Goal: Task Accomplishment & Management: Manage account settings

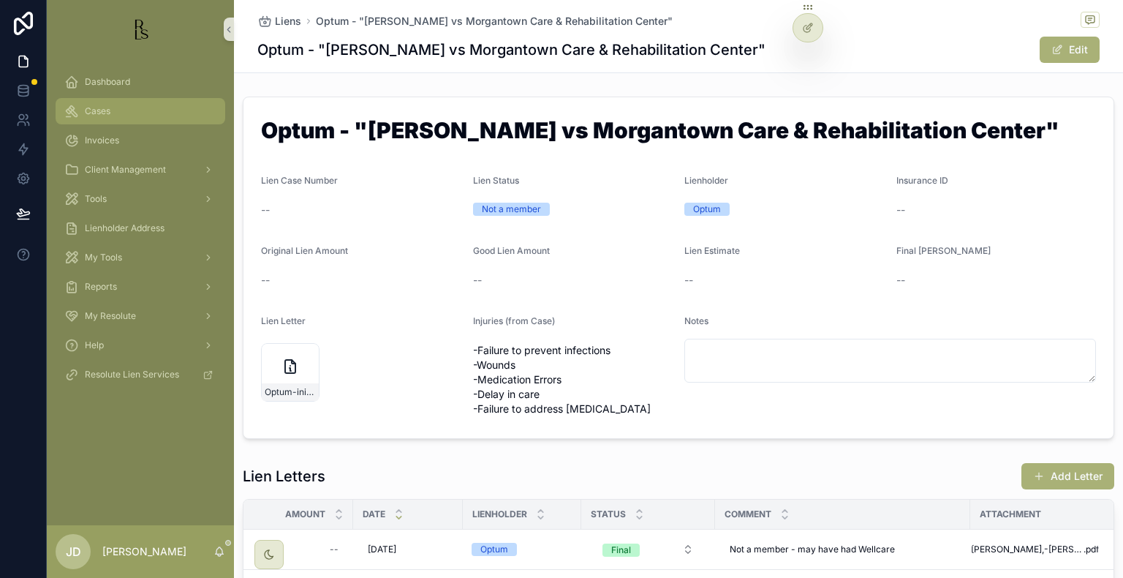
click at [85, 108] on span "Cases" at bounding box center [98, 111] width 26 height 12
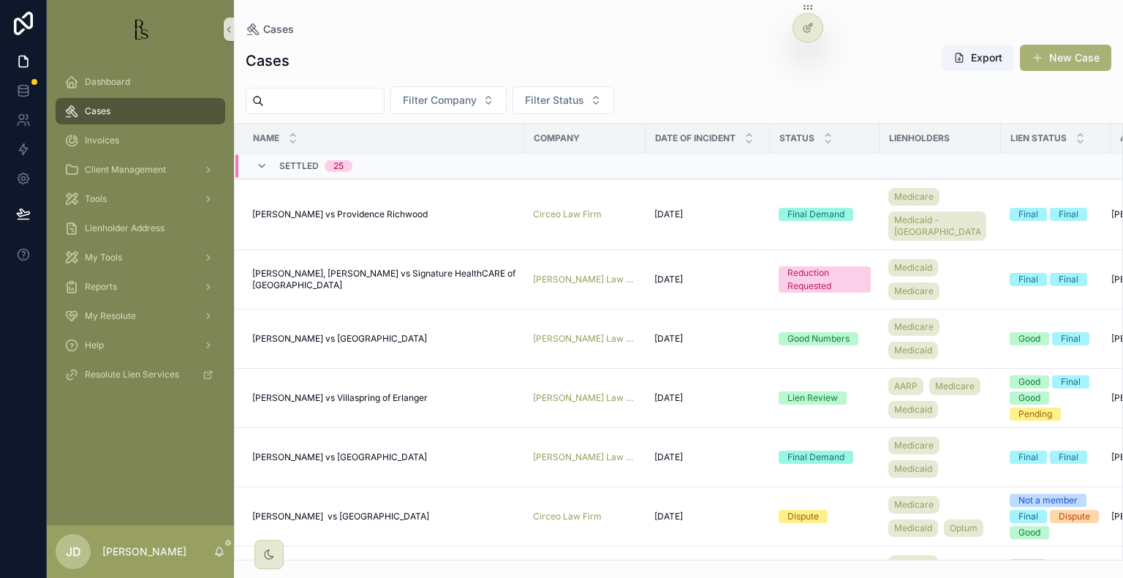
click at [340, 100] on input "scrollable content" at bounding box center [324, 101] width 120 height 20
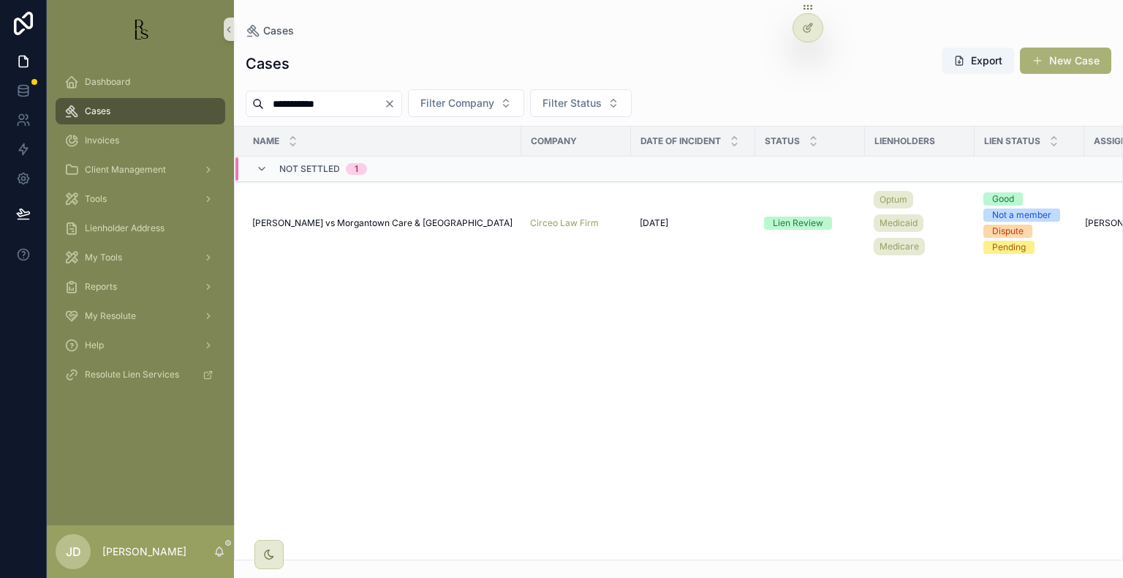
type input "**********"
drag, startPoint x: 334, startPoint y: 208, endPoint x: 328, endPoint y: 221, distance: 13.4
click at [331, 217] on td "Hayes, Mary vs Morgantown Care & Rehabilitation Center Hayes, Mary vs Morgantow…" at bounding box center [378, 223] width 287 height 83
click at [326, 224] on span "[PERSON_NAME] vs Morgantown Care & [GEOGRAPHIC_DATA]" at bounding box center [382, 223] width 260 height 12
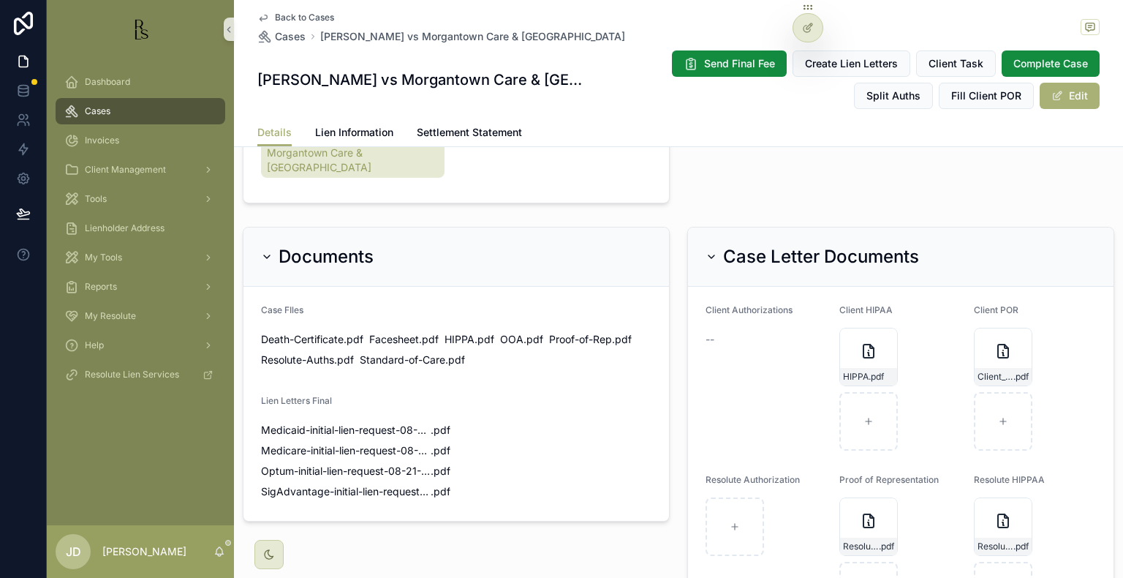
scroll to position [878, 0]
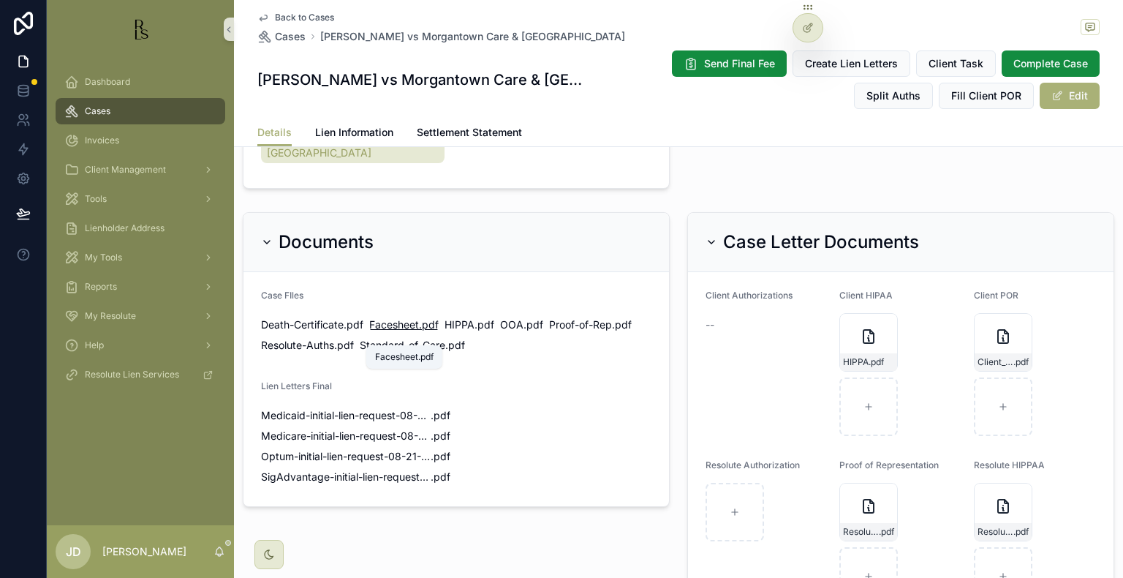
click at [383, 332] on span "Facesheet" at bounding box center [394, 324] width 50 height 15
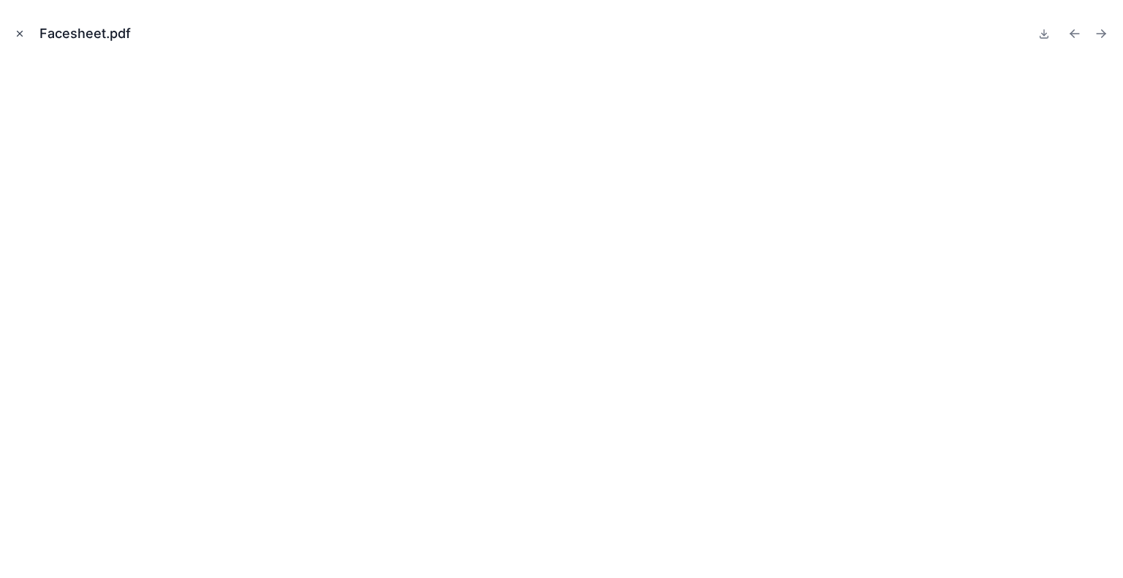
click at [18, 34] on icon "Close modal" at bounding box center [20, 34] width 10 height 10
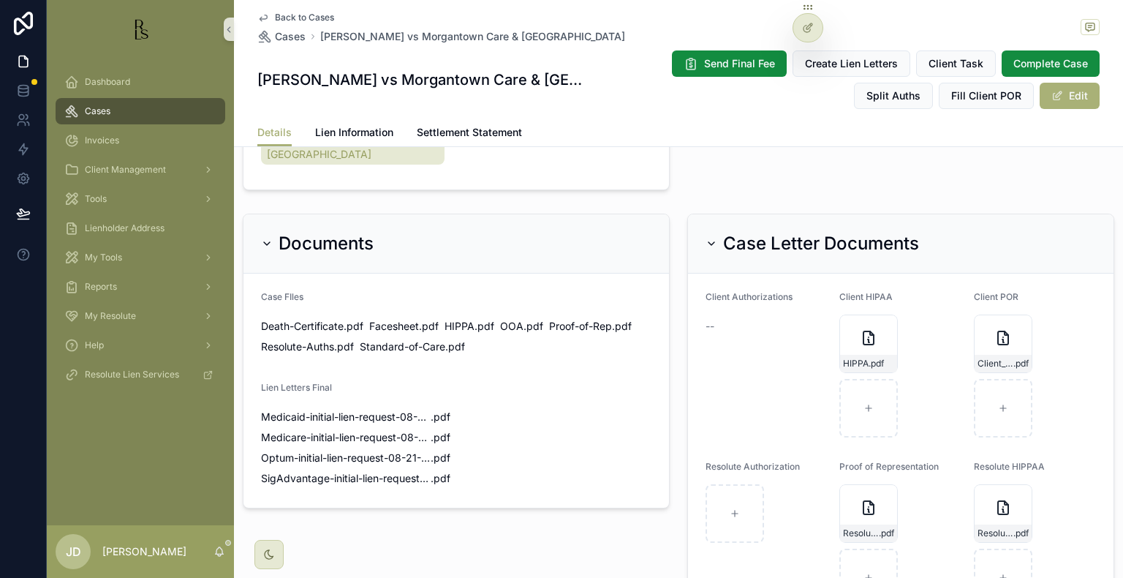
scroll to position [878, 0]
click at [399, 353] on span "Standard-of-Care" at bounding box center [403, 345] width 86 height 15
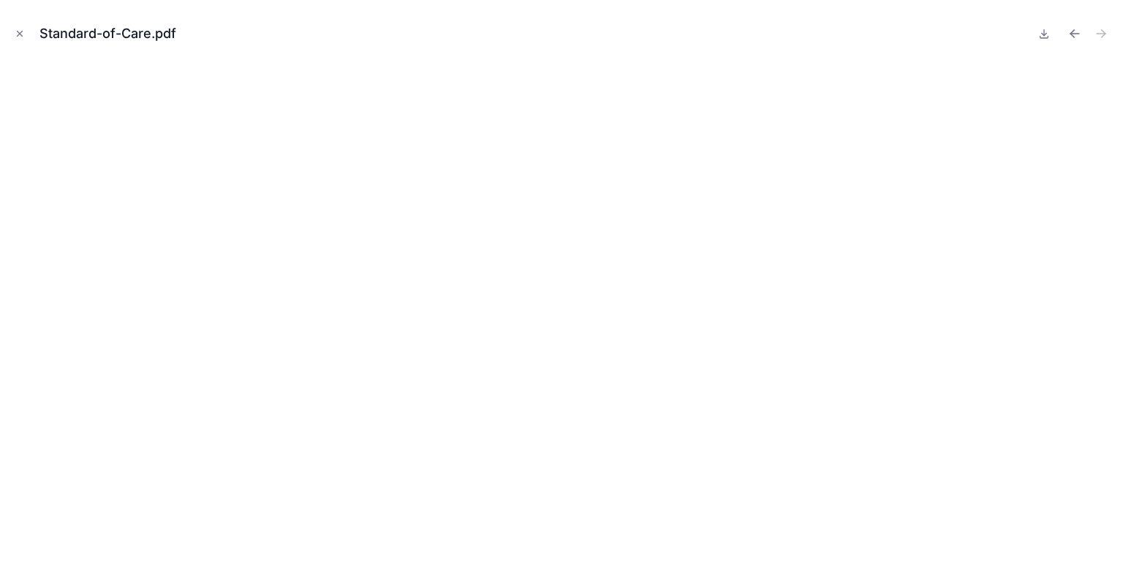
drag, startPoint x: 17, startPoint y: 34, endPoint x: 322, endPoint y: 200, distance: 347.3
click at [17, 34] on icon "Close modal" at bounding box center [20, 34] width 10 height 10
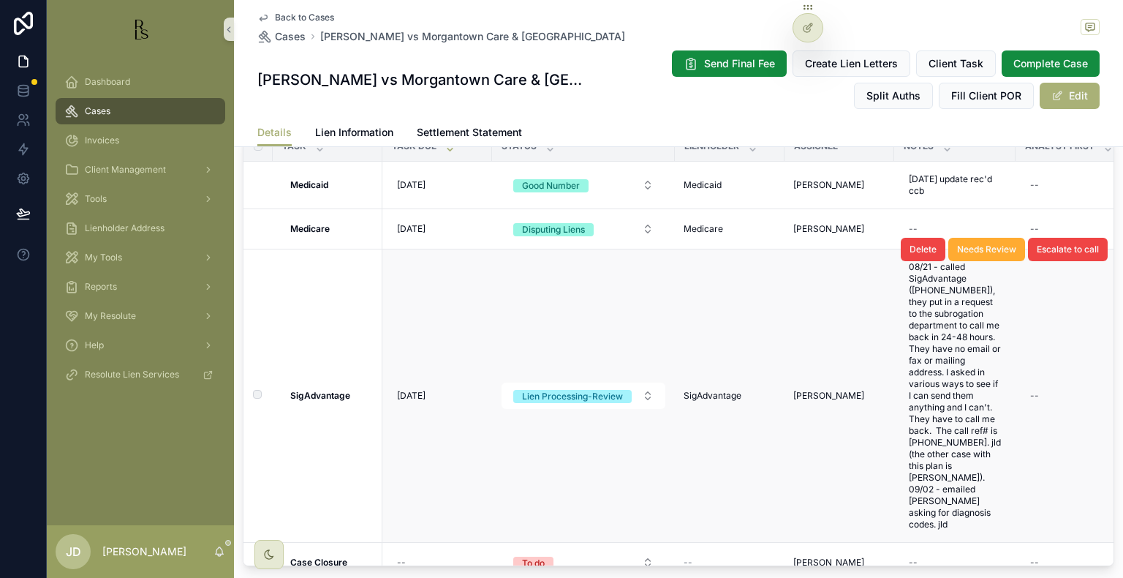
scroll to position [1609, 0]
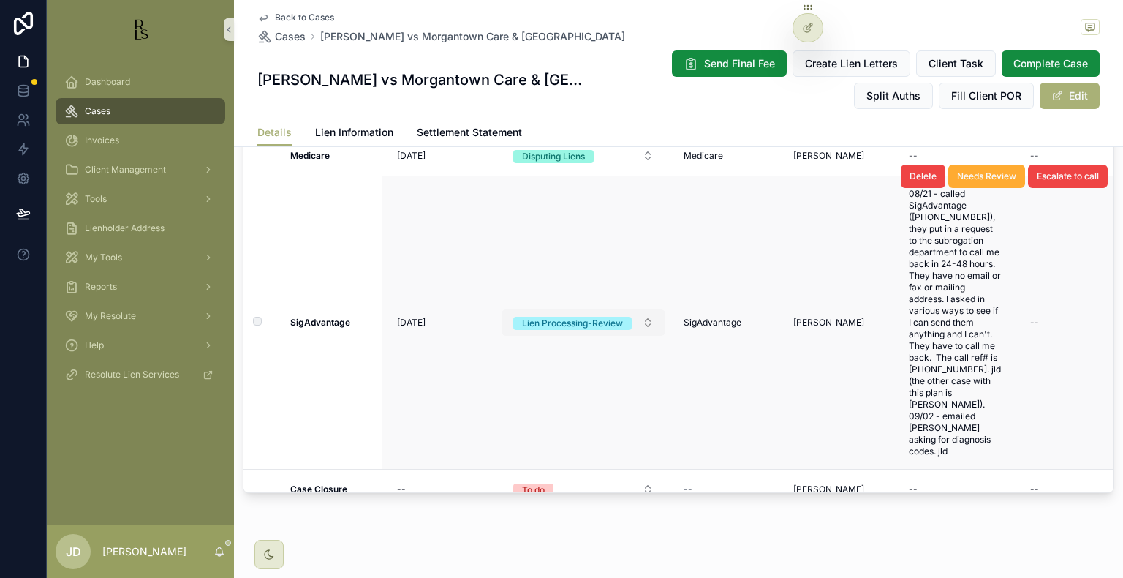
click at [605, 330] on div "Lien Processing-Review" at bounding box center [572, 323] width 101 height 13
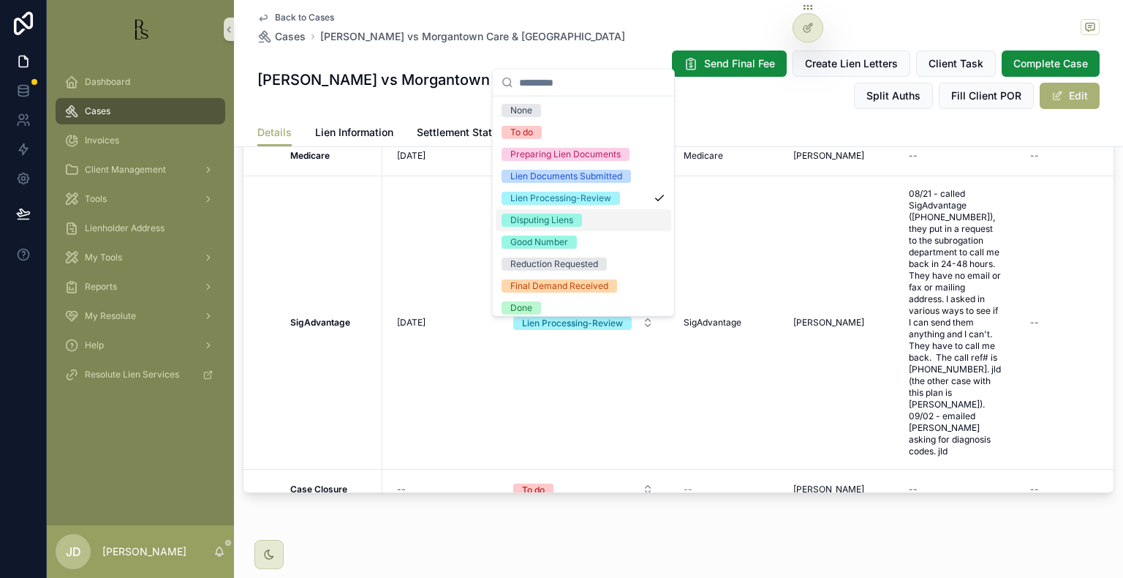
click at [546, 221] on div "Disputing Liens" at bounding box center [542, 220] width 63 height 13
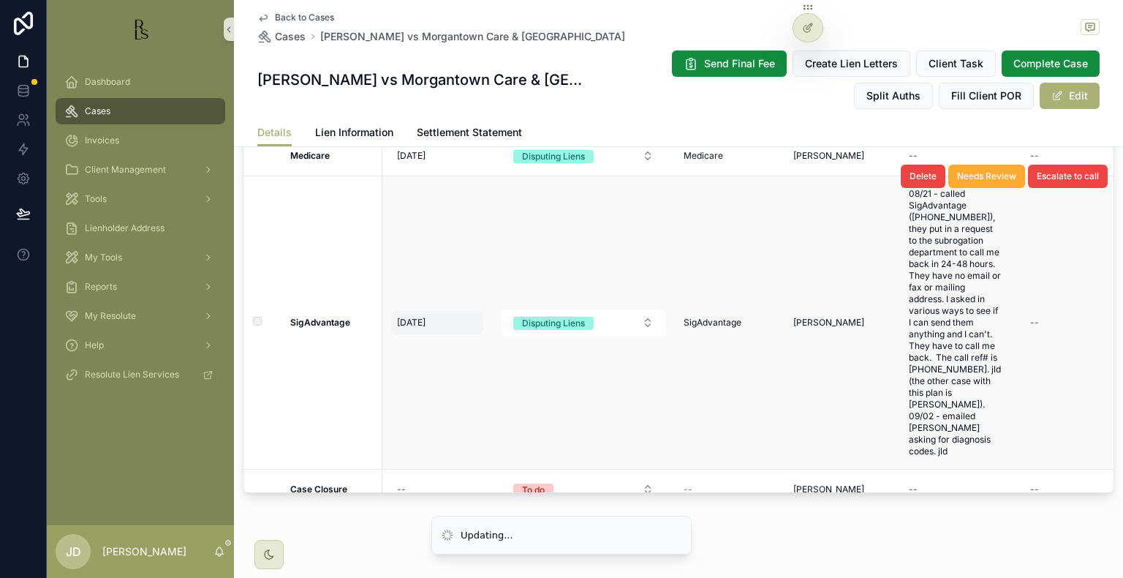
click at [407, 328] on span "9/21/2025" at bounding box center [411, 323] width 29 height 12
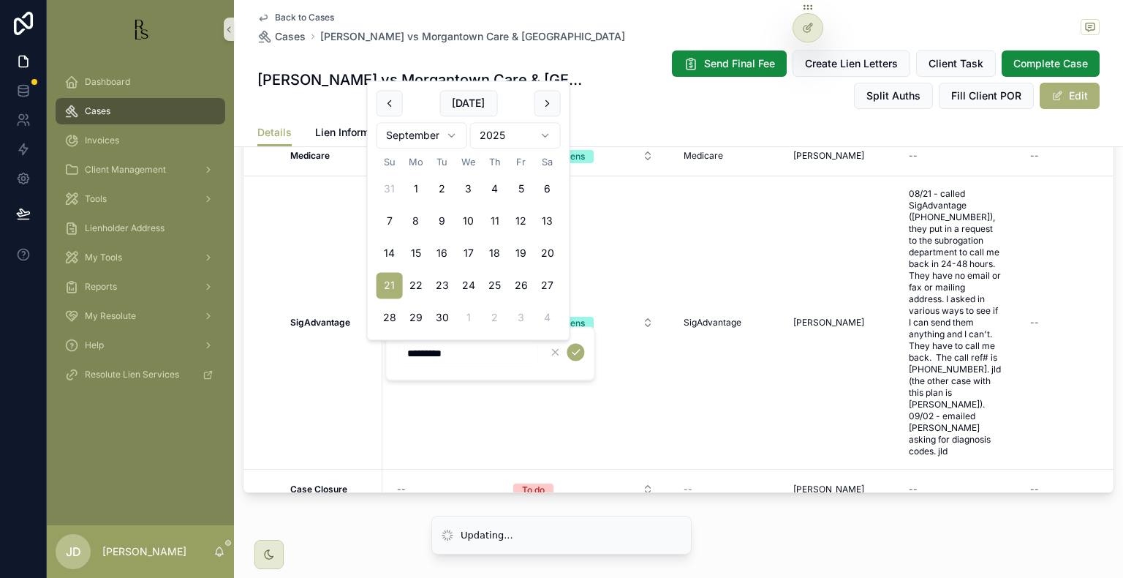
drag, startPoint x: 415, startPoint y: 353, endPoint x: 426, endPoint y: 353, distance: 11.0
click at [426, 353] on input "*********" at bounding box center [468, 353] width 139 height 20
click at [421, 353] on input "*********" at bounding box center [468, 353] width 139 height 20
click at [416, 347] on input "*********" at bounding box center [468, 353] width 139 height 20
click at [572, 350] on icon "scrollable content" at bounding box center [576, 352] width 12 height 12
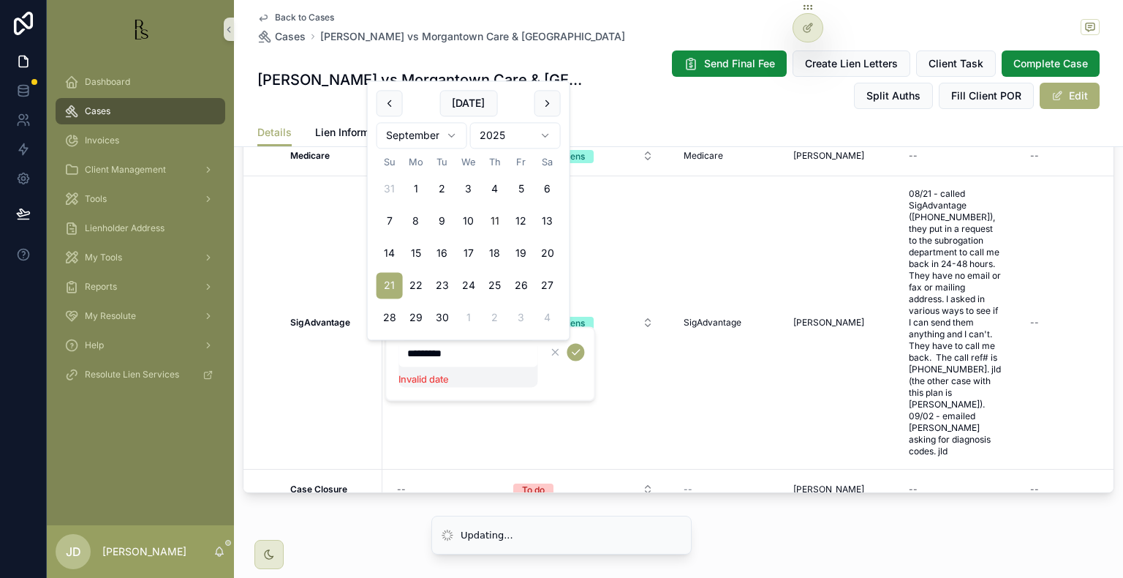
type input "*********"
click at [432, 360] on input "*********" at bounding box center [468, 353] width 139 height 20
click at [418, 353] on input "*********" at bounding box center [468, 353] width 139 height 20
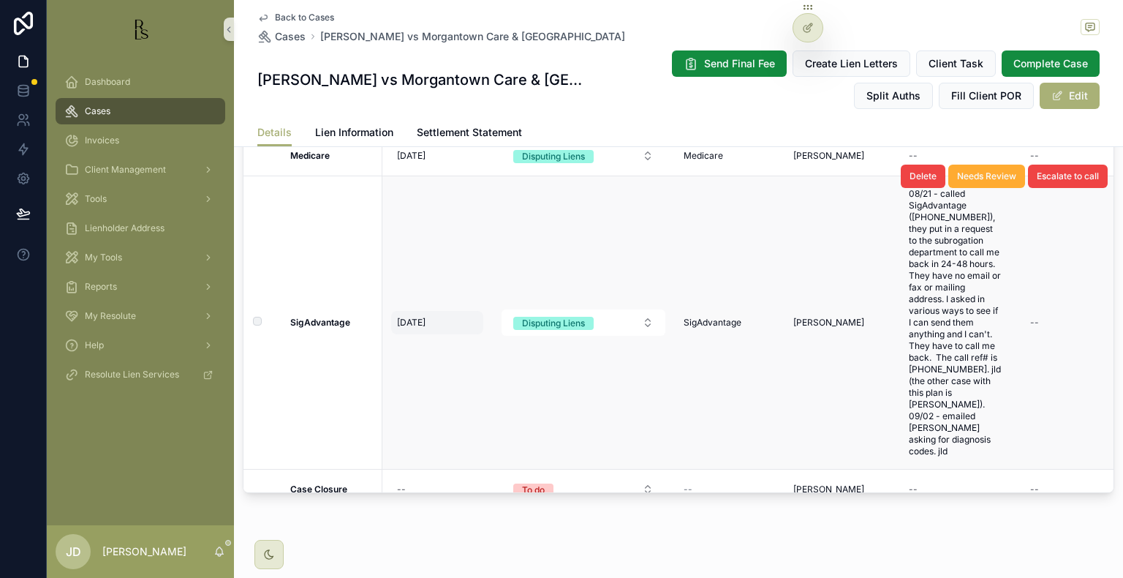
click at [411, 328] on span "9/21/2025" at bounding box center [411, 323] width 29 height 12
click at [417, 328] on span "9/21/2025" at bounding box center [411, 323] width 29 height 12
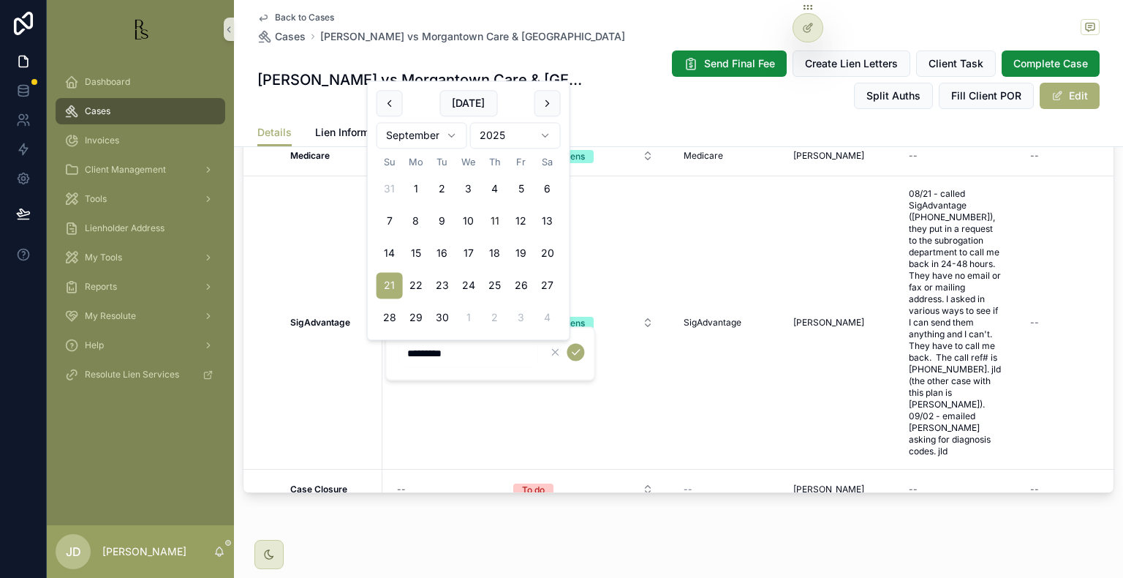
click at [422, 351] on input "*********" at bounding box center [468, 353] width 139 height 20
type input "*********"
click at [574, 352] on icon "scrollable content" at bounding box center [576, 352] width 12 height 12
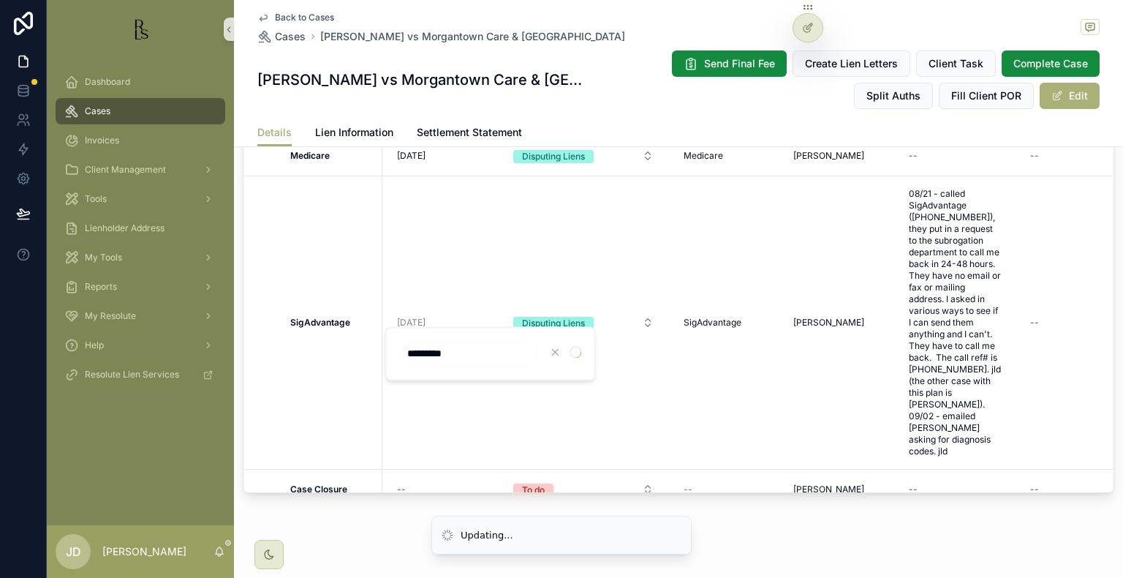
click at [434, 355] on input "*********" at bounding box center [468, 353] width 139 height 20
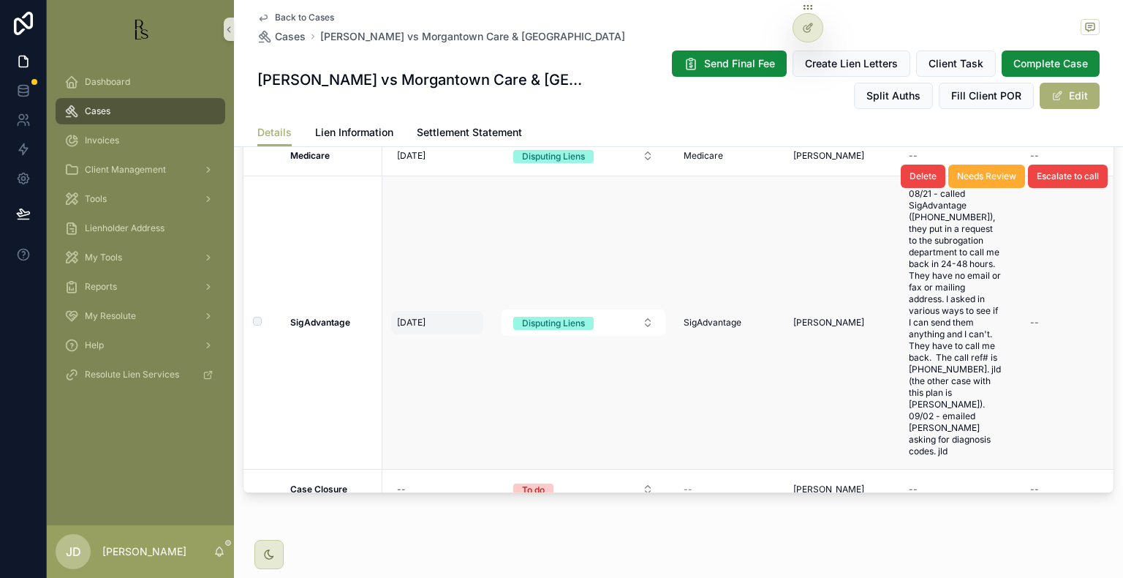
click at [426, 328] on span "9/21/2025" at bounding box center [411, 323] width 29 height 12
click at [422, 334] on div "9/21/2025 9/21/2025" at bounding box center [437, 322] width 92 height 23
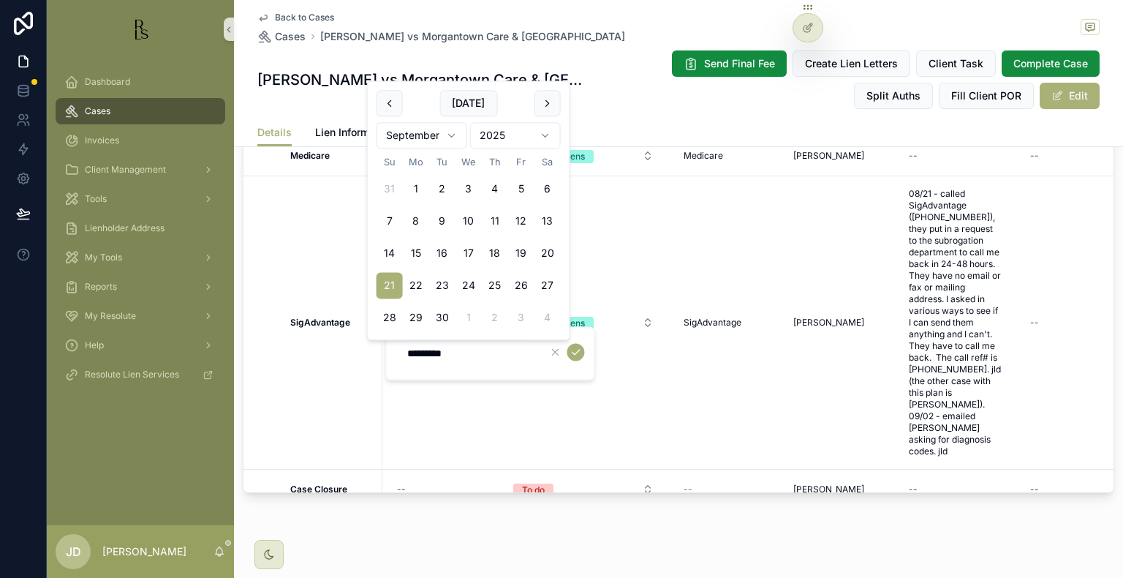
click at [427, 355] on input "*********" at bounding box center [468, 353] width 139 height 20
type input "*********"
click at [576, 351] on icon "scrollable content" at bounding box center [576, 352] width 12 height 12
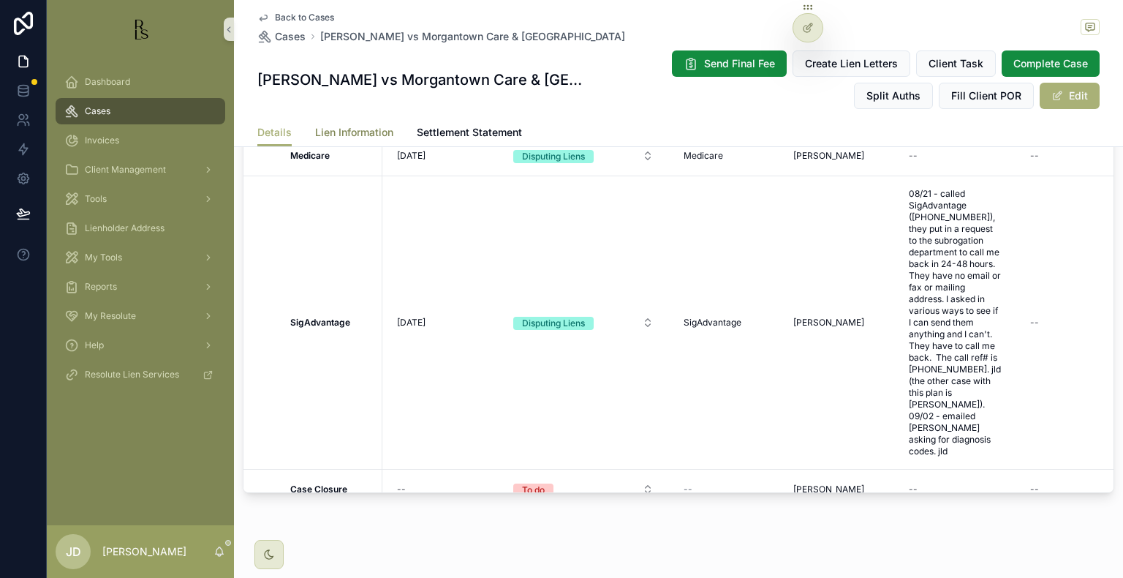
click at [352, 133] on span "Lien Information" at bounding box center [354, 132] width 78 height 15
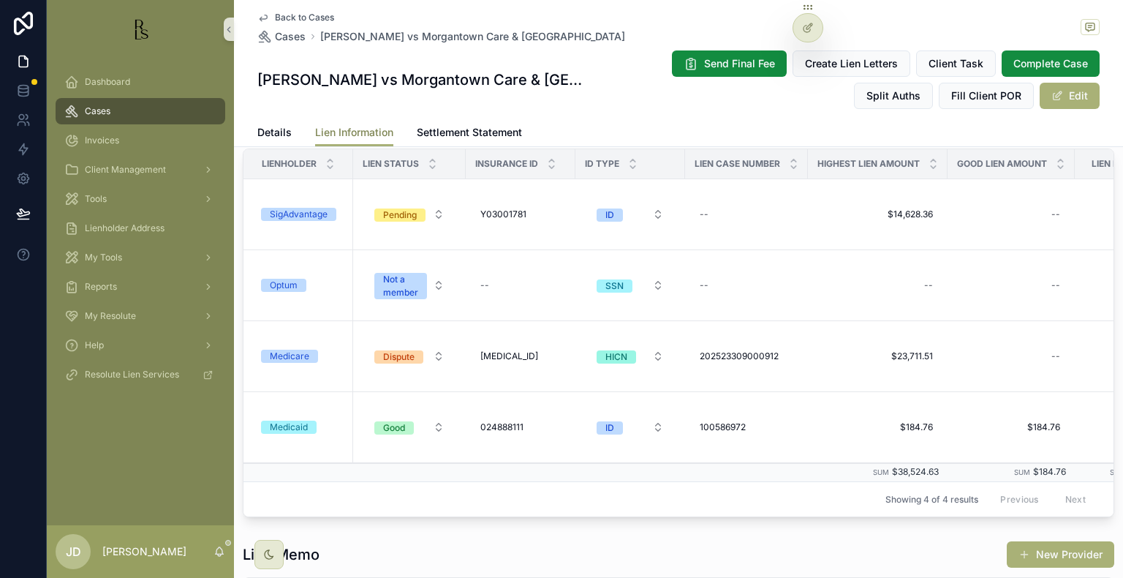
scroll to position [510, 0]
click at [399, 217] on div "Pending" at bounding box center [400, 215] width 34 height 13
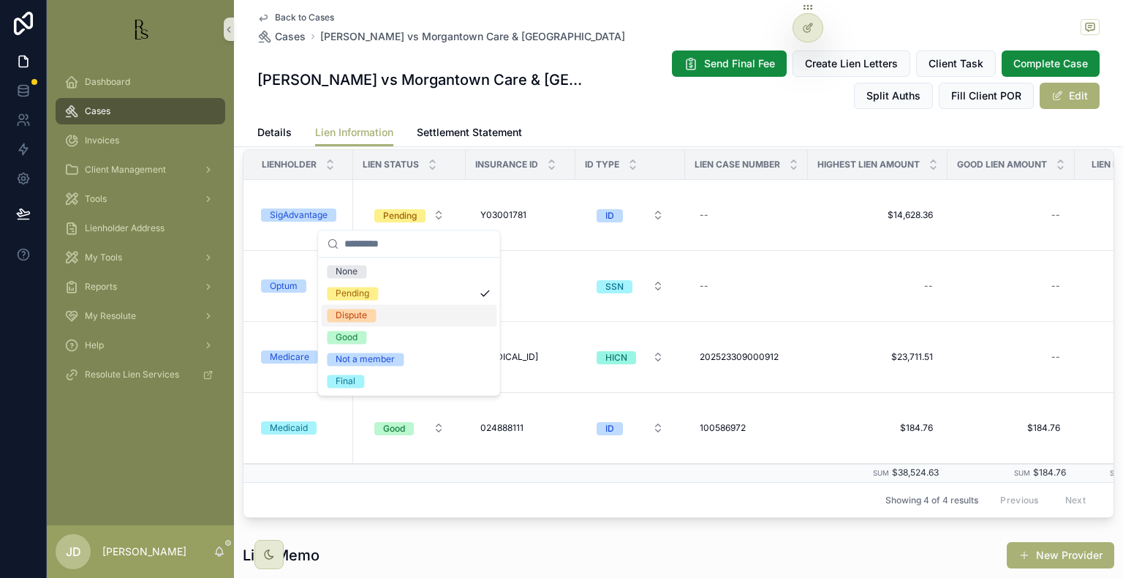
click at [371, 310] on span "Dispute" at bounding box center [351, 315] width 49 height 13
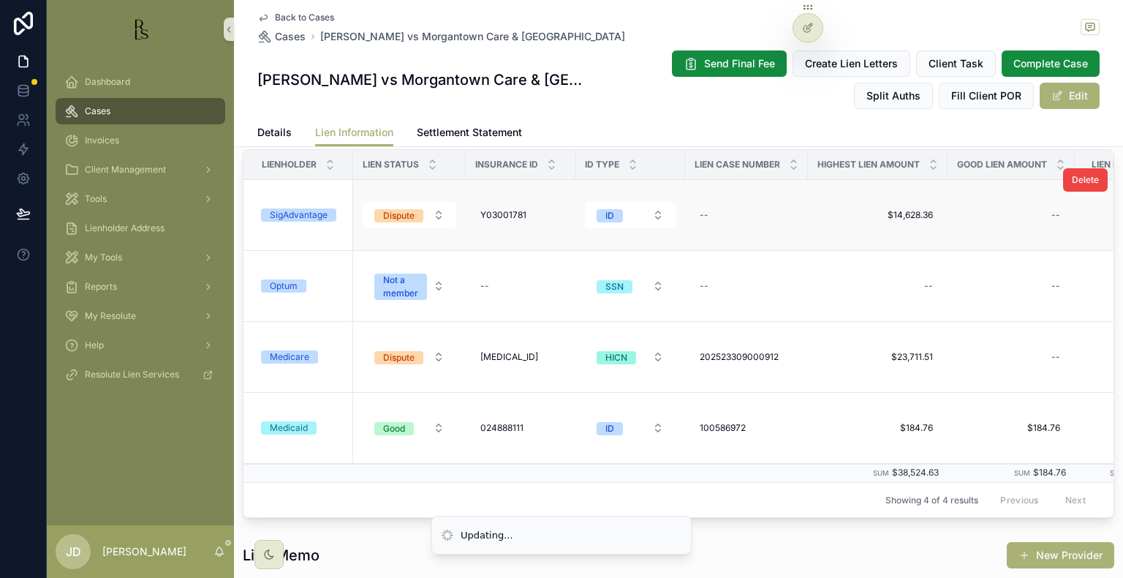
click at [342, 210] on div "SigAdvantage" at bounding box center [302, 214] width 83 height 13
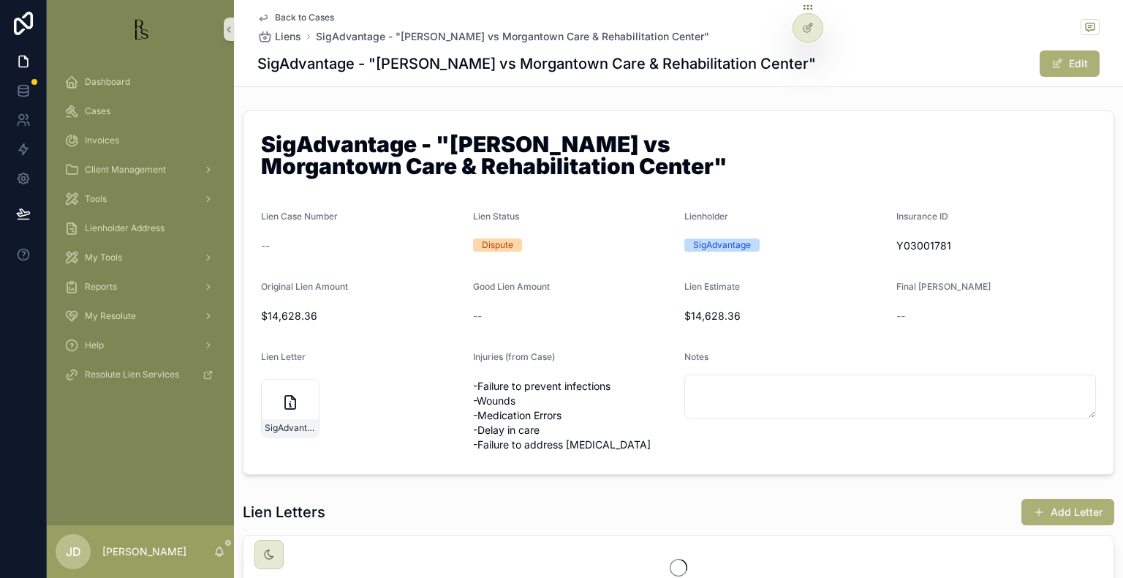
scroll to position [121, 0]
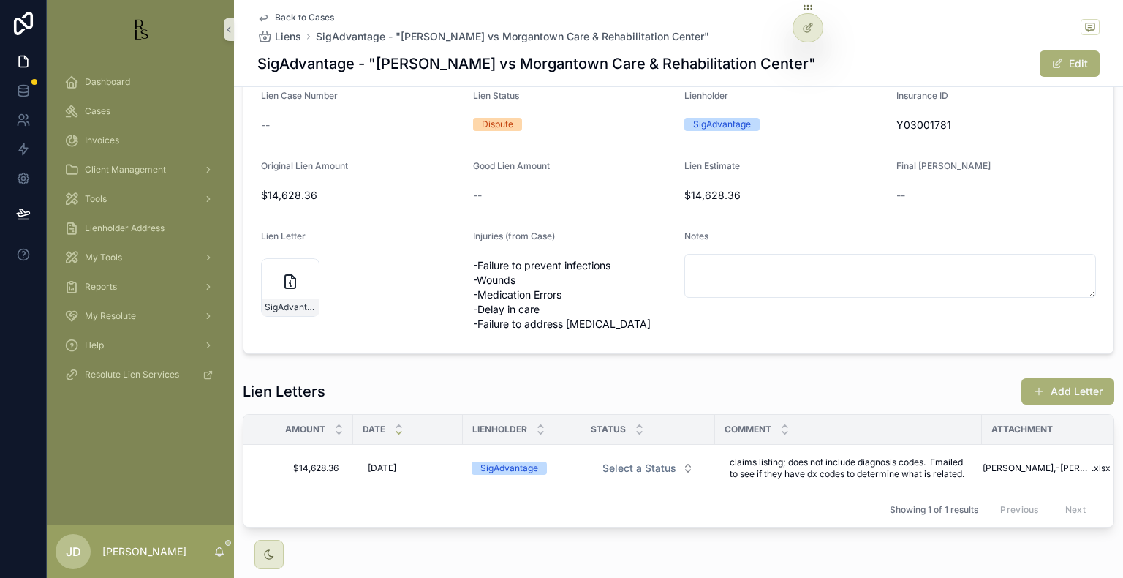
click at [658, 468] on span "Select a Status" at bounding box center [640, 468] width 74 height 15
click at [606, 391] on span "Dispute" at bounding box center [590, 392] width 49 height 13
click at [283, 17] on span "Back to Cases" at bounding box center [304, 18] width 59 height 12
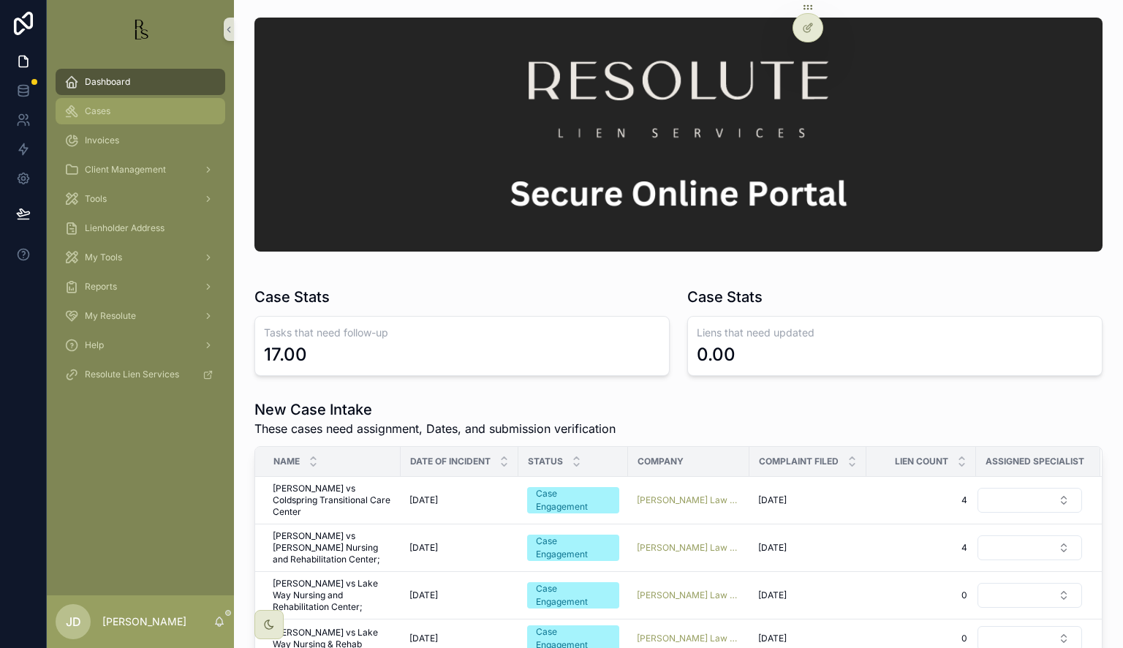
scroll to position [439, 0]
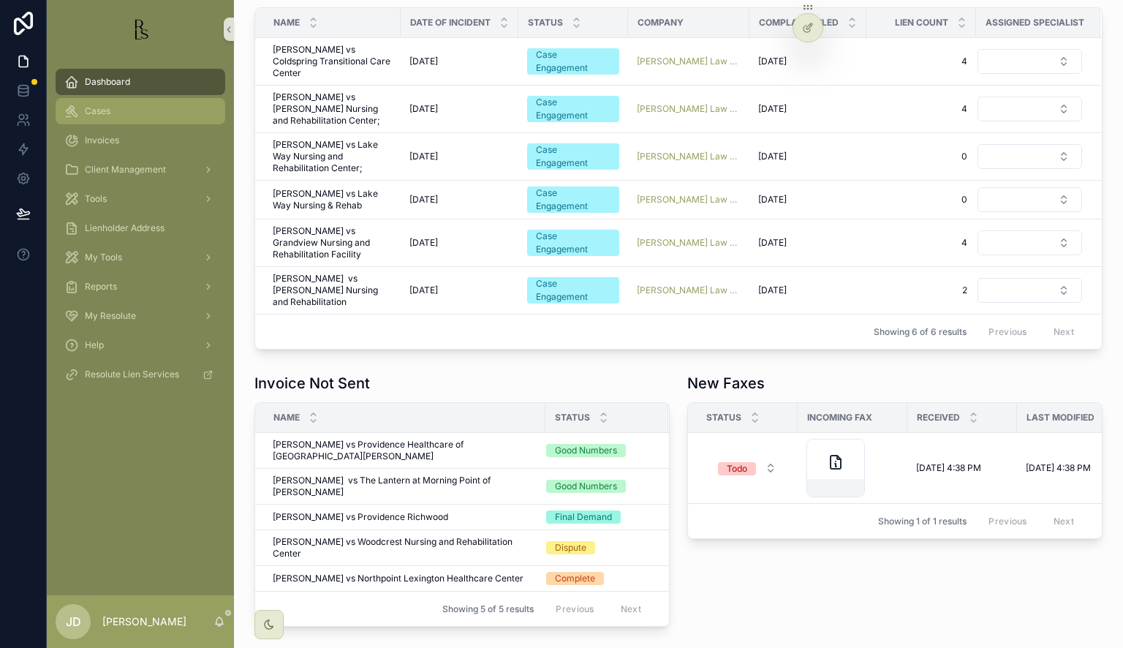
click at [107, 113] on span "Cases" at bounding box center [98, 111] width 26 height 12
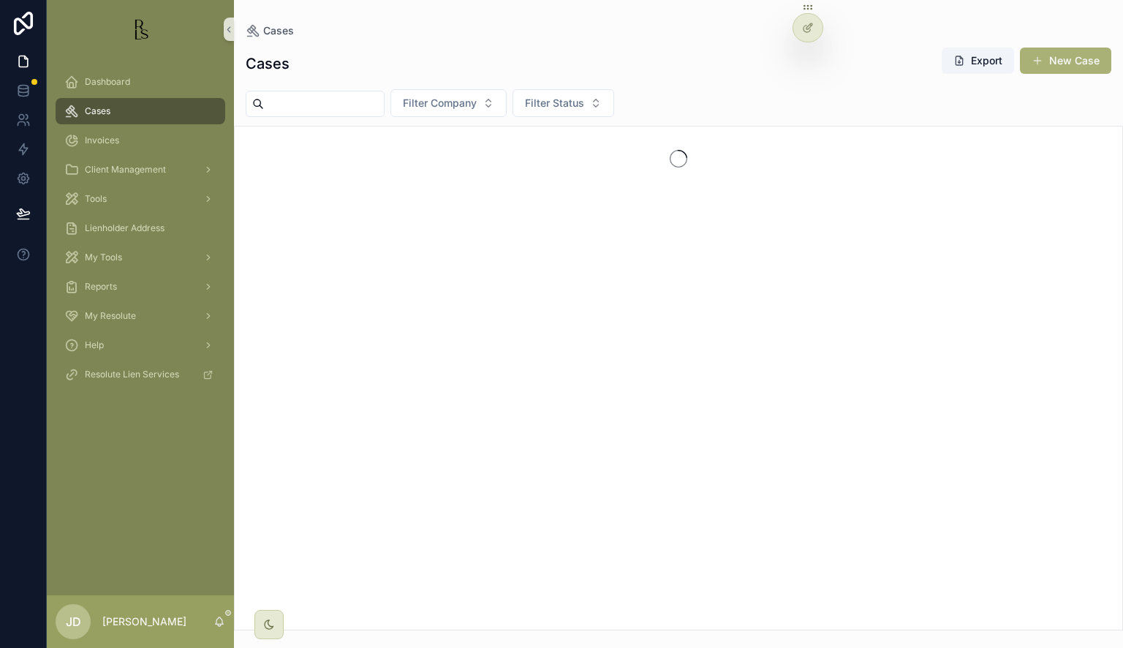
click at [318, 98] on input "scrollable content" at bounding box center [324, 104] width 120 height 20
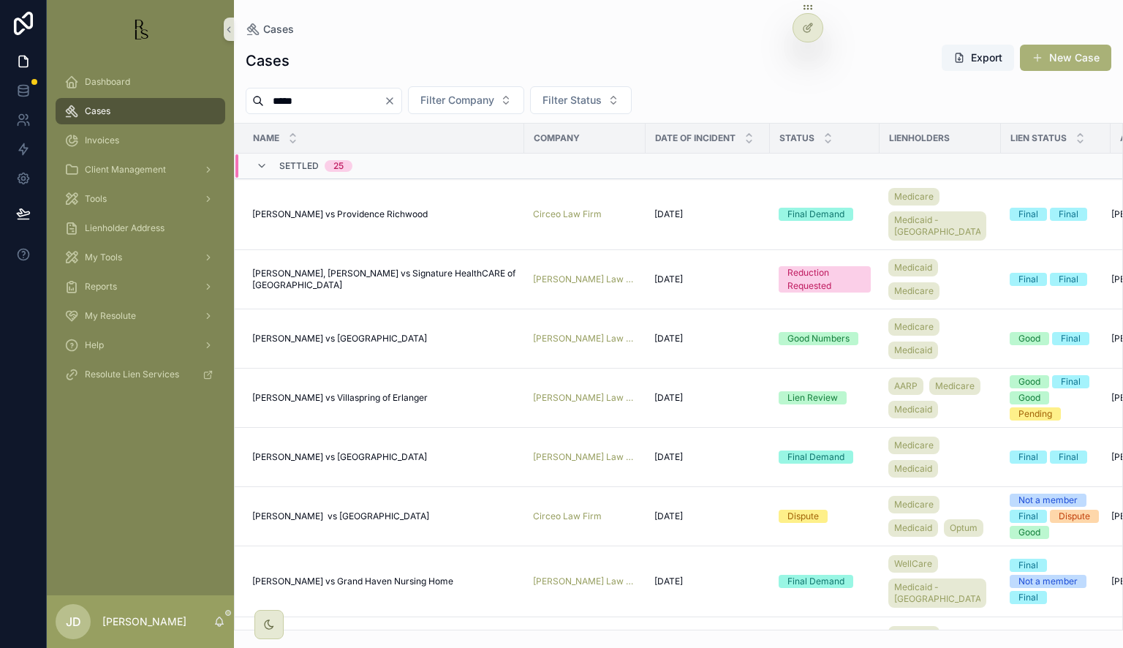
type input "*****"
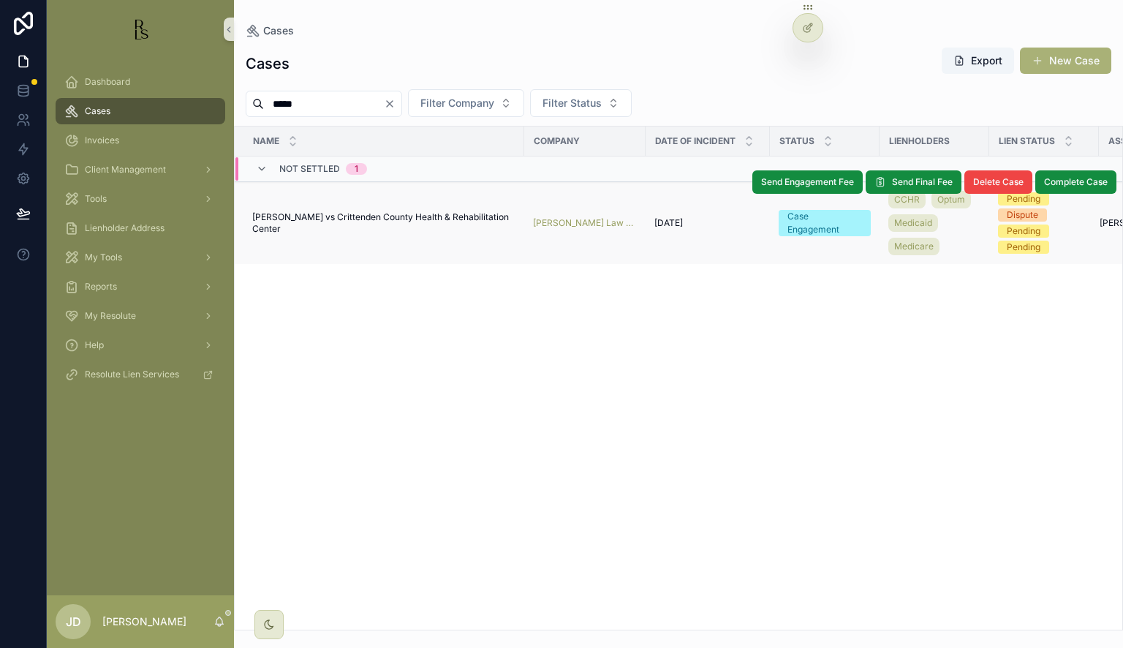
click at [358, 220] on span "[PERSON_NAME] vs Crittenden County Health & Rehabilitation Center" at bounding box center [383, 222] width 263 height 23
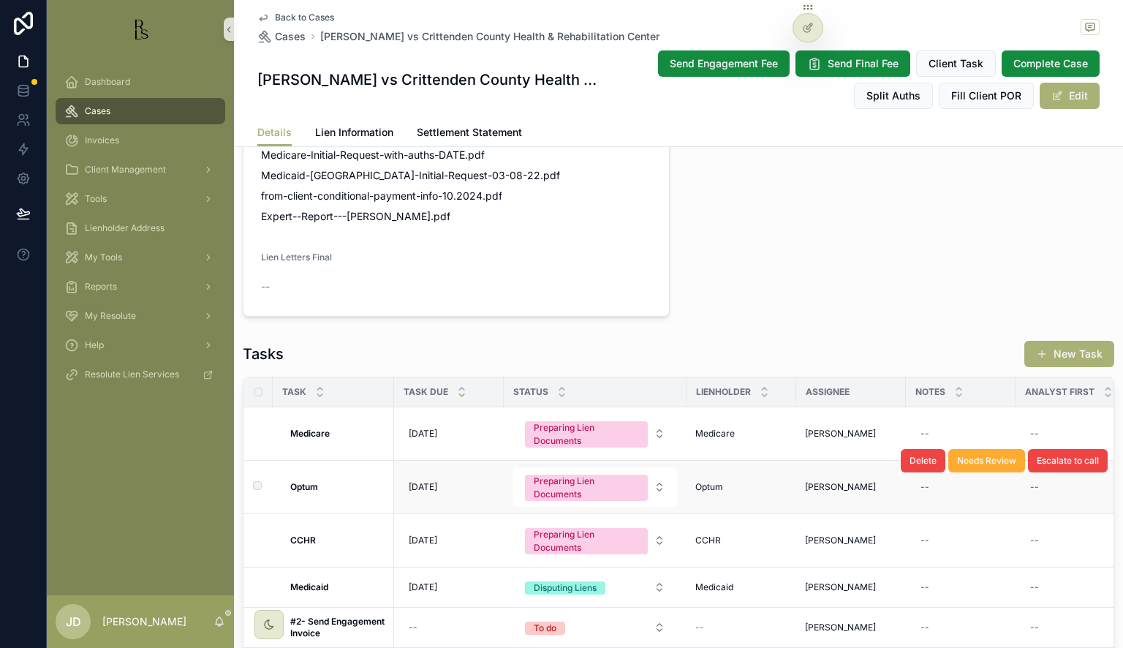
scroll to position [1532, 0]
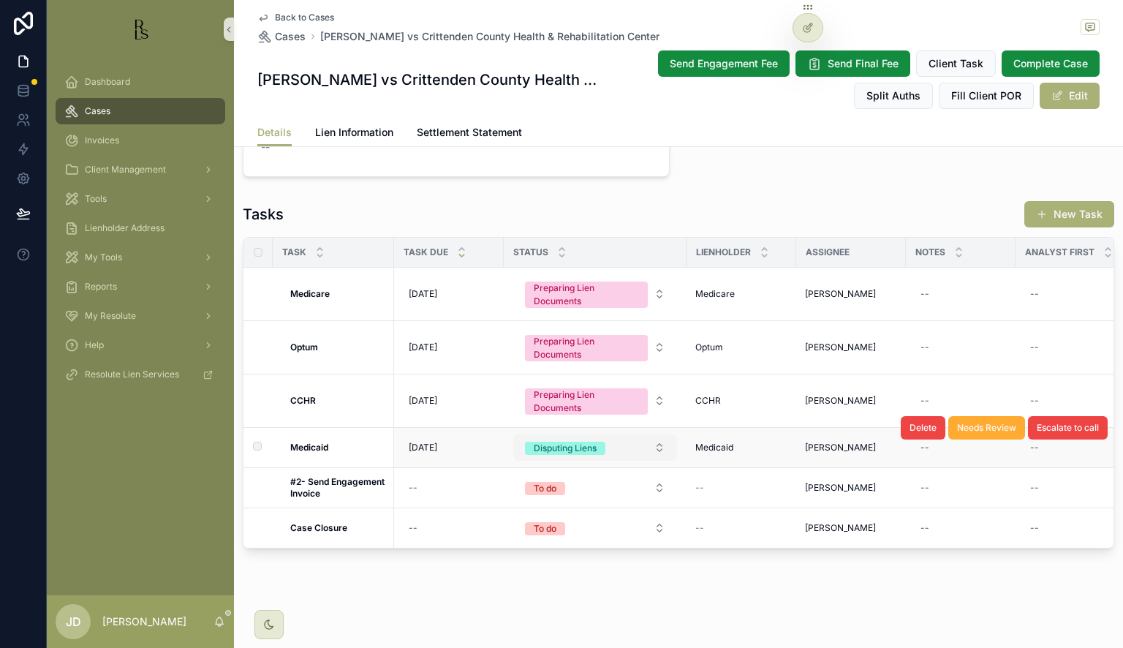
click at [566, 442] on div "Disputing Liens" at bounding box center [565, 448] width 63 height 13
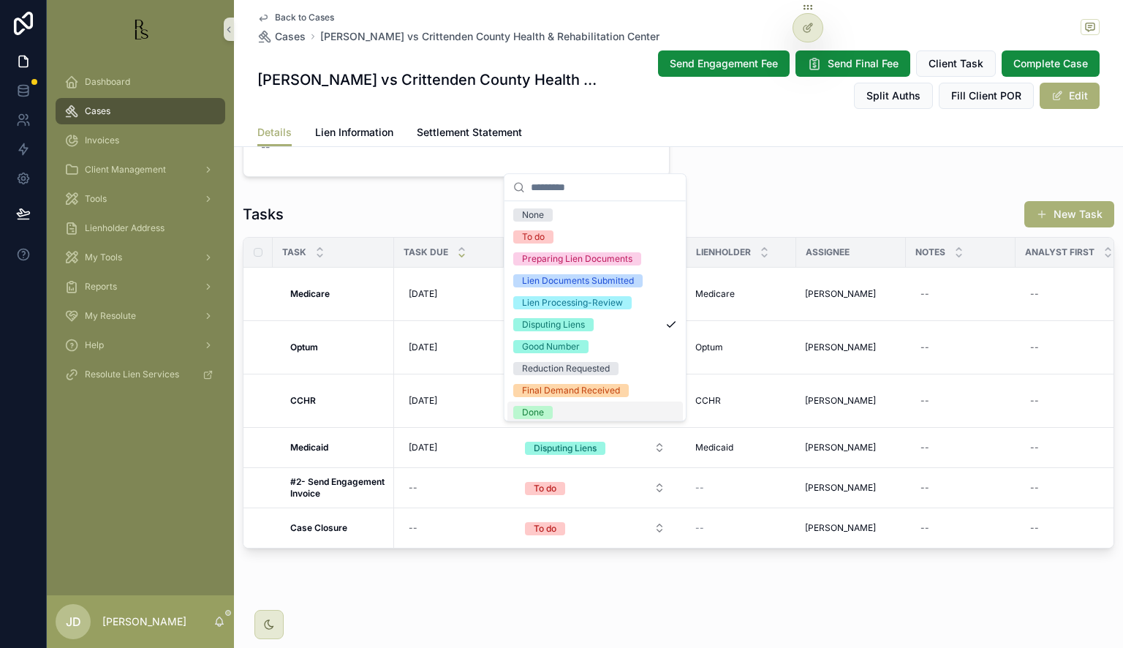
click at [551, 409] on span "Done" at bounding box center [532, 412] width 39 height 13
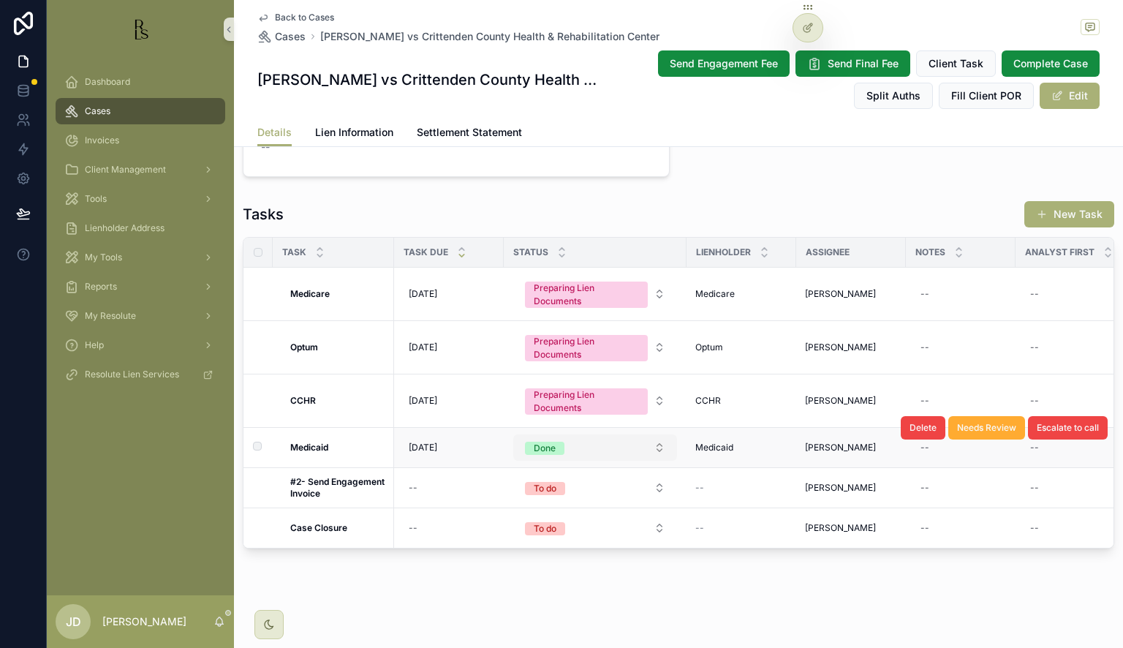
click at [575, 443] on button "Done" at bounding box center [595, 447] width 164 height 26
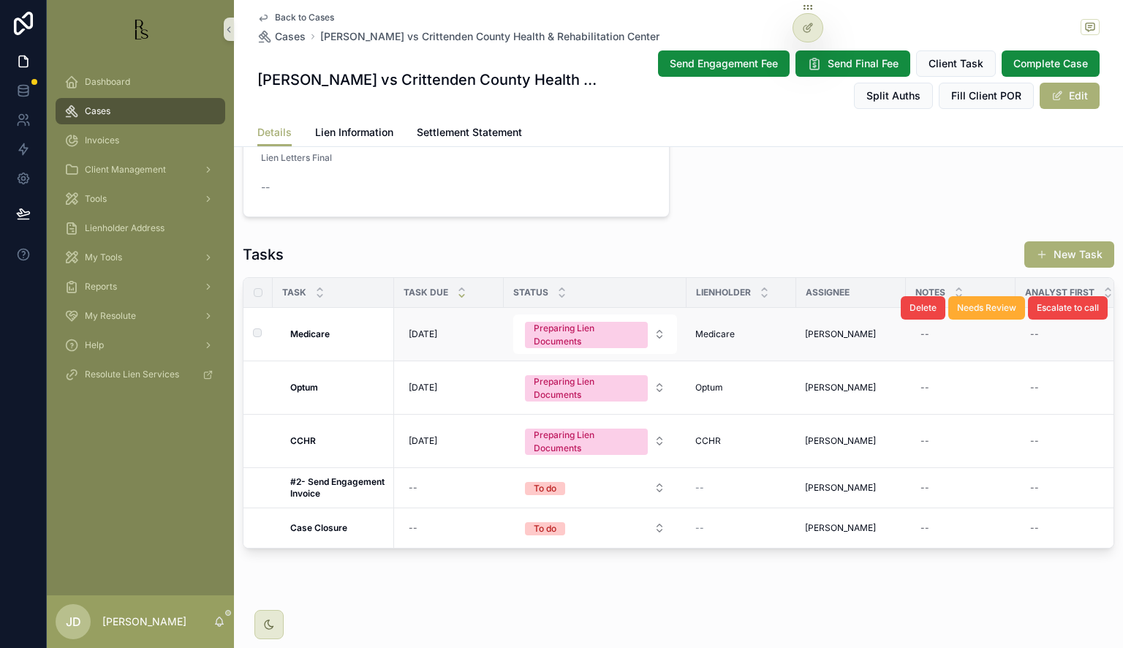
scroll to position [1491, 0]
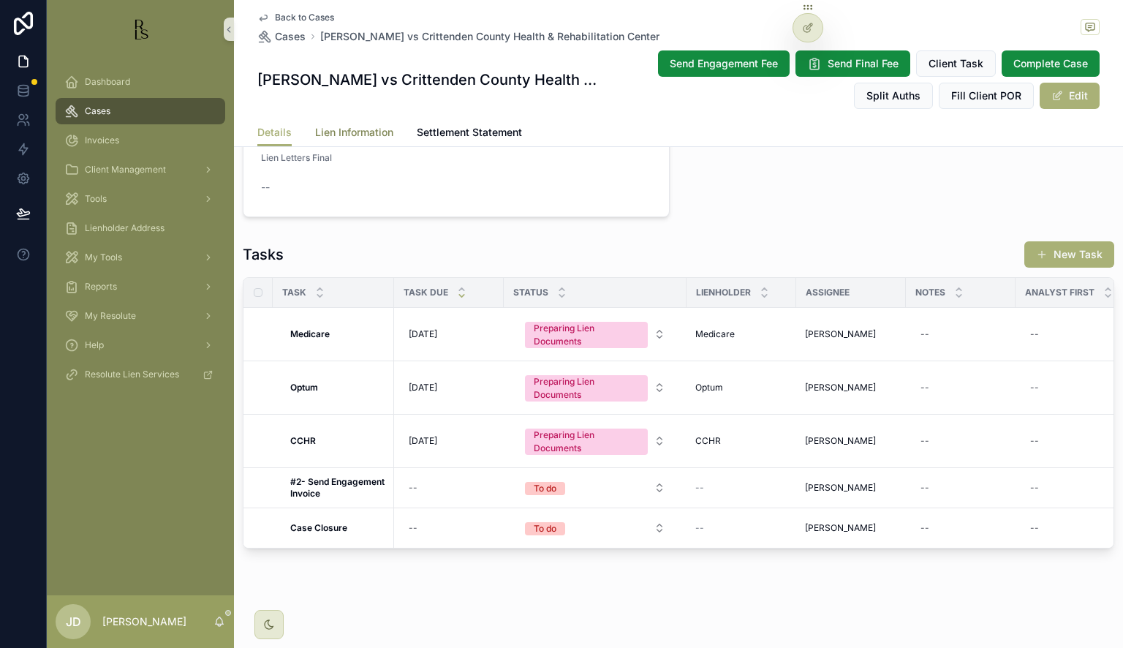
click at [347, 129] on span "Lien Information" at bounding box center [354, 132] width 78 height 15
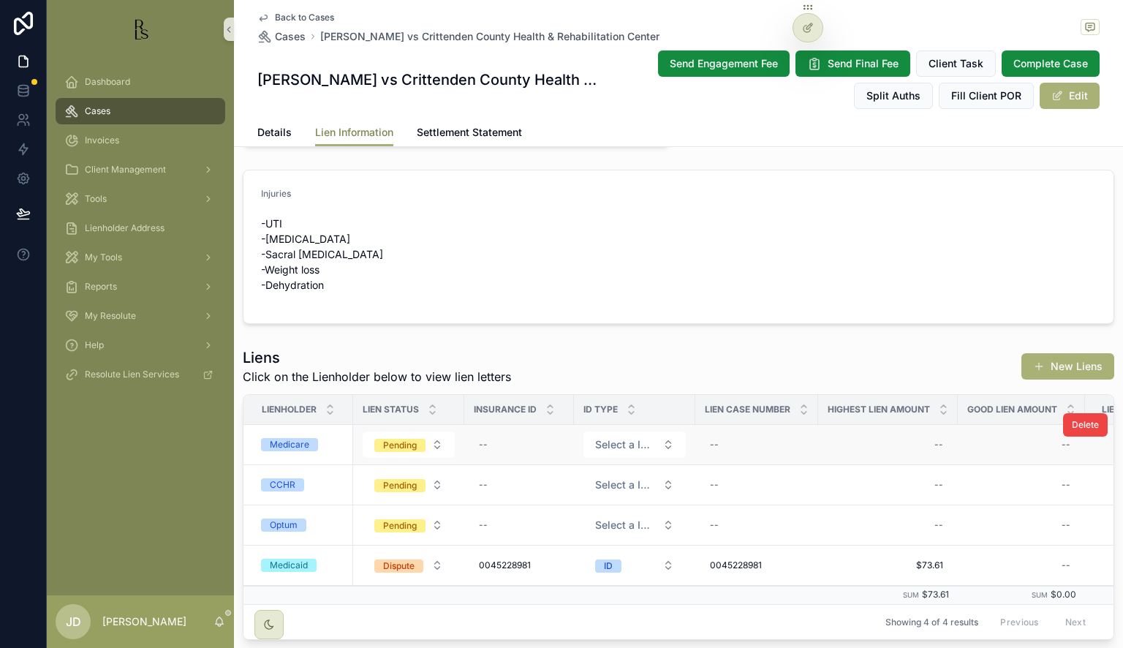
scroll to position [366, 0]
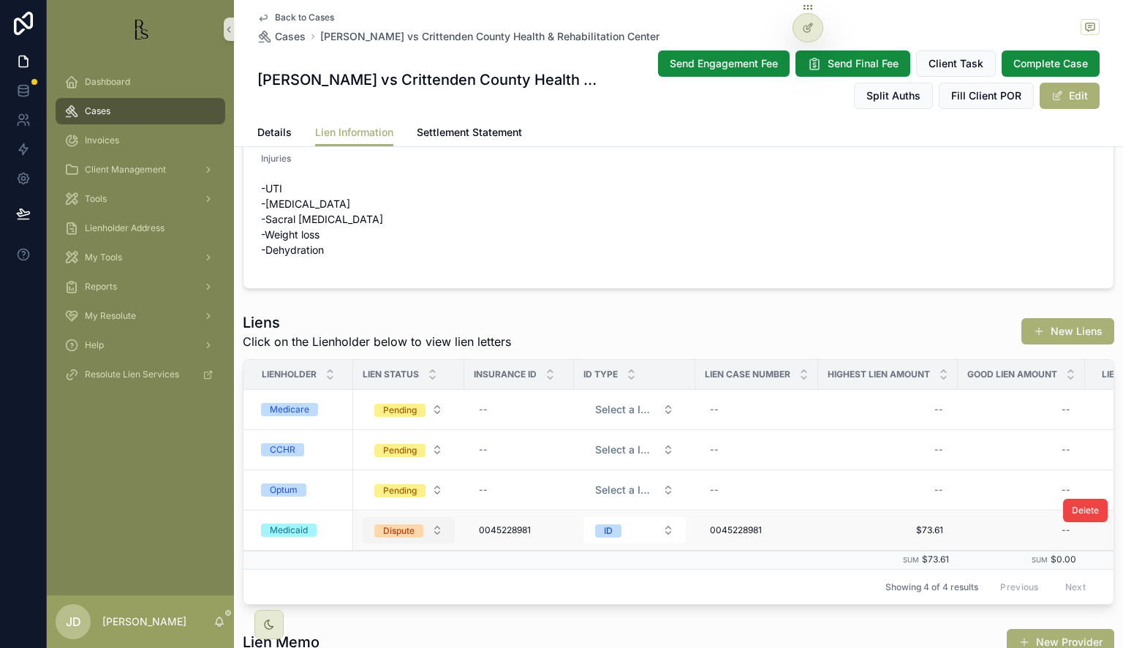
click at [413, 521] on button "Dispute" at bounding box center [409, 530] width 92 height 26
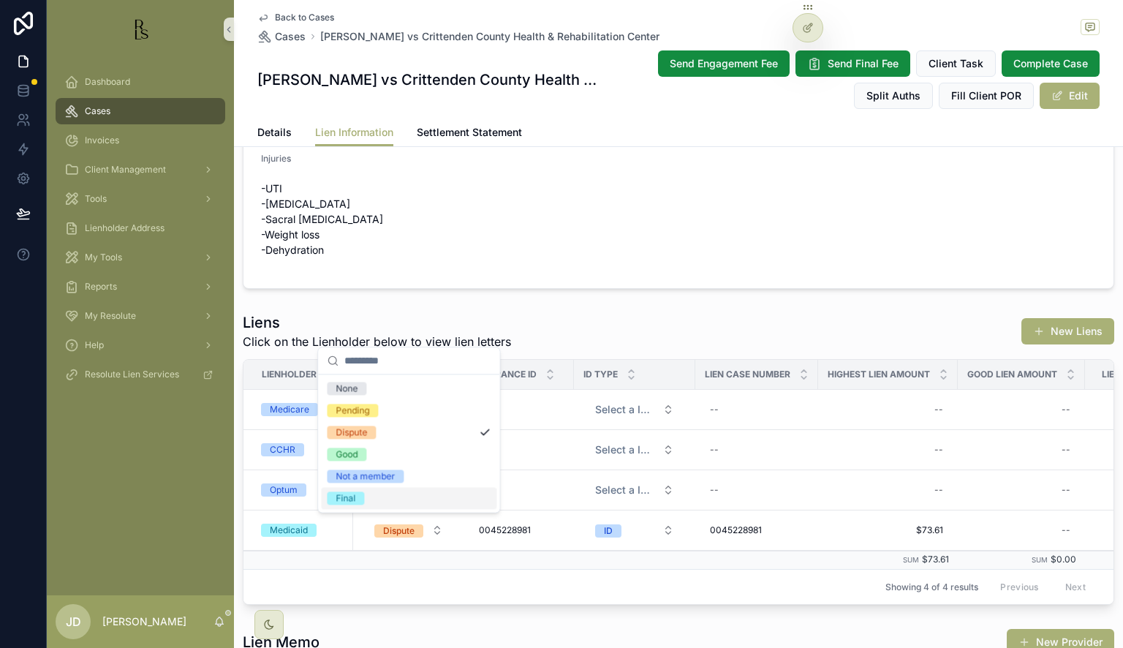
click at [369, 496] on div "Final" at bounding box center [409, 498] width 176 height 22
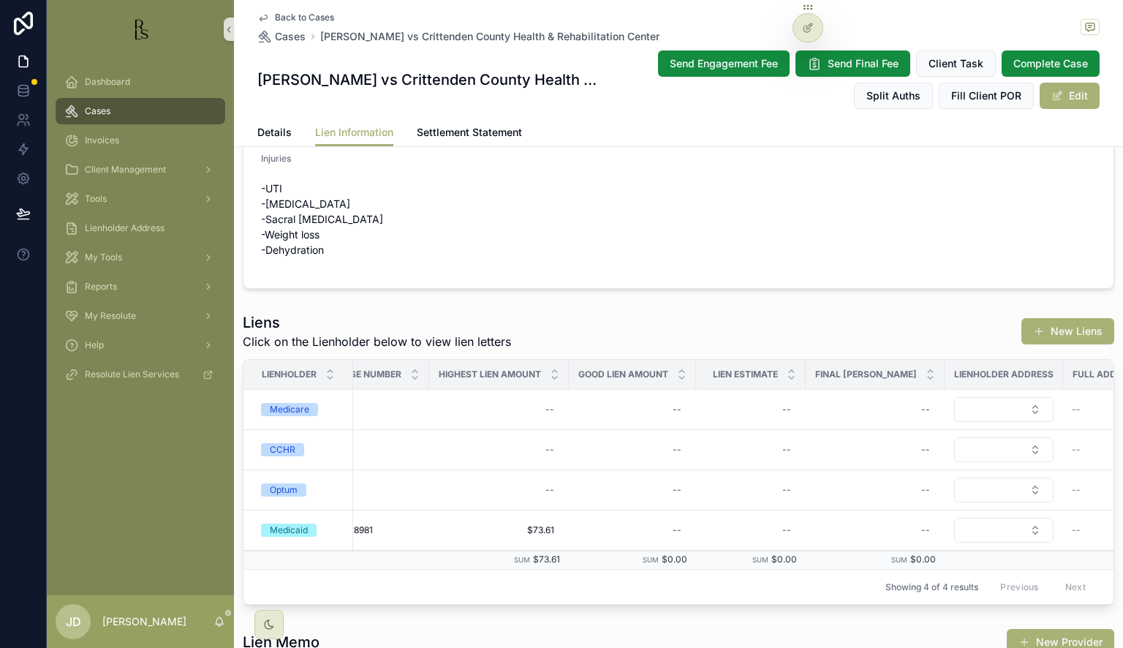
scroll to position [0, 390]
click at [655, 526] on div "--" at bounding box center [632, 530] width 110 height 23
type input "*****"
click at [856, 552] on icon "scrollable content" at bounding box center [854, 549] width 12 height 12
click at [745, 530] on div "--" at bounding box center [750, 530] width 92 height 23
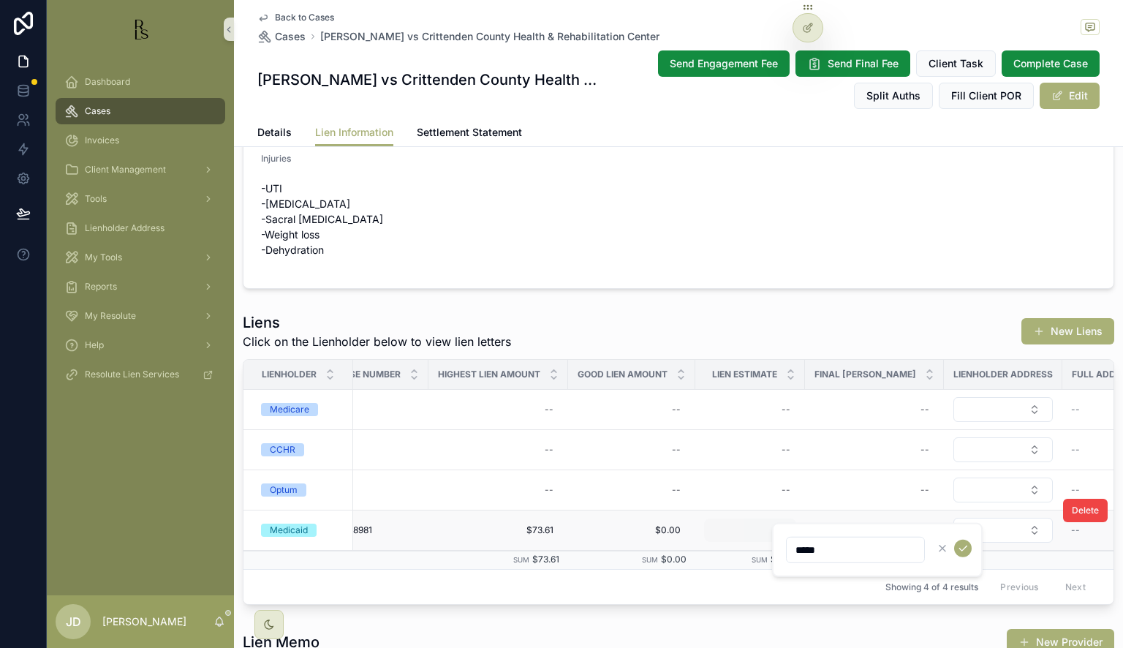
type input "*****"
click at [963, 551] on td "scrollable content" at bounding box center [1003, 560] width 118 height 19
click at [785, 527] on div "--" at bounding box center [786, 530] width 9 height 12
click at [963, 543] on icon "scrollable content" at bounding box center [963, 549] width 12 height 12
click at [894, 525] on div "--" at bounding box center [874, 530] width 121 height 23
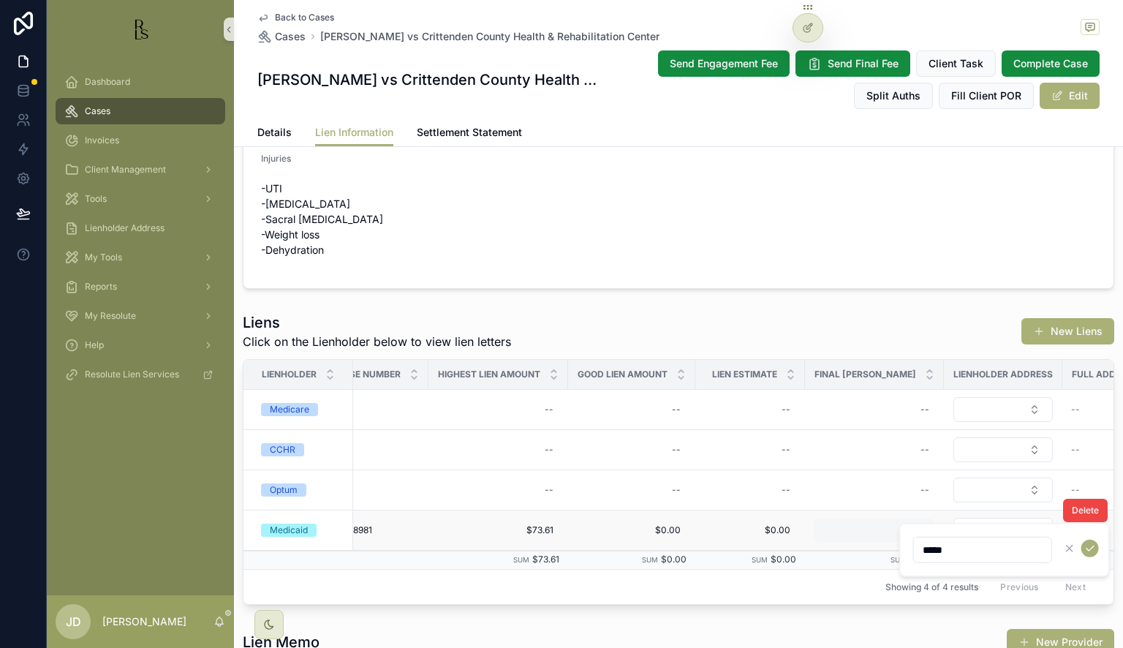
type input "*****"
click at [894, 525] on div "--" at bounding box center [874, 530] width 121 height 23
click at [888, 531] on div "--" at bounding box center [874, 530] width 121 height 23
click at [1087, 547] on icon "scrollable content" at bounding box center [1091, 549] width 12 height 12
click at [845, 602] on div "Showing 4 of 4 results Previous Next" at bounding box center [679, 586] width 870 height 35
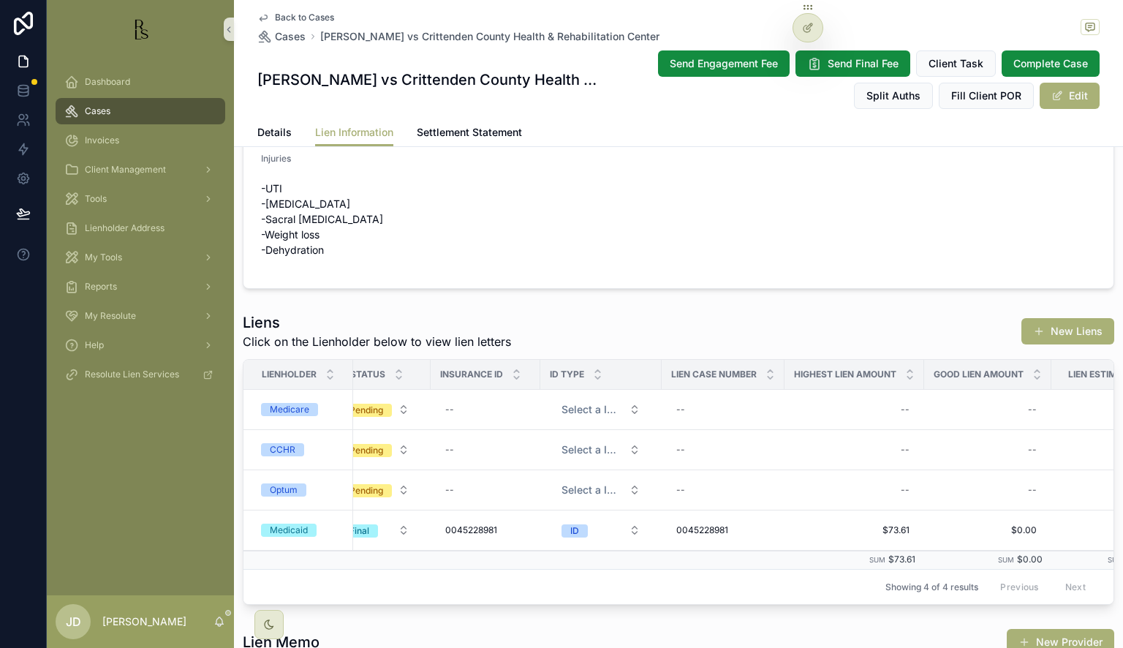
scroll to position [0, 0]
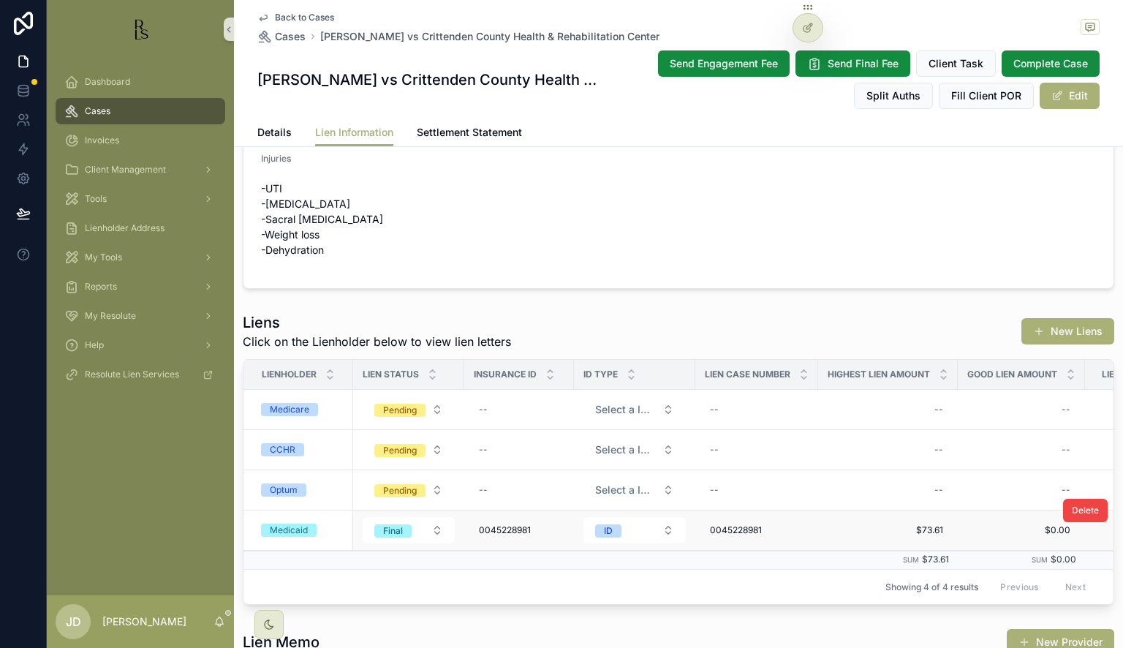
click at [347, 531] on td "Medicaid" at bounding box center [299, 531] width 110 height 40
click at [345, 522] on td "Medicaid" at bounding box center [299, 531] width 110 height 40
click at [320, 526] on div "Medicaid" at bounding box center [302, 530] width 83 height 13
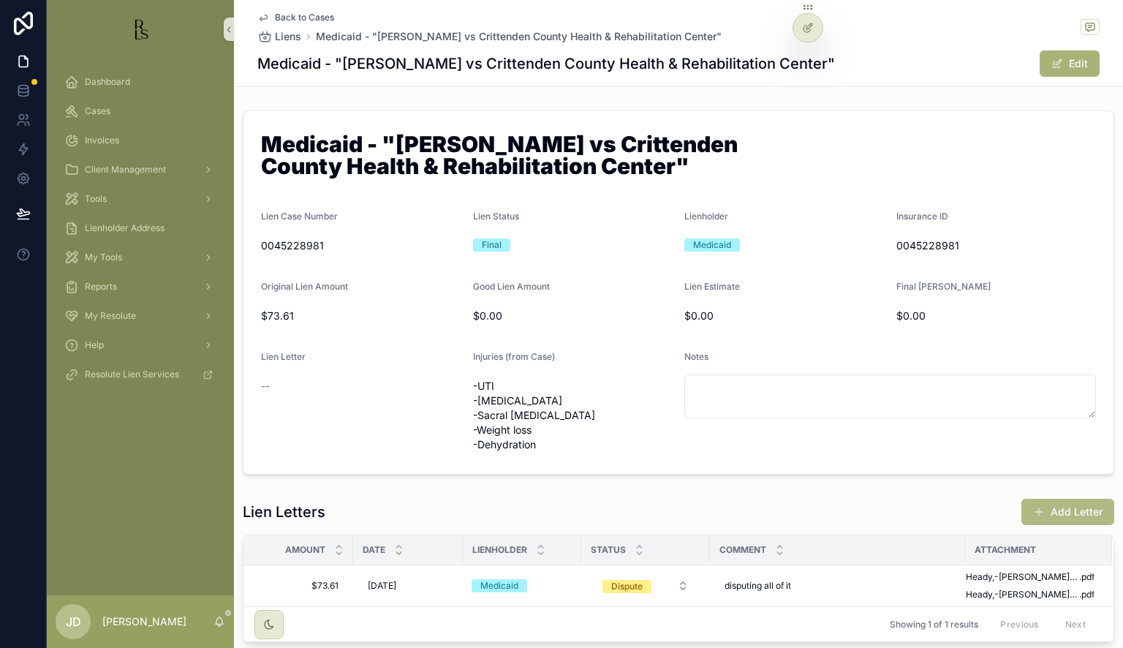
click at [1059, 516] on button "Add Letter" at bounding box center [1068, 512] width 93 height 26
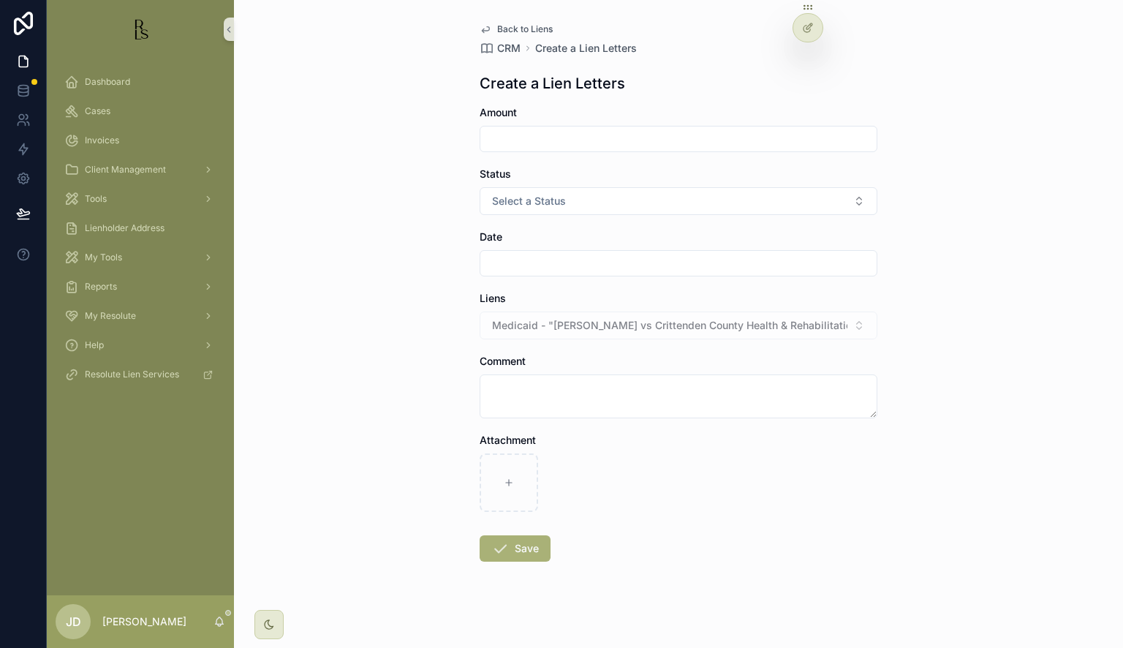
click at [519, 133] on input "scrollable content" at bounding box center [679, 139] width 396 height 20
type input "*****"
drag, startPoint x: 539, startPoint y: 196, endPoint x: 537, endPoint y: 205, distance: 9.0
click at [538, 197] on span "Select a Status" at bounding box center [529, 201] width 74 height 15
click at [518, 298] on span "Final" at bounding box center [501, 303] width 37 height 13
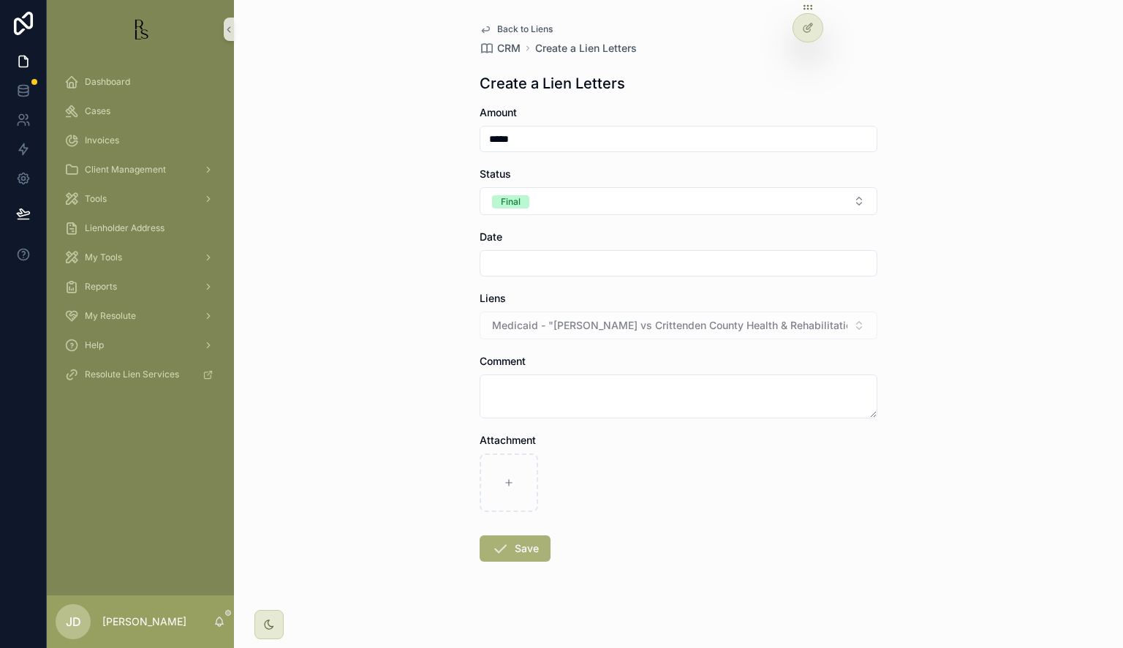
click at [515, 263] on input "scrollable content" at bounding box center [679, 263] width 396 height 20
click at [698, 415] on button "11" at bounding box center [700, 417] width 26 height 26
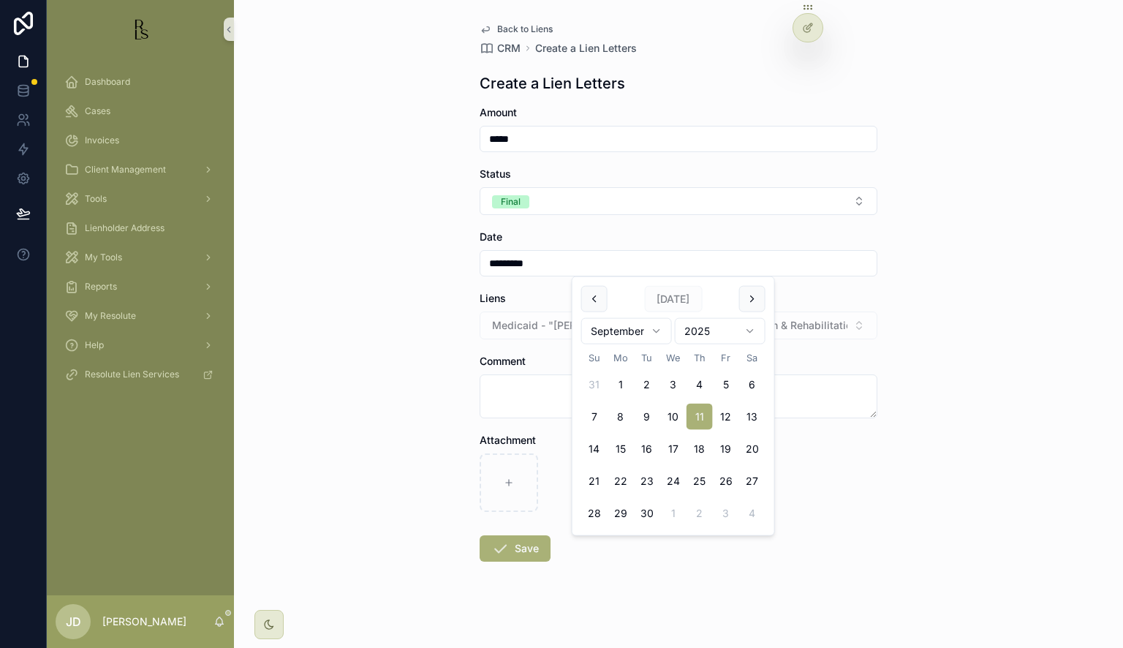
type input "*********"
click at [560, 413] on textarea "scrollable content" at bounding box center [679, 396] width 398 height 44
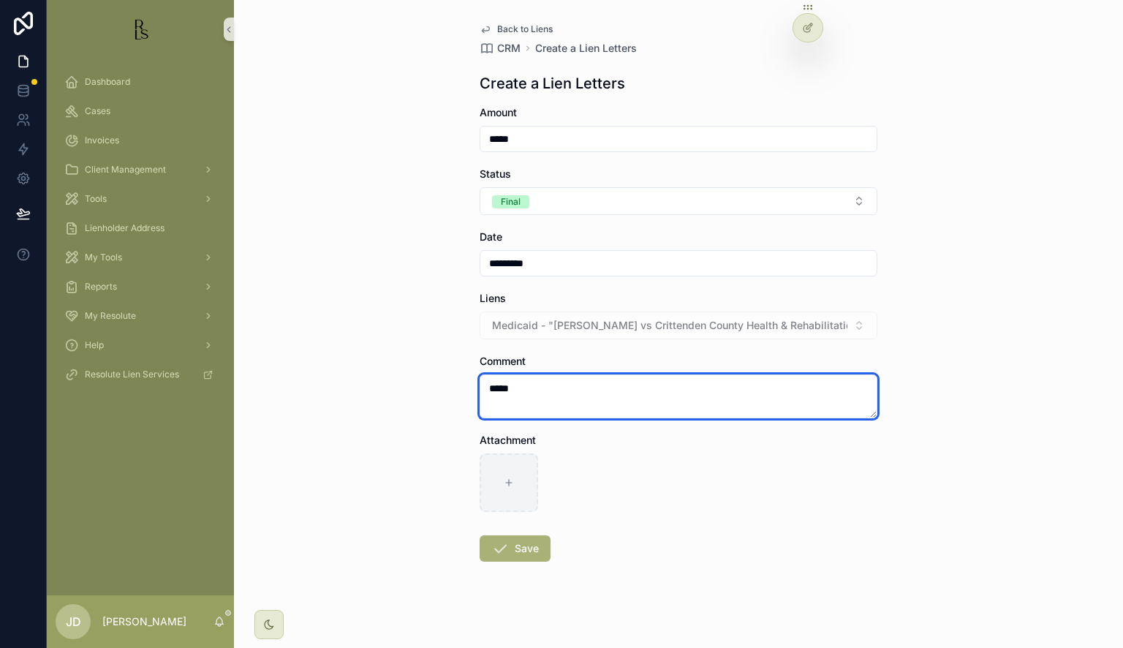
type textarea "*****"
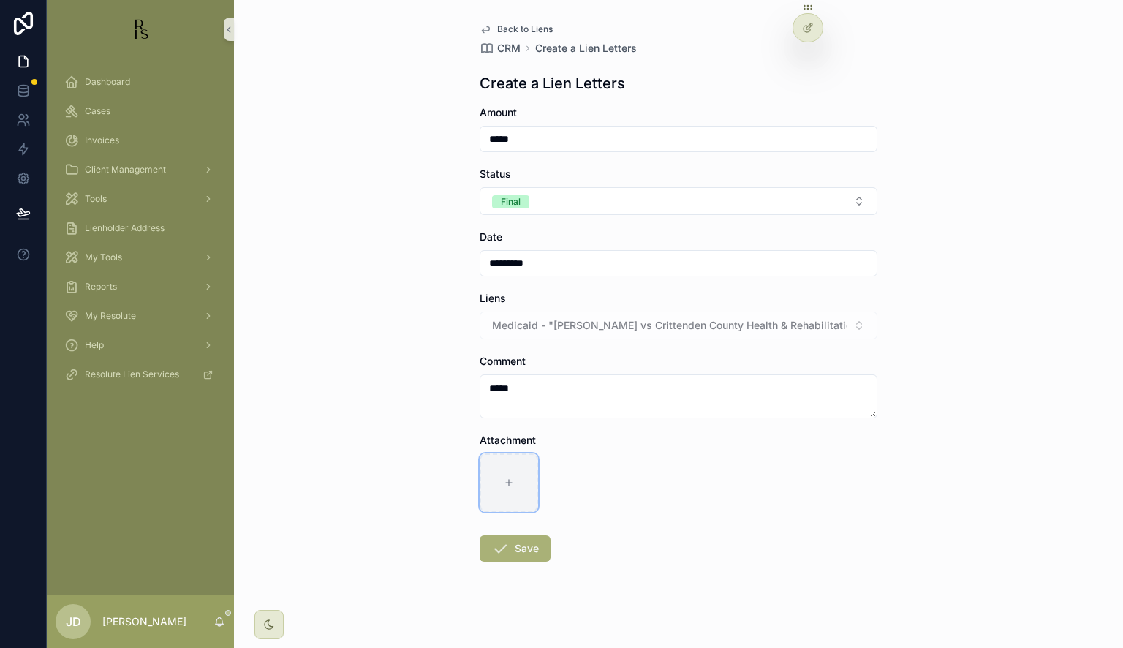
click at [508, 490] on div "scrollable content" at bounding box center [509, 482] width 59 height 59
type input "**********"
click at [497, 549] on icon "scrollable content" at bounding box center [501, 549] width 18 height 18
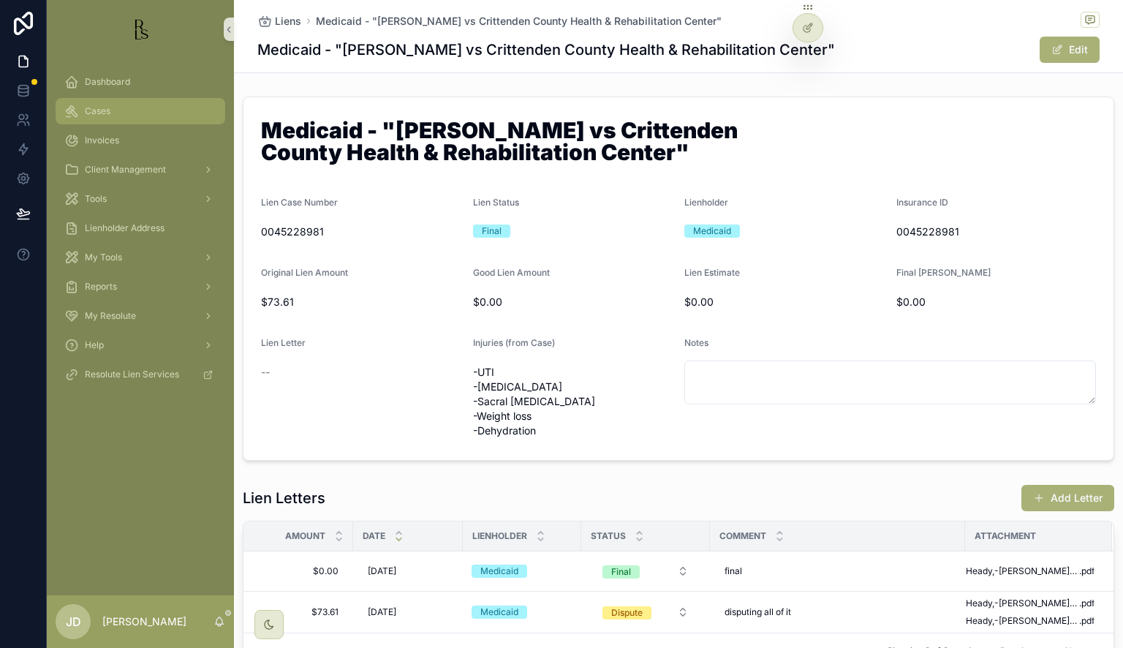
click at [89, 101] on div "Cases" at bounding box center [140, 110] width 152 height 23
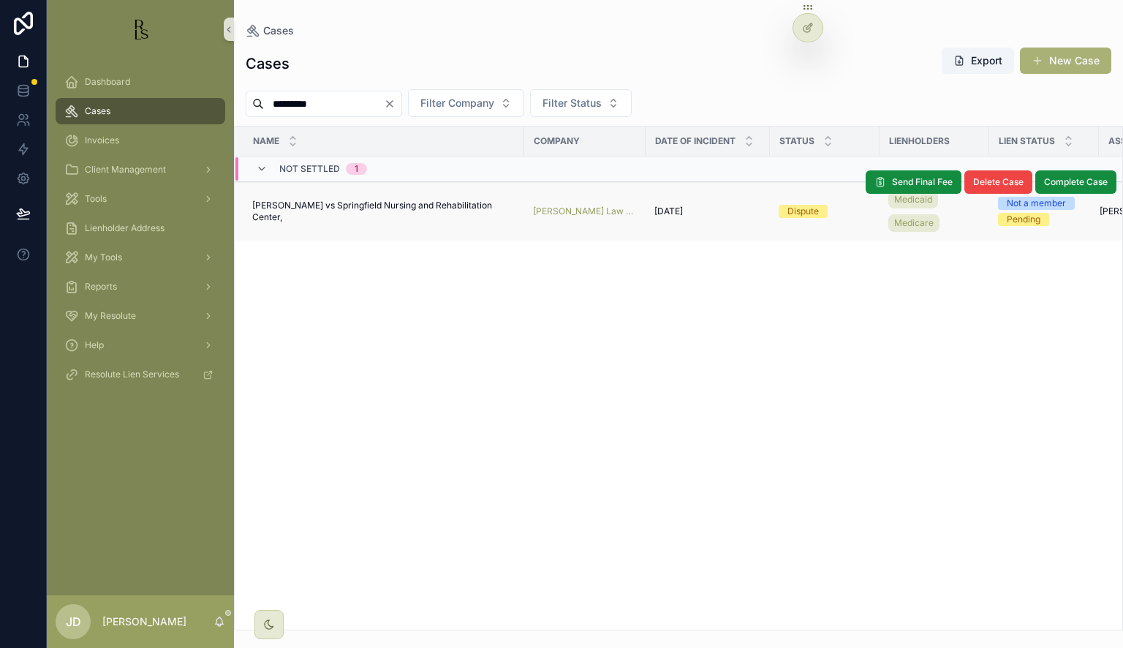
type input "*********"
click at [299, 203] on span "[PERSON_NAME] vs Springfield Nursing and Rehabilitation Center," at bounding box center [383, 211] width 263 height 23
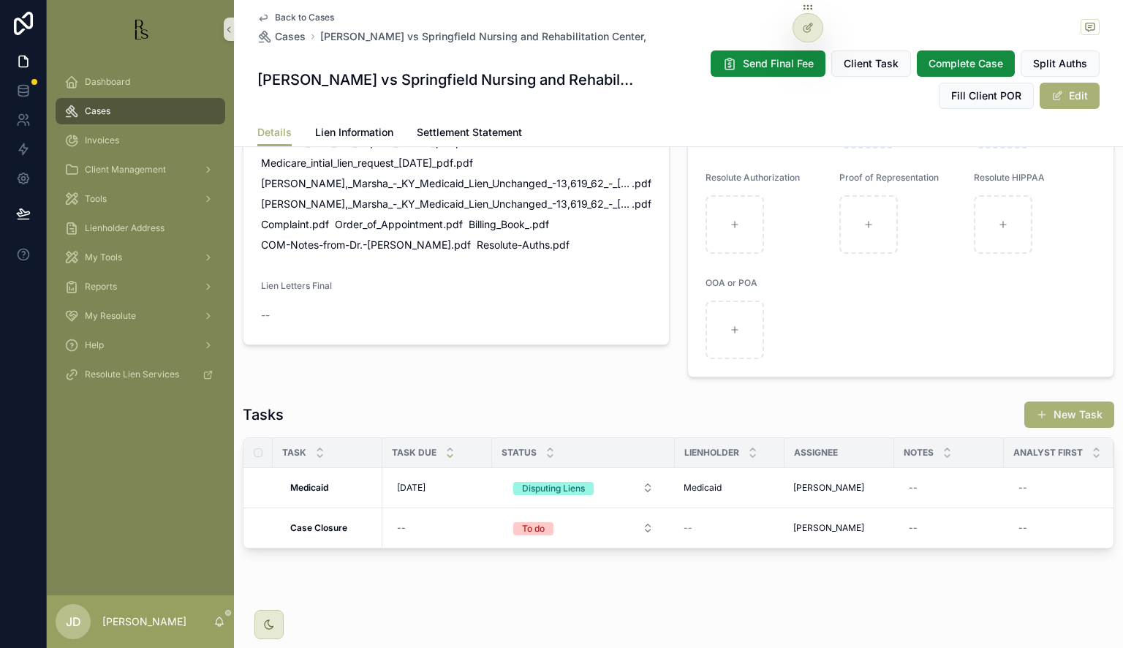
scroll to position [1208, 0]
click at [588, 482] on span "Disputing Liens" at bounding box center [553, 488] width 80 height 13
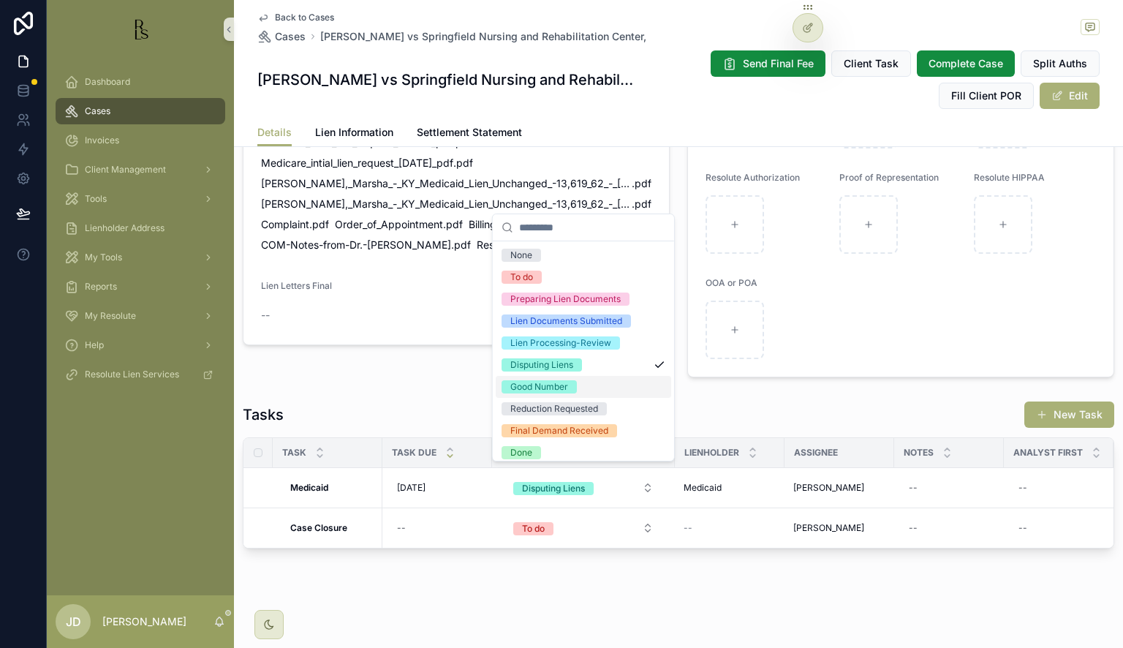
click at [549, 387] on div "Good Number" at bounding box center [540, 386] width 58 height 13
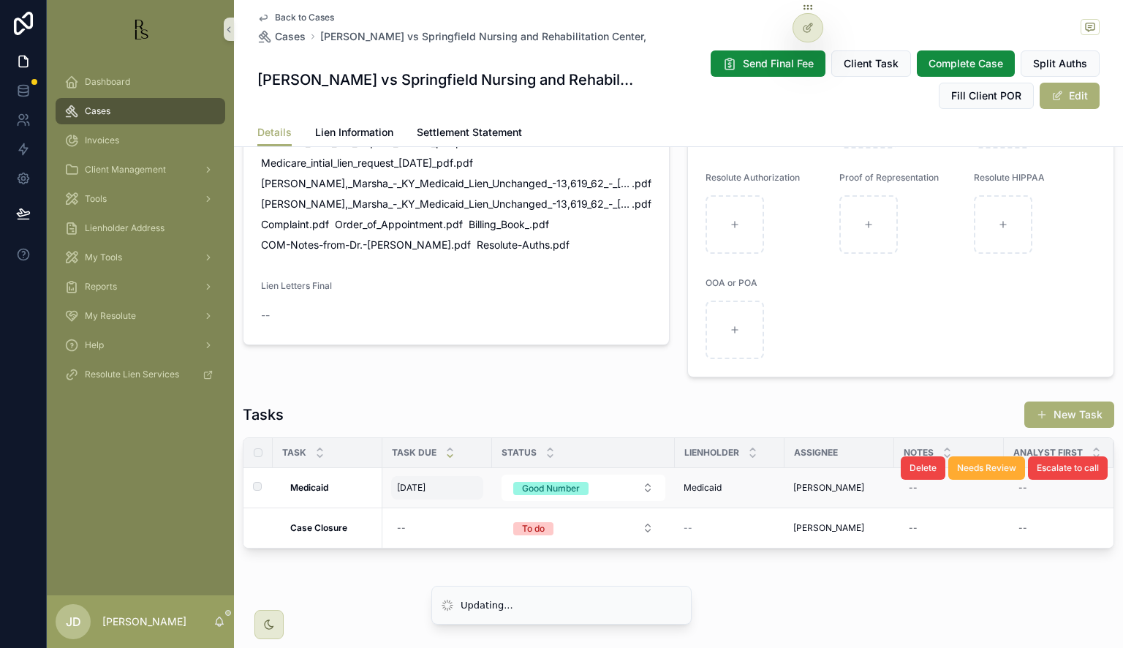
click at [426, 482] on span "[DATE]" at bounding box center [411, 488] width 29 height 12
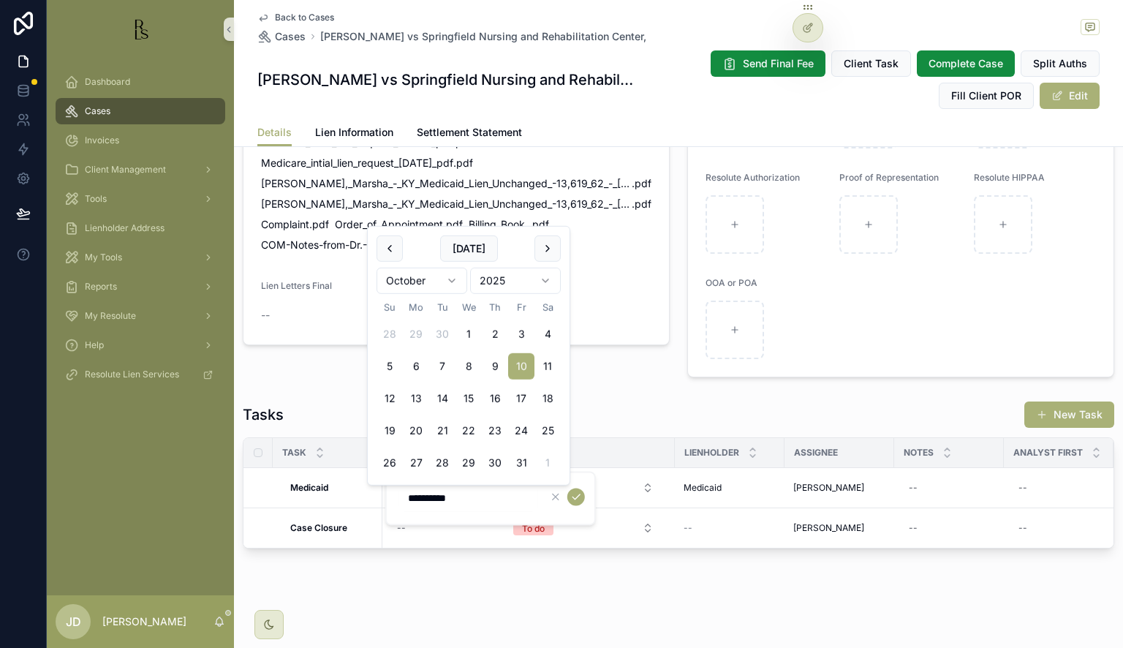
drag, startPoint x: 408, startPoint y: 499, endPoint x: 418, endPoint y: 497, distance: 10.3
click at [418, 497] on input "**********" at bounding box center [468, 498] width 139 height 20
type input "**********"
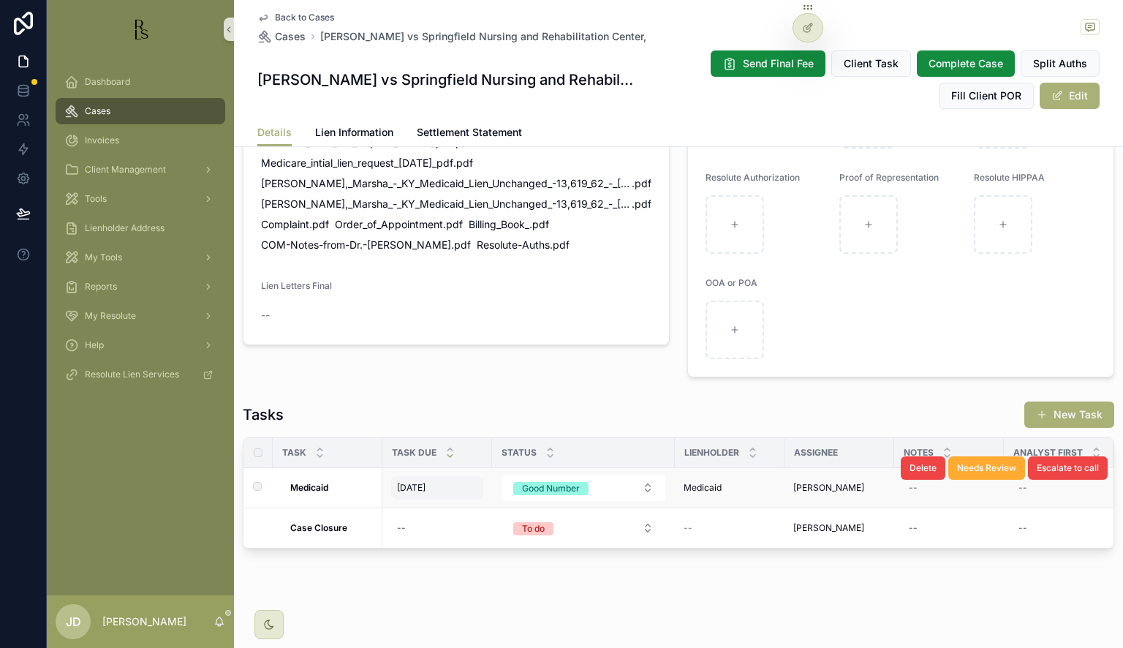
click at [449, 480] on div "[DATE] [DATE]" at bounding box center [437, 487] width 92 height 23
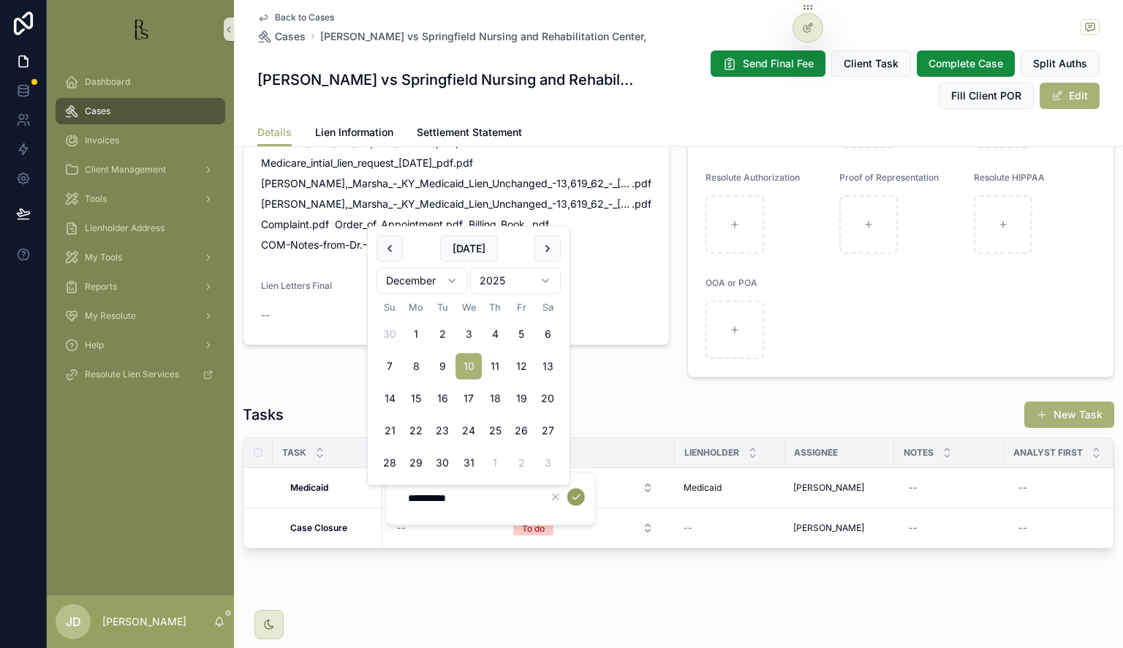
click at [580, 496] on icon "scrollable content" at bounding box center [577, 497] width 12 height 12
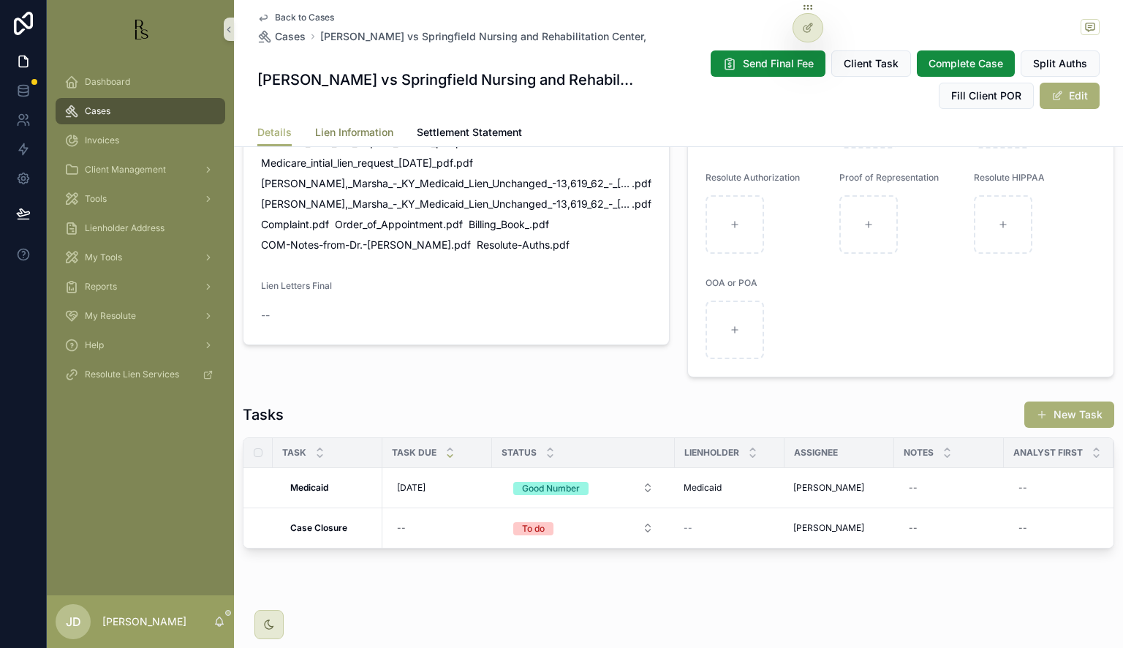
click at [363, 131] on span "Lien Information" at bounding box center [354, 132] width 78 height 15
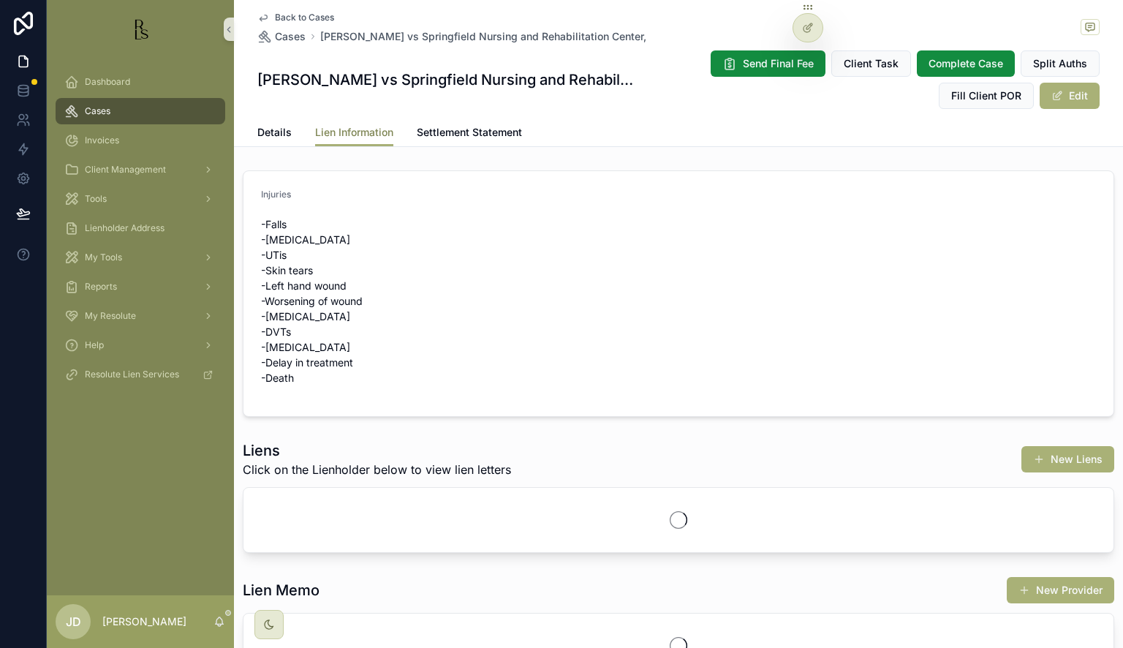
scroll to position [129, 0]
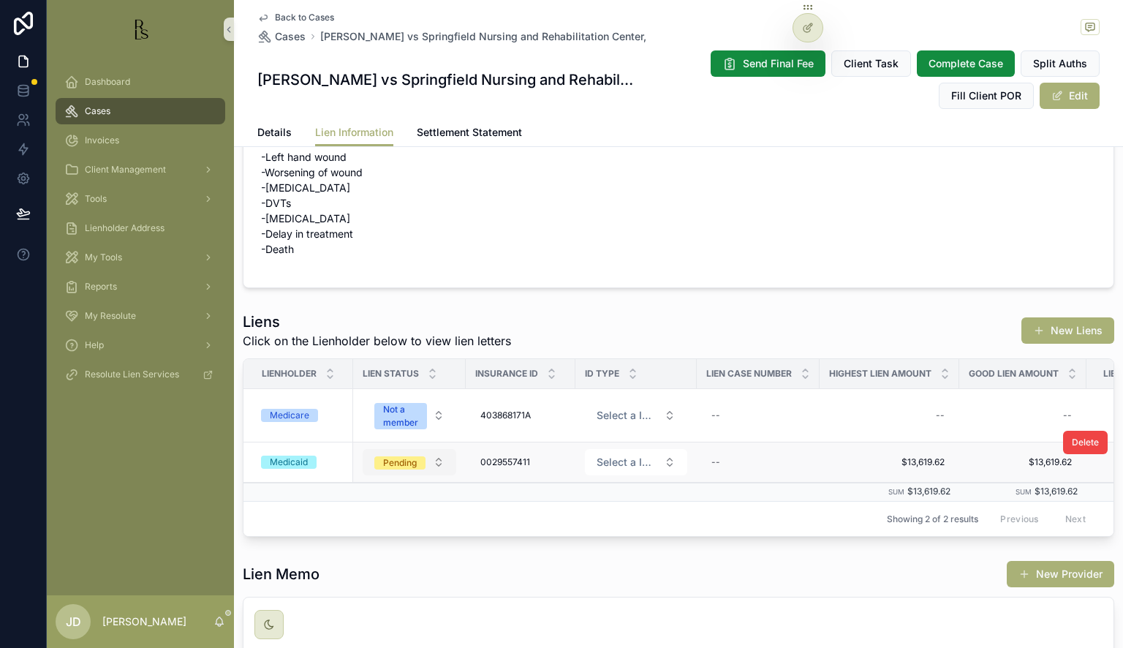
click at [407, 453] on button "Pending" at bounding box center [410, 462] width 94 height 26
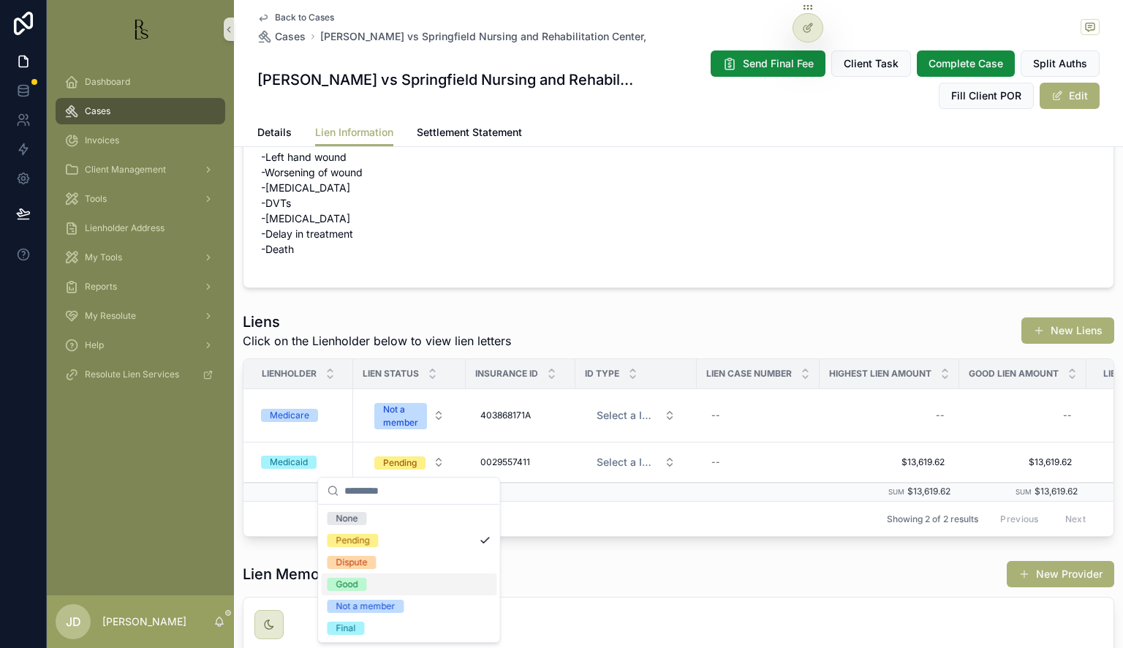
click at [368, 580] on div "Good" at bounding box center [409, 584] width 176 height 22
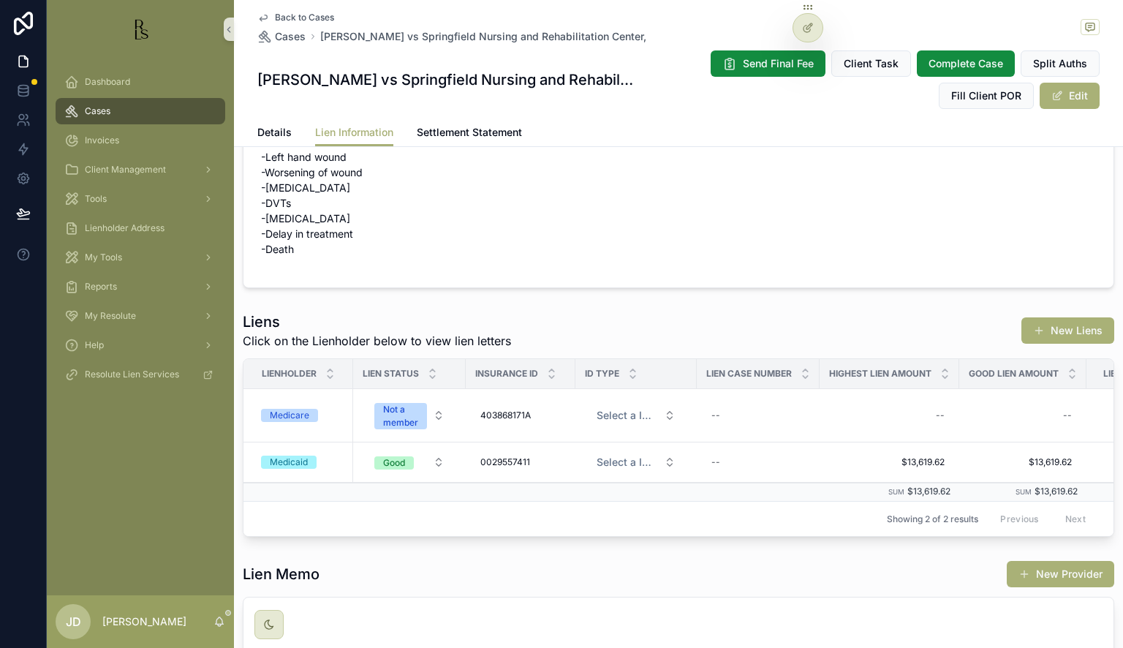
scroll to position [0, 133]
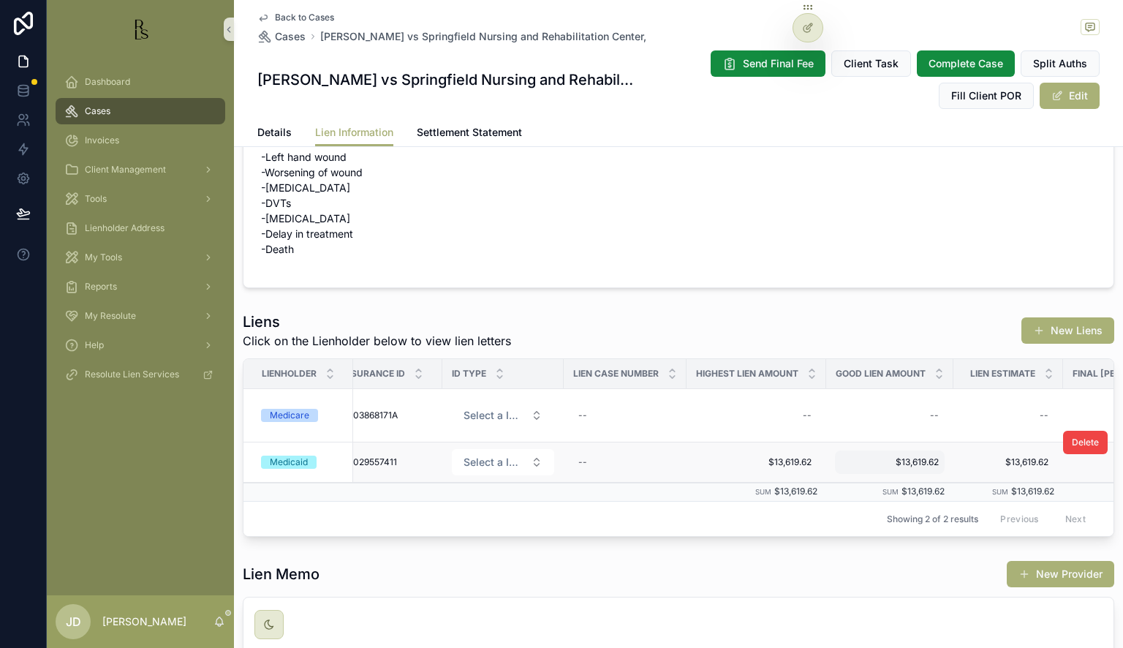
click at [914, 451] on div "$13,619.62 $13,619.62" at bounding box center [890, 462] width 110 height 23
drag, startPoint x: 919, startPoint y: 477, endPoint x: 848, endPoint y: 490, distance: 71.4
click at [848, 490] on input "**********" at bounding box center [913, 482] width 138 height 20
drag, startPoint x: 913, startPoint y: 478, endPoint x: 848, endPoint y: 493, distance: 66.2
click at [848, 493] on div "**********" at bounding box center [912, 482] width 139 height 26
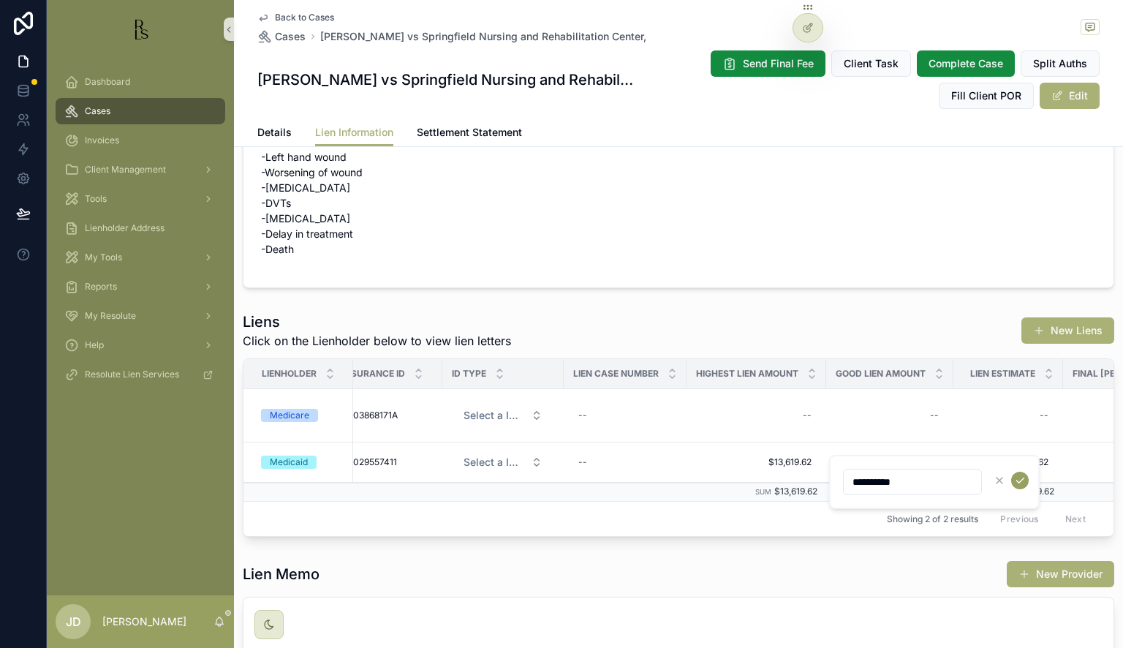
type input "**********"
click at [1021, 481] on icon "scrollable content" at bounding box center [1020, 480] width 7 height 5
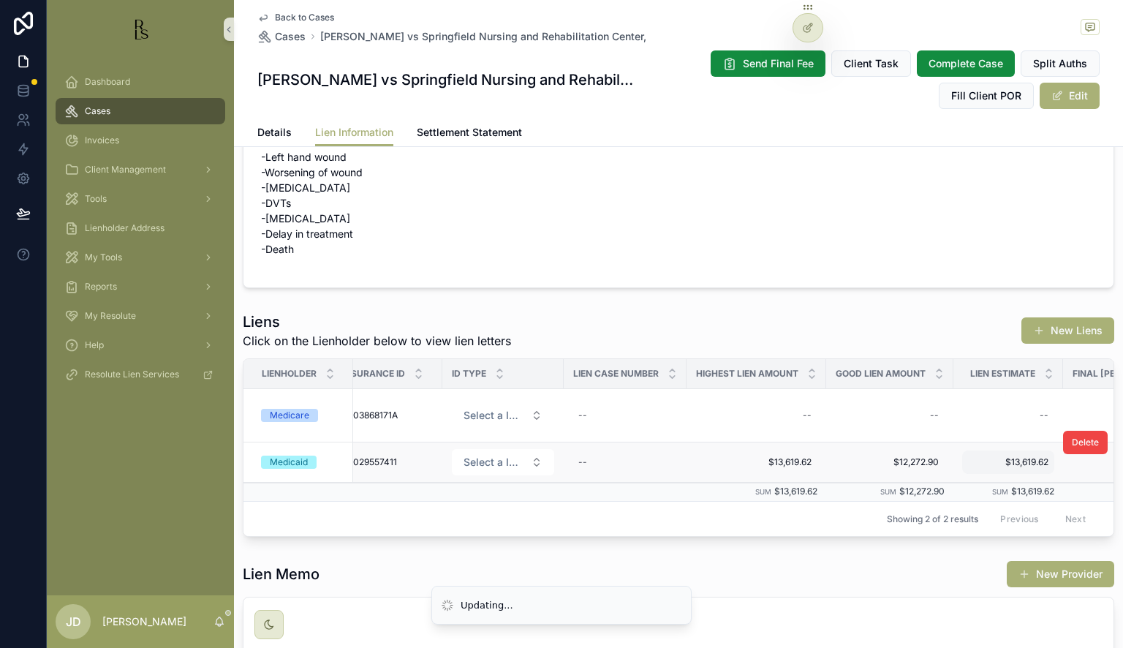
click at [1025, 470] on div "$13,619.62 $13,619.62" at bounding box center [1009, 462] width 92 height 23
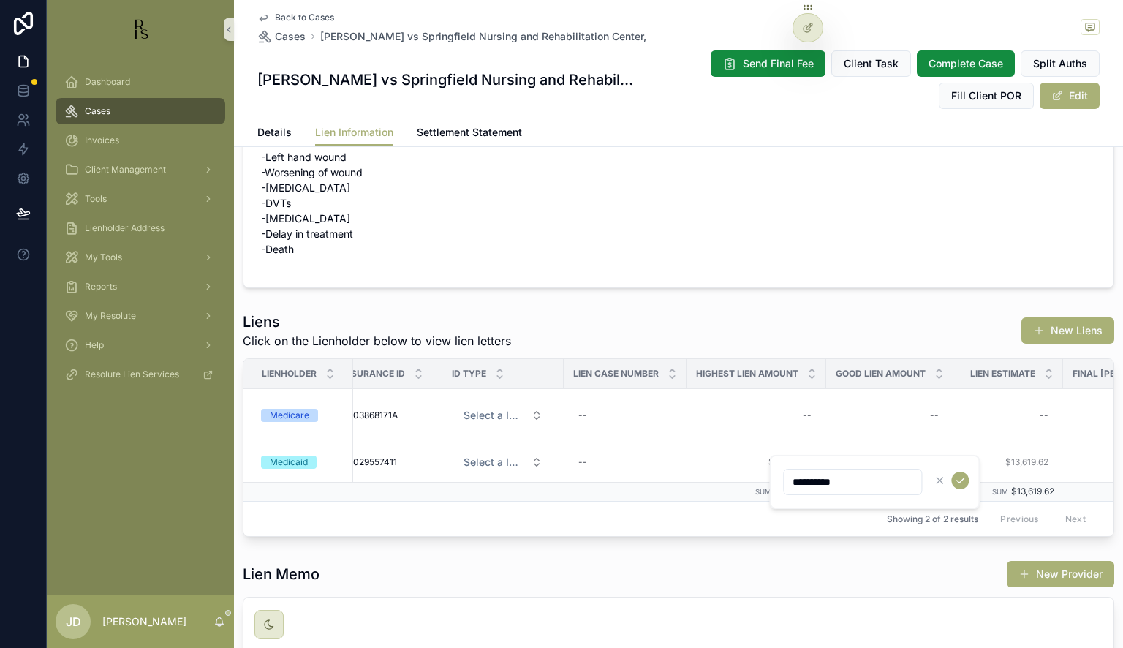
drag, startPoint x: 883, startPoint y: 488, endPoint x: 775, endPoint y: 489, distance: 108.3
click at [1023, 463] on span "$13,619.62" at bounding box center [1008, 462] width 80 height 12
click at [1017, 462] on span "$13,619.62" at bounding box center [1008, 462] width 80 height 12
drag, startPoint x: 874, startPoint y: 483, endPoint x: 782, endPoint y: 494, distance: 92.8
click at [783, 494] on form "**********" at bounding box center [876, 482] width 187 height 28
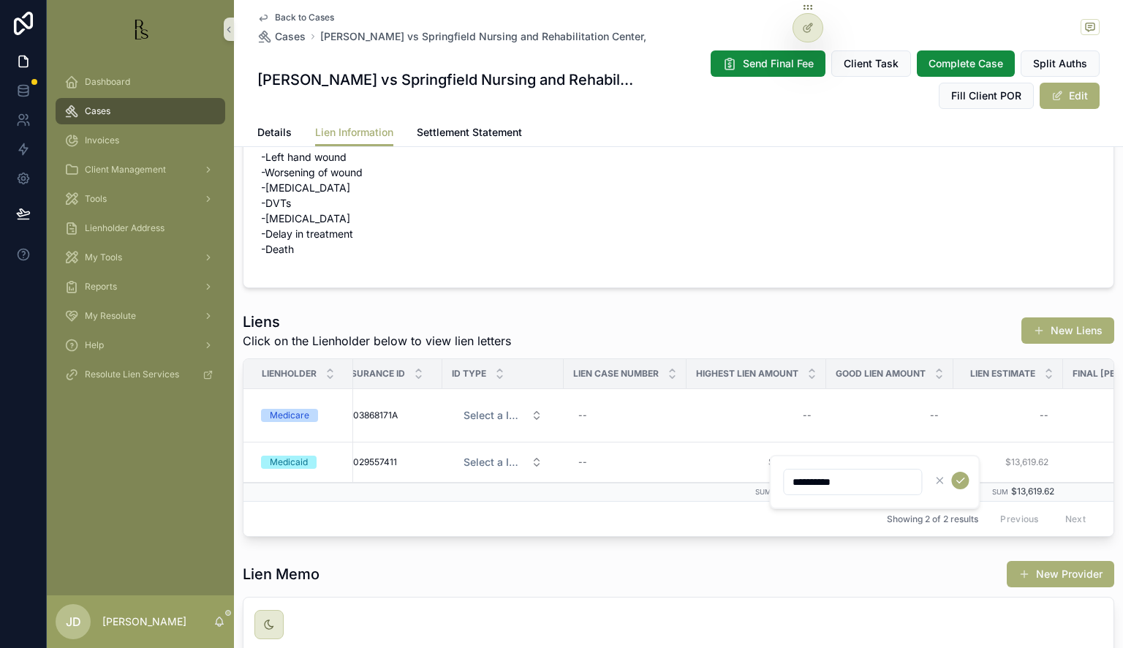
type input "**********"
click at [1025, 472] on td "$13,619.62 $13,619.62" at bounding box center [1009, 463] width 110 height 40
click at [1017, 459] on span "$13,619.62" at bounding box center [1008, 462] width 80 height 12
click at [963, 480] on icon "scrollable content" at bounding box center [961, 481] width 12 height 12
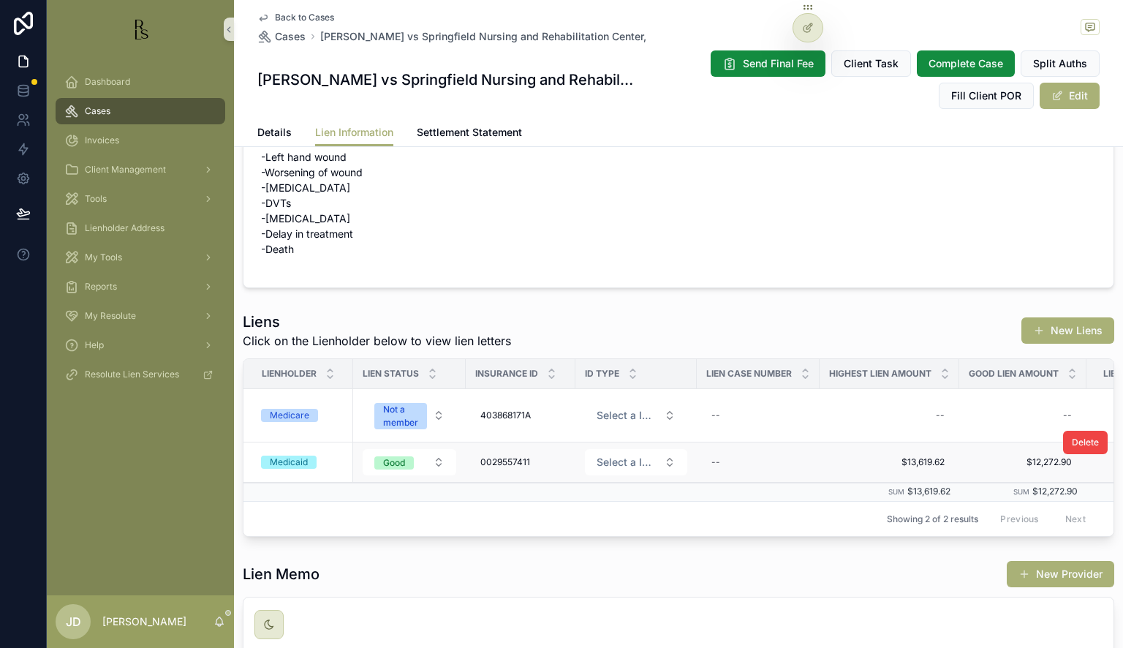
click at [326, 456] on div "Medicaid" at bounding box center [302, 462] width 83 height 13
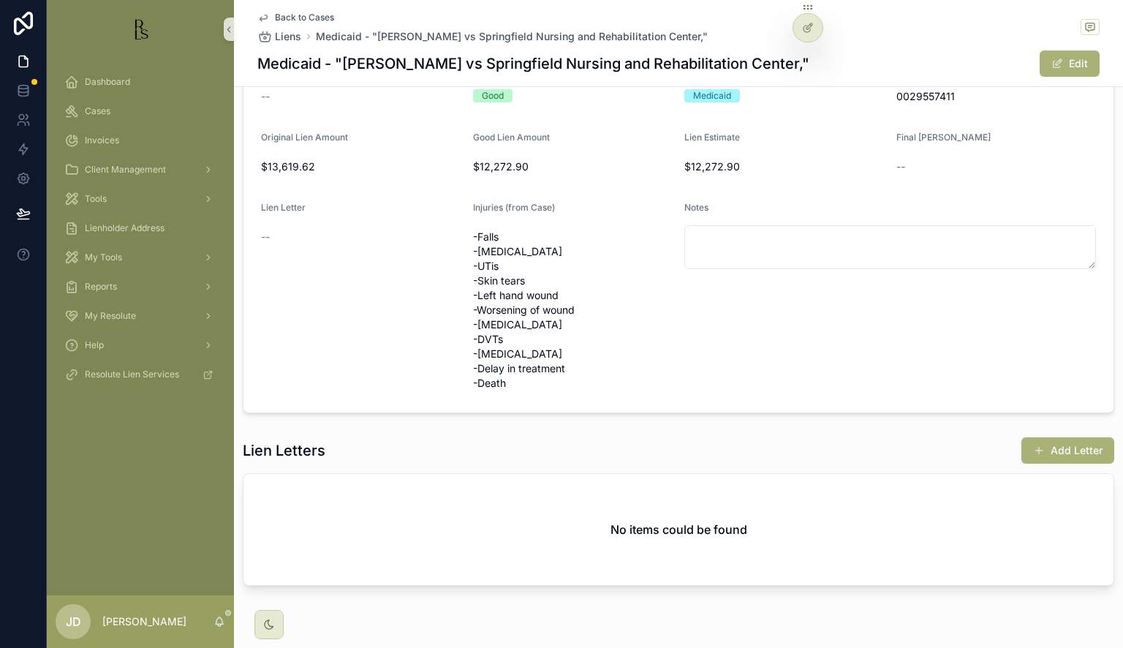
scroll to position [186, 0]
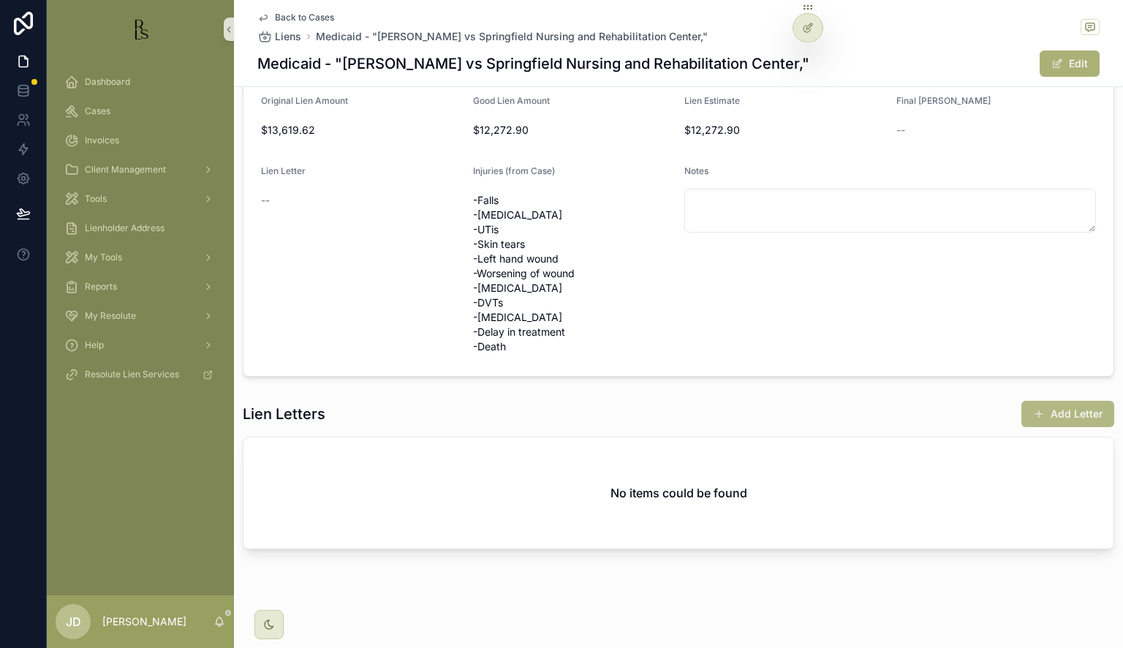
click at [1056, 418] on button "Add Letter" at bounding box center [1068, 414] width 93 height 26
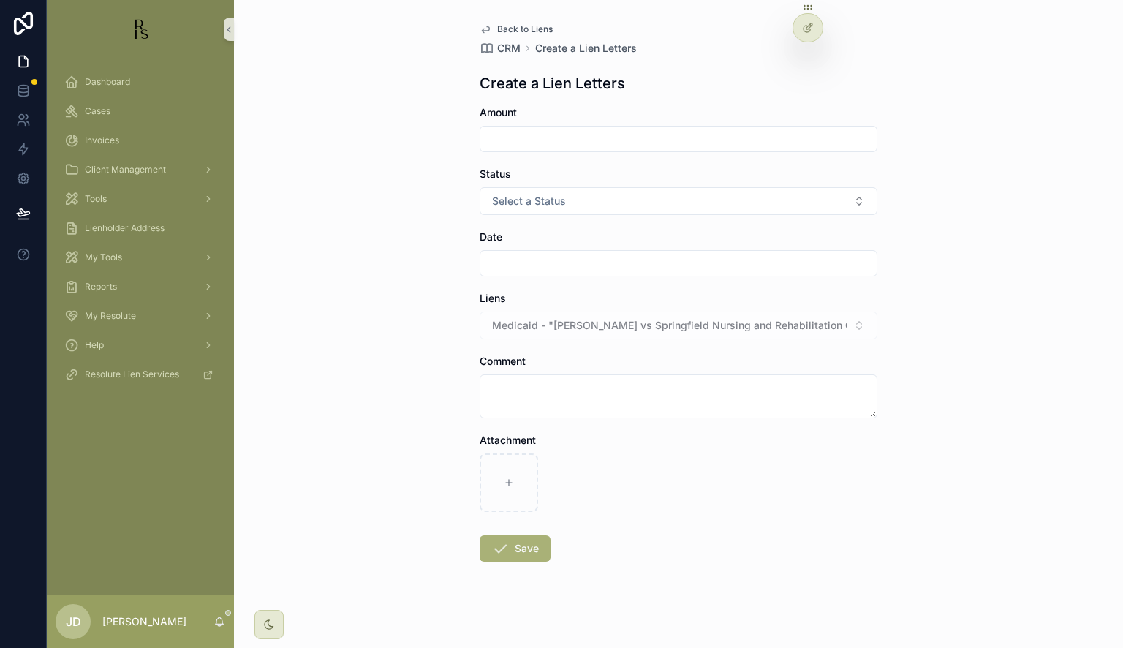
click at [522, 138] on input "scrollable content" at bounding box center [679, 139] width 396 height 20
type input "**********"
click at [517, 200] on span "Select a Status" at bounding box center [529, 201] width 74 height 15
click at [508, 276] on div "Good" at bounding box center [503, 281] width 22 height 13
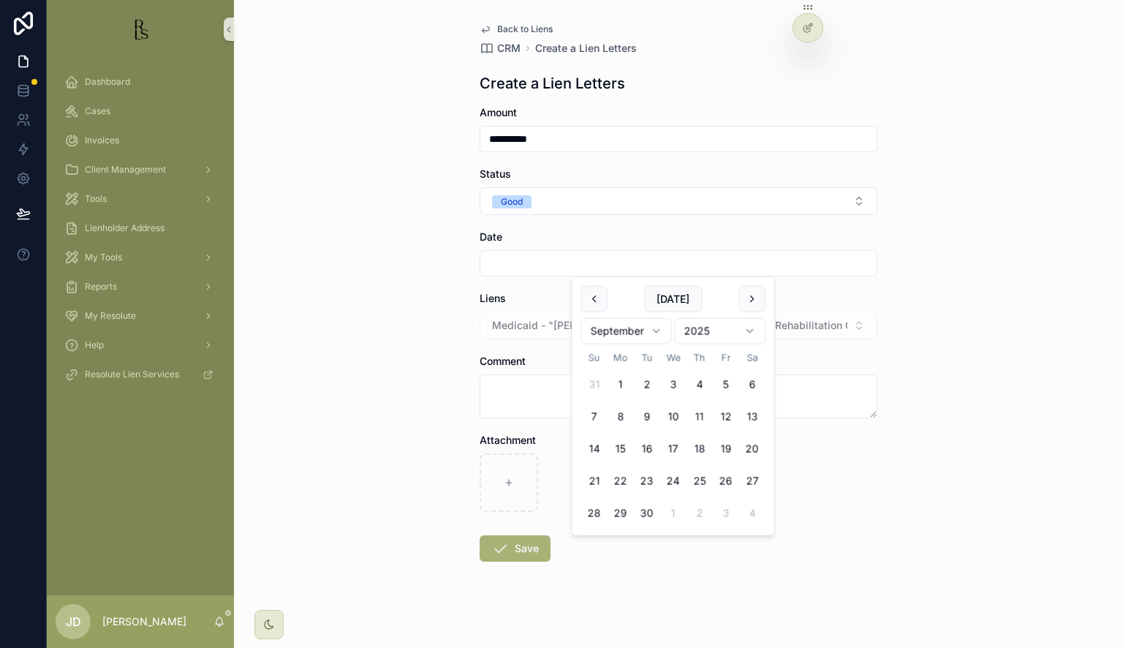
click at [505, 262] on input "scrollable content" at bounding box center [679, 263] width 396 height 20
click at [705, 413] on button "11" at bounding box center [700, 417] width 26 height 26
type input "*********"
click at [511, 381] on textarea "scrollable content" at bounding box center [679, 396] width 398 height 44
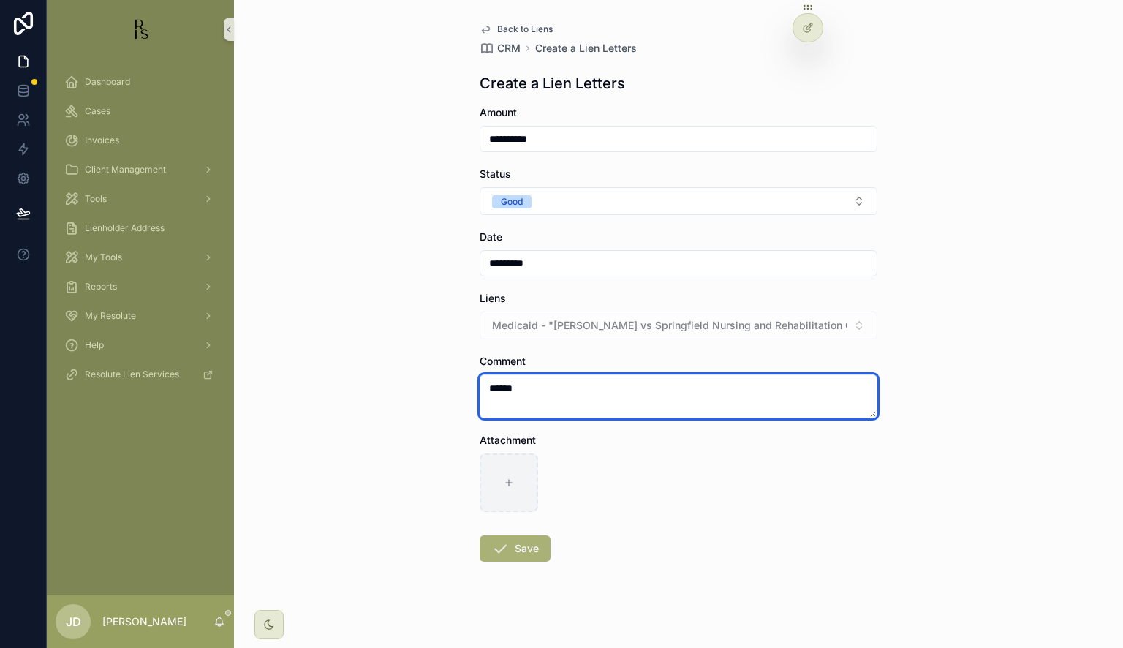
type textarea "******"
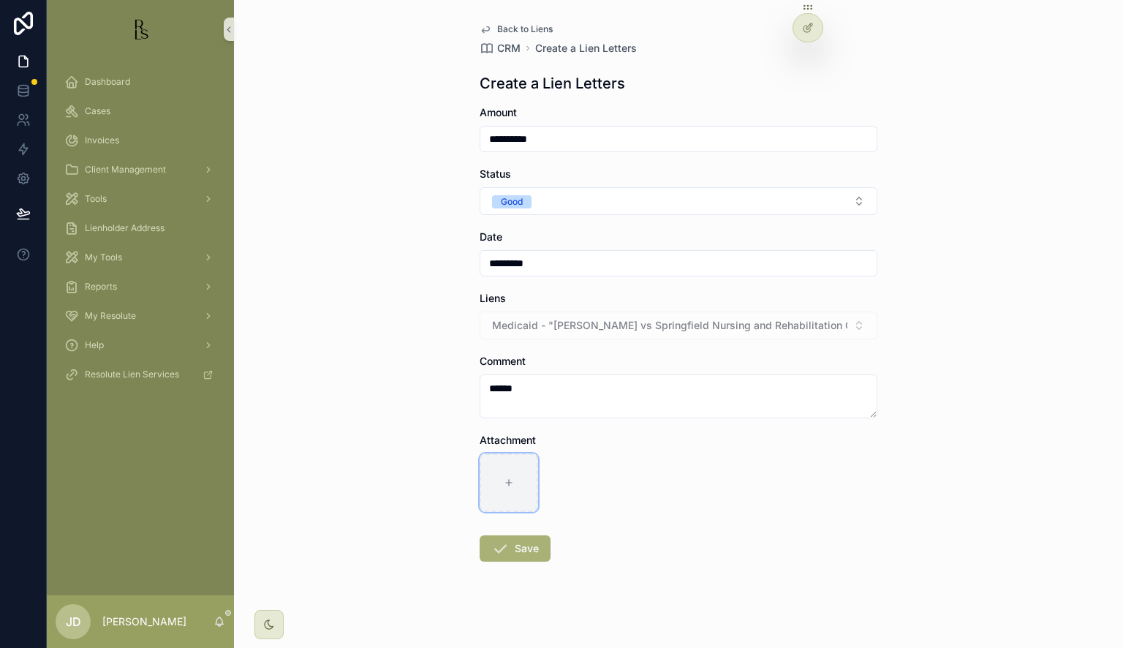
click at [480, 502] on div "scrollable content" at bounding box center [509, 482] width 59 height 59
type input "**********"
click at [505, 543] on button "Save" at bounding box center [515, 548] width 71 height 26
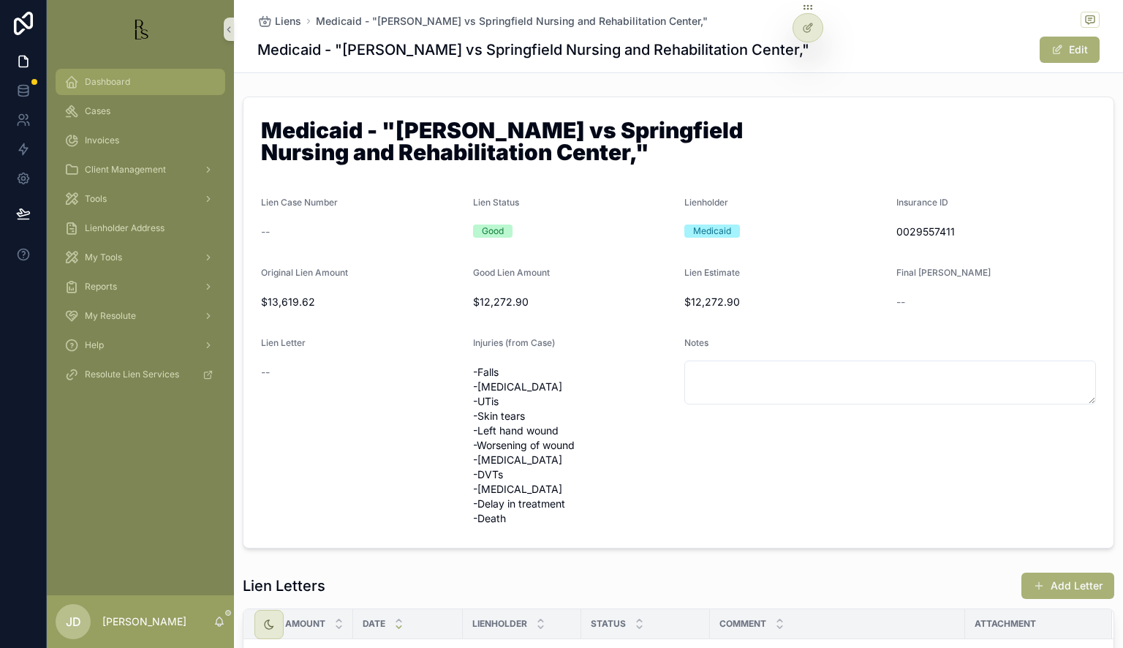
click at [136, 81] on div "Dashboard" at bounding box center [140, 81] width 152 height 23
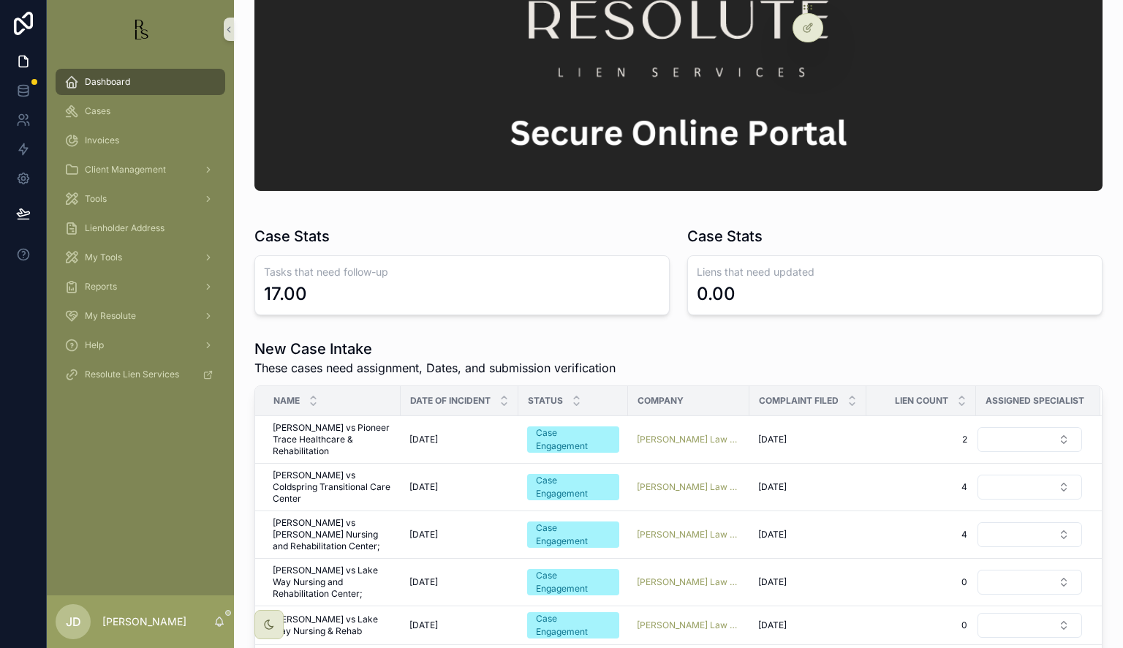
scroll to position [73, 0]
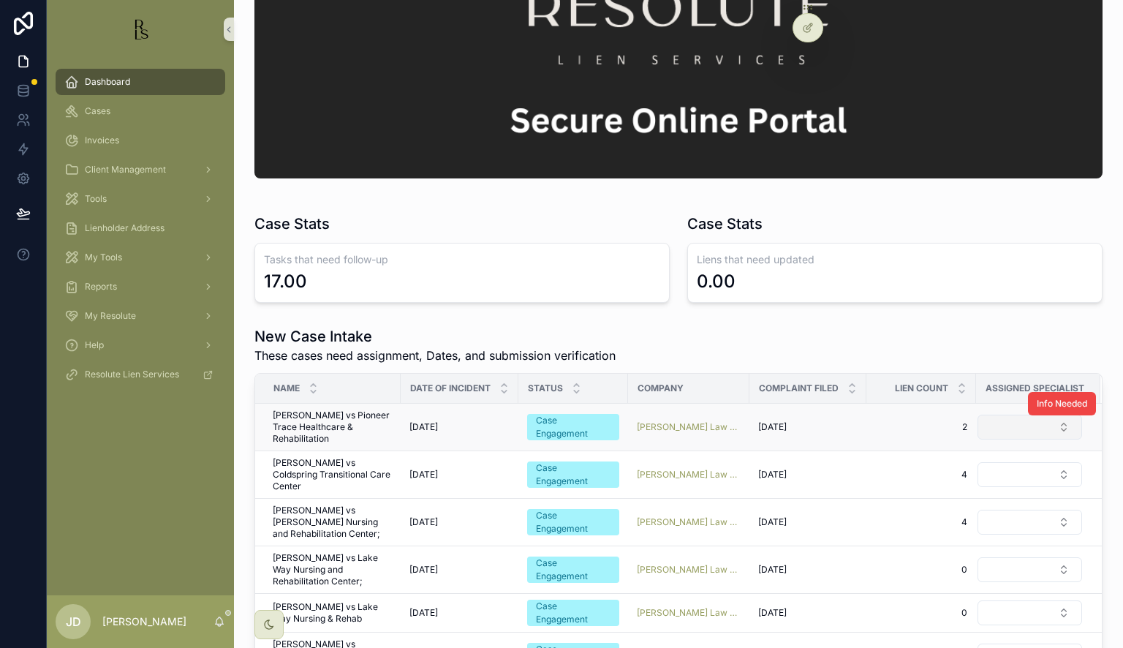
click at [1027, 428] on button "Select Button" at bounding box center [1030, 427] width 105 height 25
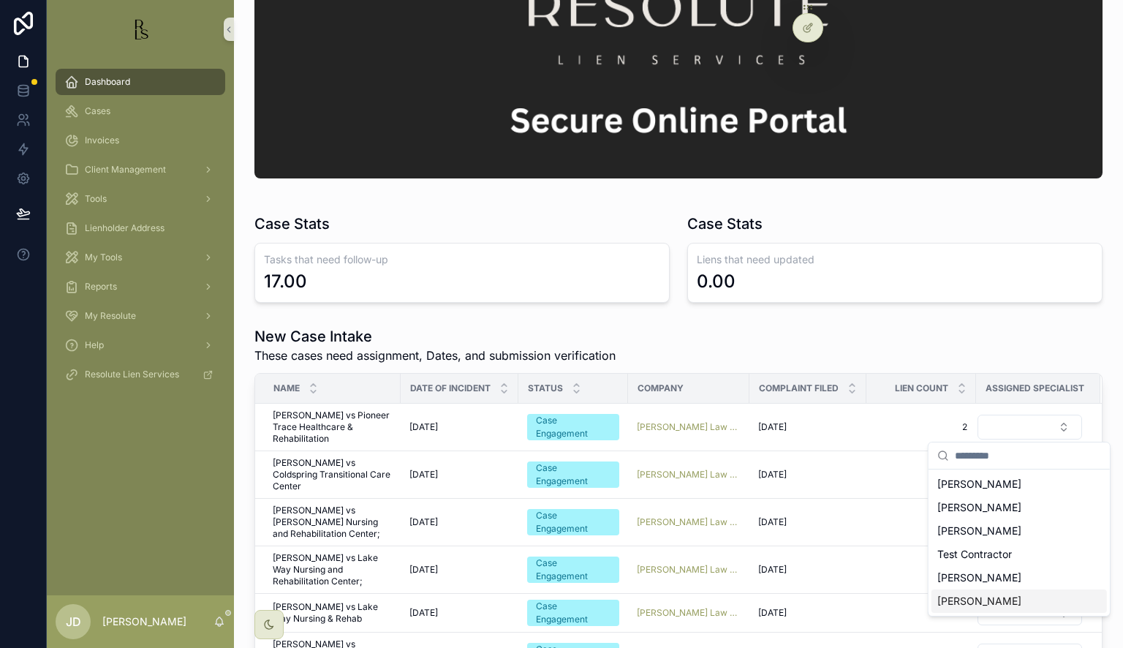
click at [981, 601] on span "[PERSON_NAME]" at bounding box center [980, 601] width 84 height 15
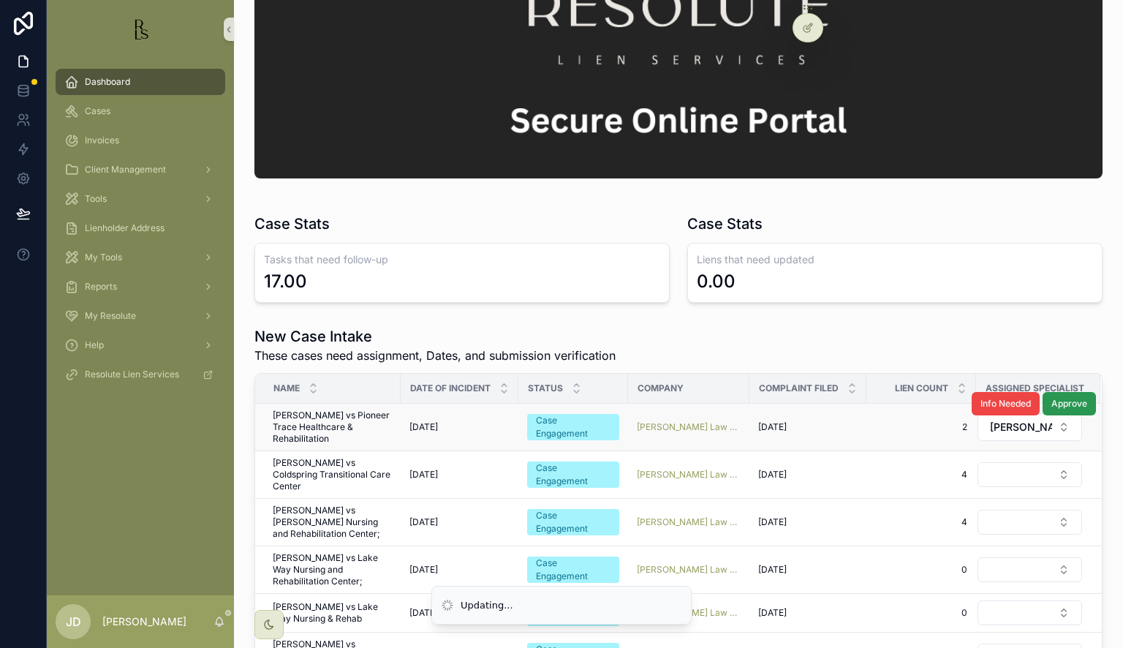
click at [1055, 407] on span "Approve" at bounding box center [1070, 404] width 36 height 12
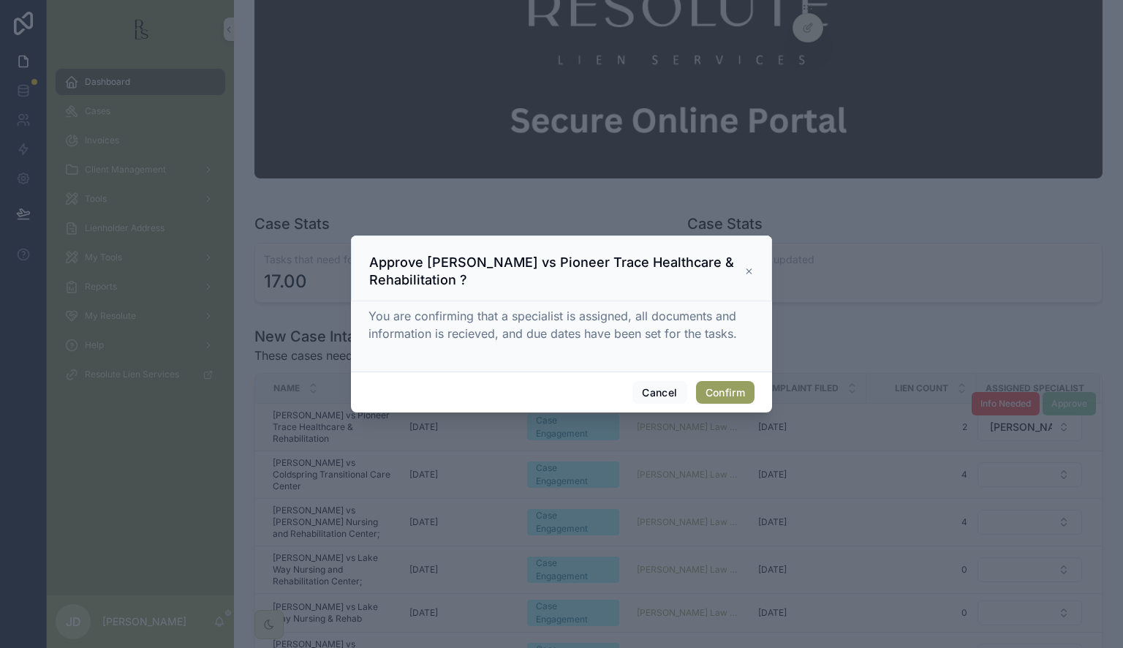
click at [724, 396] on button "Confirm" at bounding box center [725, 392] width 59 height 23
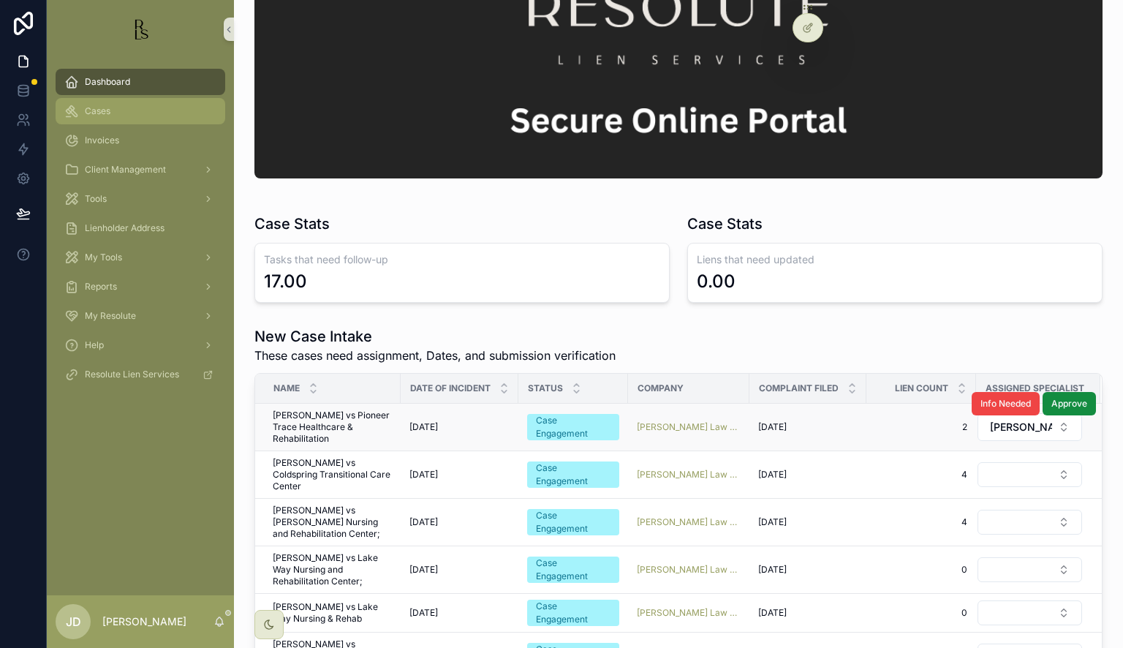
click at [108, 114] on span "Cases" at bounding box center [98, 111] width 26 height 12
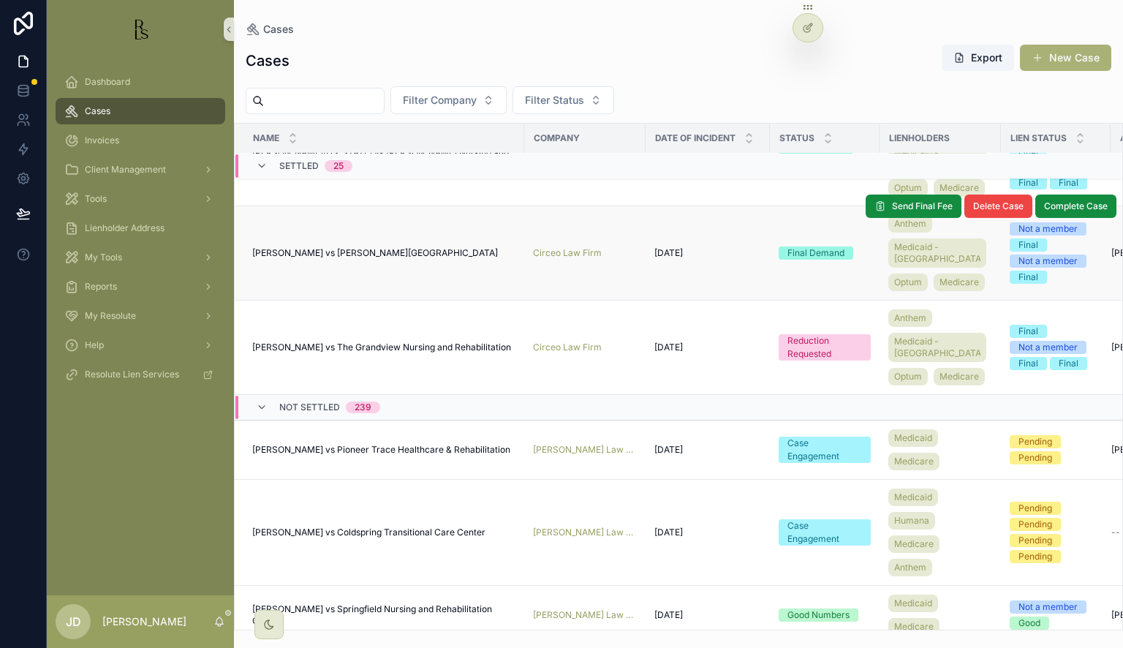
scroll to position [1924, 0]
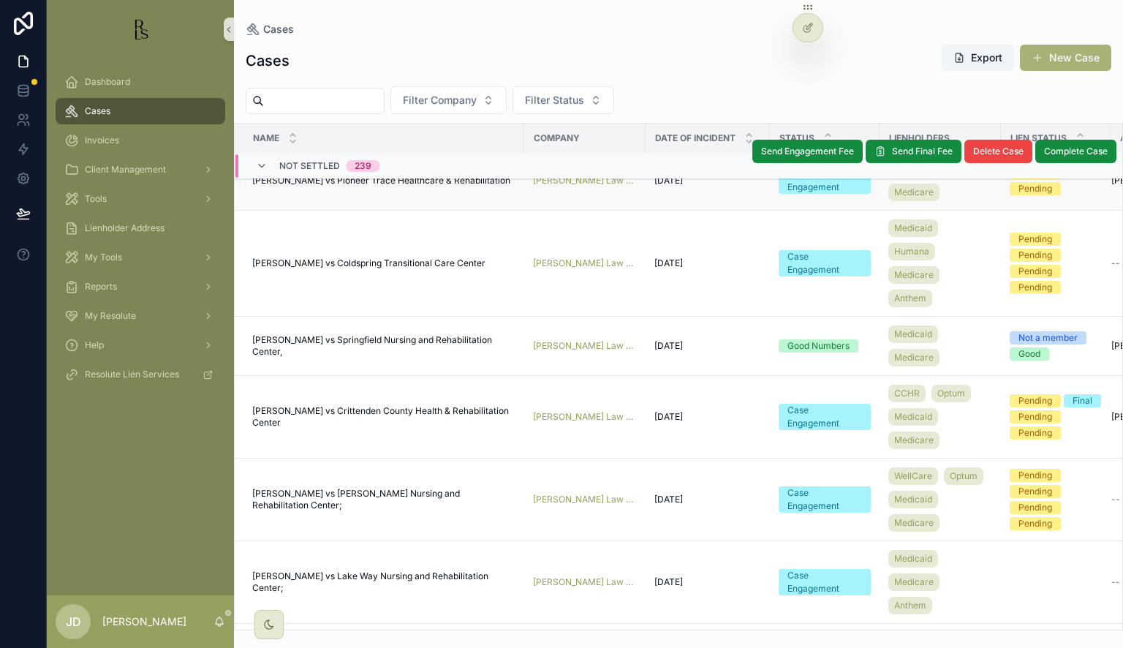
click at [315, 187] on span "[PERSON_NAME] vs Pioneer Trace Healthcare & Rehabilitation" at bounding box center [381, 181] width 258 height 12
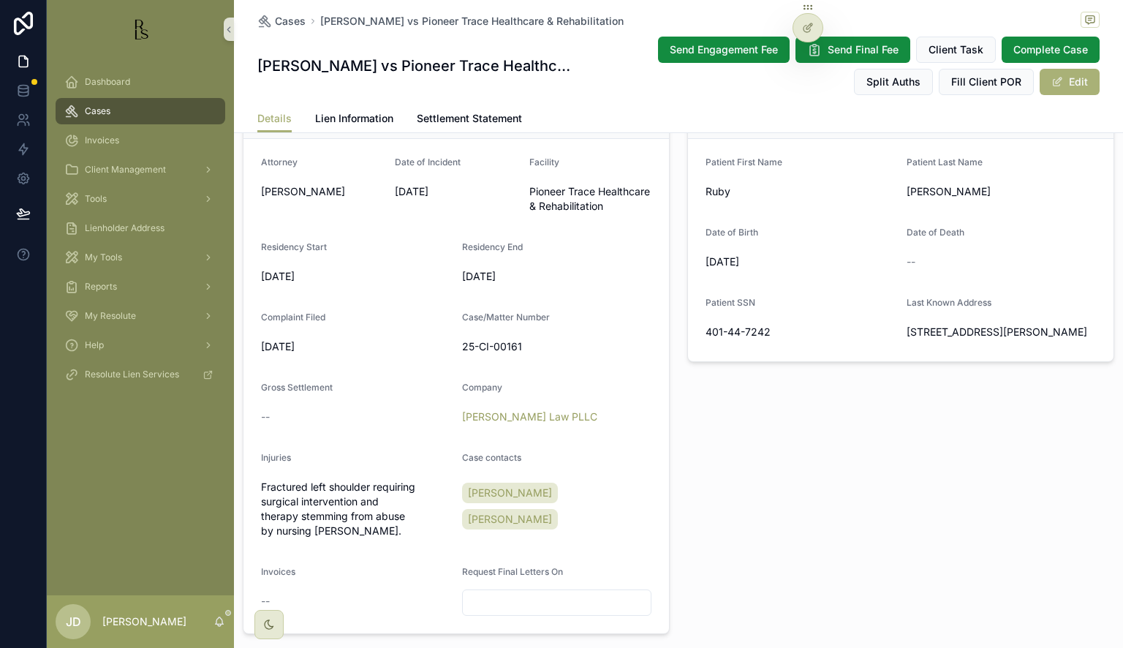
scroll to position [439, 0]
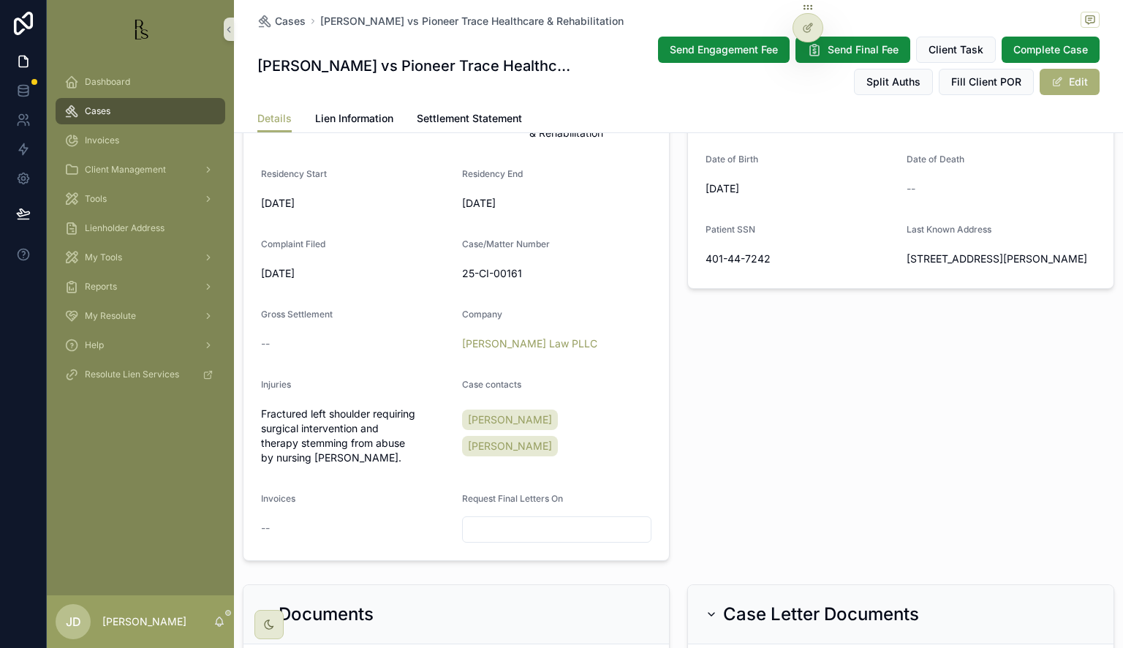
click at [261, 439] on span "Fractured left shoulder requiring surgical intervention and therapy stemming fr…" at bounding box center [355, 436] width 189 height 59
click at [409, 465] on span "Fractured left shoulder requiring surgical intervention and therapy stemming fr…" at bounding box center [355, 436] width 189 height 59
click at [402, 465] on span "Fractured left shoulder requiring surgical intervention and therapy stemming fr…" at bounding box center [355, 436] width 189 height 59
click at [408, 465] on span "Fractured left shoulder requiring surgical intervention and therapy stemming fr…" at bounding box center [355, 436] width 189 height 59
click at [1072, 81] on button "Edit" at bounding box center [1070, 82] width 60 height 26
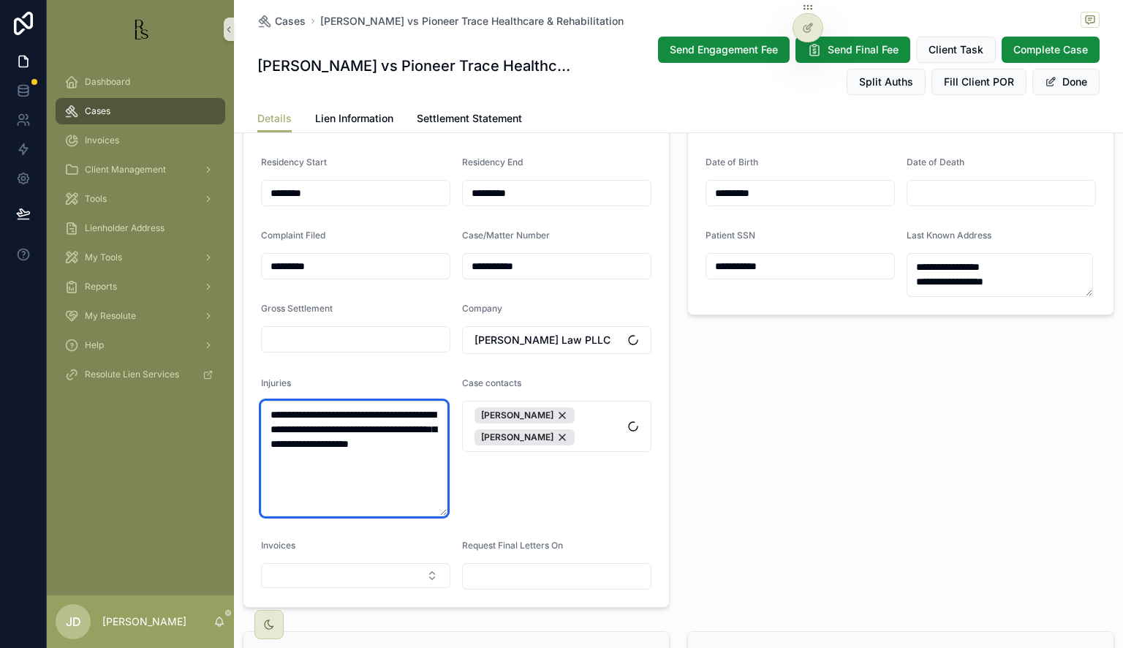
click at [271, 426] on textarea "**********" at bounding box center [354, 459] width 187 height 116
click at [353, 467] on textarea "**********" at bounding box center [354, 459] width 187 height 116
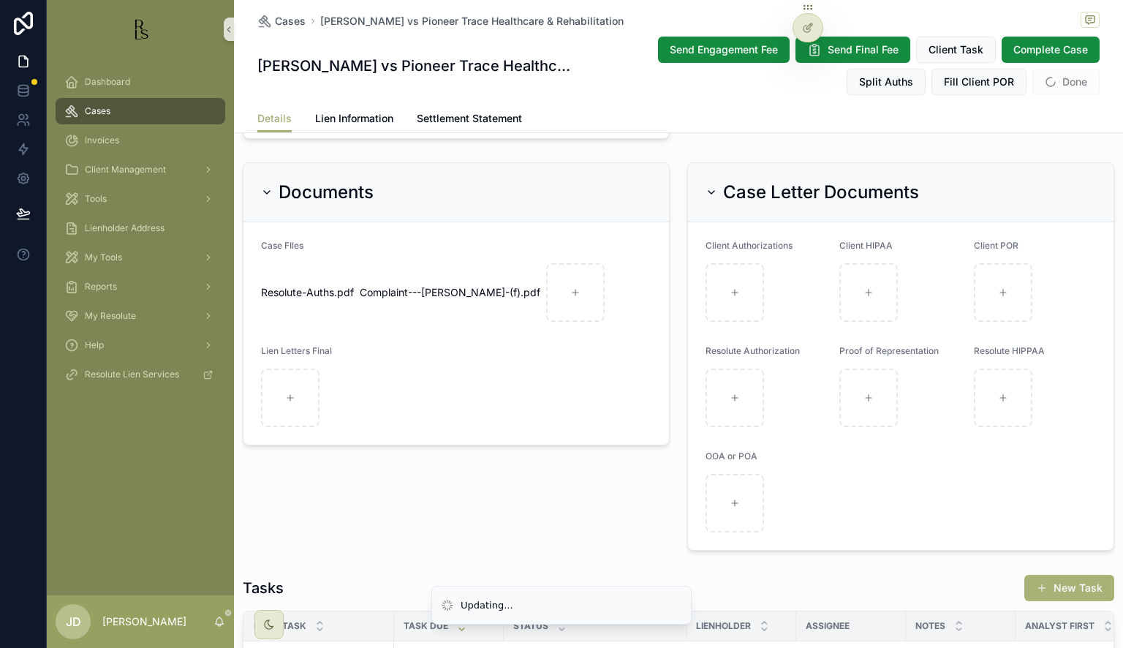
scroll to position [878, 0]
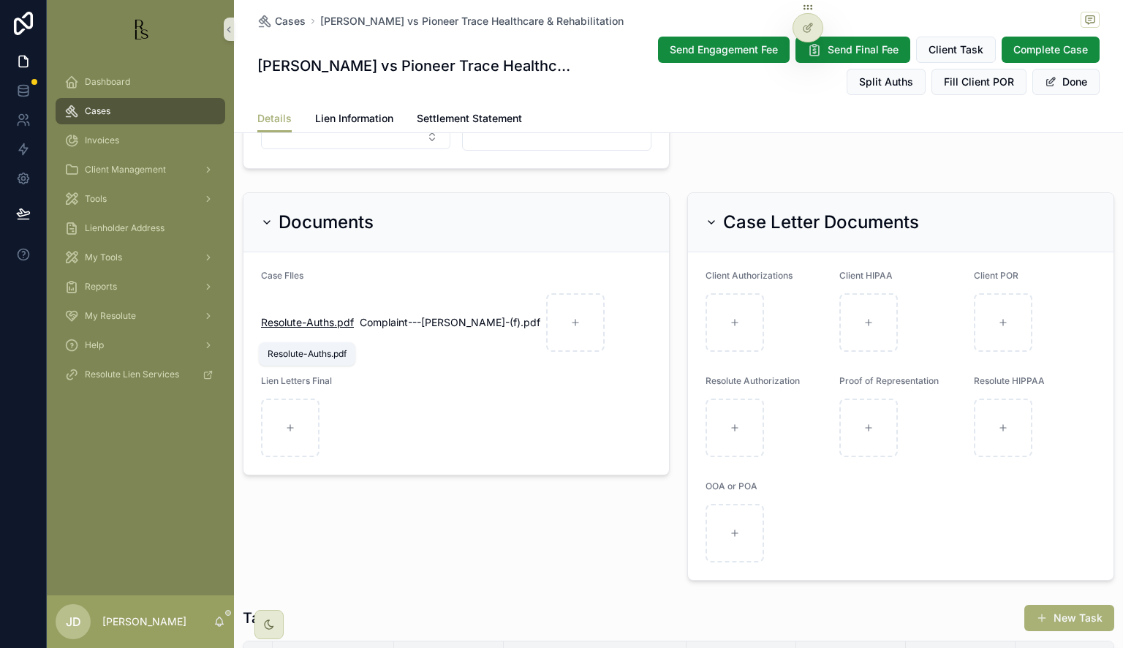
type textarea "**********"
click at [317, 330] on span "Resolute-Auths" at bounding box center [297, 322] width 73 height 15
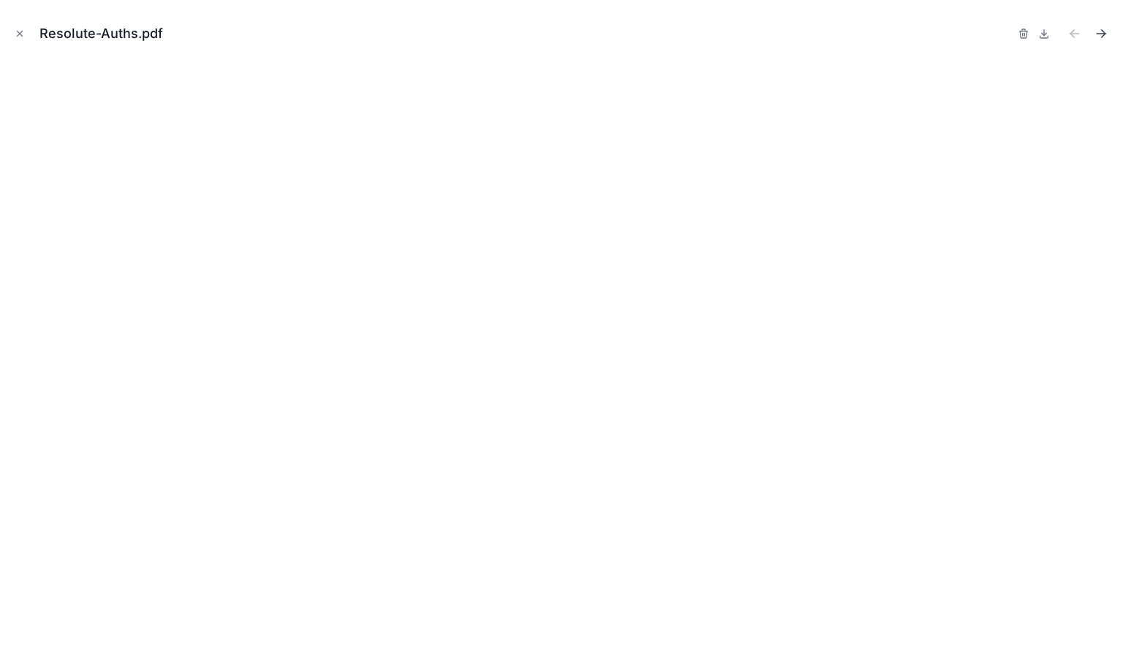
click at [1100, 31] on icon "Next file" at bounding box center [1101, 33] width 15 height 15
click at [19, 34] on icon "Close modal" at bounding box center [20, 33] width 5 height 5
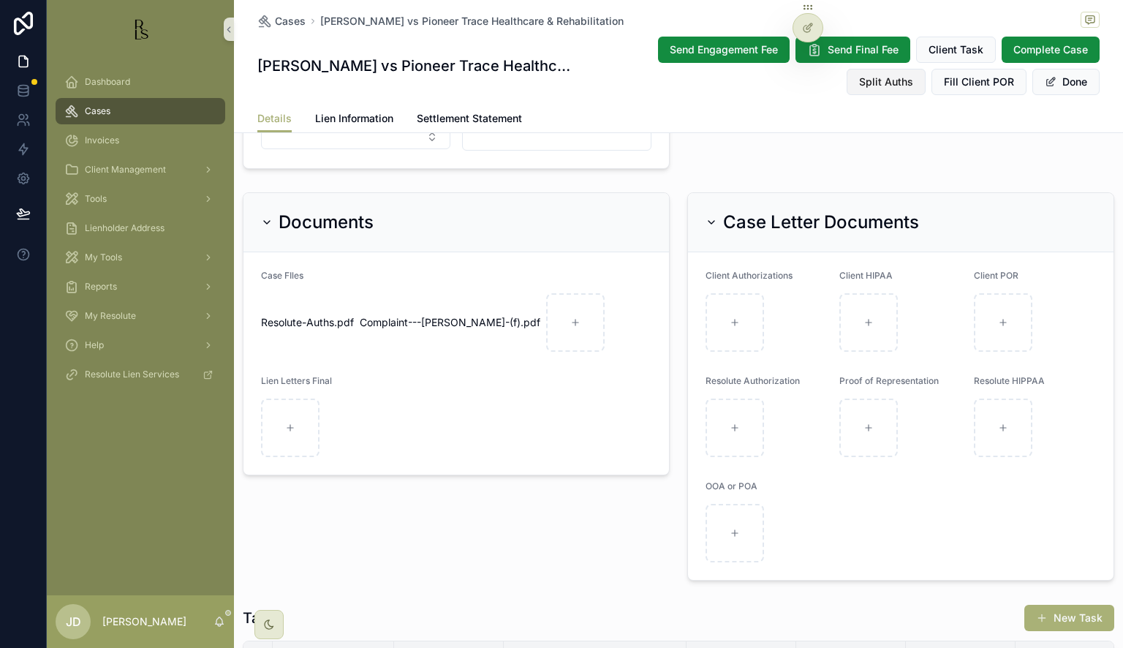
click at [926, 69] on button "Split Auths" at bounding box center [886, 82] width 79 height 26
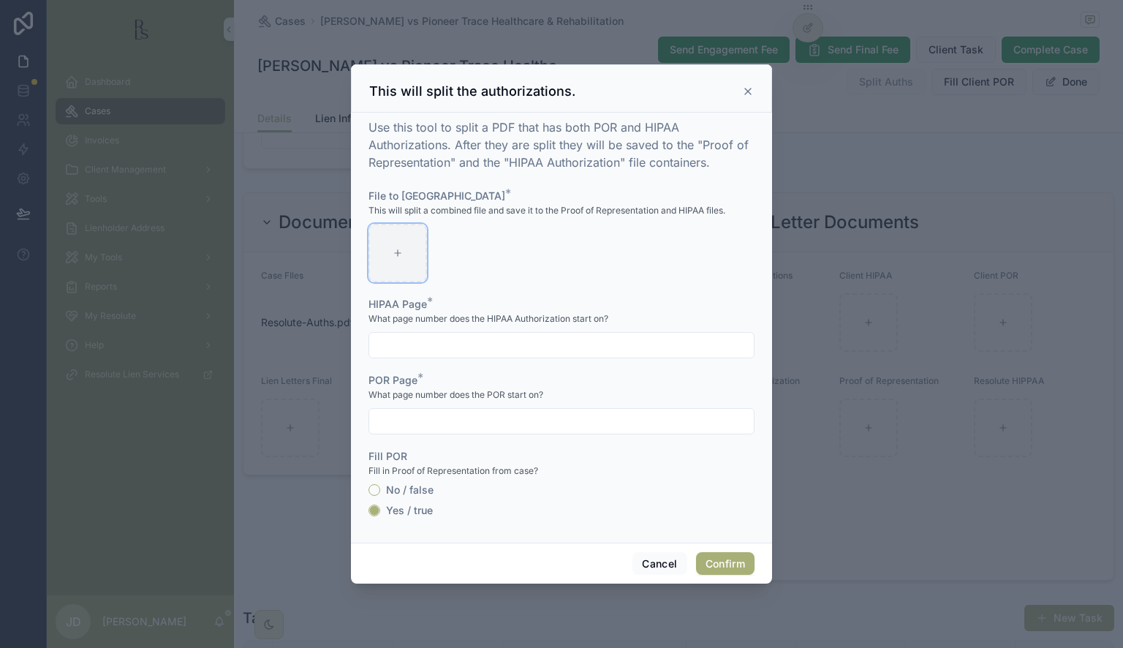
click at [402, 252] on icon at bounding box center [398, 253] width 10 height 10
type input "**********"
click at [443, 348] on input "text" at bounding box center [561, 345] width 385 height 20
type input "*"
click at [425, 414] on input "text" at bounding box center [561, 421] width 385 height 20
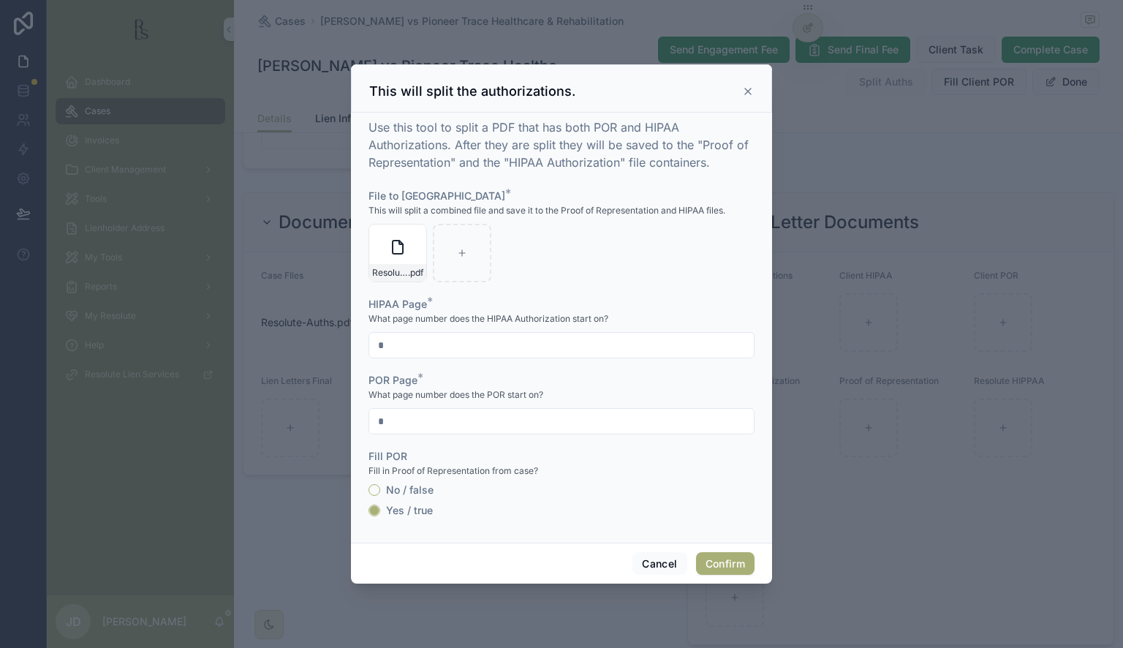
type input "*"
click at [404, 493] on label "No / false" at bounding box center [410, 490] width 48 height 10
click at [380, 493] on button "No / false" at bounding box center [375, 490] width 12 height 12
click at [723, 565] on button "Confirm" at bounding box center [725, 563] width 59 height 23
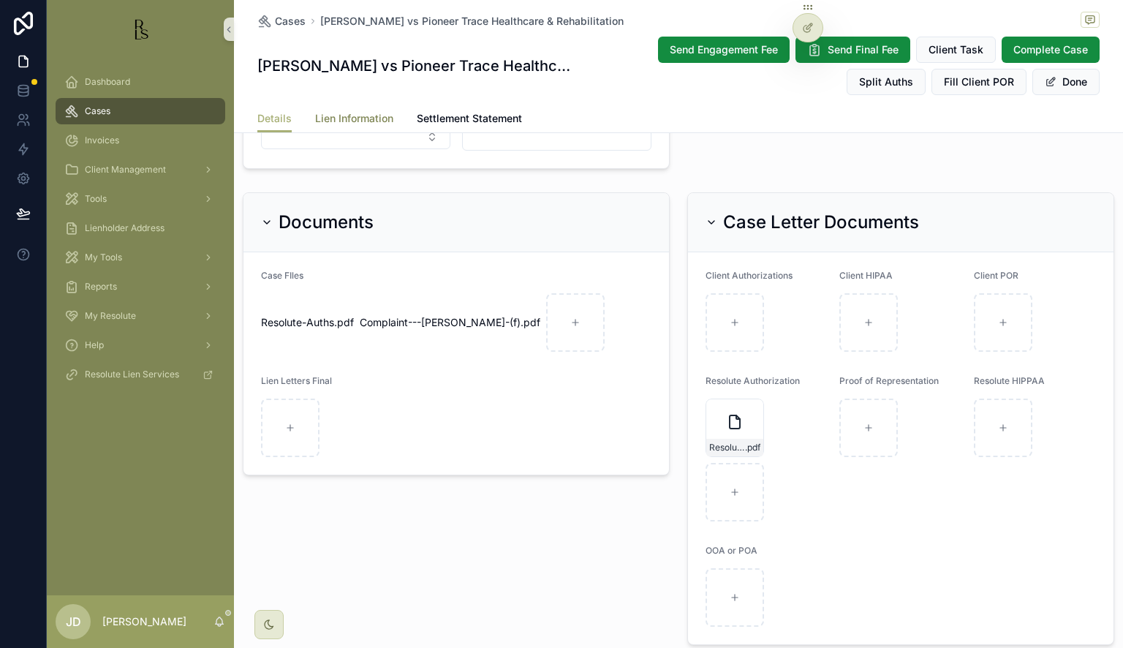
click at [347, 114] on span "Lien Information" at bounding box center [354, 118] width 78 height 15
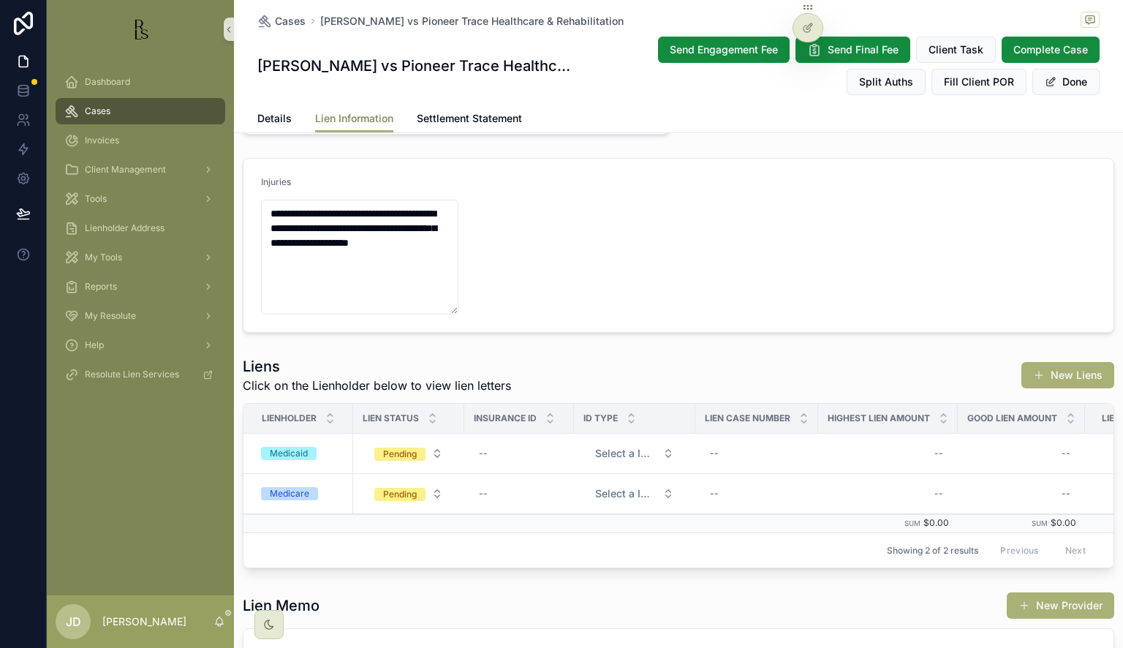
scroll to position [293, 0]
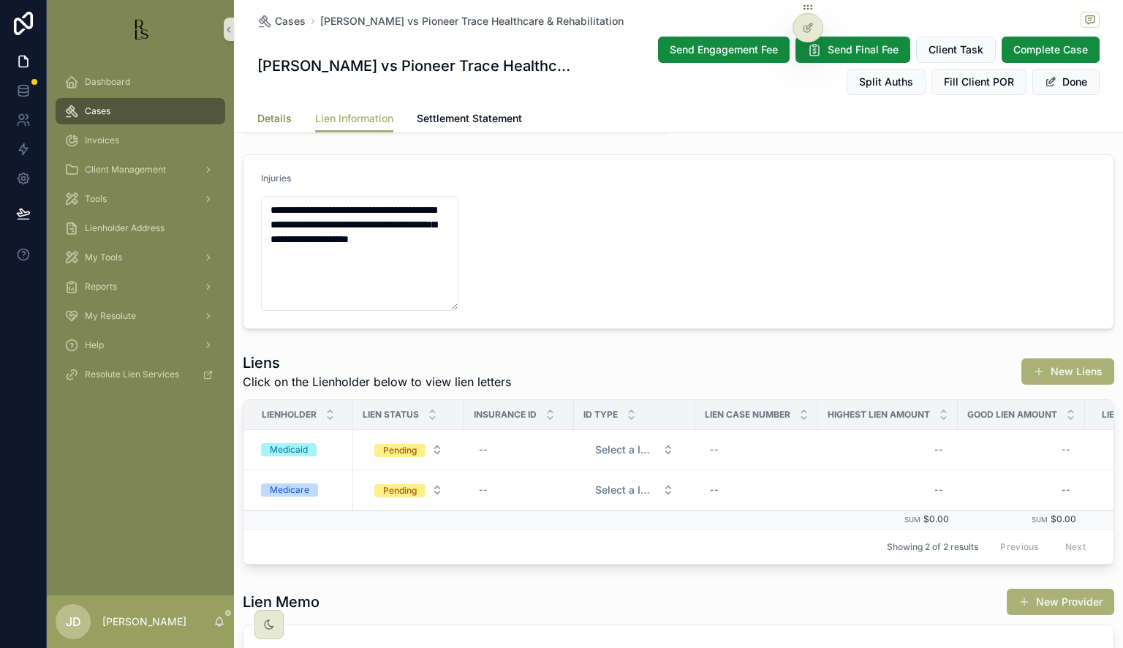
click at [259, 116] on span "Details" at bounding box center [274, 118] width 34 height 15
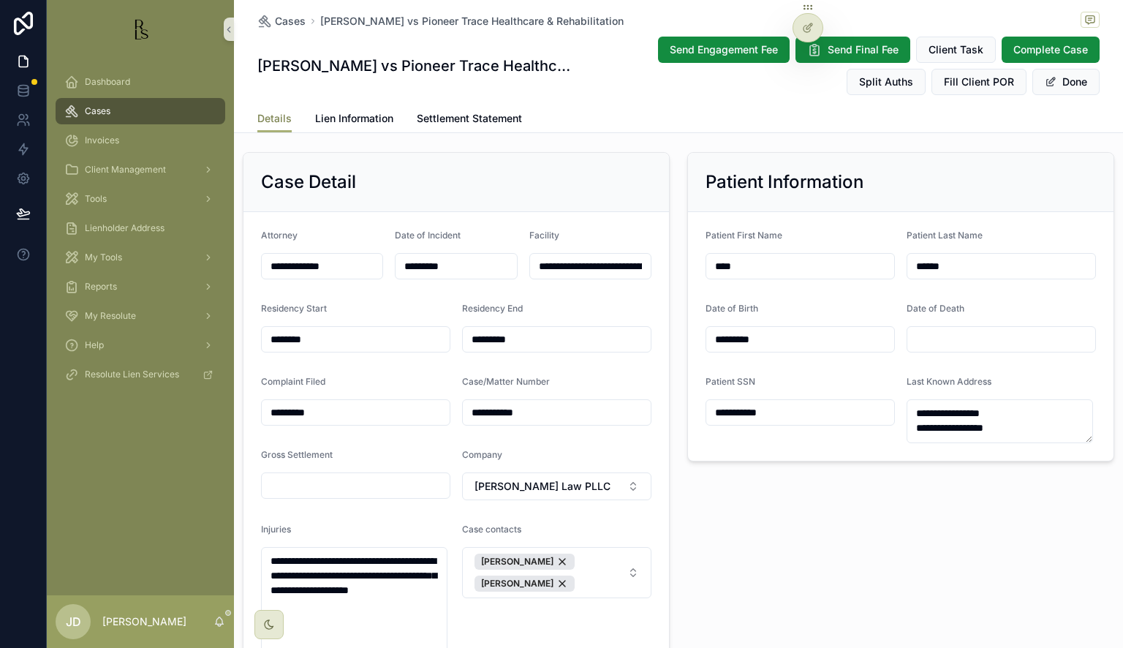
scroll to position [293, 0]
drag, startPoint x: 794, startPoint y: 417, endPoint x: 685, endPoint y: 414, distance: 109.0
click at [688, 414] on form "**********" at bounding box center [901, 336] width 426 height 249
click at [337, 121] on span "Lien Information" at bounding box center [354, 118] width 78 height 15
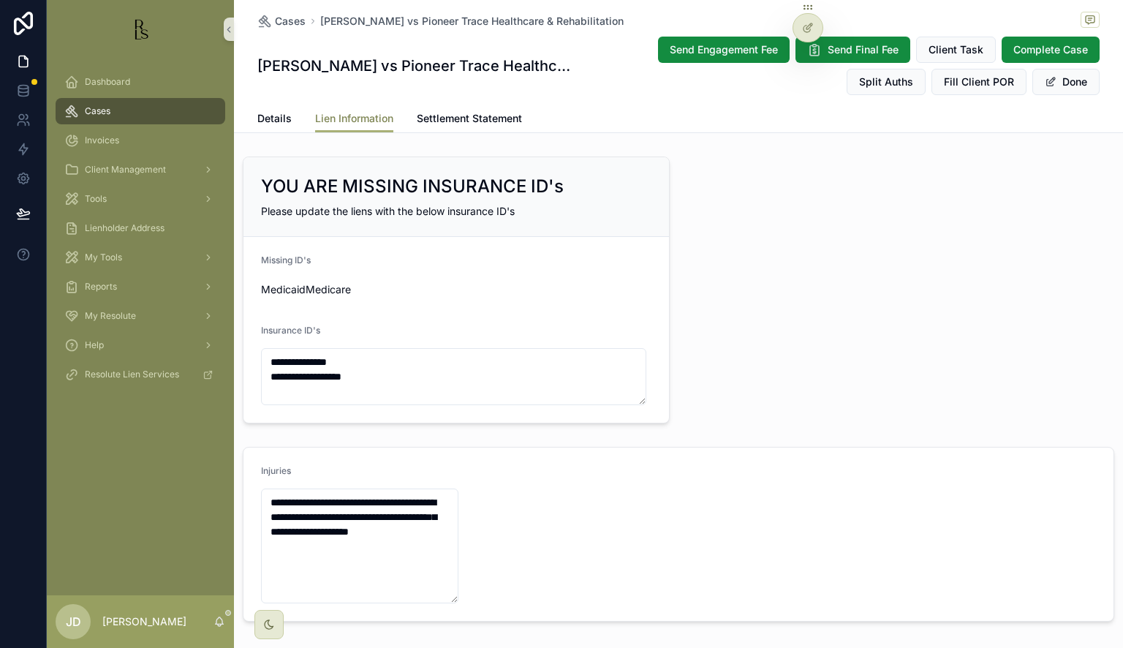
scroll to position [366, 0]
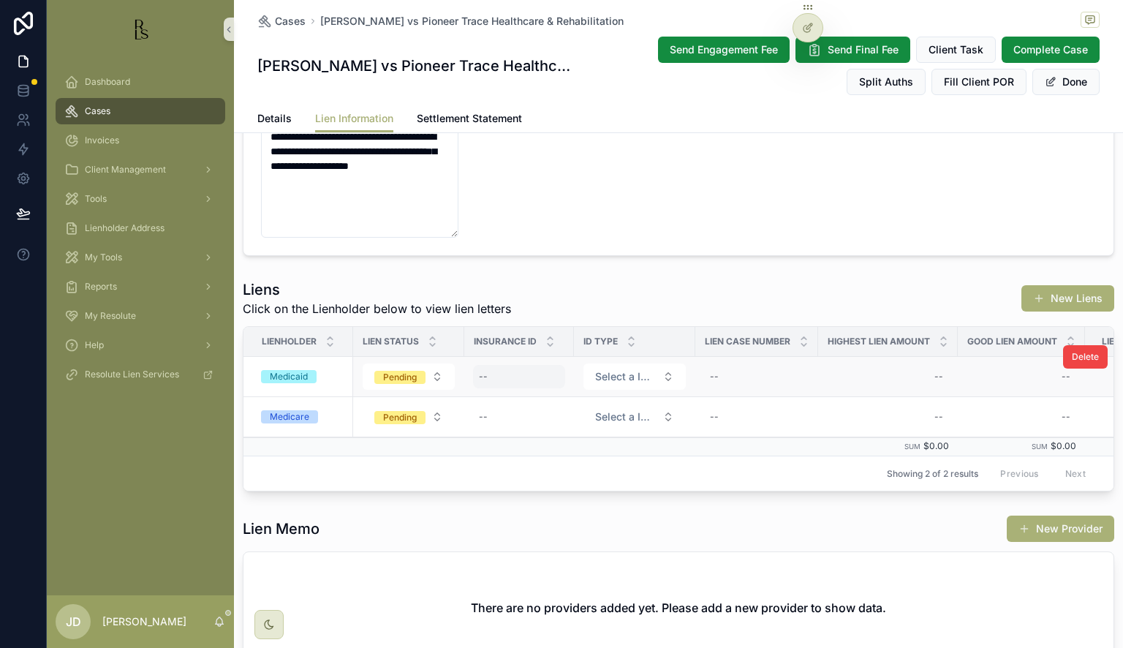
click at [513, 380] on div "--" at bounding box center [519, 376] width 92 height 23
type input "**********"
click at [658, 391] on icon "scrollable content" at bounding box center [659, 396] width 12 height 12
click at [628, 372] on span "Select a ID Type" at bounding box center [625, 376] width 61 height 15
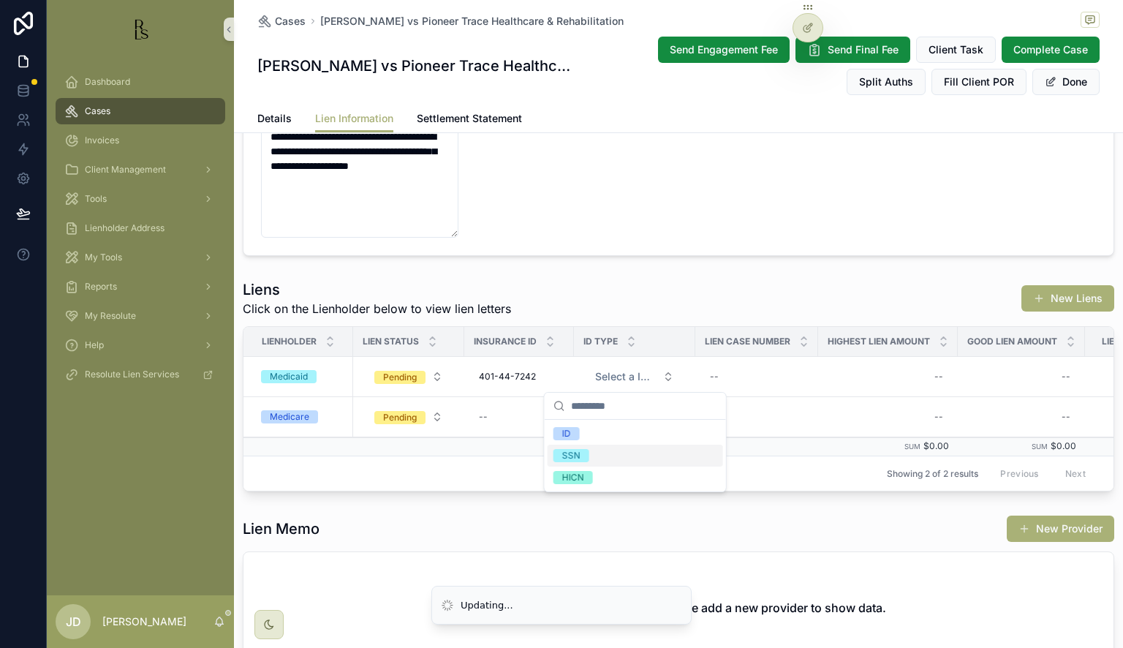
click at [587, 456] on span "SSN" at bounding box center [572, 455] width 36 height 13
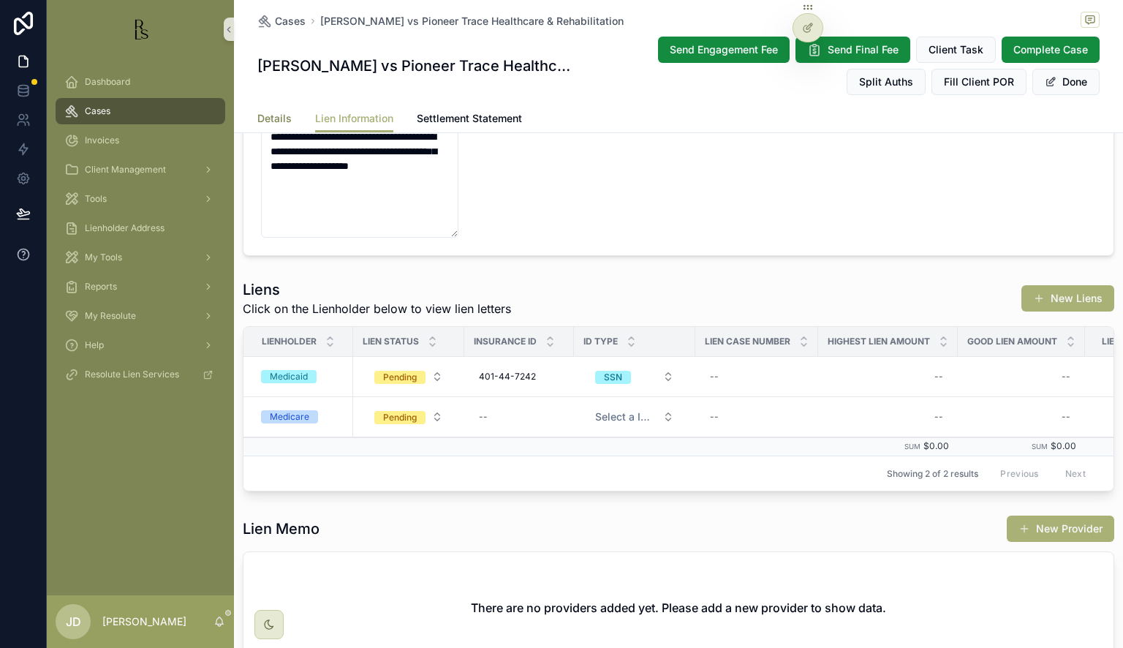
drag, startPoint x: 263, startPoint y: 119, endPoint x: 1, endPoint y: 271, distance: 302.8
click at [263, 120] on span "Details" at bounding box center [274, 118] width 34 height 15
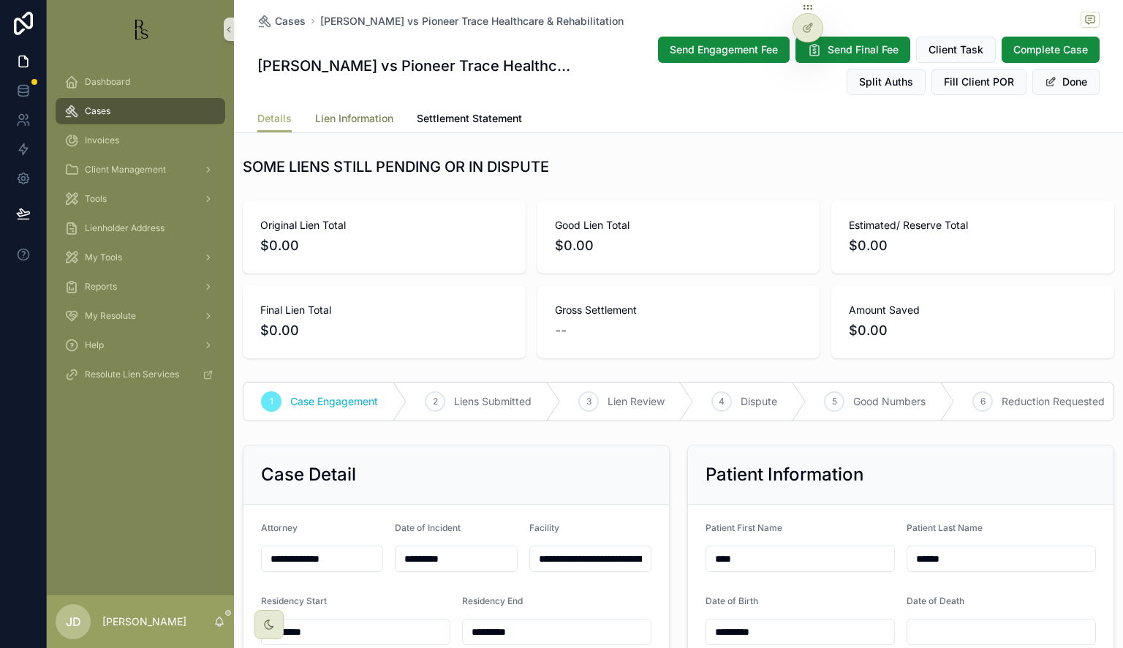
click at [355, 132] on link "Lien Information" at bounding box center [354, 119] width 78 height 29
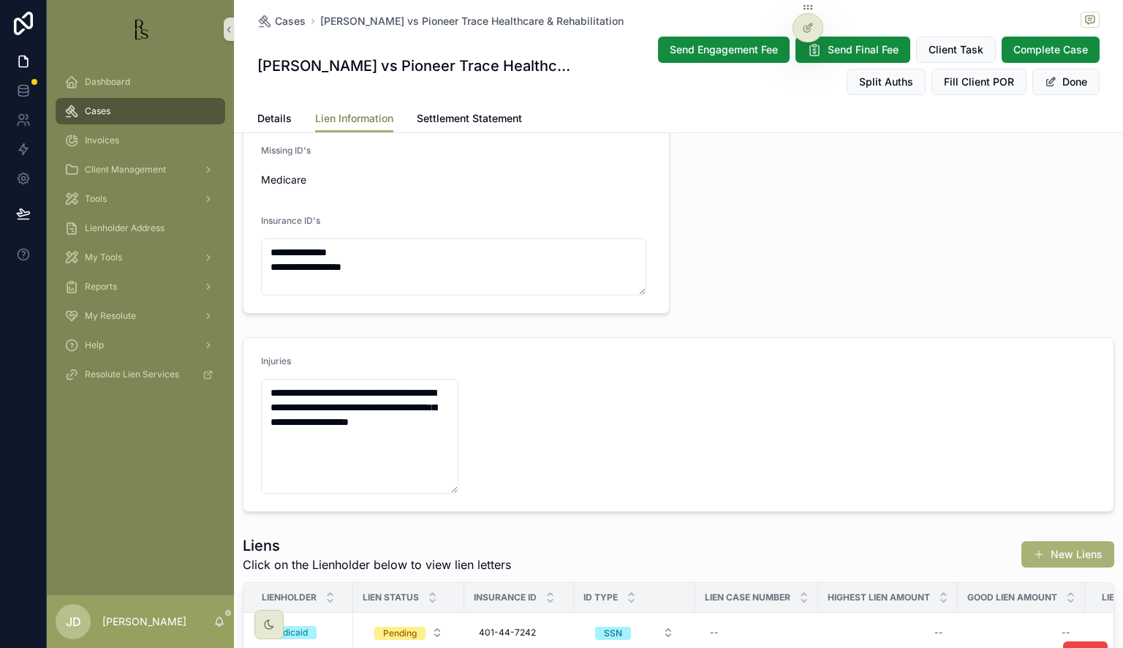
scroll to position [293, 0]
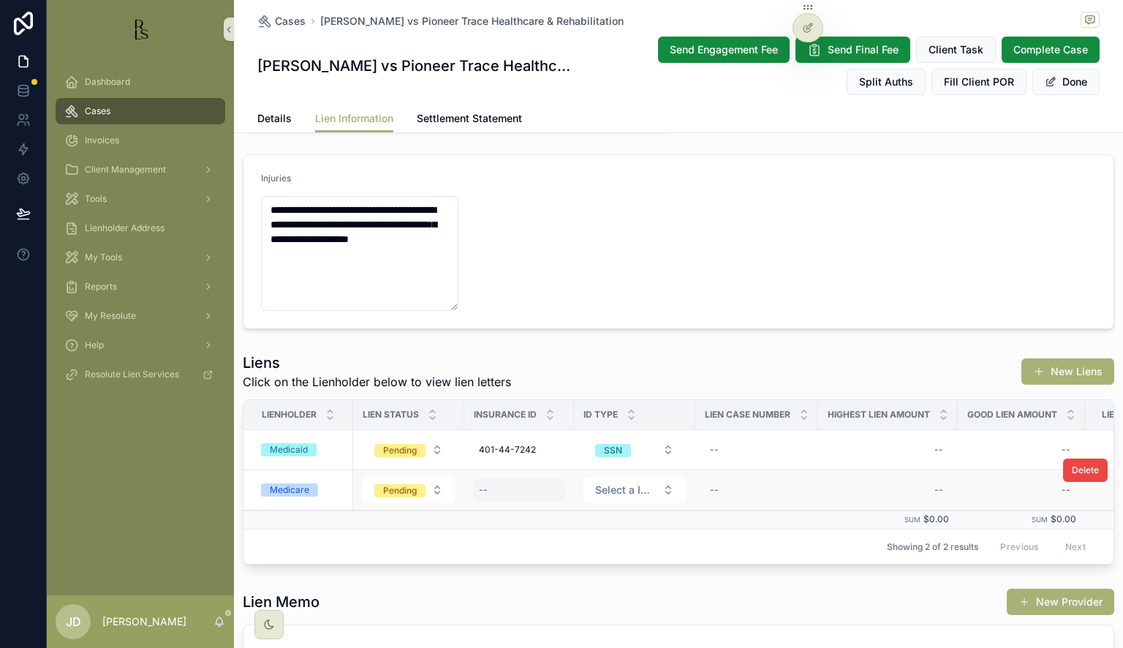
click at [524, 498] on div "--" at bounding box center [519, 489] width 92 height 23
click at [504, 508] on input "**********" at bounding box center [551, 510] width 139 height 20
type input "**********"
click at [659, 505] on icon "scrollable content" at bounding box center [659, 509] width 12 height 12
click at [625, 491] on span "Select a ID Type" at bounding box center [625, 490] width 61 height 15
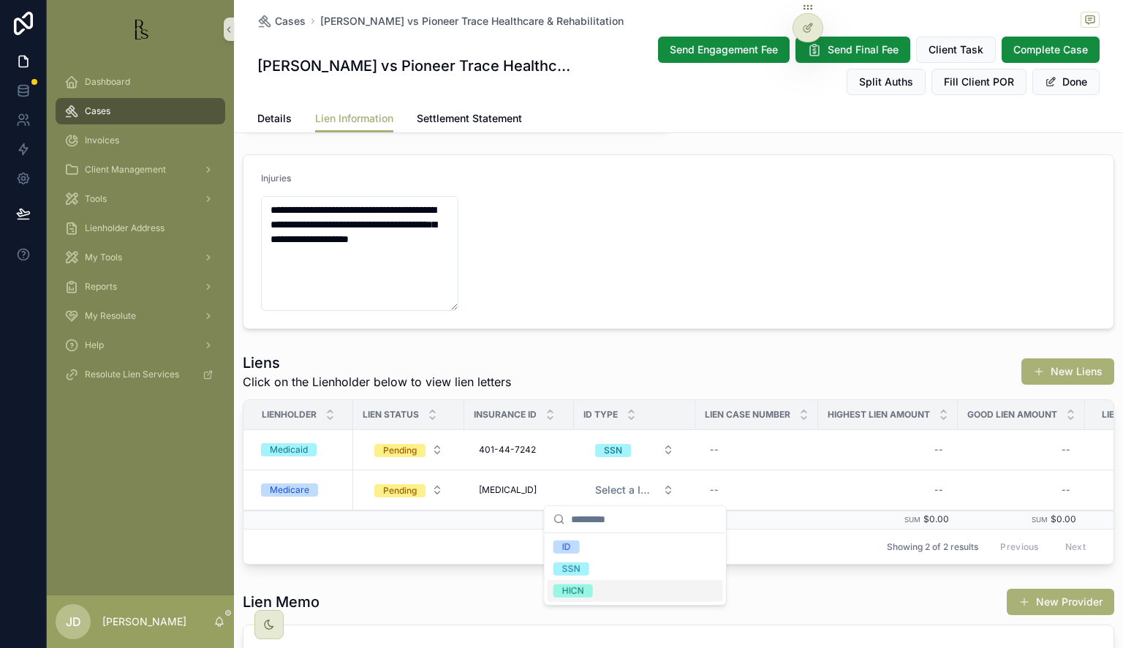
click at [581, 588] on div "HICN" at bounding box center [573, 590] width 22 height 13
click at [262, 119] on span "Details" at bounding box center [274, 118] width 34 height 15
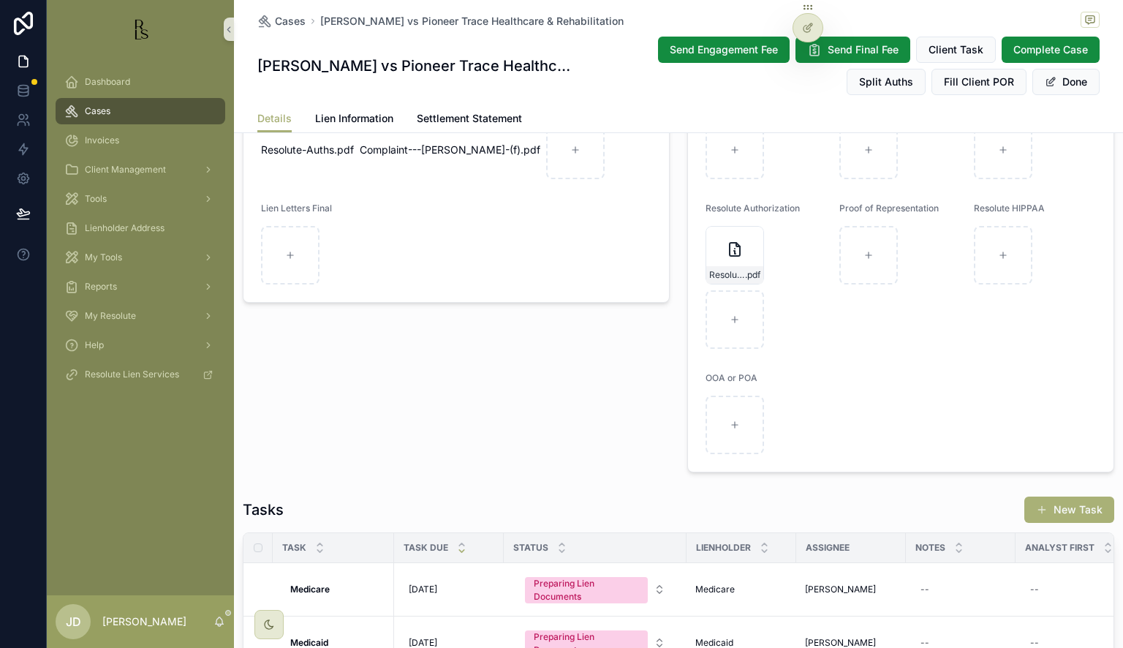
scroll to position [1097, 0]
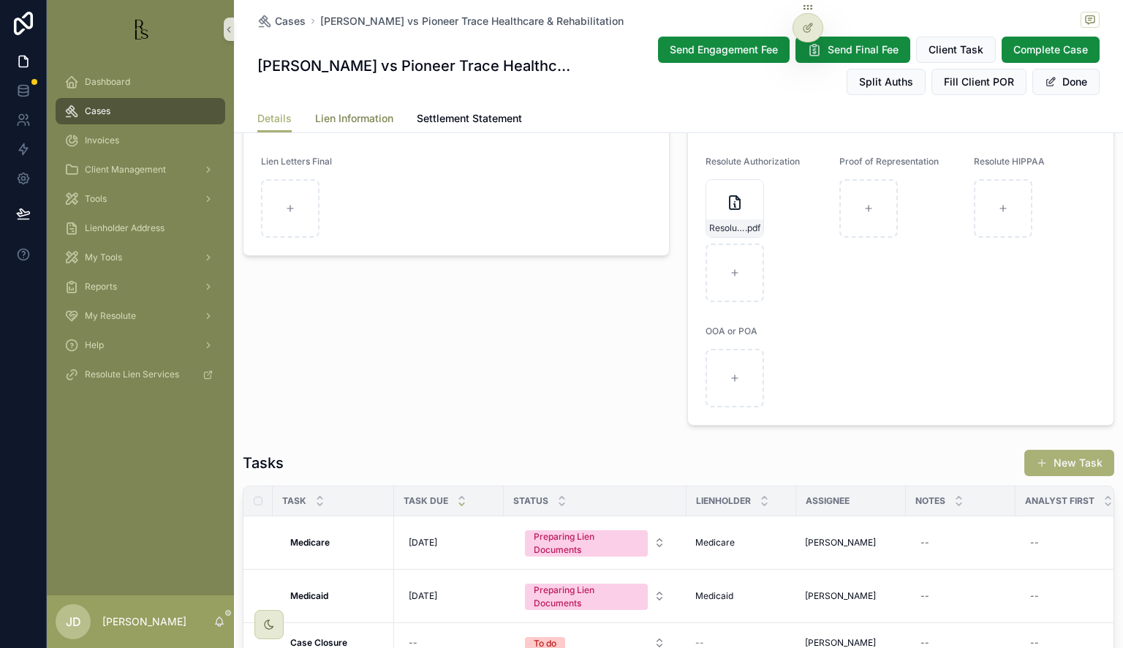
click at [336, 115] on span "Lien Information" at bounding box center [354, 118] width 78 height 15
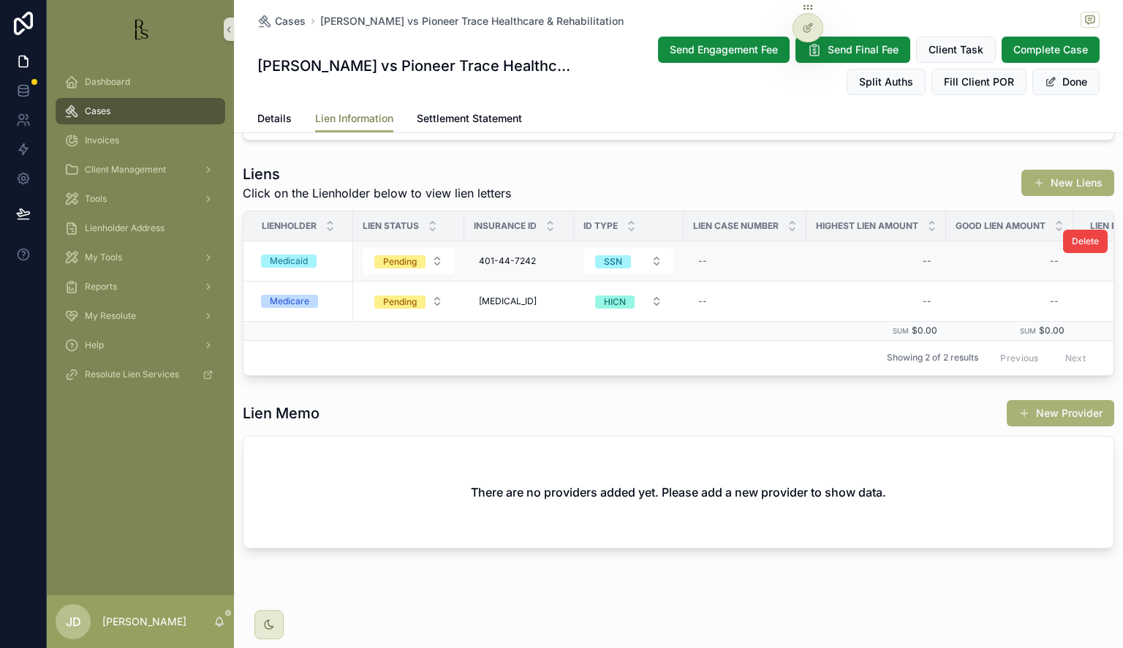
scroll to position [3, 0]
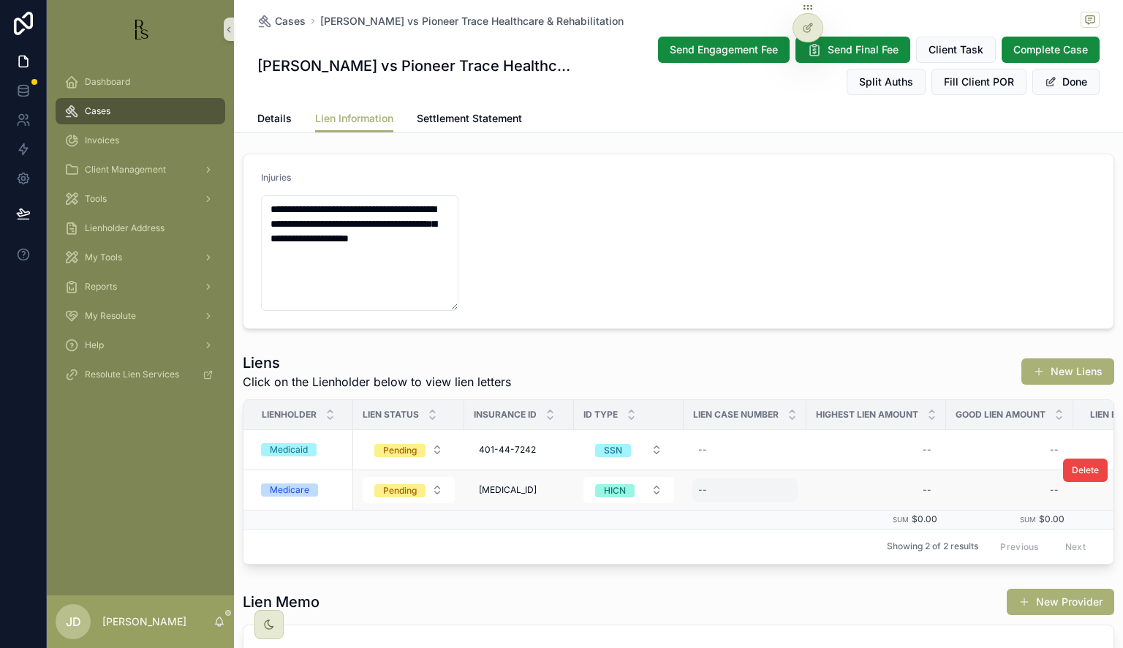
click at [723, 489] on div "--" at bounding box center [745, 489] width 105 height 23
click at [721, 509] on input "**********" at bounding box center [770, 510] width 139 height 20
type input "**********"
click at [881, 511] on icon "scrollable content" at bounding box center [879, 509] width 12 height 12
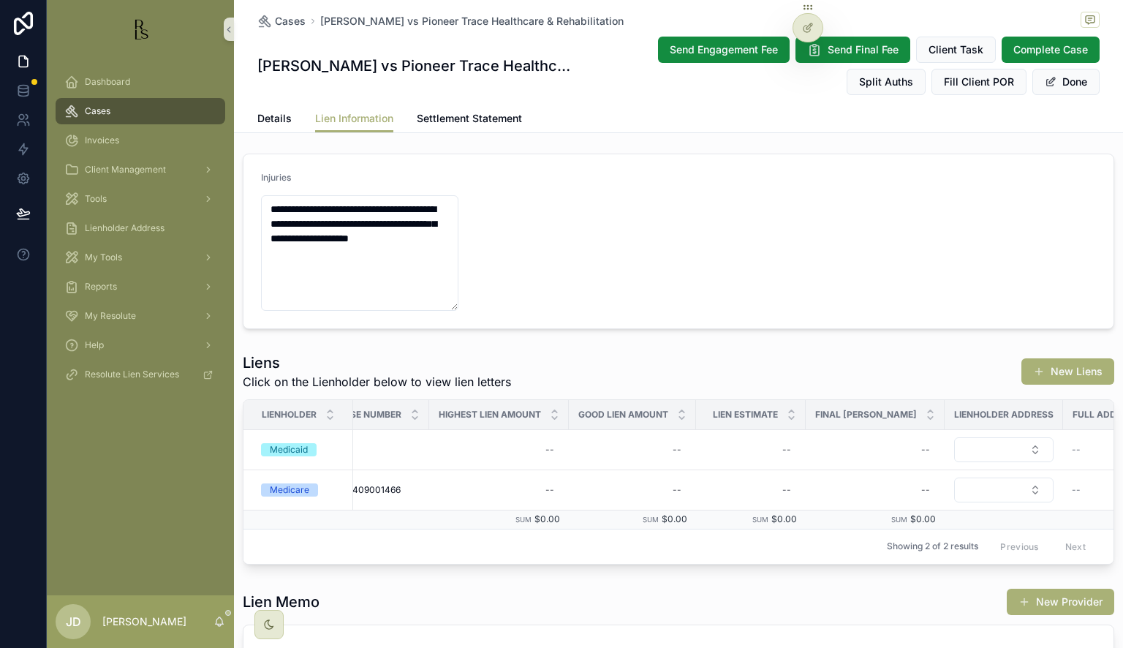
scroll to position [0, 407]
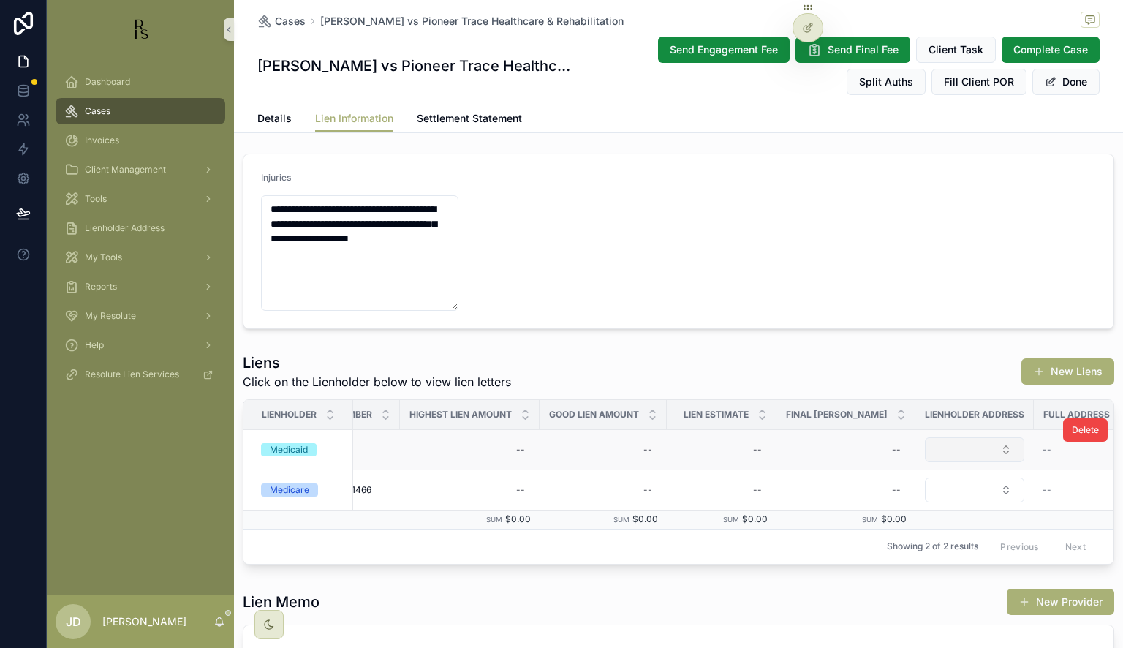
click at [968, 445] on button "Select Button" at bounding box center [974, 449] width 99 height 25
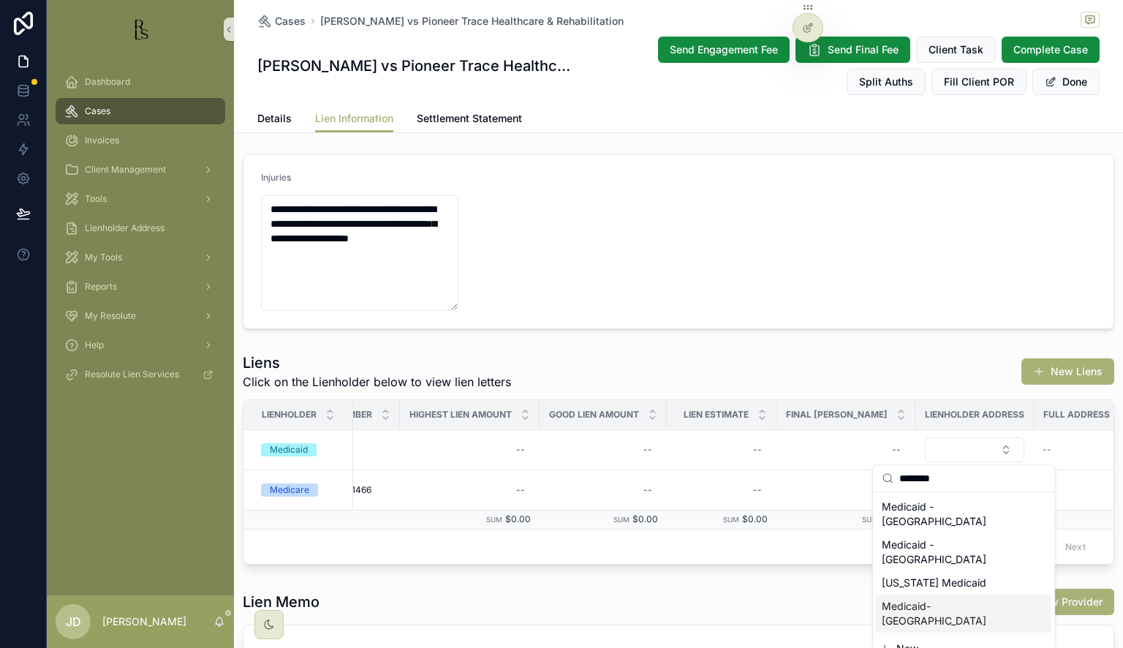
type input "********"
click at [936, 599] on span "Medicaid-[GEOGRAPHIC_DATA]" at bounding box center [955, 613] width 146 height 29
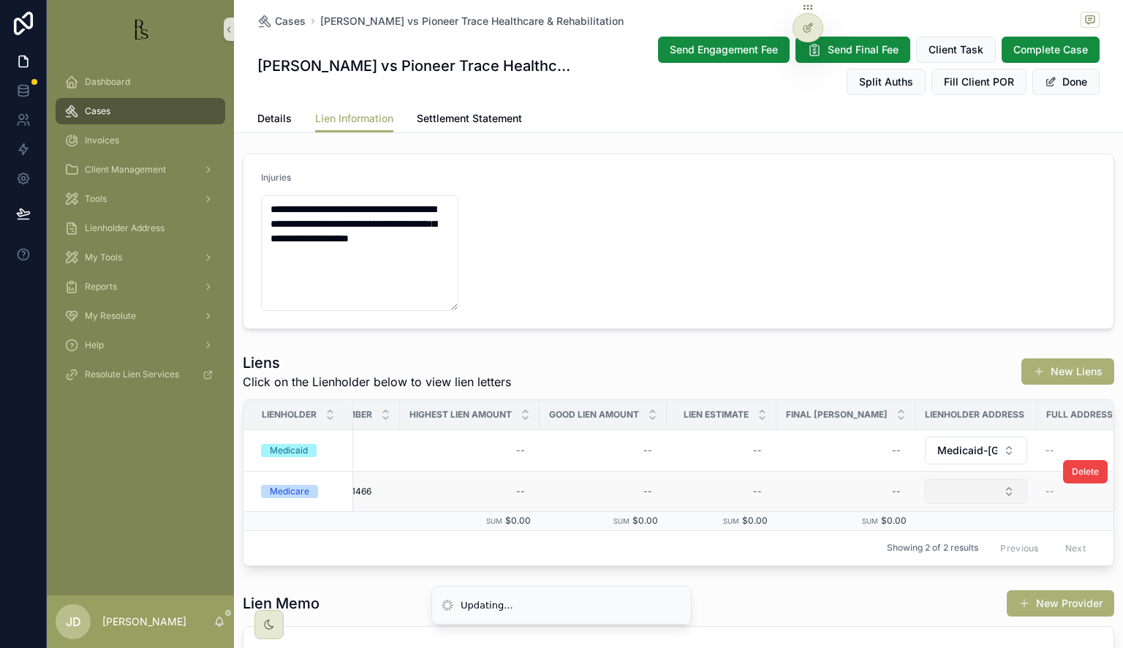
click at [979, 492] on button "Select Button" at bounding box center [976, 491] width 102 height 25
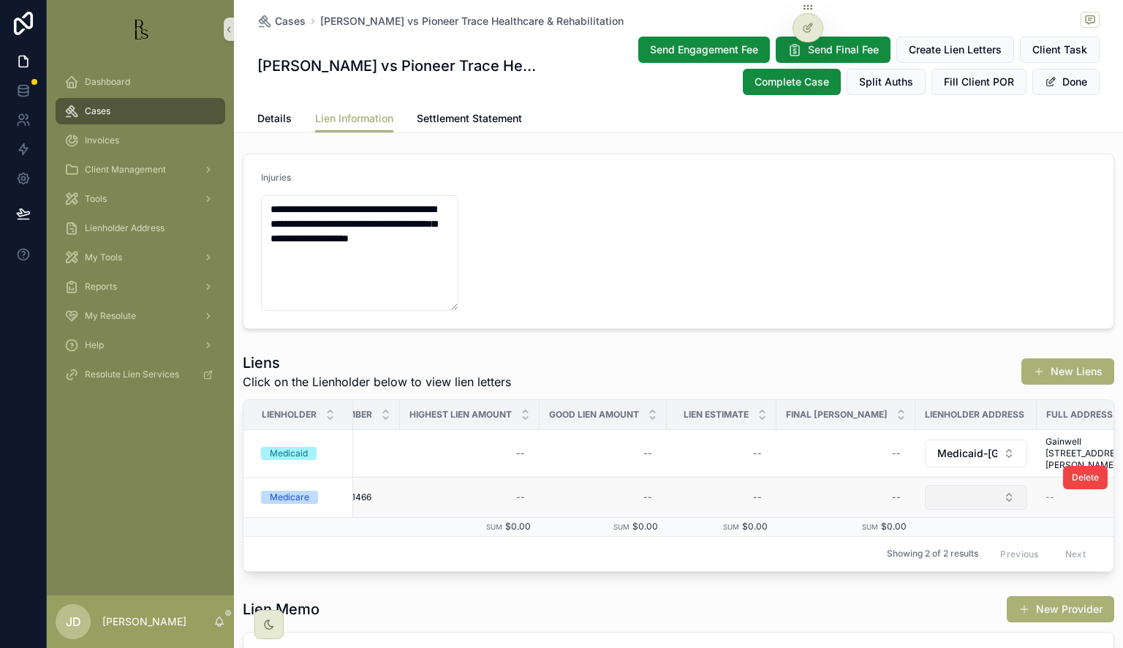
click at [971, 485] on button "Select Button" at bounding box center [976, 497] width 102 height 25
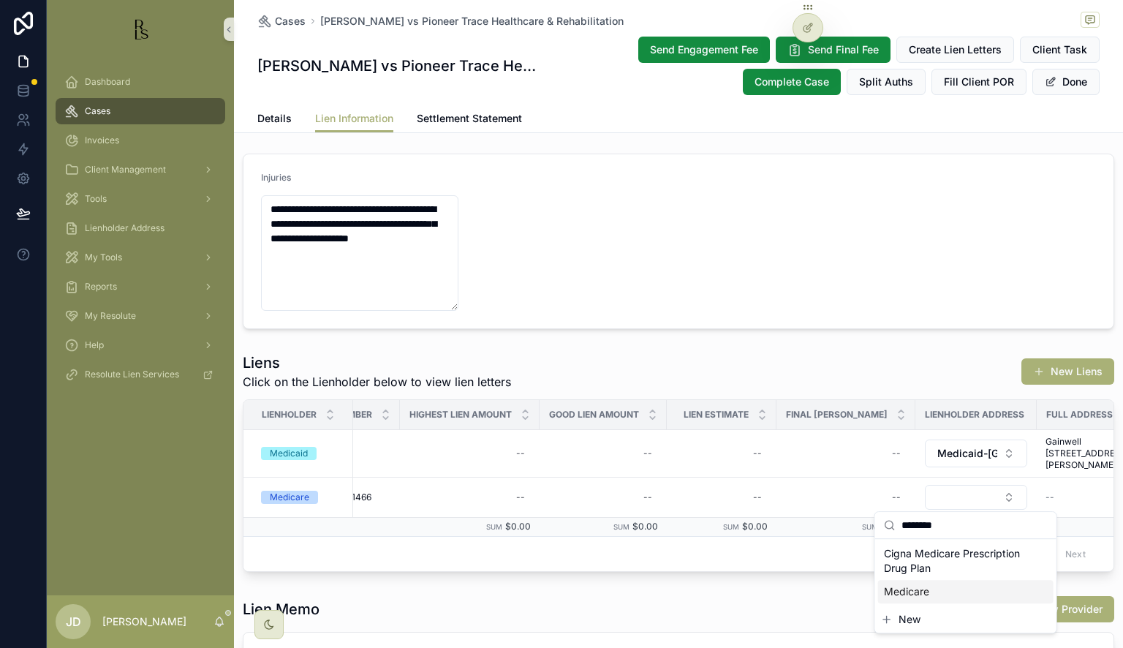
type input "********"
click at [922, 594] on span "Medicare" at bounding box center [906, 591] width 45 height 15
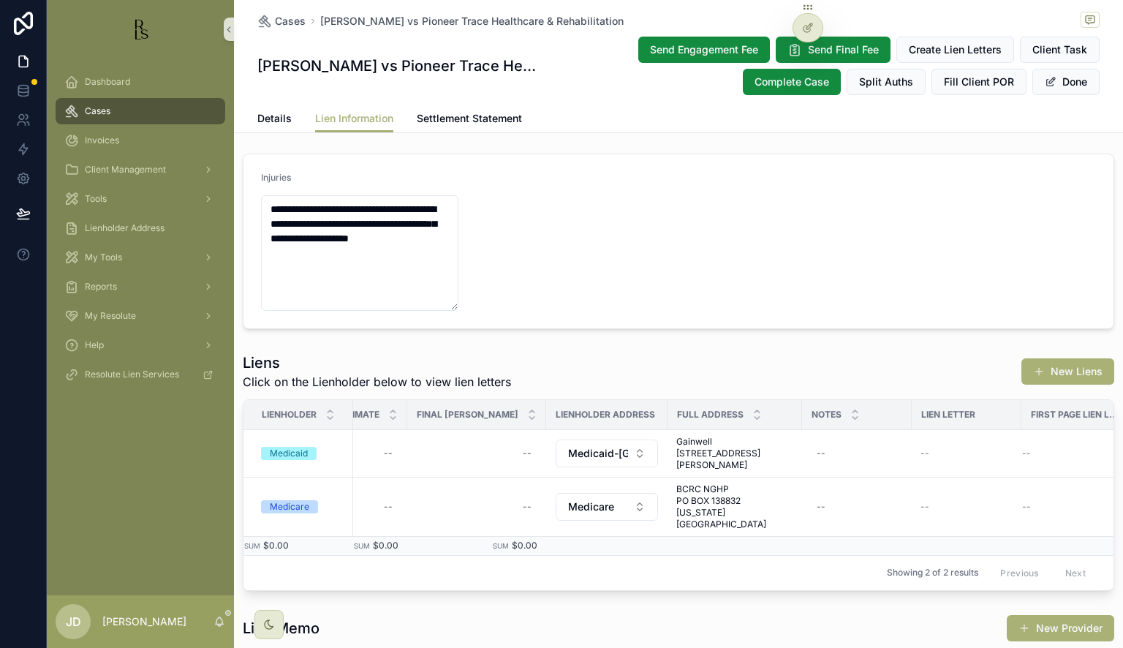
scroll to position [0, 796]
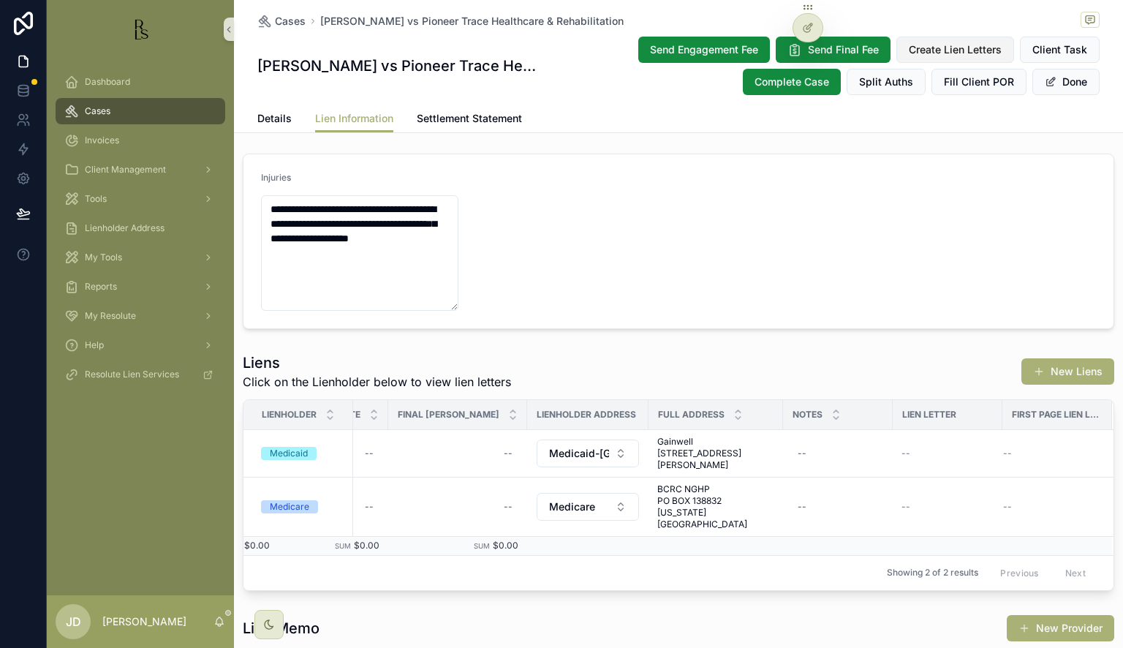
click at [933, 49] on span "Create Lien Letters" at bounding box center [955, 49] width 93 height 15
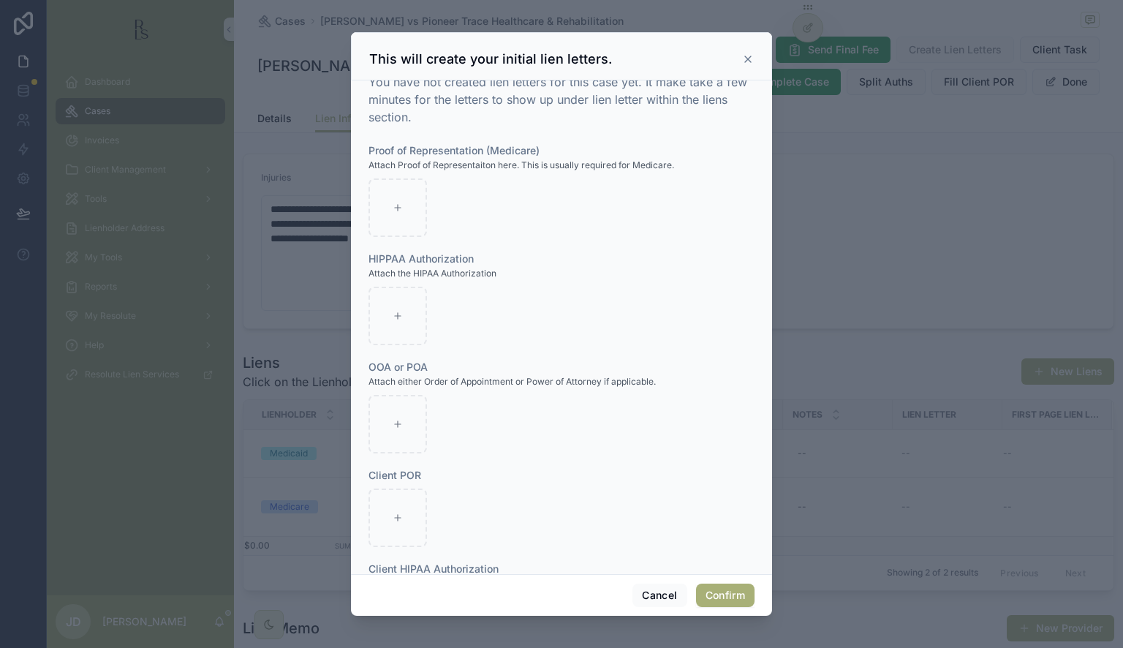
scroll to position [0, 0]
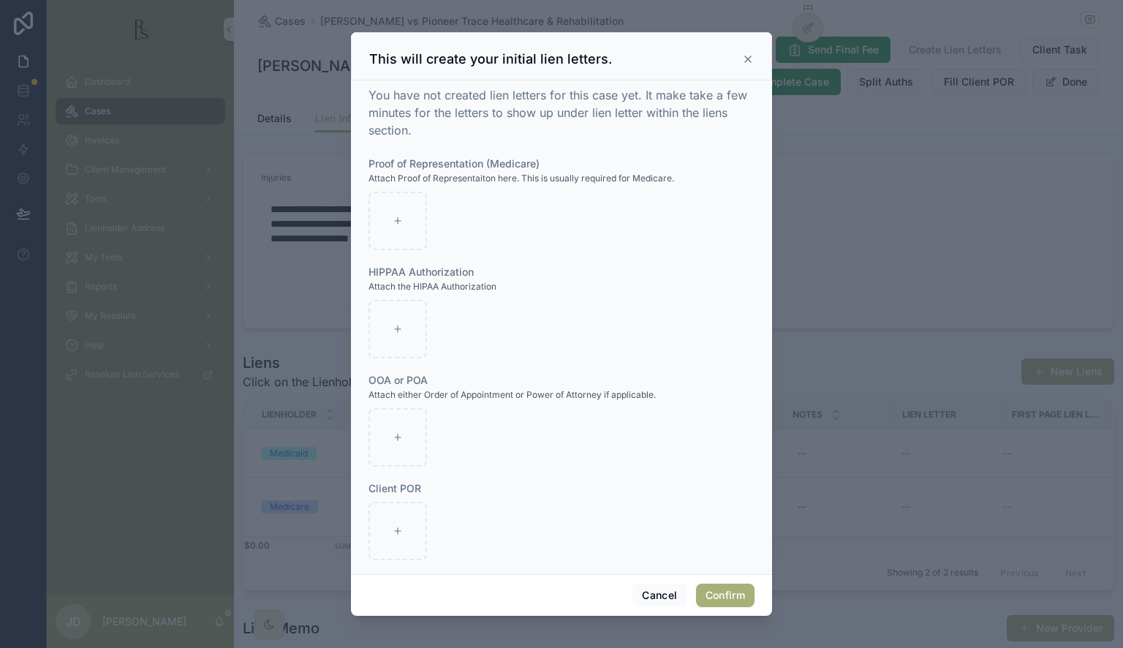
click at [748, 58] on icon at bounding box center [748, 59] width 6 height 6
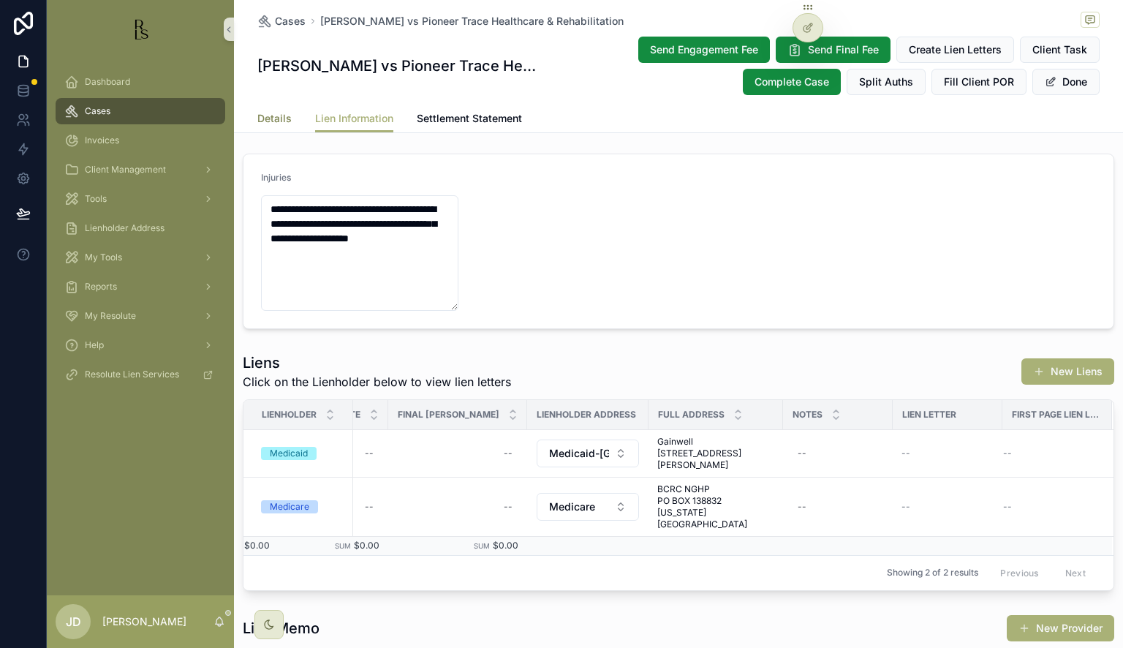
click at [271, 124] on span "Details" at bounding box center [274, 118] width 34 height 15
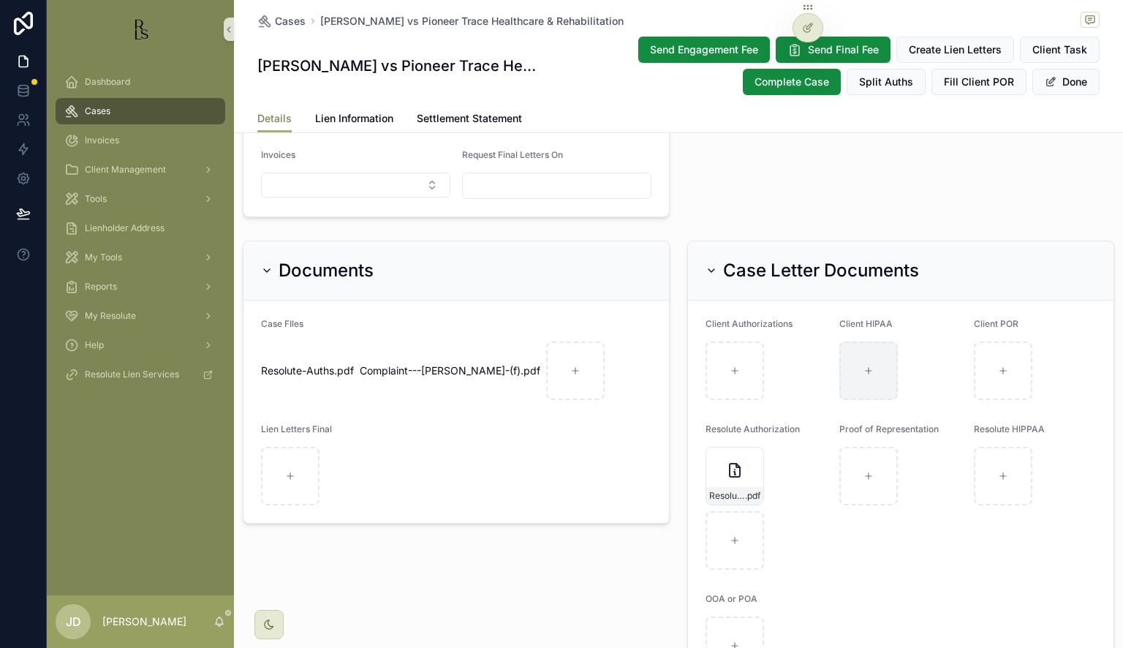
scroll to position [951, 0]
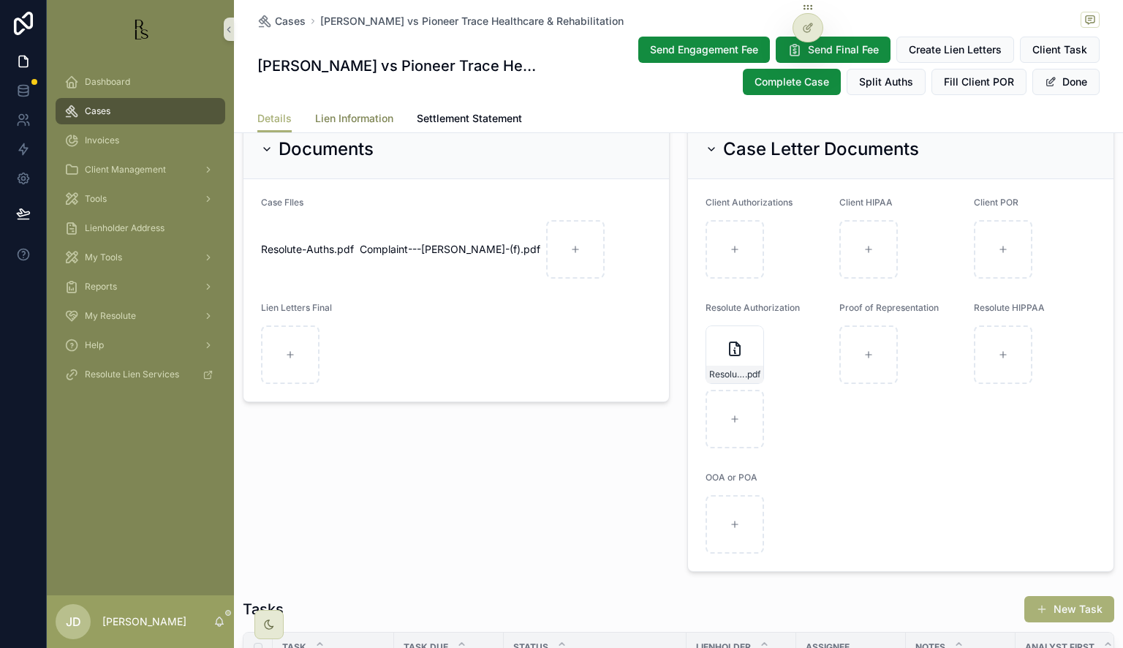
click at [351, 116] on span "Lien Information" at bounding box center [354, 118] width 78 height 15
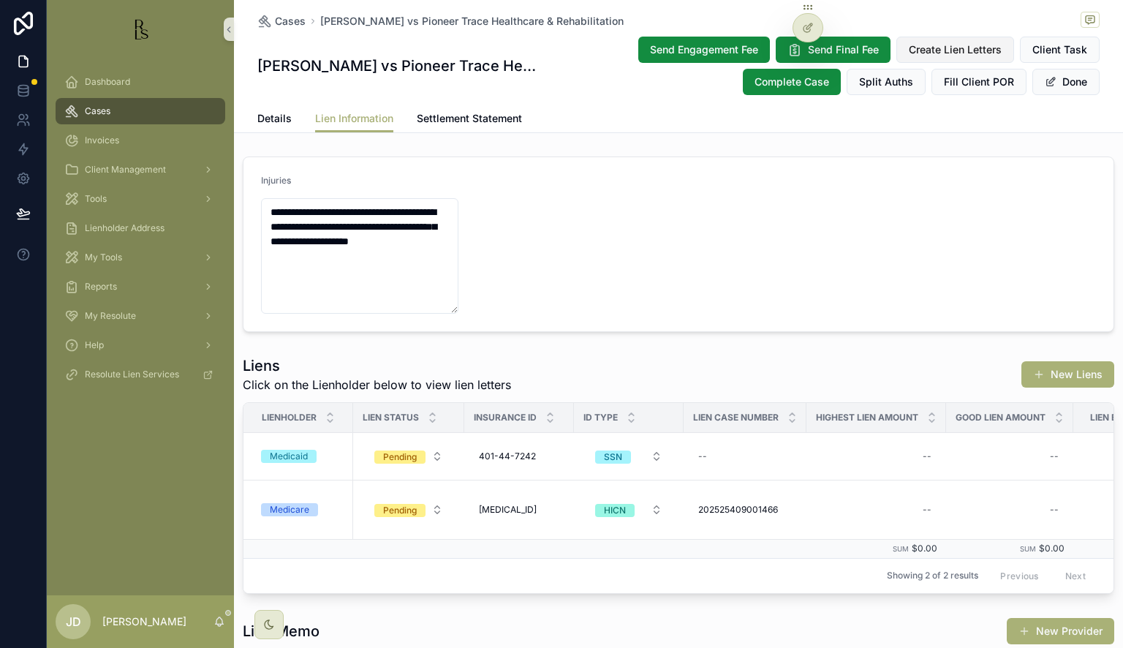
click at [971, 43] on span "Create Lien Letters" at bounding box center [955, 49] width 93 height 15
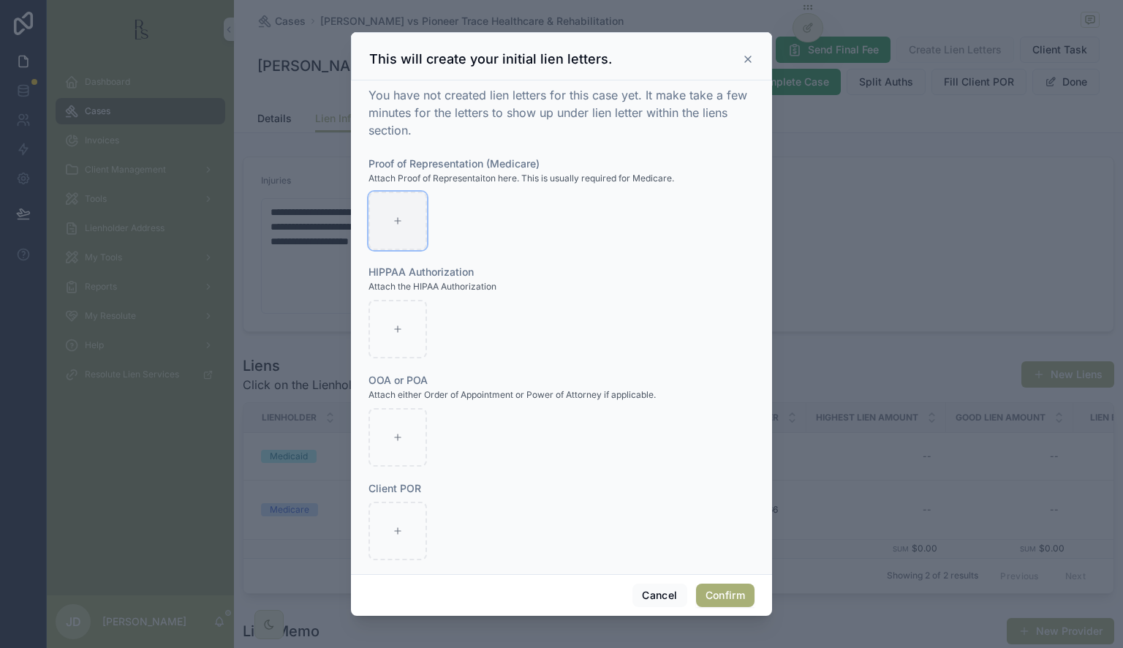
click at [398, 218] on icon at bounding box center [398, 221] width 10 height 10
type input "**********"
click at [392, 333] on div at bounding box center [398, 329] width 59 height 59
type input "**********"
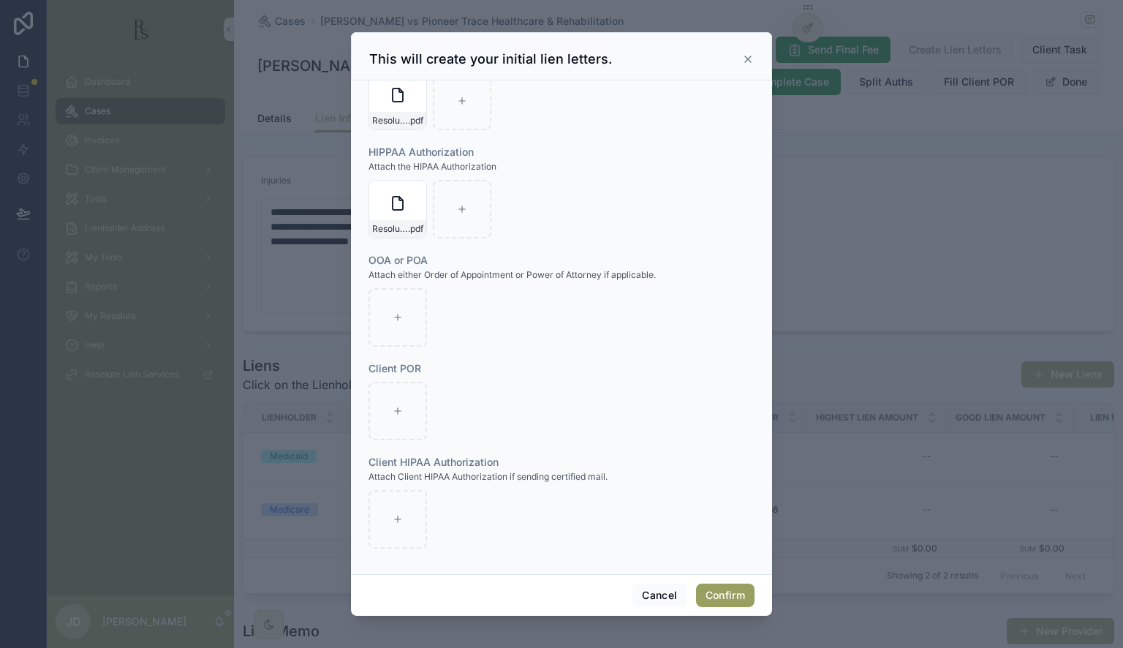
click at [719, 592] on button "Confirm" at bounding box center [725, 595] width 59 height 23
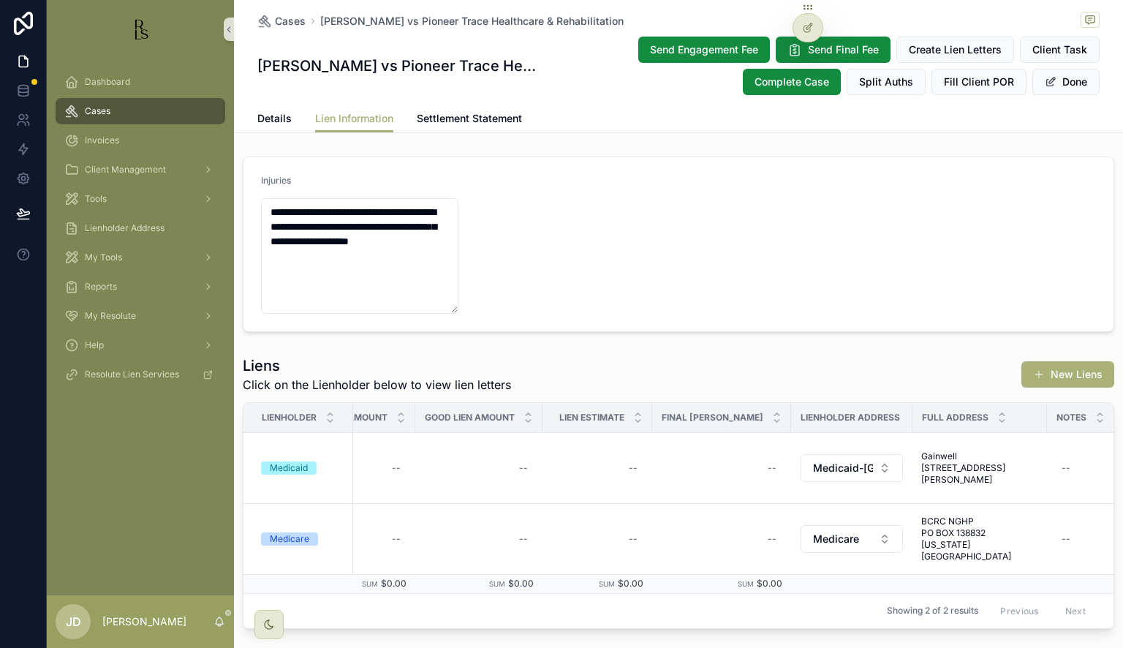
scroll to position [0, 796]
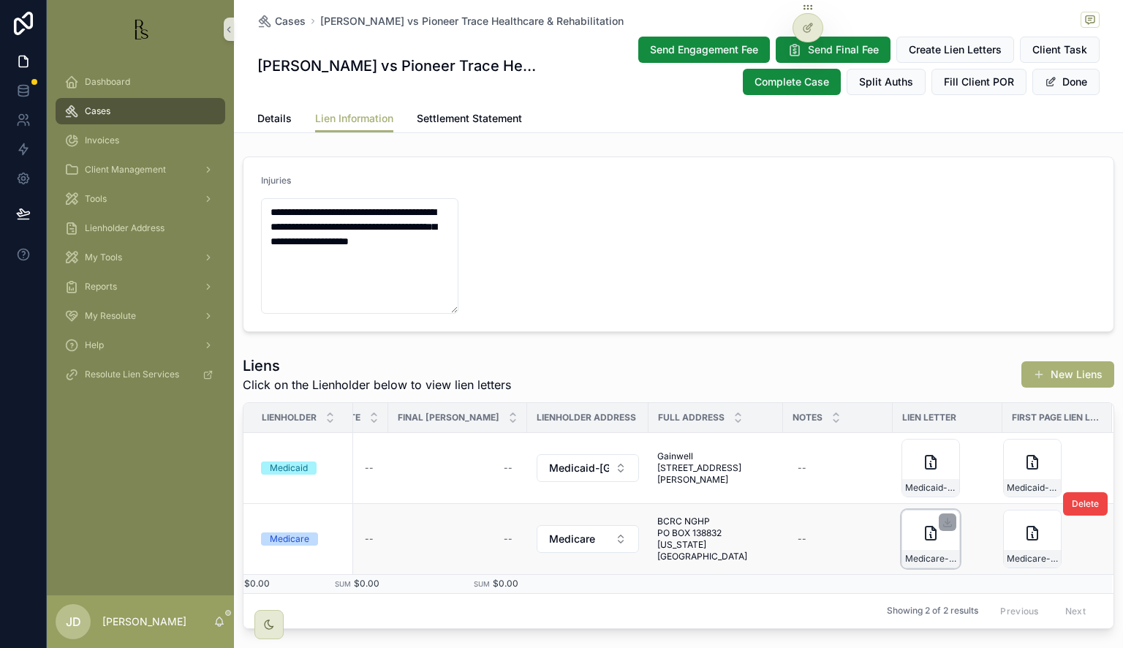
click at [926, 536] on icon "scrollable content" at bounding box center [931, 533] width 10 height 13
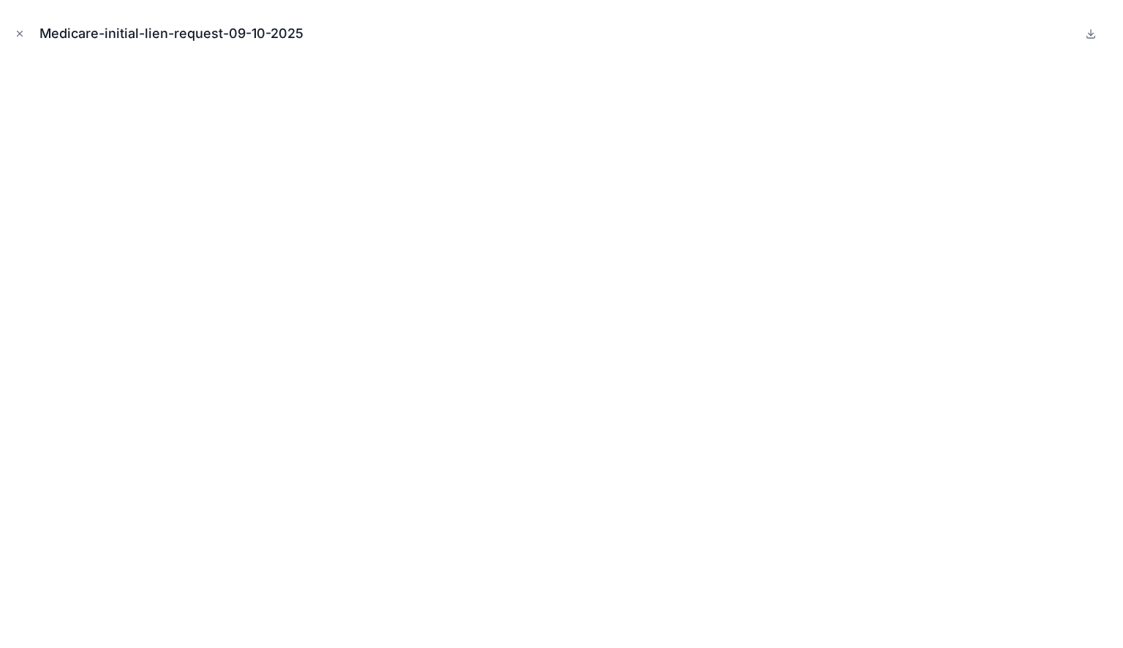
scroll to position [0, 793]
click at [15, 31] on button "Close modal" at bounding box center [20, 34] width 16 height 16
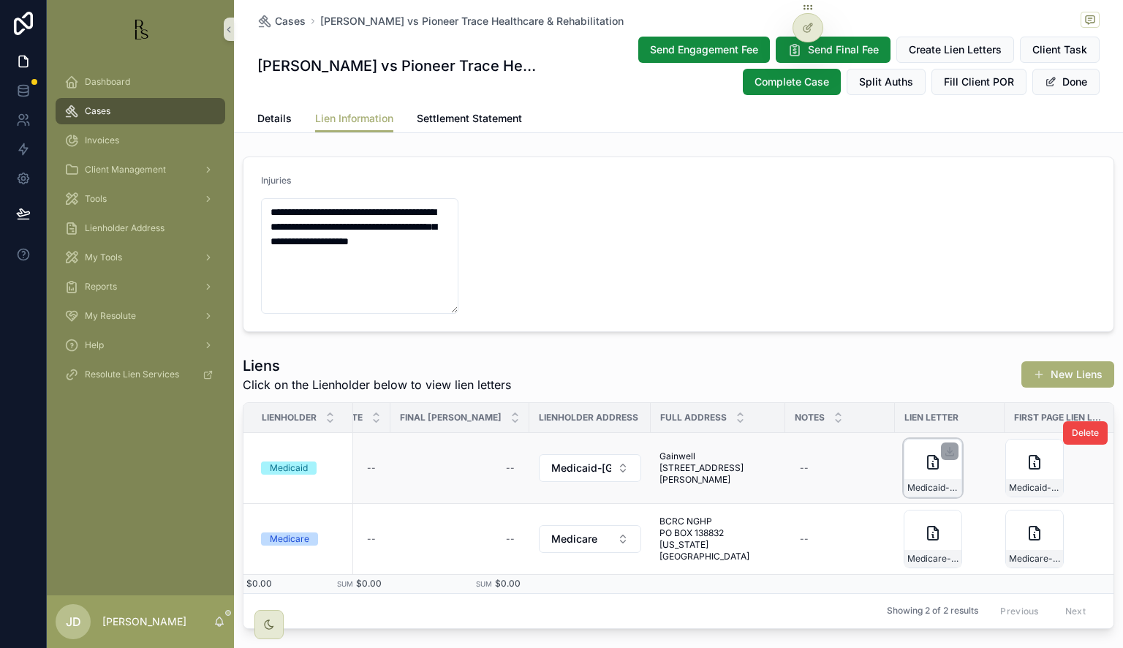
click at [919, 489] on span "Medicaid-initial-lien-request-09-10-2025" at bounding box center [933, 488] width 51 height 12
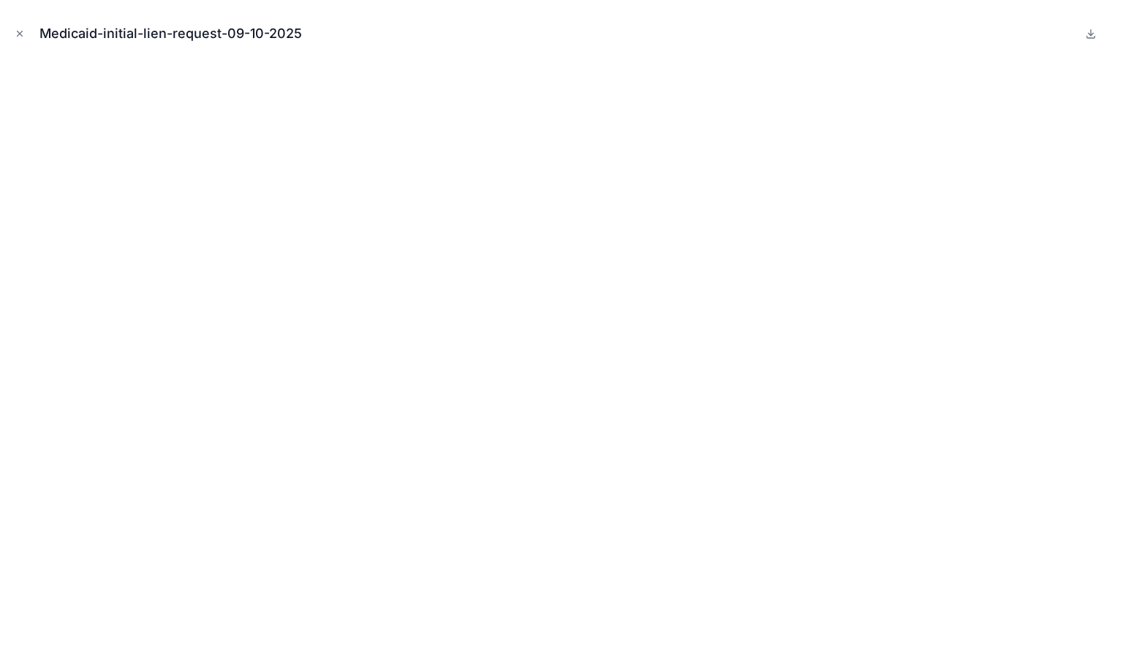
click at [20, 39] on button "Close modal" at bounding box center [20, 34] width 16 height 16
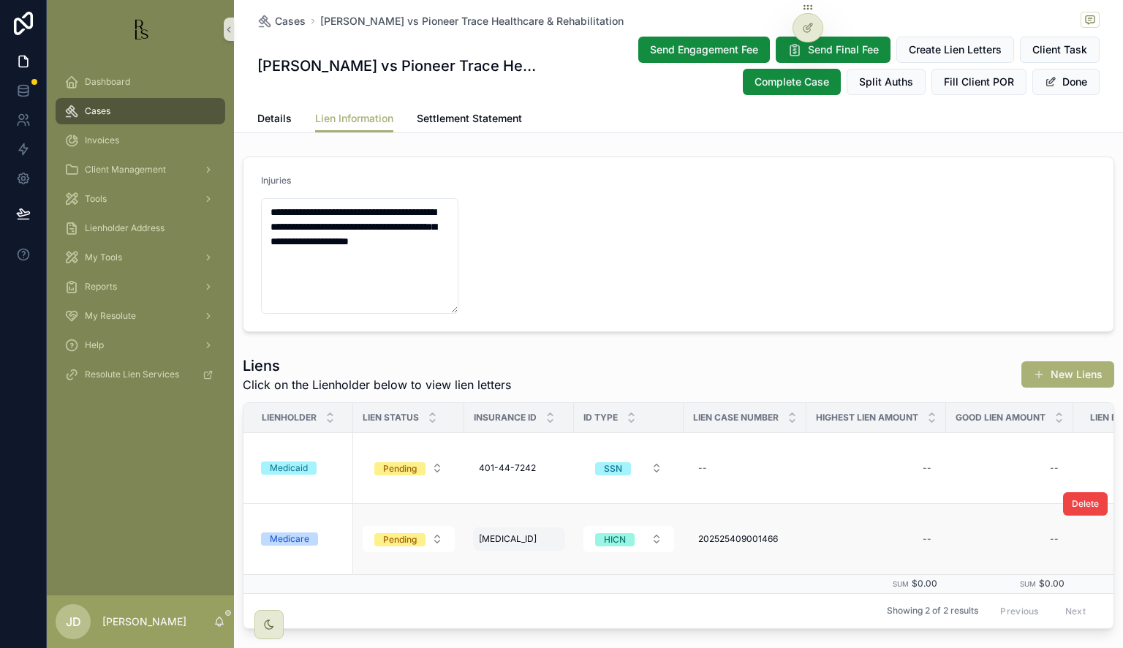
click at [504, 543] on span "[MEDICAL_ID]" at bounding box center [508, 539] width 58 height 12
drag, startPoint x: 489, startPoint y: 558, endPoint x: 580, endPoint y: 562, distance: 91.5
click at [580, 562] on input "**********" at bounding box center [551, 559] width 139 height 20
click at [659, 558] on icon "scrollable content" at bounding box center [658, 557] width 7 height 5
click at [281, 122] on span "Details" at bounding box center [274, 118] width 34 height 15
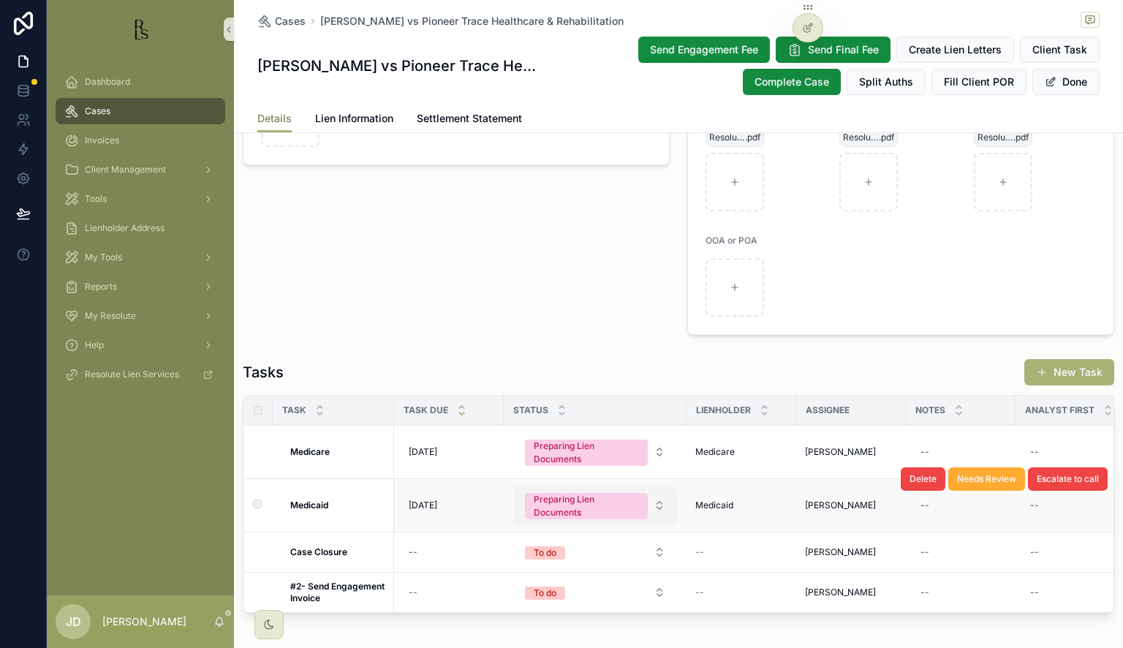
scroll to position [1243, 0]
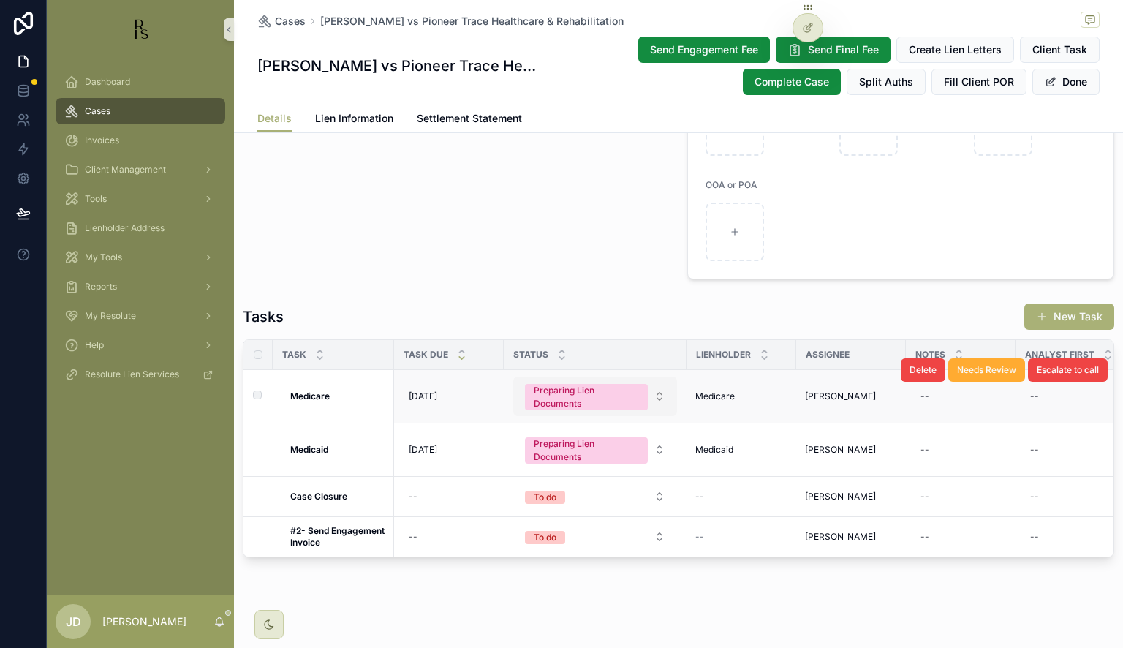
click at [606, 395] on div "Preparing Lien Documents" at bounding box center [586, 397] width 105 height 26
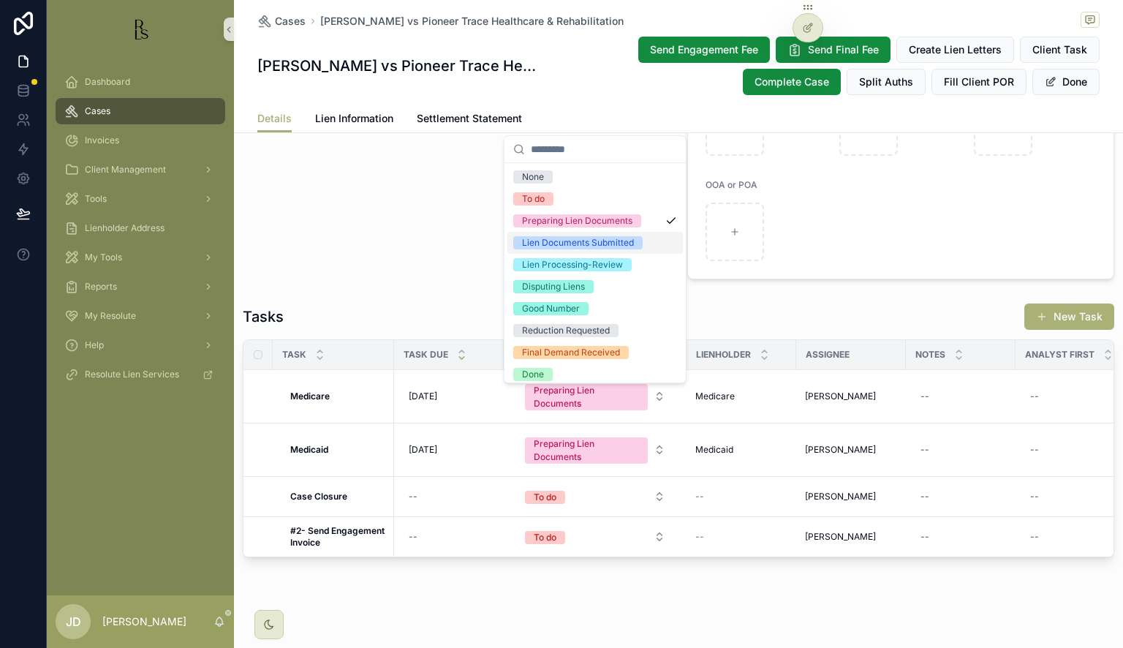
click at [590, 245] on div "Lien Documents Submitted" at bounding box center [578, 242] width 112 height 13
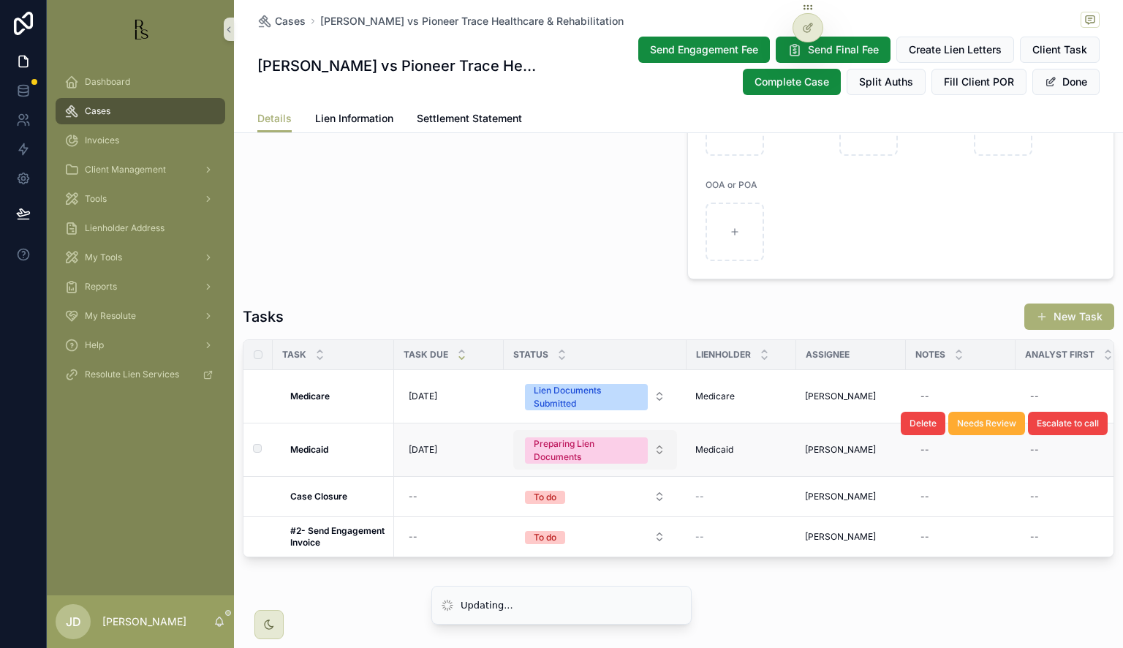
click at [604, 464] on div "Preparing Lien Documents" at bounding box center [586, 450] width 105 height 26
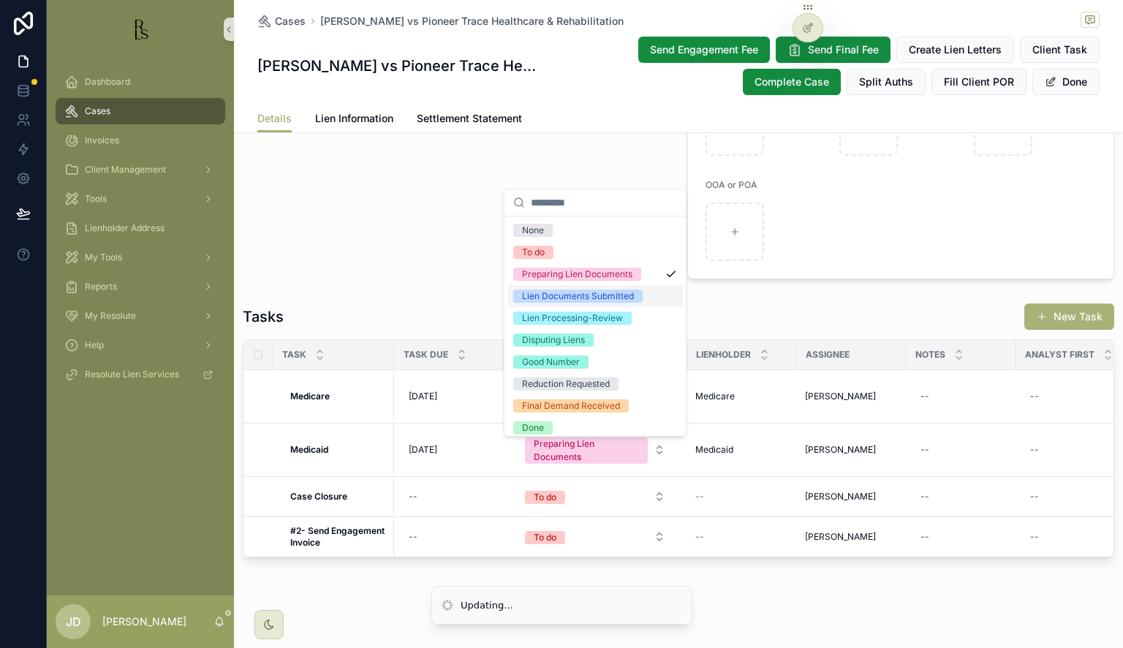
click at [583, 293] on div "Lien Documents Submitted" at bounding box center [578, 296] width 112 height 13
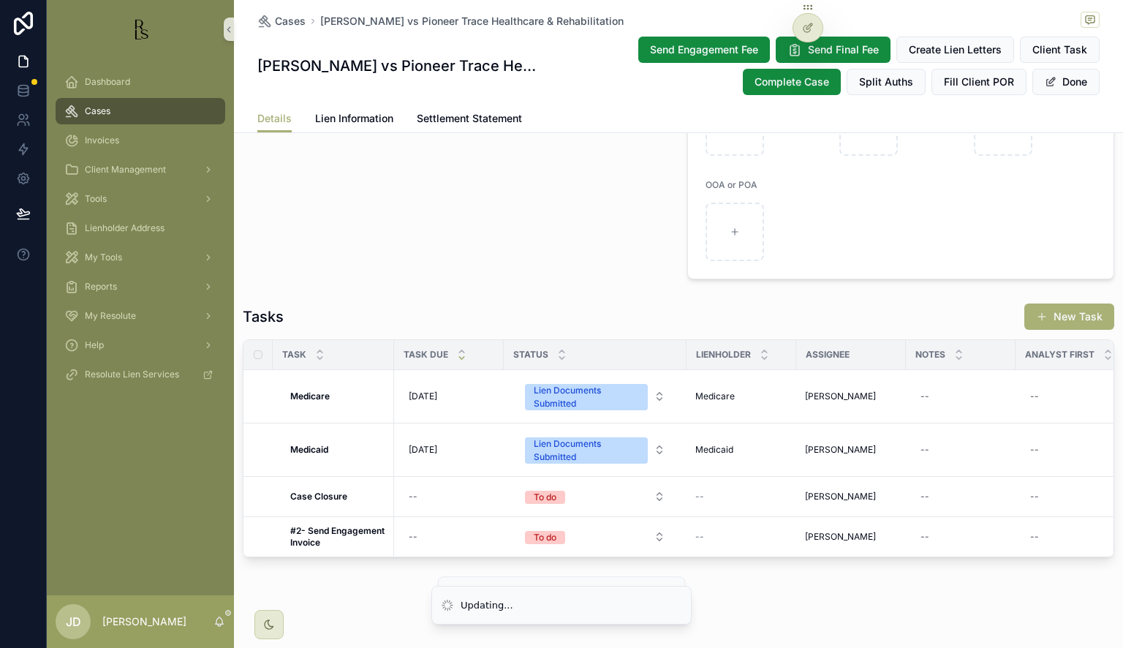
scroll to position [951, 0]
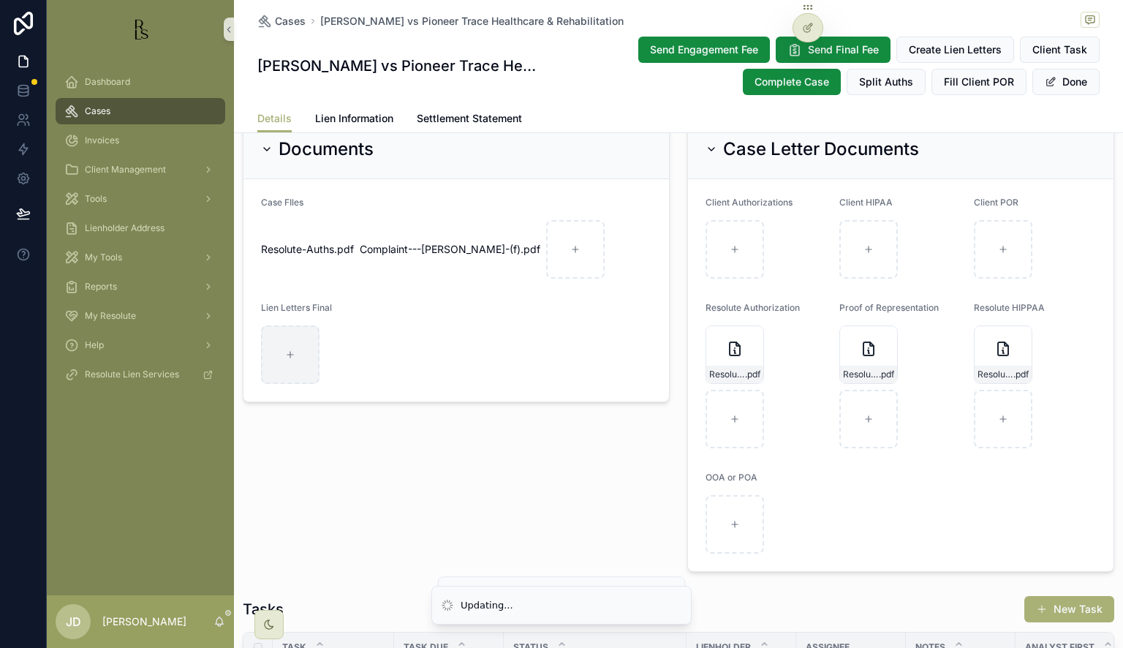
click at [275, 394] on form "Case FIles Resolute-Auths .pdf Complaint---[PERSON_NAME]-(f) .pdf Lien Letters …" at bounding box center [457, 290] width 426 height 222
click at [285, 374] on div "scrollable content" at bounding box center [290, 354] width 59 height 59
type input "**********"
click at [294, 379] on icon "scrollable content" at bounding box center [291, 375] width 18 height 18
click at [292, 374] on div "scrollable content" at bounding box center [290, 375] width 59 height 59
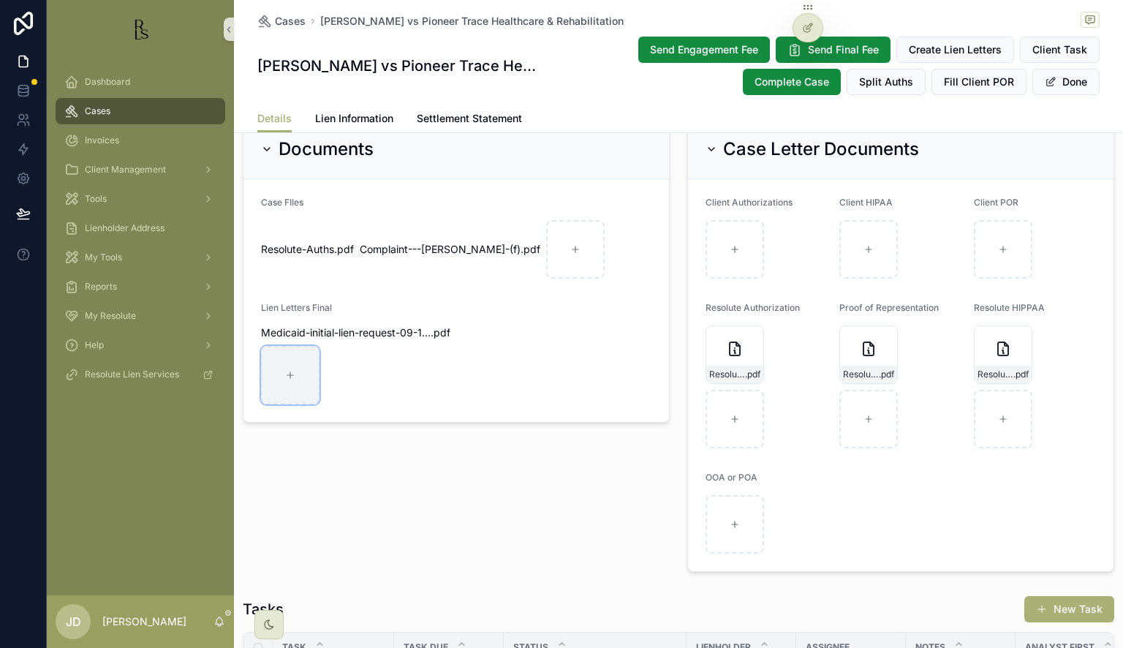
type input "**********"
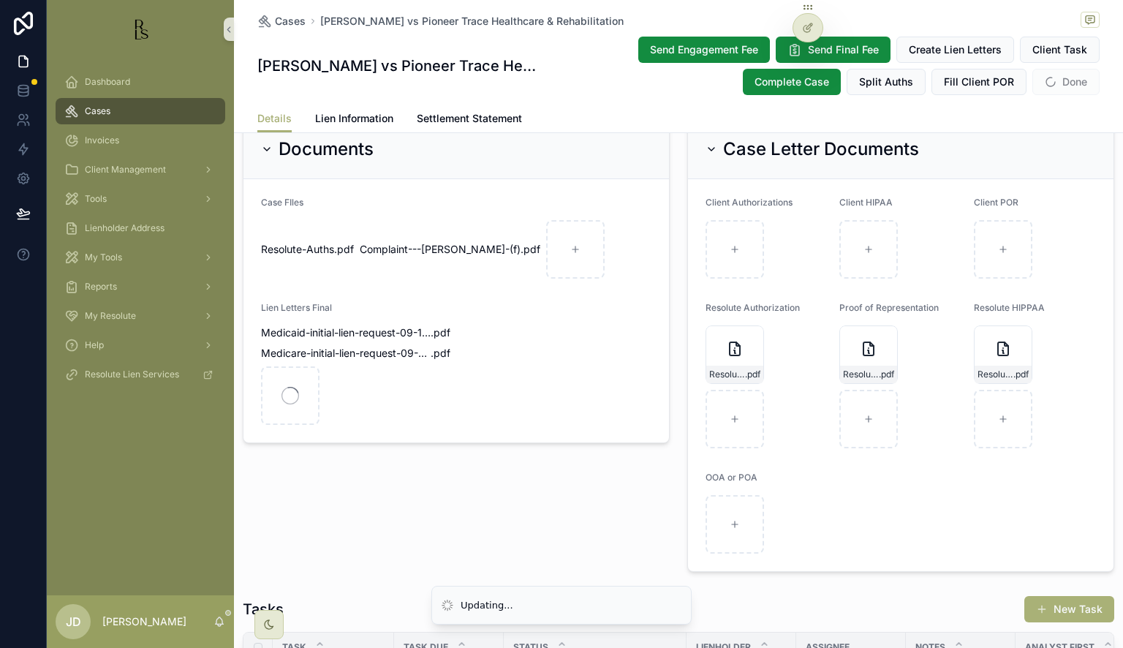
click at [1054, 83] on span "Done" at bounding box center [1066, 82] width 67 height 26
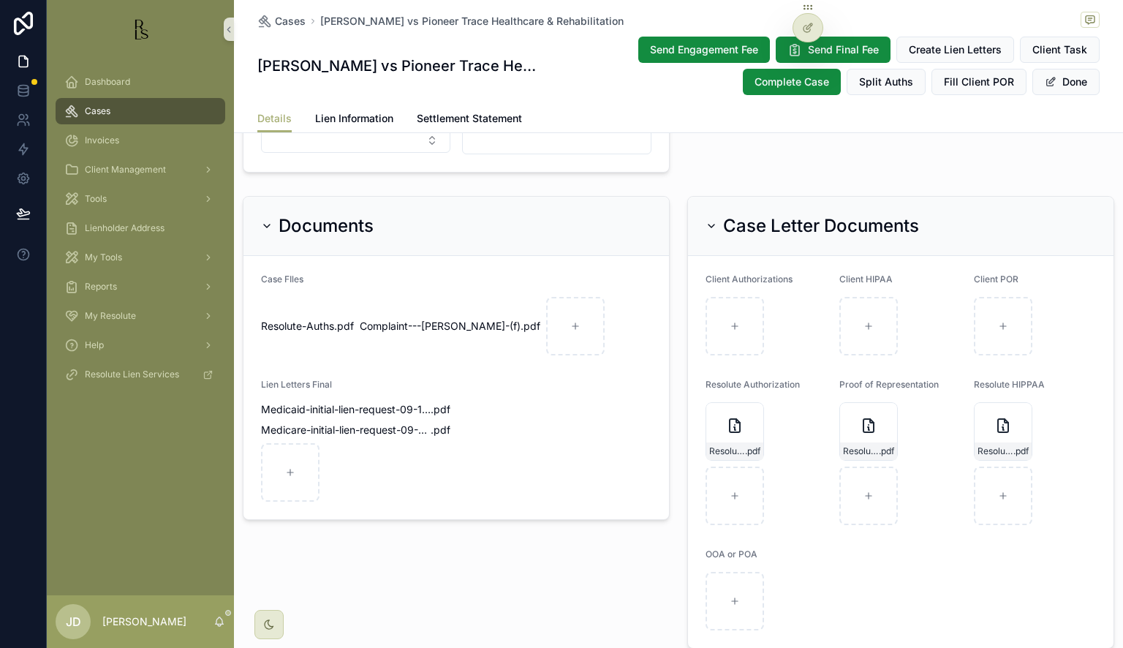
scroll to position [832, 0]
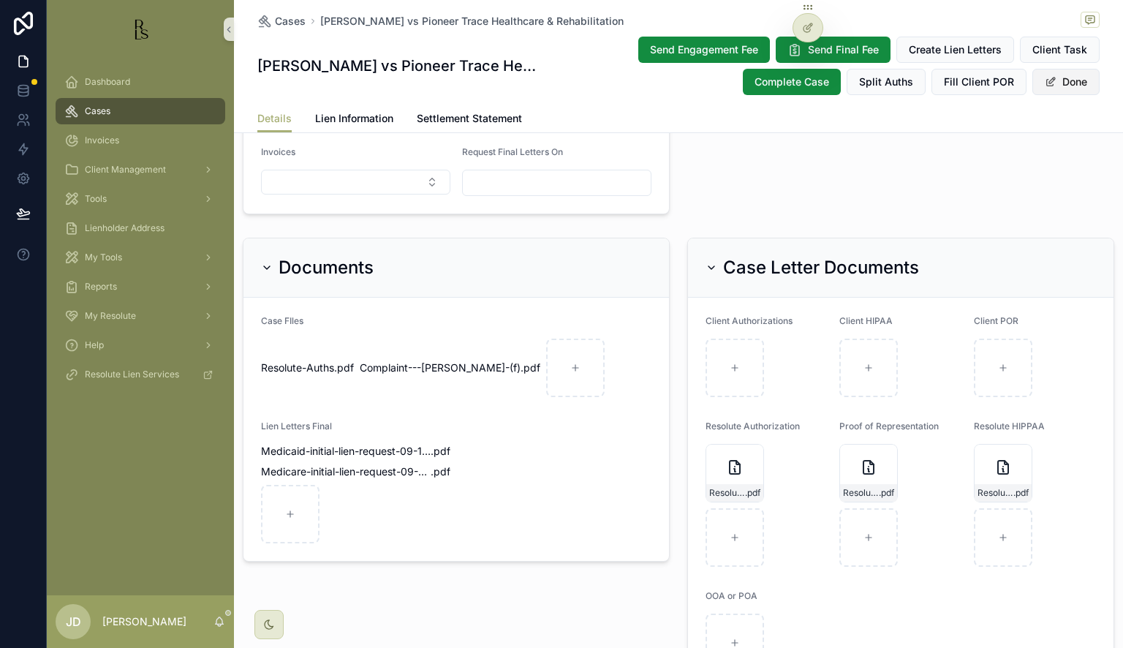
click at [1058, 85] on button "Done" at bounding box center [1066, 82] width 67 height 26
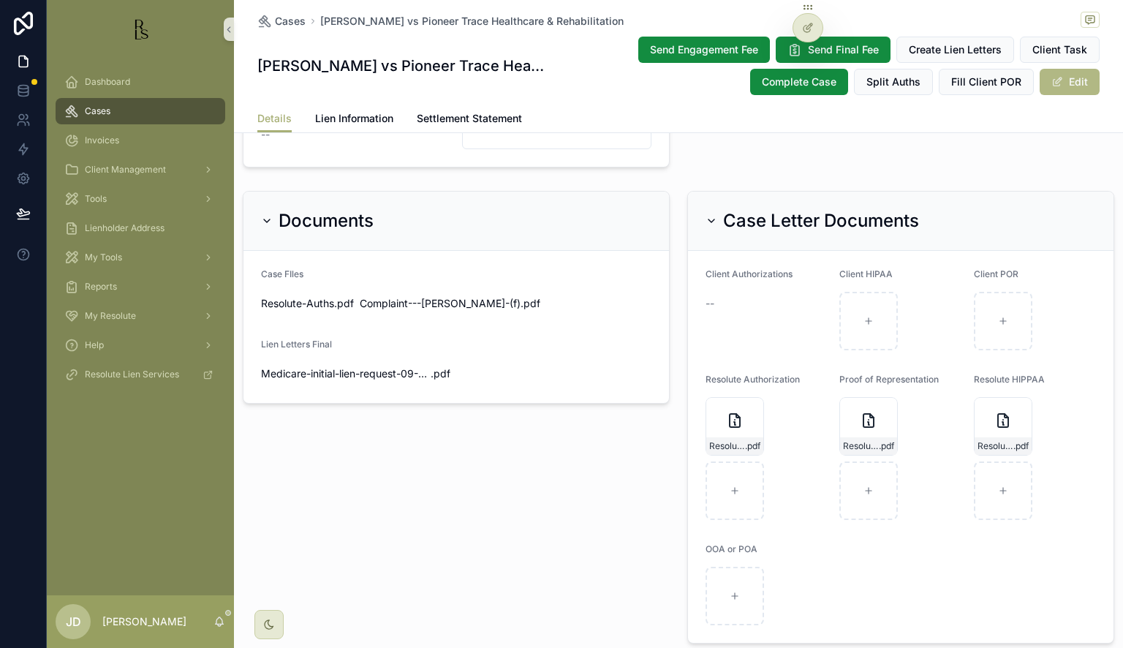
scroll to position [849, 0]
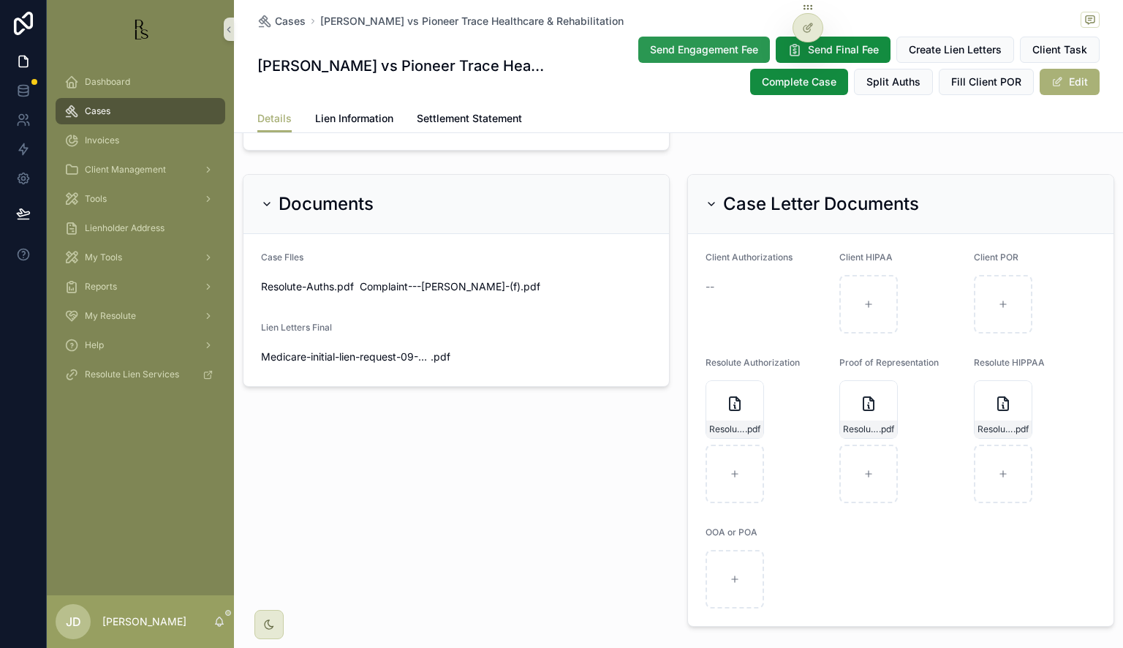
click at [727, 53] on span "Send Engagement Fee" at bounding box center [704, 49] width 108 height 15
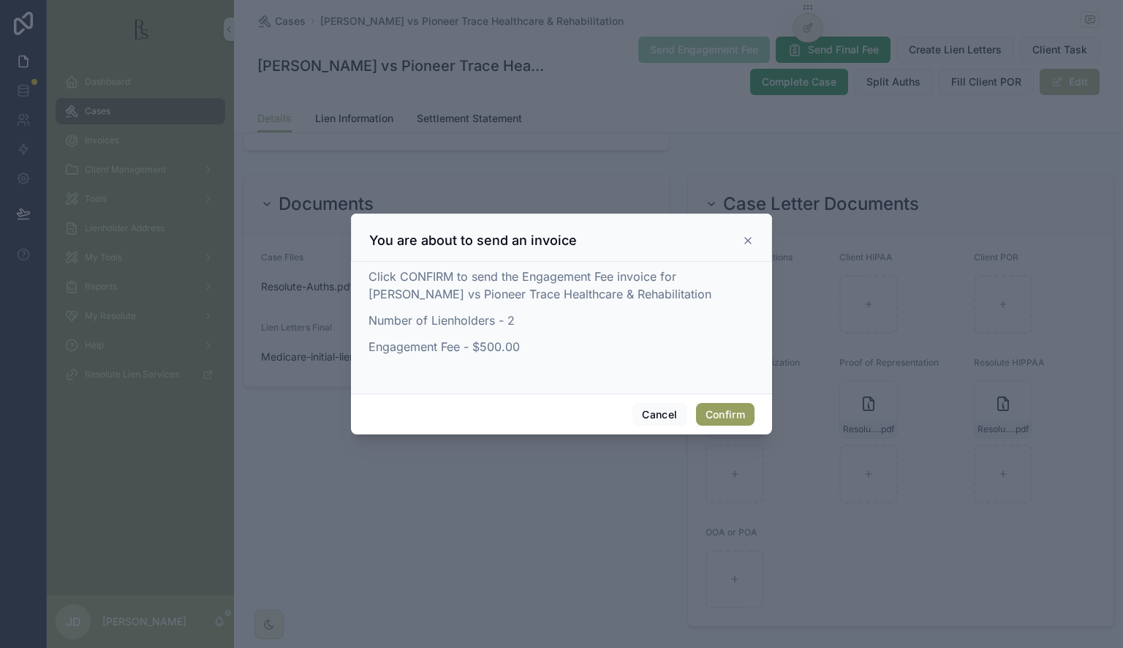
click at [731, 417] on button "Confirm" at bounding box center [725, 414] width 59 height 23
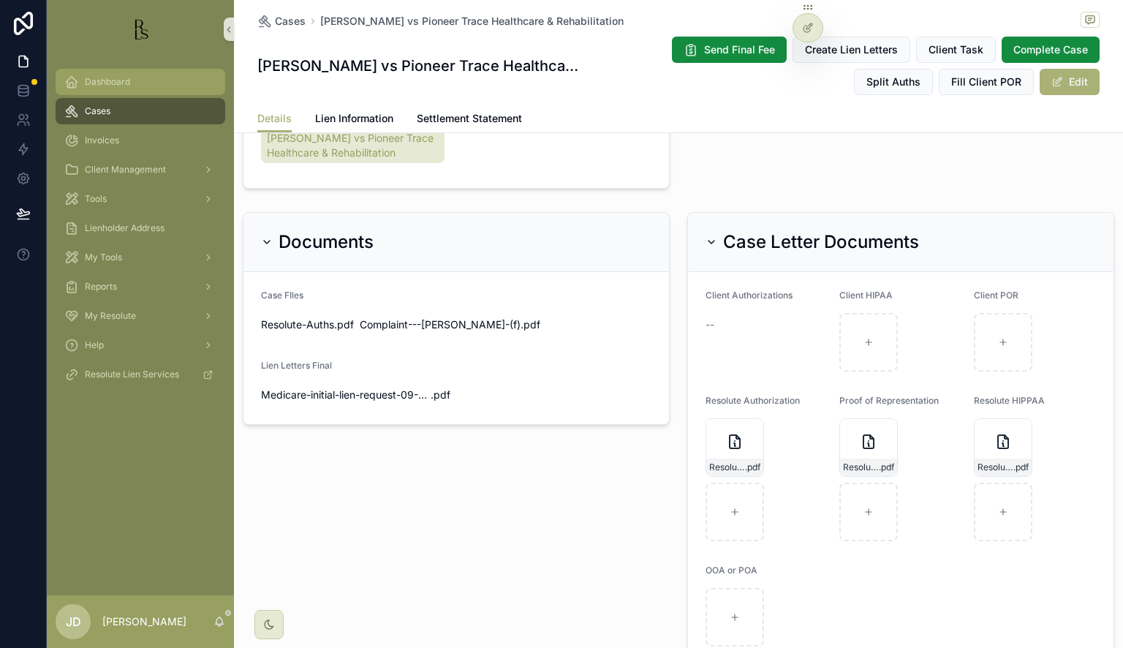
click at [130, 83] on div "Dashboard" at bounding box center [140, 81] width 152 height 23
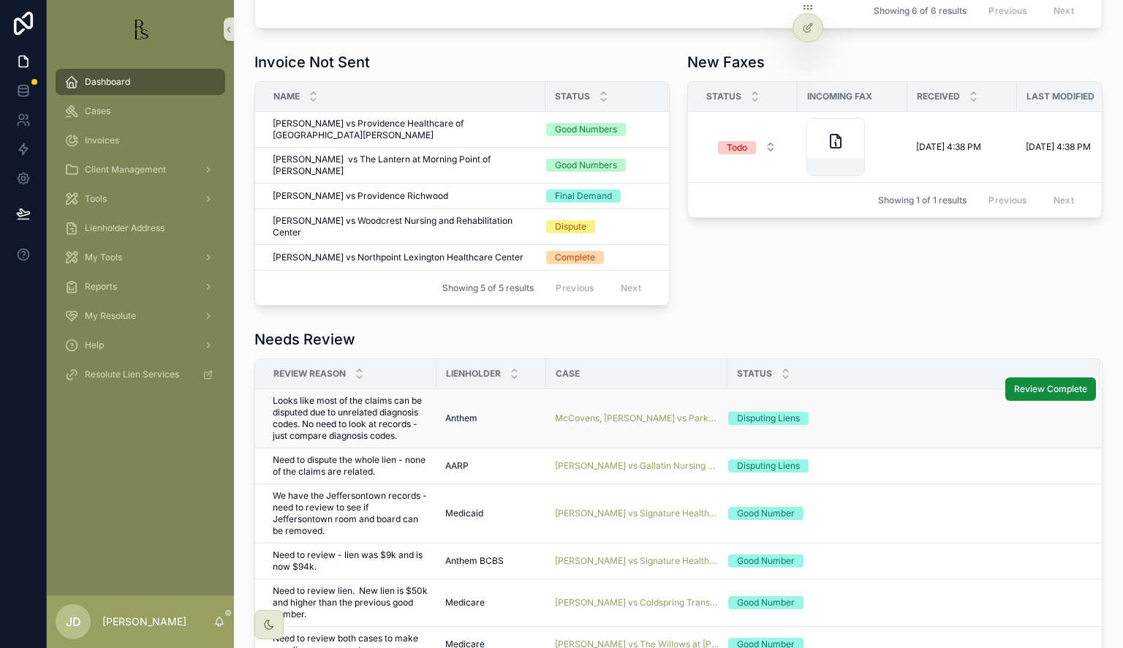
scroll to position [698, 0]
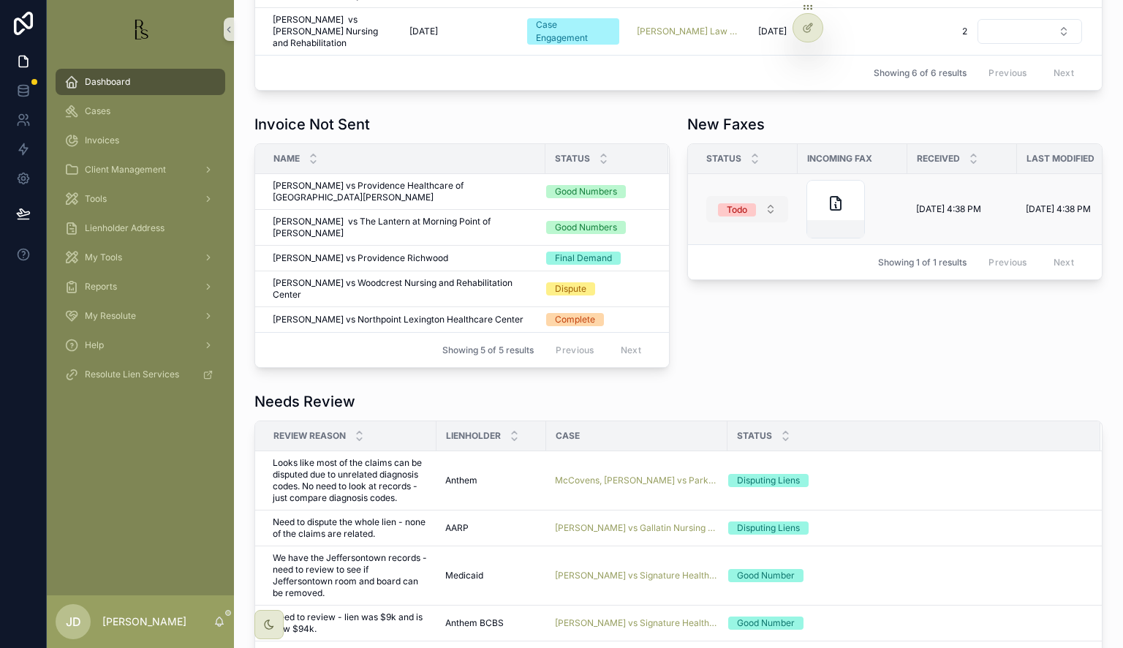
click at [761, 196] on button "Todo" at bounding box center [748, 209] width 82 height 26
click at [682, 314] on div "Done" at bounding box center [680, 312] width 22 height 13
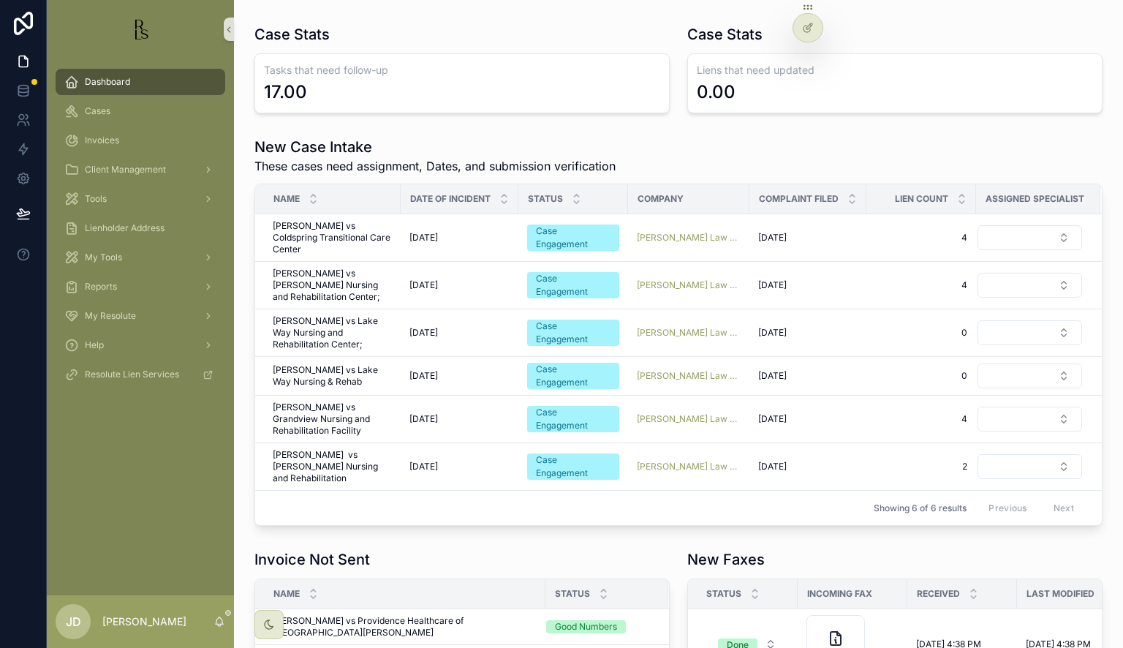
scroll to position [259, 0]
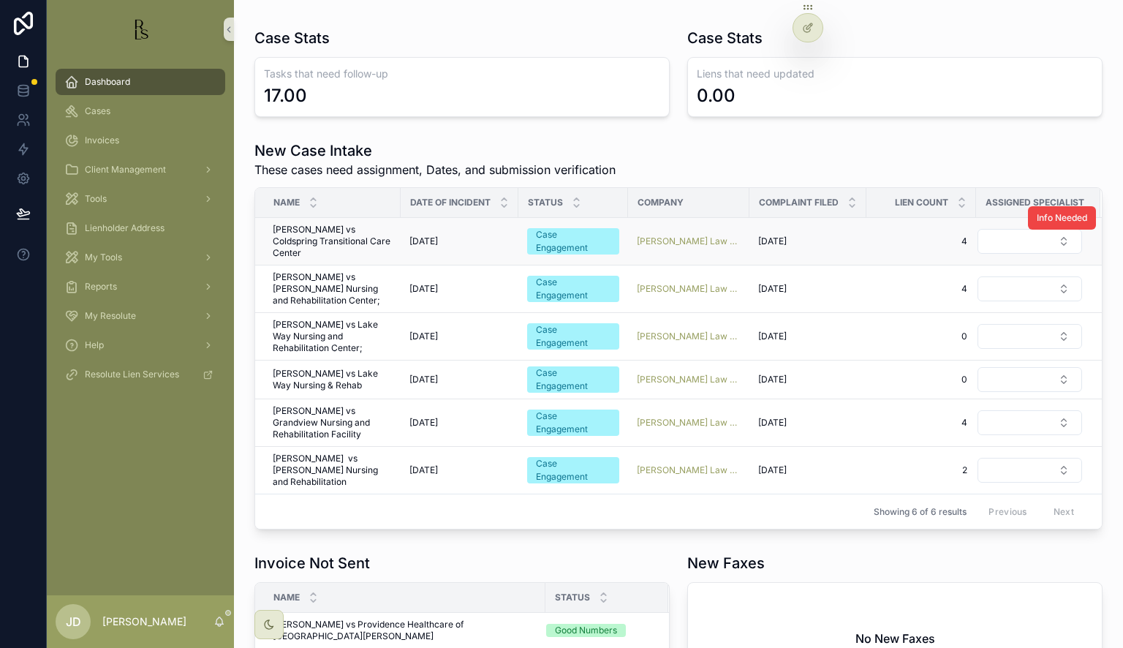
click at [1028, 229] on div "Info Needed" at bounding box center [1062, 218] width 68 height 47
click at [1024, 237] on button "Select Button" at bounding box center [1030, 241] width 105 height 25
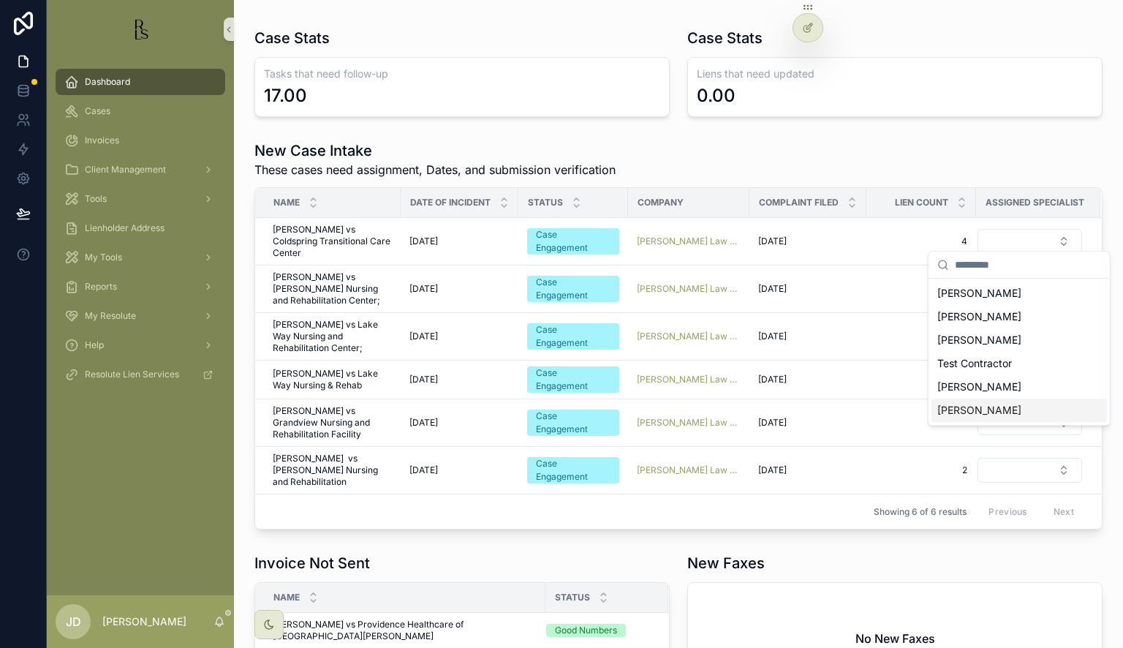
click at [990, 403] on span "[PERSON_NAME]" at bounding box center [980, 410] width 84 height 15
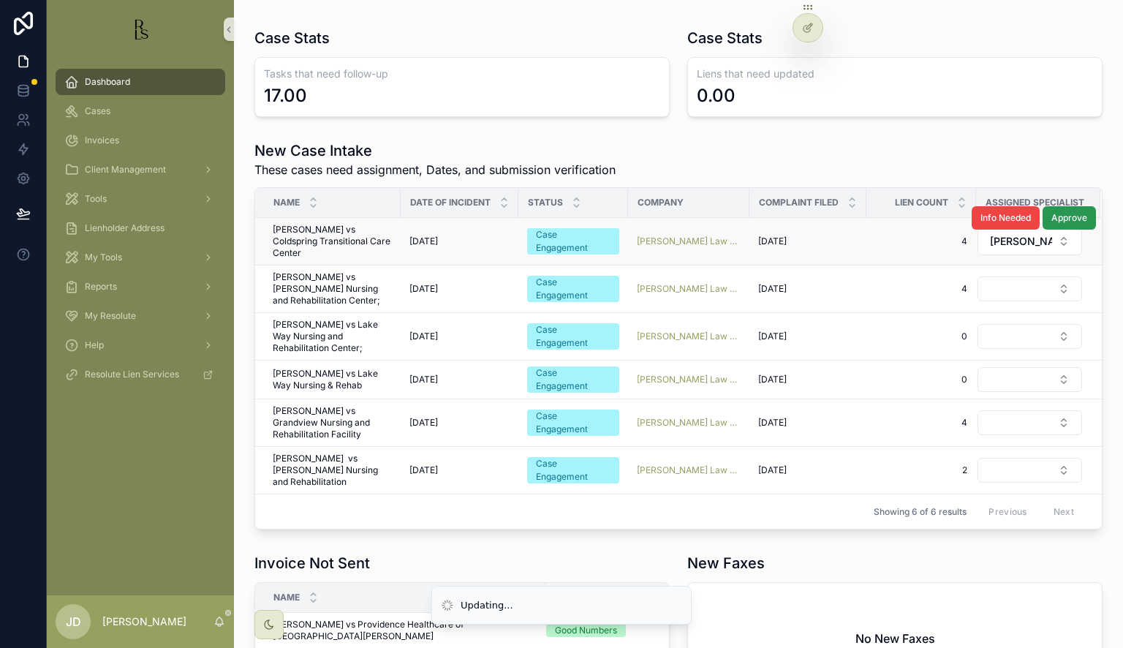
click at [1079, 213] on button "Approve" at bounding box center [1069, 217] width 53 height 23
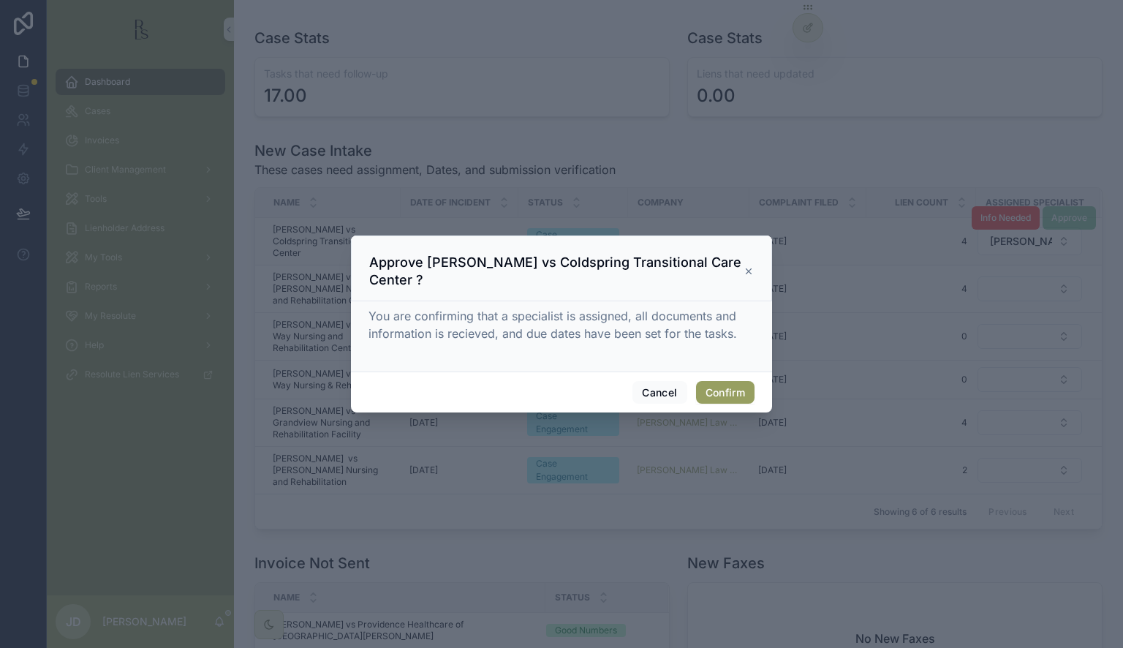
click at [738, 388] on button "Confirm" at bounding box center [725, 392] width 59 height 23
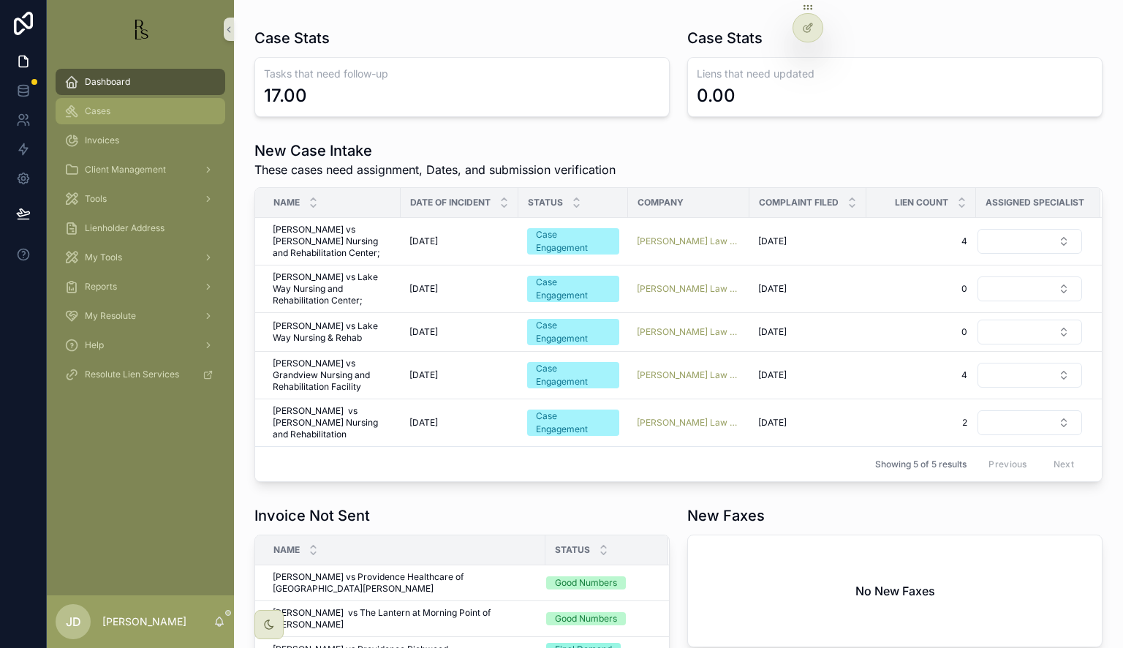
click at [84, 117] on div "Cases" at bounding box center [140, 110] width 152 height 23
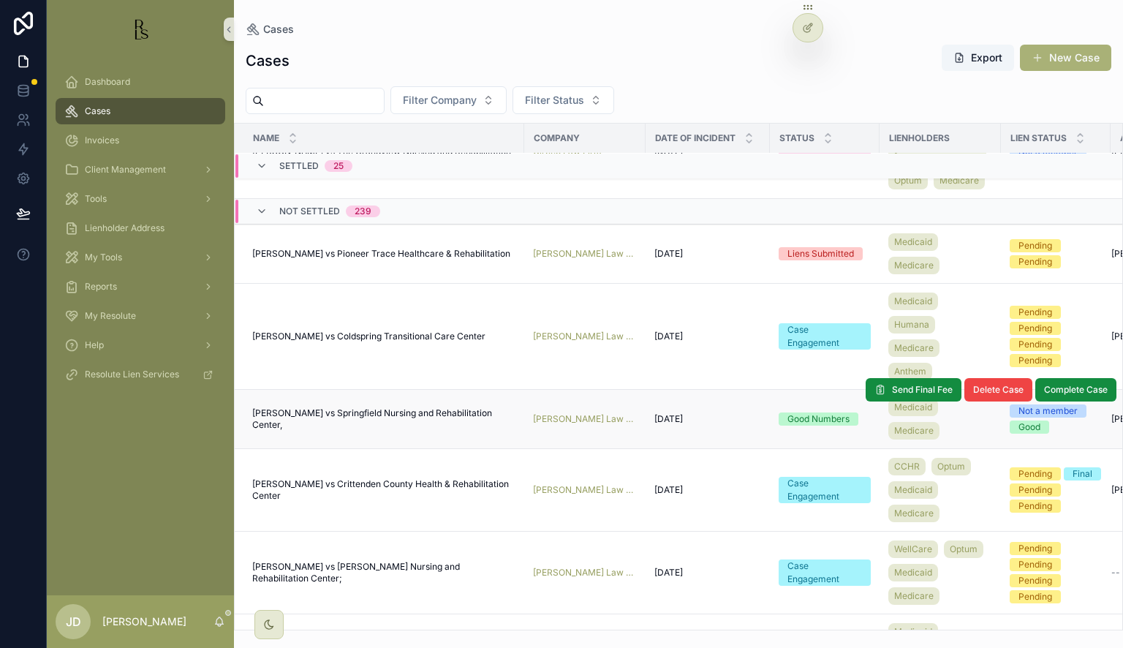
scroll to position [1850, 0]
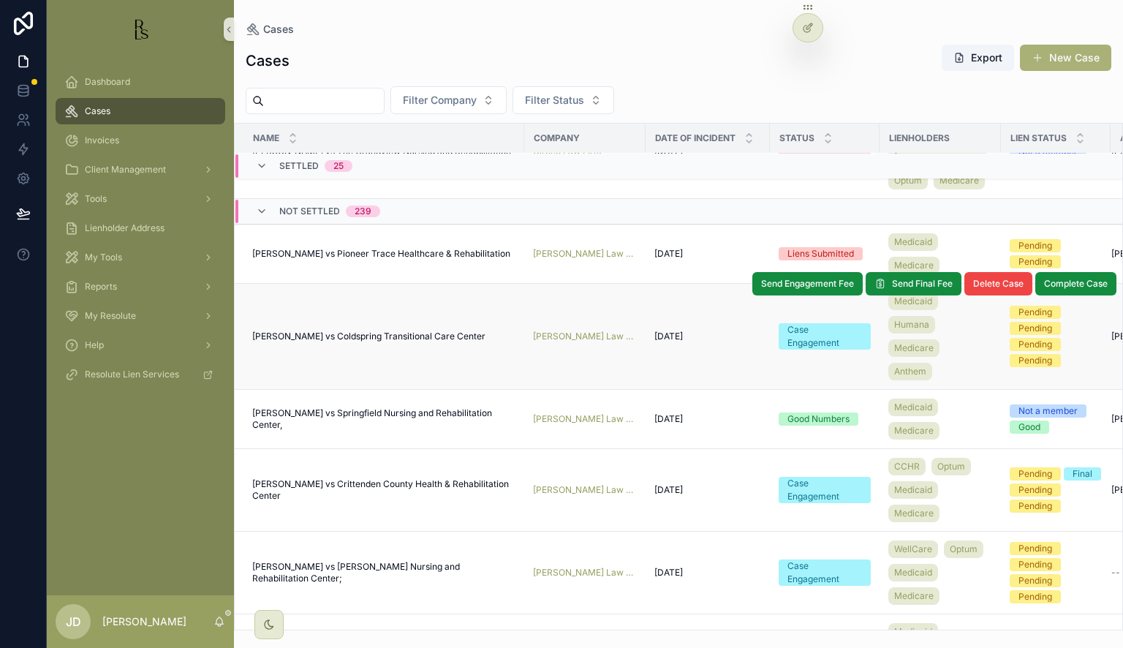
click at [355, 342] on span "[PERSON_NAME] vs Coldspring Transitional Care Center" at bounding box center [368, 337] width 233 height 12
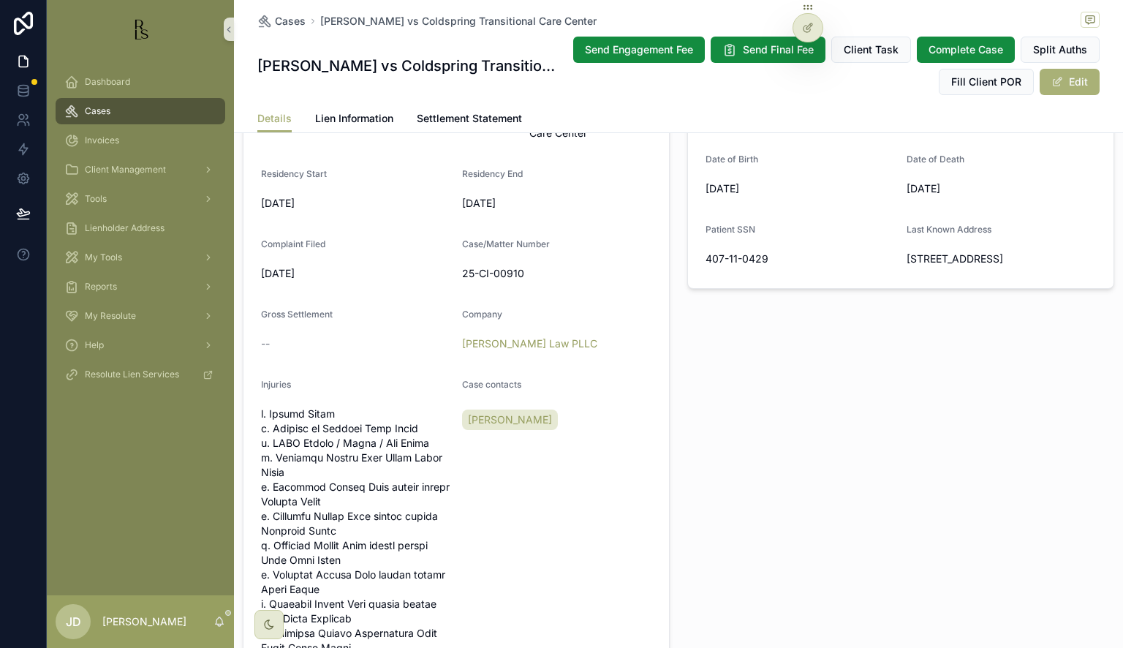
scroll to position [585, 0]
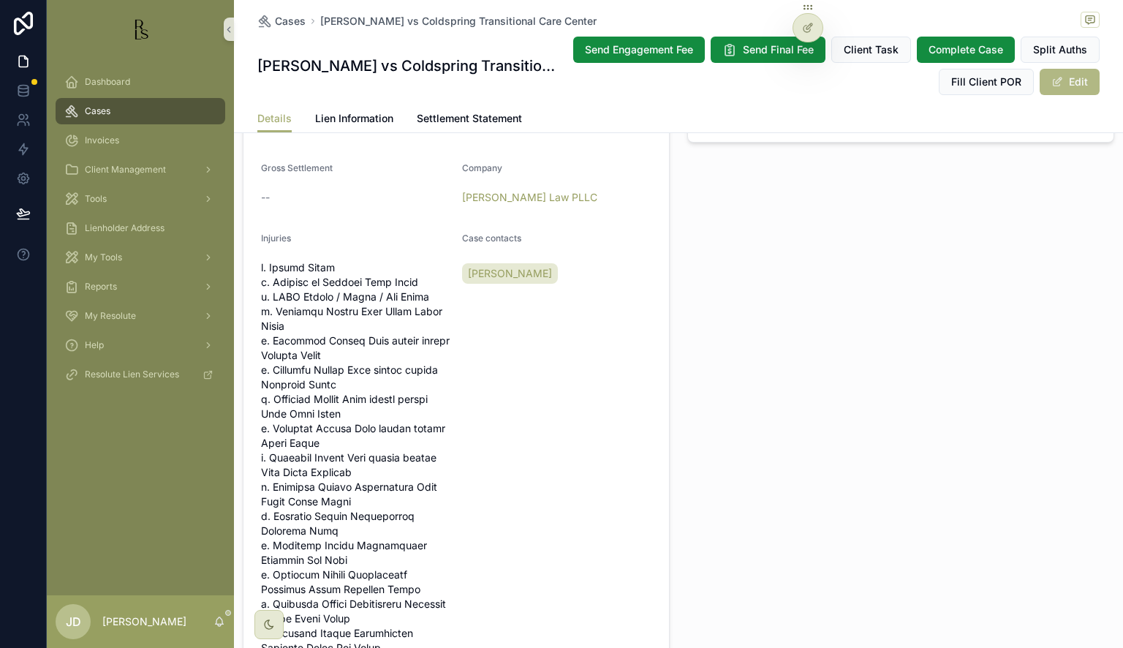
click at [1075, 78] on button "Edit" at bounding box center [1070, 82] width 60 height 26
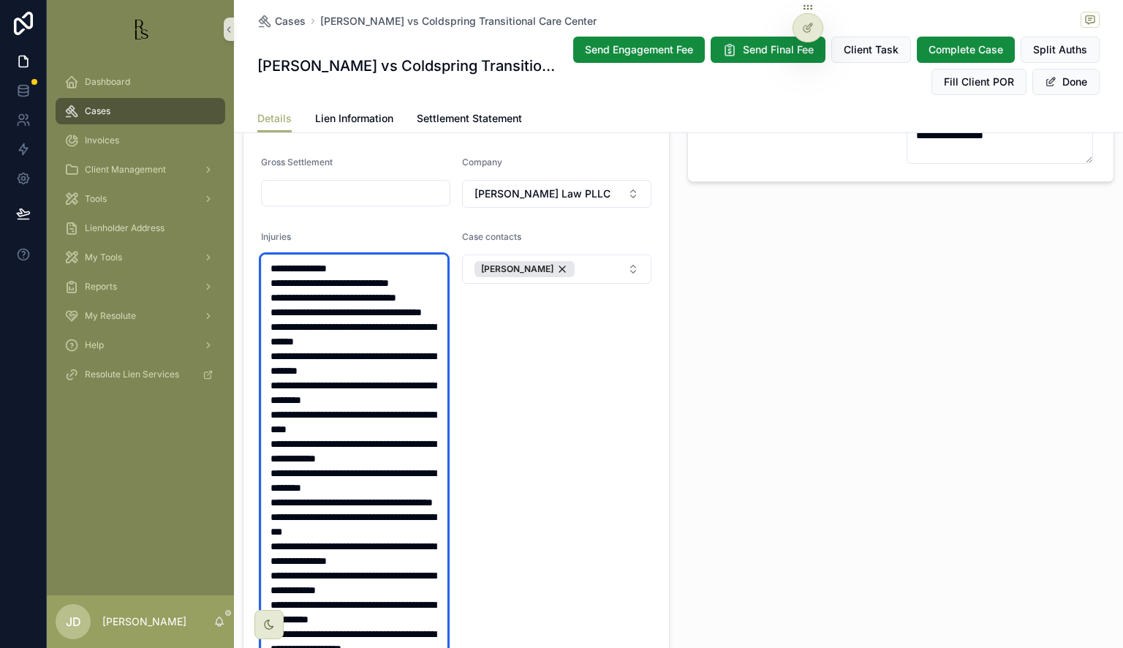
click at [282, 278] on textarea "scrollable content" at bounding box center [354, 481] width 187 height 452
click at [284, 290] on textarea "scrollable content" at bounding box center [354, 481] width 187 height 452
click at [285, 306] on textarea "scrollable content" at bounding box center [354, 481] width 187 height 452
click at [282, 338] on textarea "scrollable content" at bounding box center [354, 481] width 187 height 452
click at [282, 365] on textarea "scrollable content" at bounding box center [354, 481] width 187 height 452
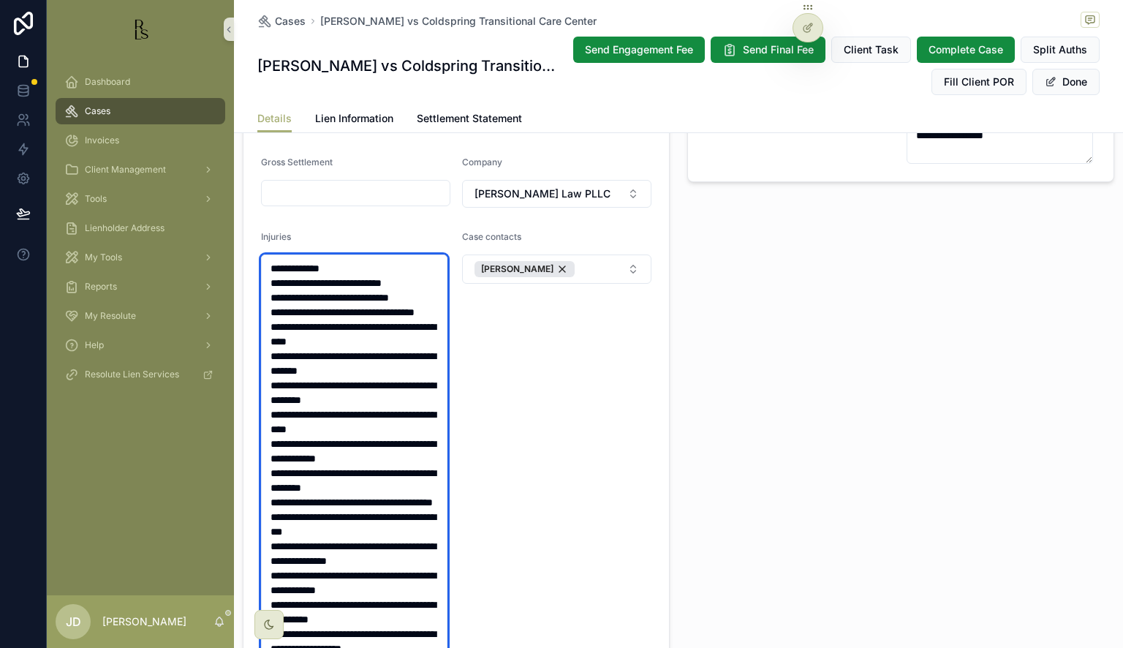
click at [277, 395] on textarea "scrollable content" at bounding box center [354, 481] width 187 height 452
click at [280, 395] on textarea "scrollable content" at bounding box center [354, 481] width 187 height 452
click at [284, 426] on textarea "scrollable content" at bounding box center [354, 481] width 187 height 452
click at [282, 453] on textarea "scrollable content" at bounding box center [354, 481] width 187 height 452
click at [279, 481] on textarea "scrollable content" at bounding box center [354, 481] width 187 height 452
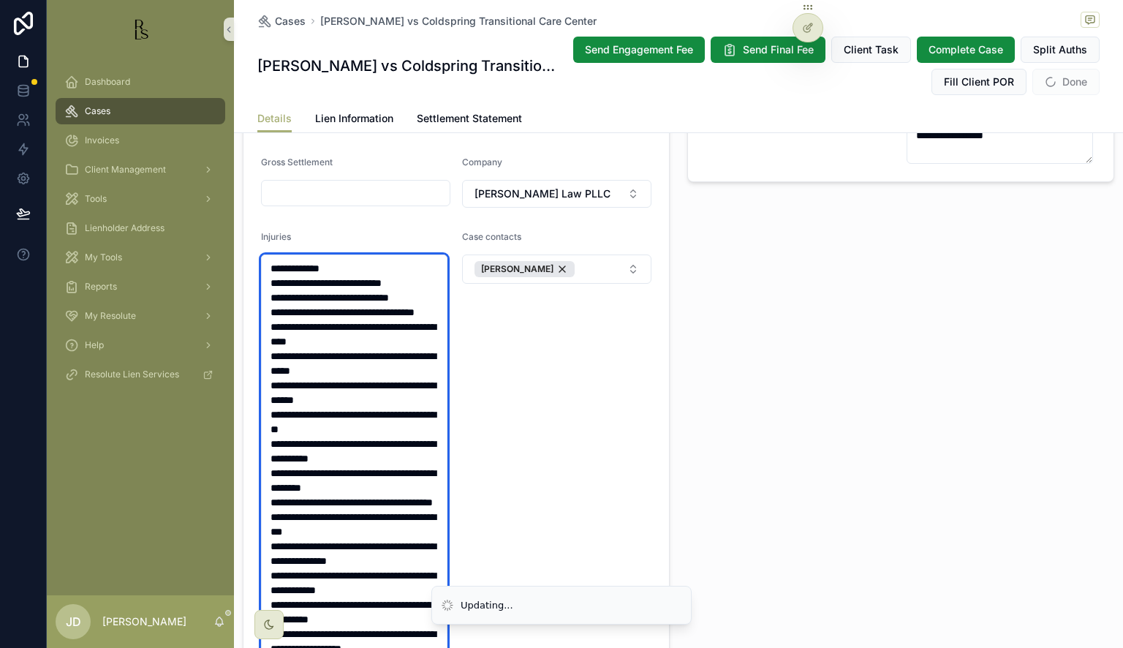
click at [279, 513] on textarea "scrollable content" at bounding box center [354, 481] width 187 height 452
click at [283, 541] on textarea "scrollable content" at bounding box center [354, 481] width 187 height 452
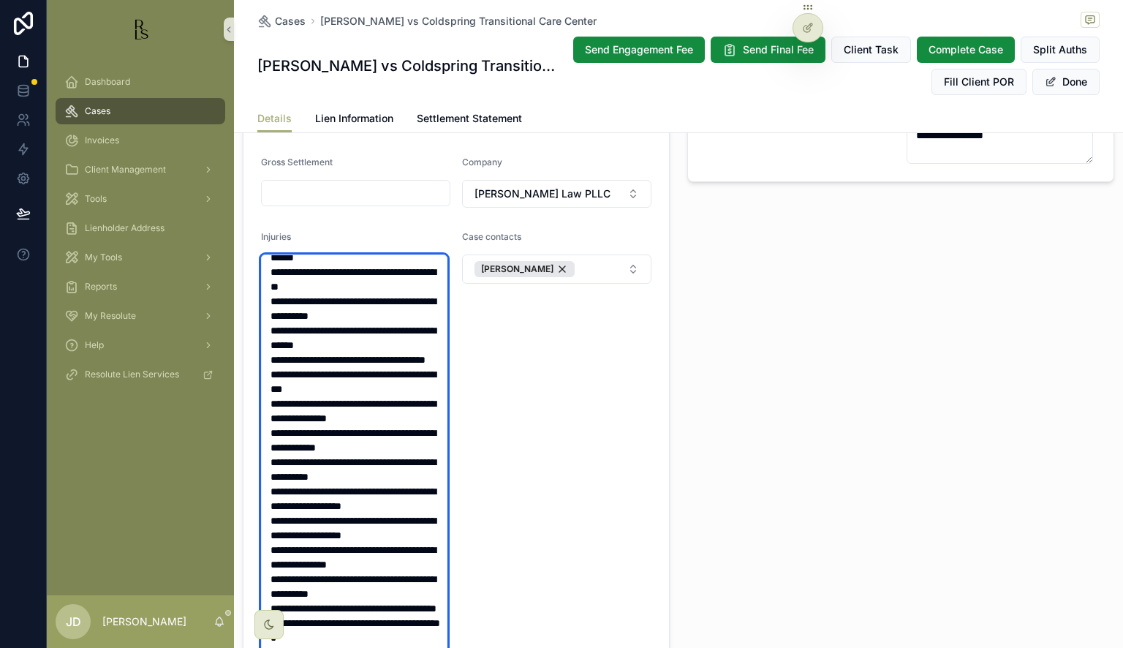
scroll to position [146, 0]
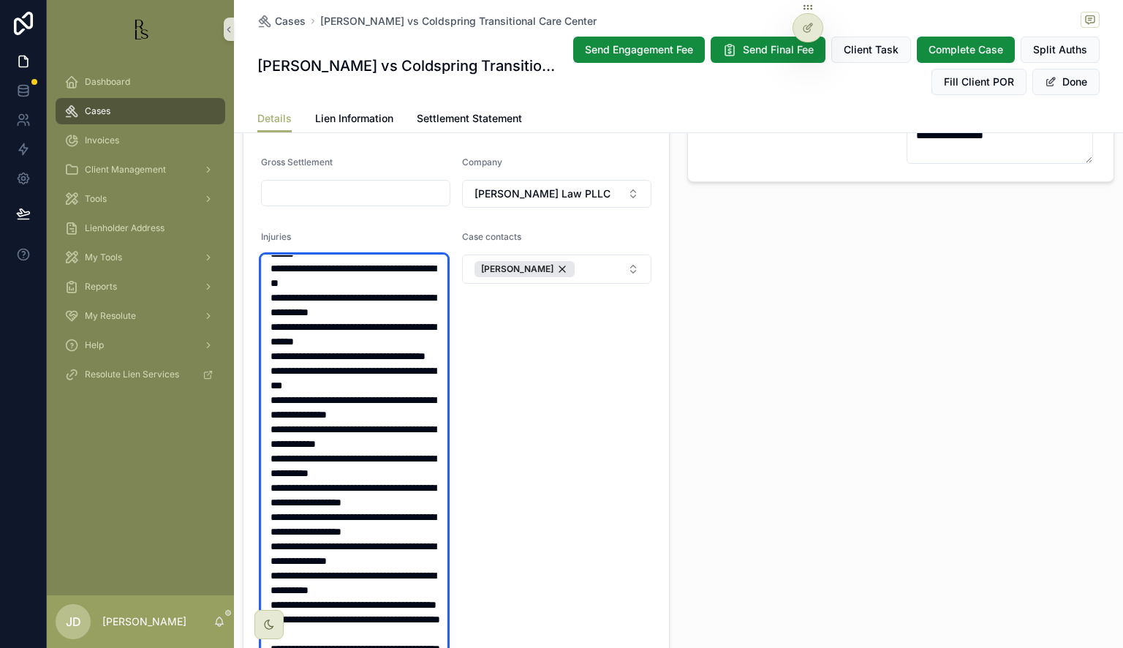
click at [279, 426] on textarea "scrollable content" at bounding box center [354, 481] width 187 height 452
click at [285, 455] on textarea "scrollable content" at bounding box center [354, 481] width 187 height 452
click at [284, 483] on textarea "scrollable content" at bounding box center [354, 481] width 187 height 452
click at [284, 511] on textarea "scrollable content" at bounding box center [354, 481] width 187 height 452
click at [282, 541] on textarea "scrollable content" at bounding box center [354, 481] width 187 height 452
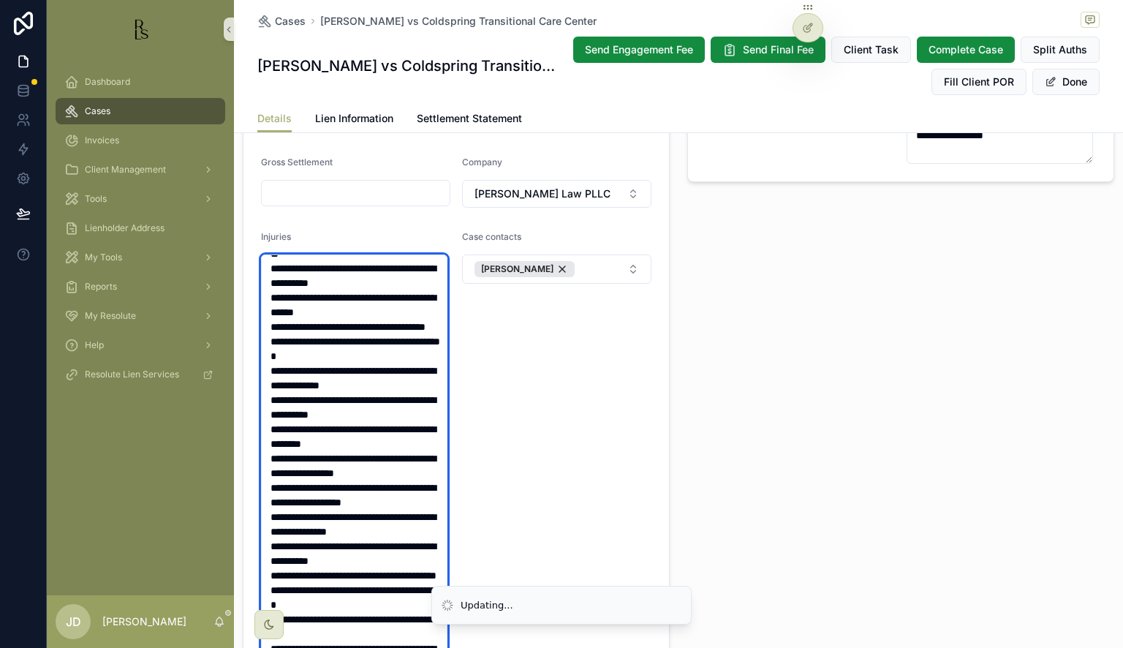
scroll to position [293, 0]
click at [284, 443] on textarea "scrollable content" at bounding box center [354, 481] width 187 height 452
click at [279, 483] on textarea "scrollable content" at bounding box center [354, 481] width 187 height 452
click at [282, 511] on textarea "scrollable content" at bounding box center [354, 481] width 187 height 452
click at [281, 538] on textarea "scrollable content" at bounding box center [354, 481] width 187 height 452
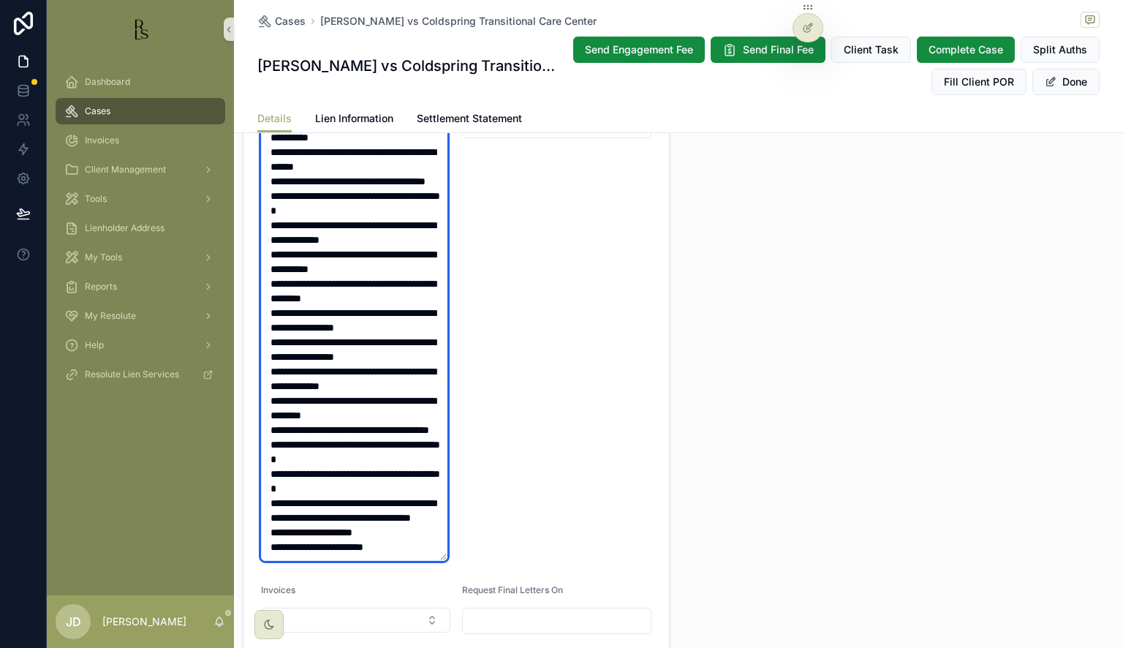
scroll to position [731, 0]
click at [285, 423] on textarea "scrollable content" at bounding box center [354, 334] width 187 height 452
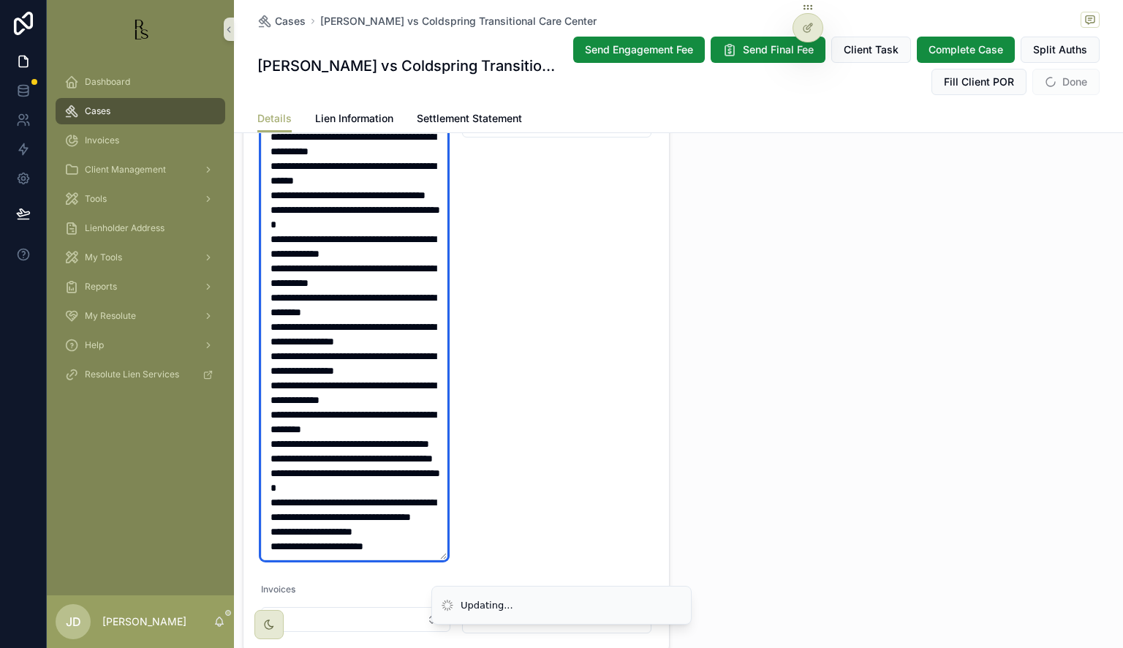
click at [282, 456] on textarea "scrollable content" at bounding box center [354, 334] width 187 height 452
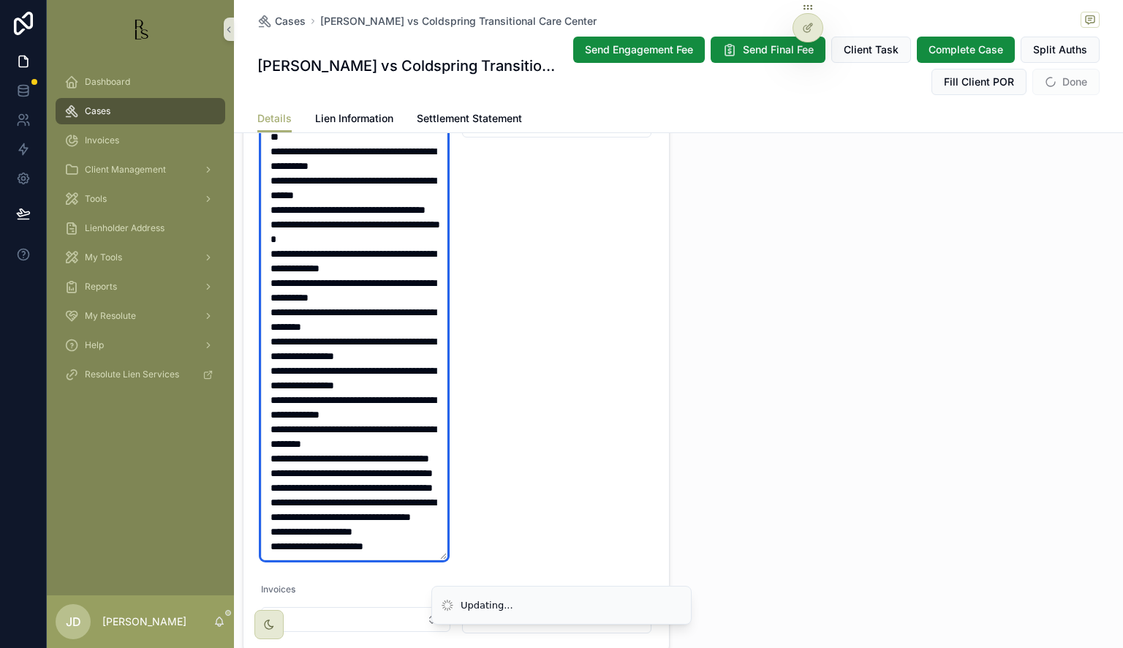
click at [285, 481] on textarea "scrollable content" at bounding box center [354, 334] width 187 height 452
click at [283, 524] on textarea "scrollable content" at bounding box center [354, 334] width 187 height 452
click at [282, 541] on textarea "scrollable content" at bounding box center [354, 334] width 187 height 452
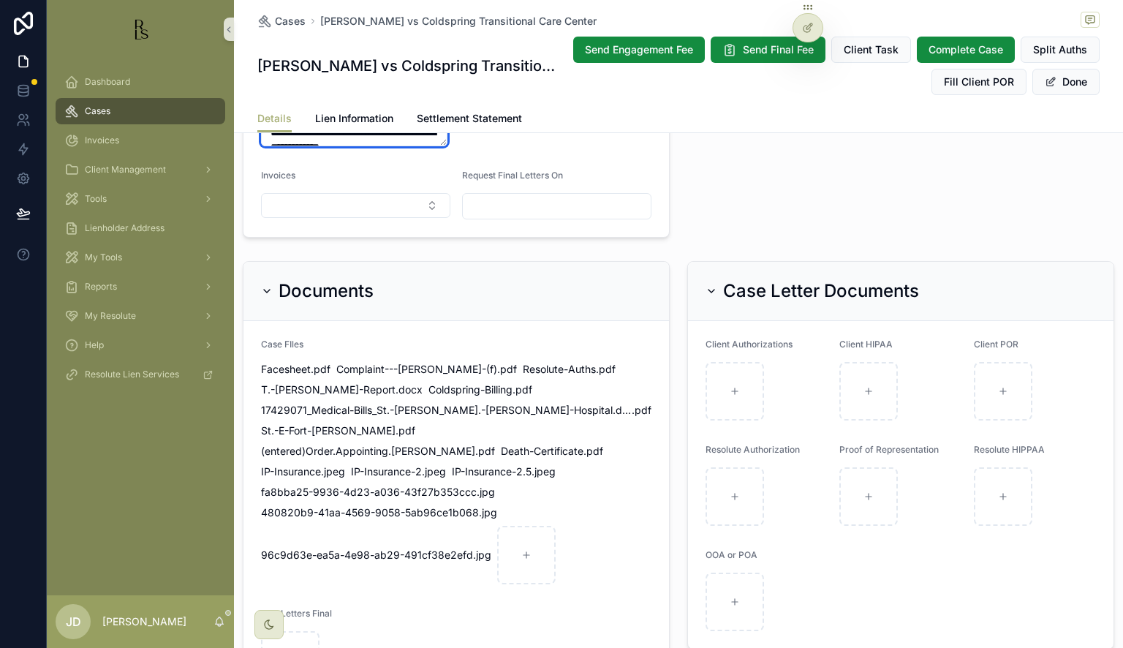
scroll to position [1243, 0]
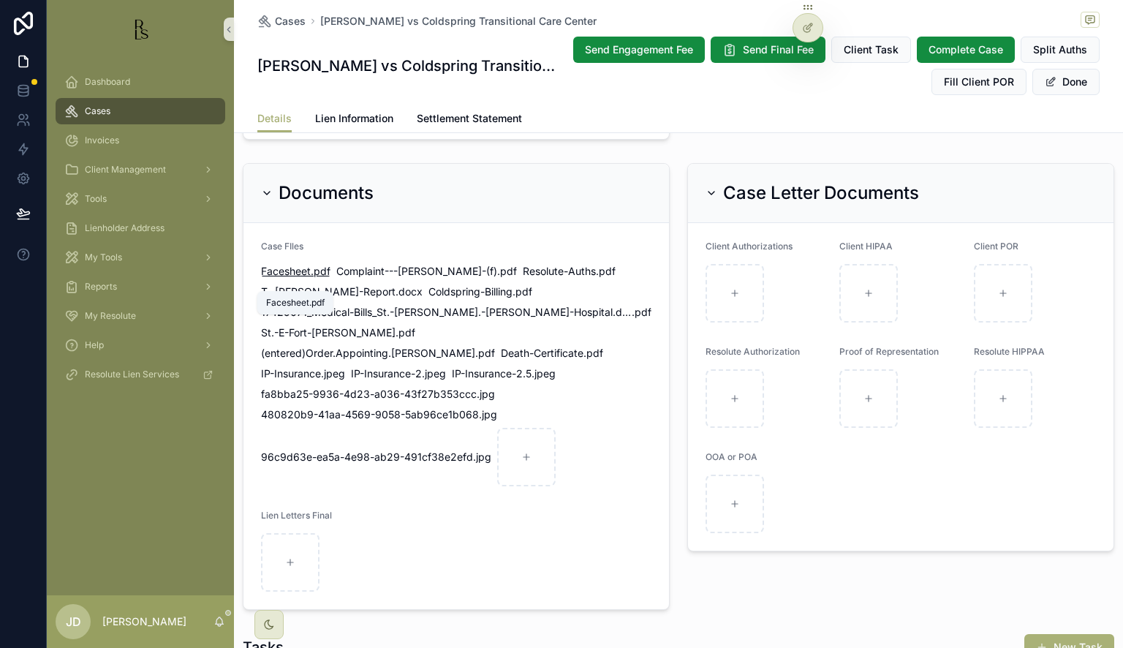
type textarea "**********"
click at [291, 279] on span "Facesheet" at bounding box center [286, 271] width 50 height 15
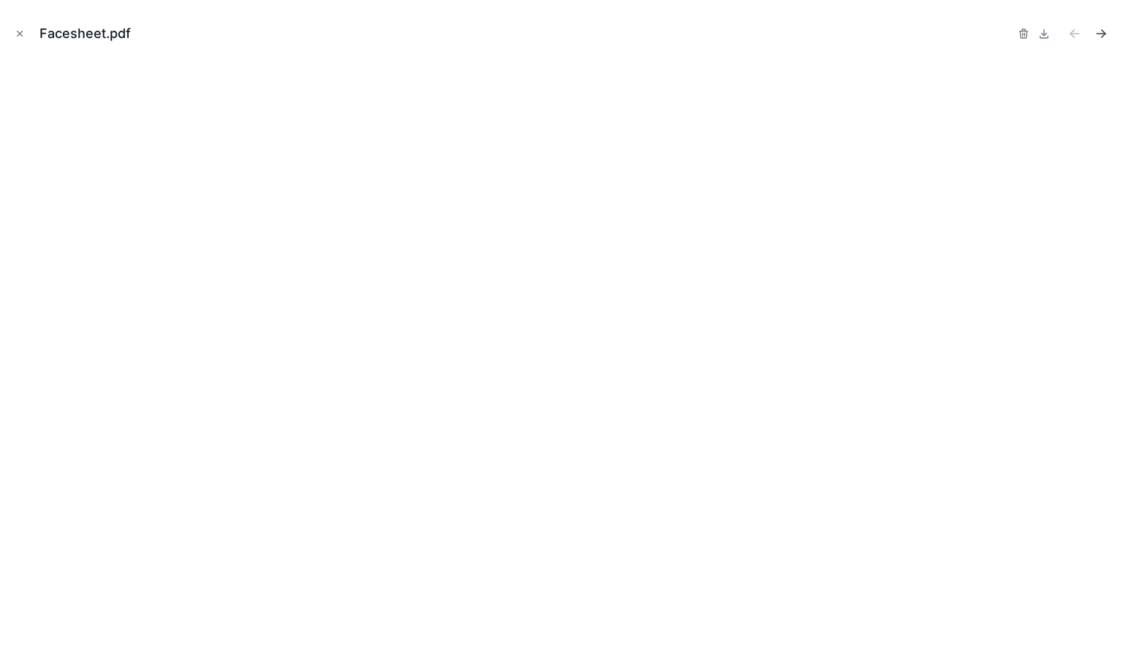
click at [1101, 32] on icon "Next file" at bounding box center [1101, 33] width 15 height 15
click at [1107, 34] on icon "Next file" at bounding box center [1101, 33] width 15 height 15
click at [1098, 30] on icon "Next file" at bounding box center [1101, 33] width 15 height 15
click at [1049, 39] on icon at bounding box center [1045, 34] width 12 height 12
click at [1108, 34] on icon "Next file" at bounding box center [1101, 33] width 15 height 15
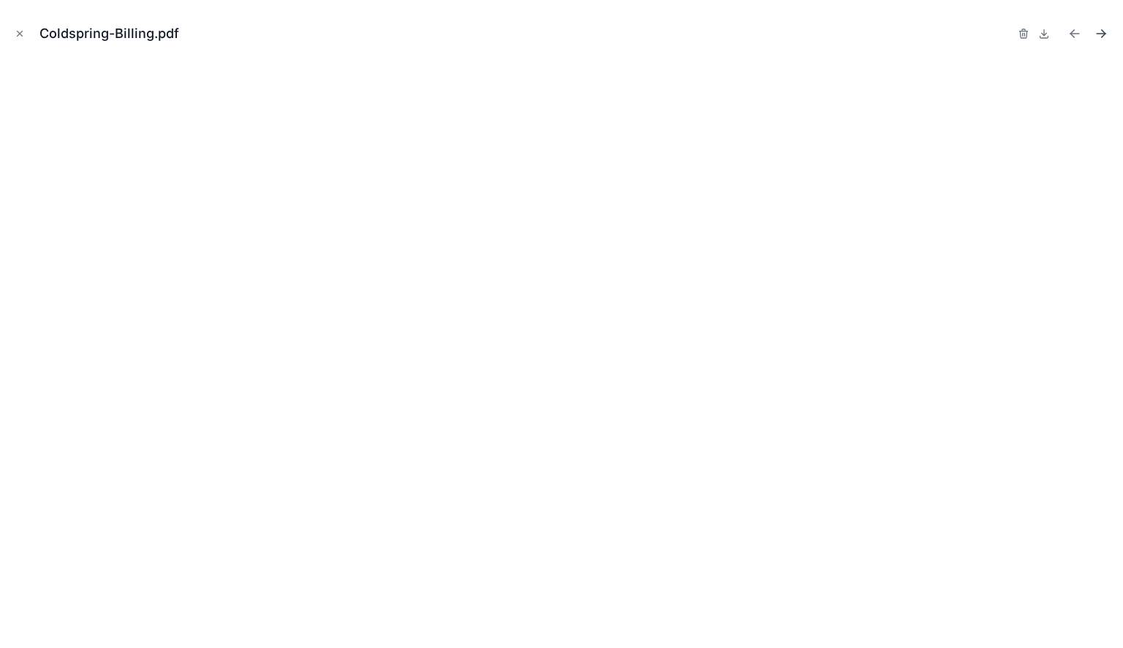
click at [1103, 34] on icon "Next file" at bounding box center [1101, 34] width 9 height 0
click at [1100, 37] on icon "Next file" at bounding box center [1101, 33] width 15 height 15
click at [1101, 36] on icon "Next file" at bounding box center [1101, 33] width 15 height 15
click at [1099, 34] on icon "Next file" at bounding box center [1101, 33] width 15 height 15
click at [1101, 38] on icon "Next file" at bounding box center [1101, 33] width 15 height 15
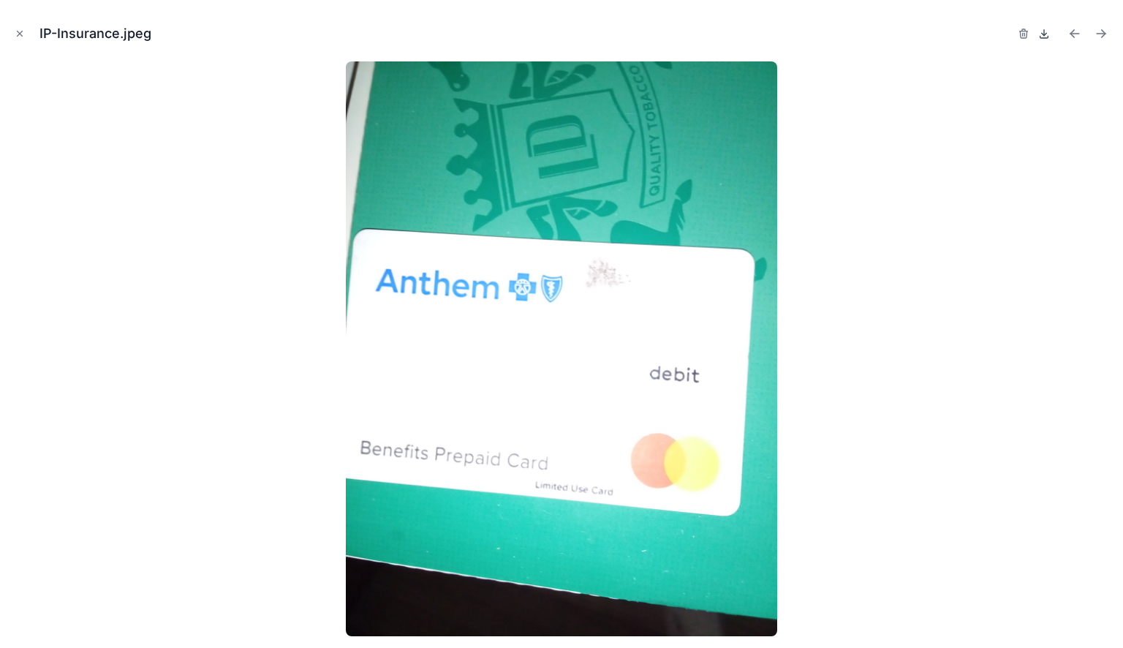
click at [1043, 34] on icon at bounding box center [1044, 34] width 5 height 2
click at [1108, 36] on icon "Next file" at bounding box center [1101, 33] width 15 height 15
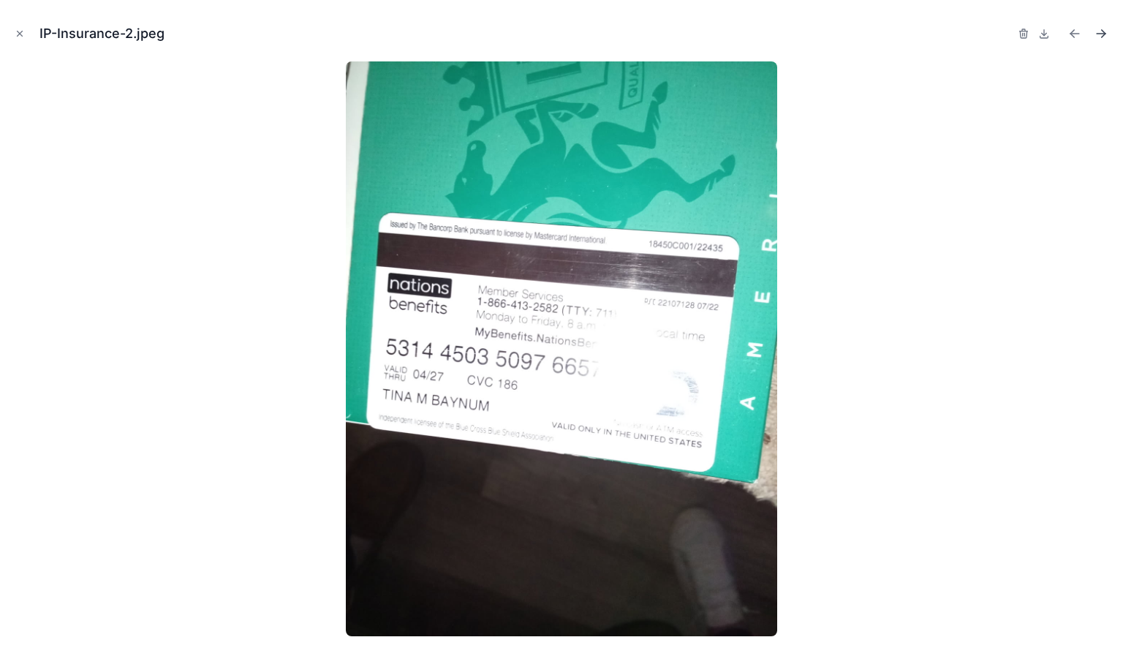
click at [1106, 37] on icon "Next file" at bounding box center [1101, 33] width 15 height 15
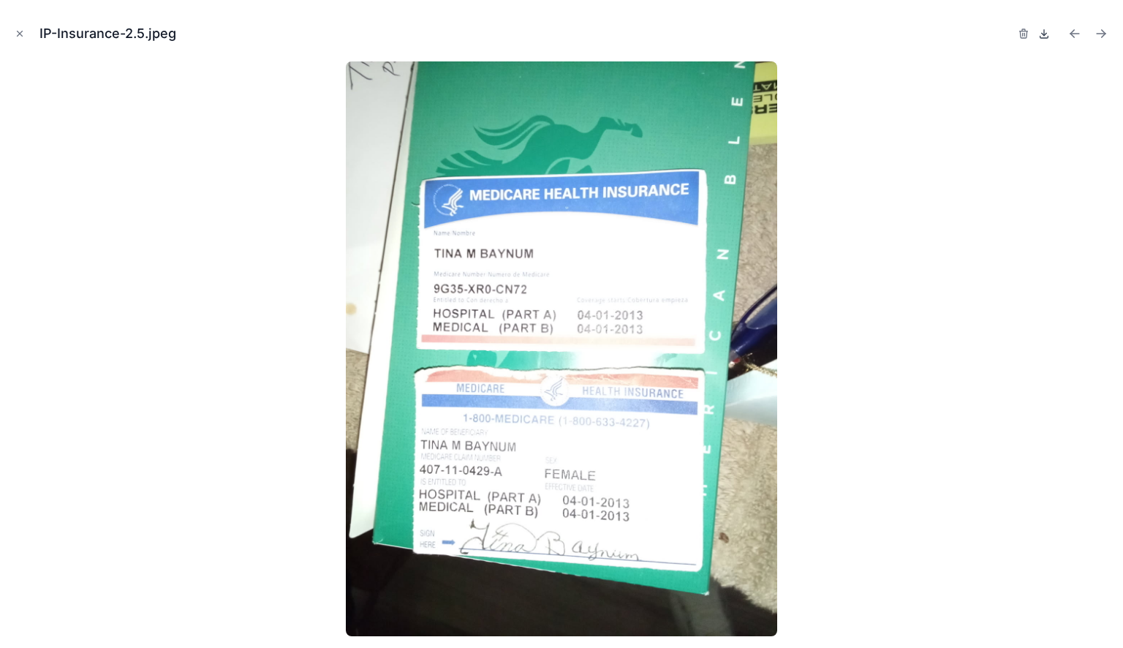
click at [1049, 36] on icon at bounding box center [1045, 34] width 12 height 12
click at [1104, 37] on icon "Next file" at bounding box center [1101, 33] width 15 height 15
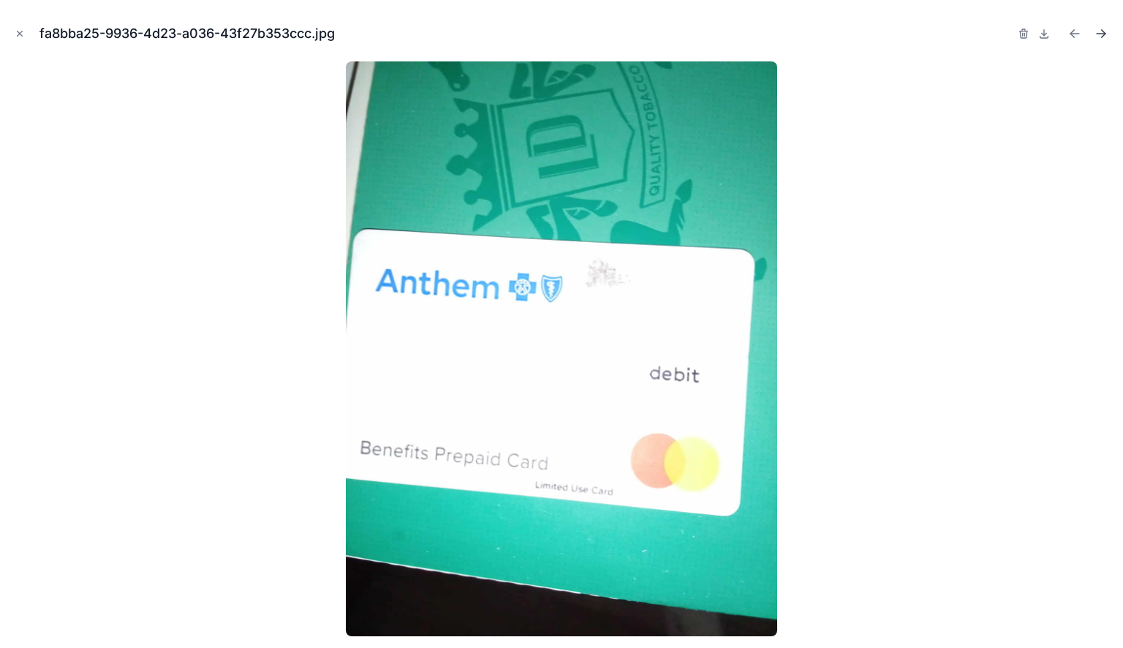
click at [1104, 37] on icon "Next file" at bounding box center [1101, 33] width 15 height 15
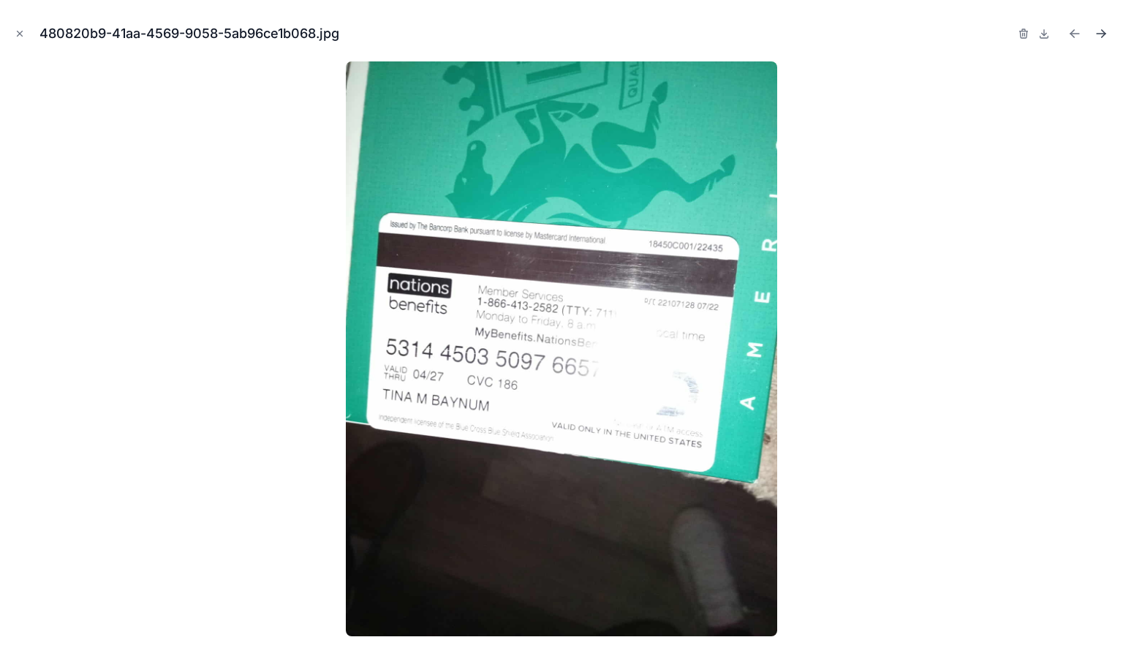
click at [1104, 37] on icon "Next file" at bounding box center [1101, 33] width 15 height 15
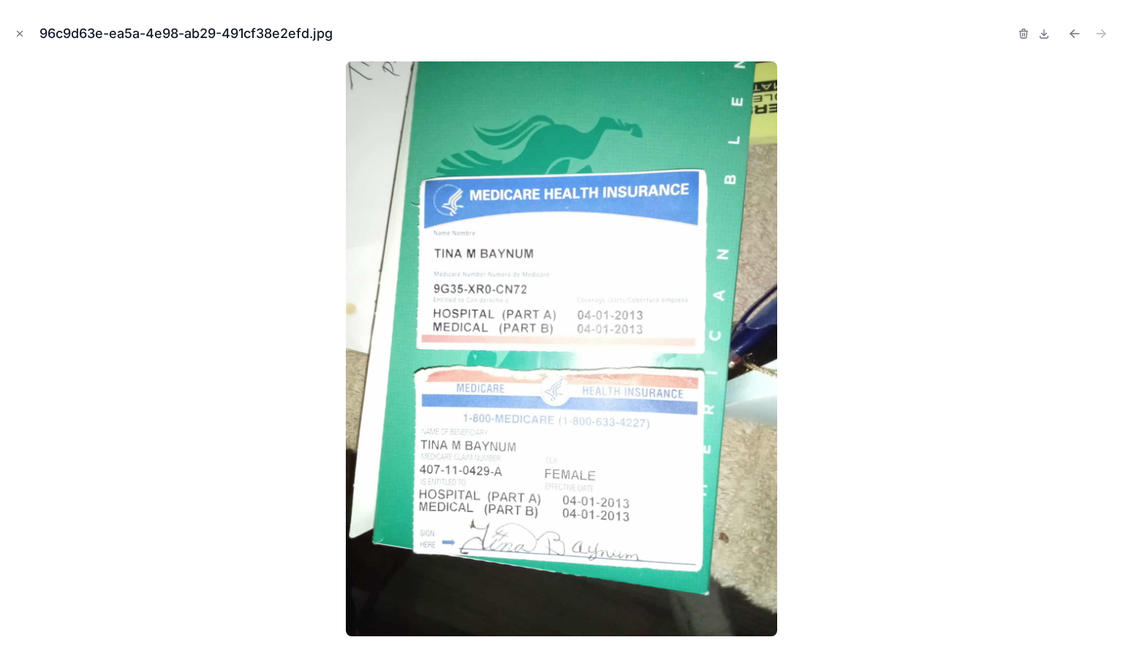
click at [15, 35] on button "Close modal" at bounding box center [20, 34] width 16 height 16
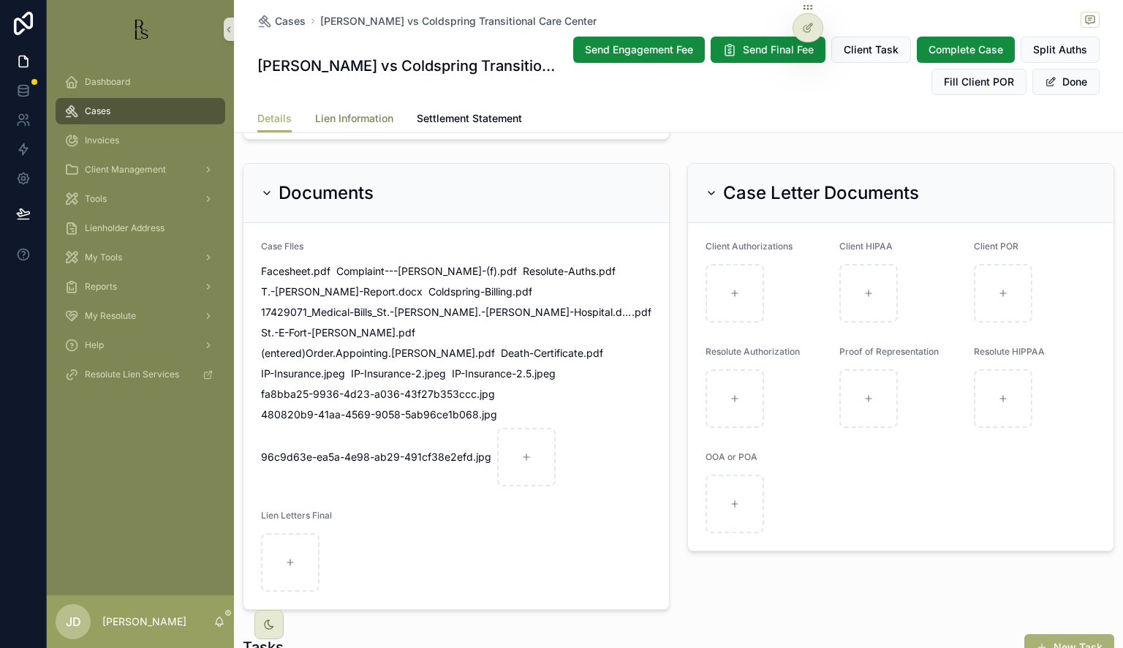
click at [347, 123] on span "Lien Information" at bounding box center [354, 118] width 78 height 15
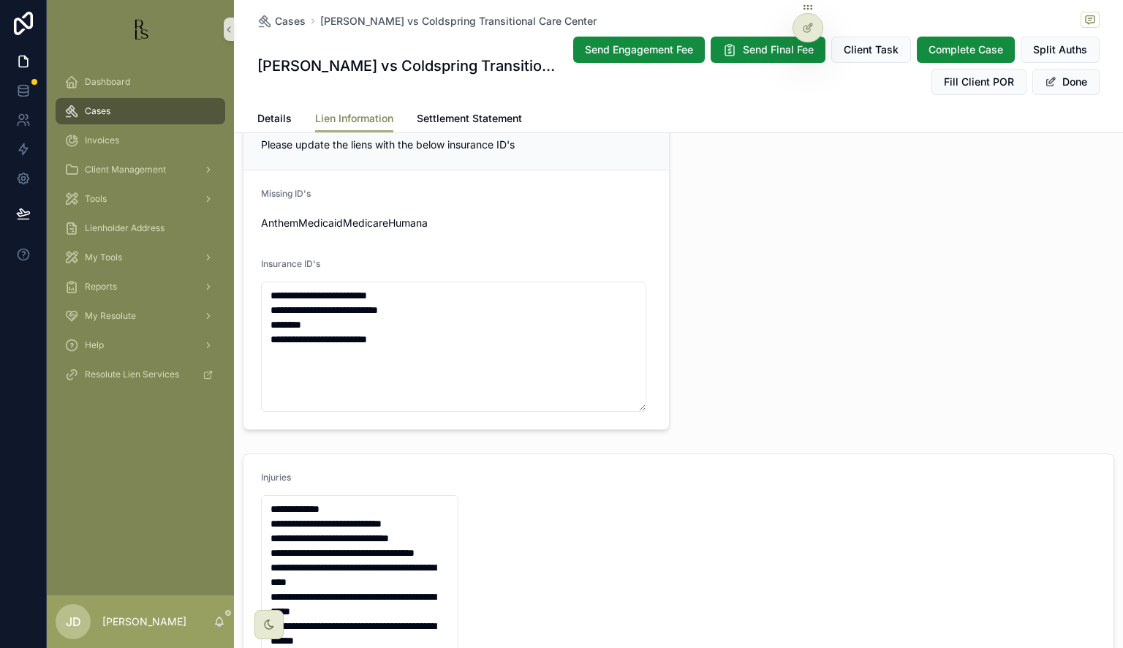
scroll to position [146, 0]
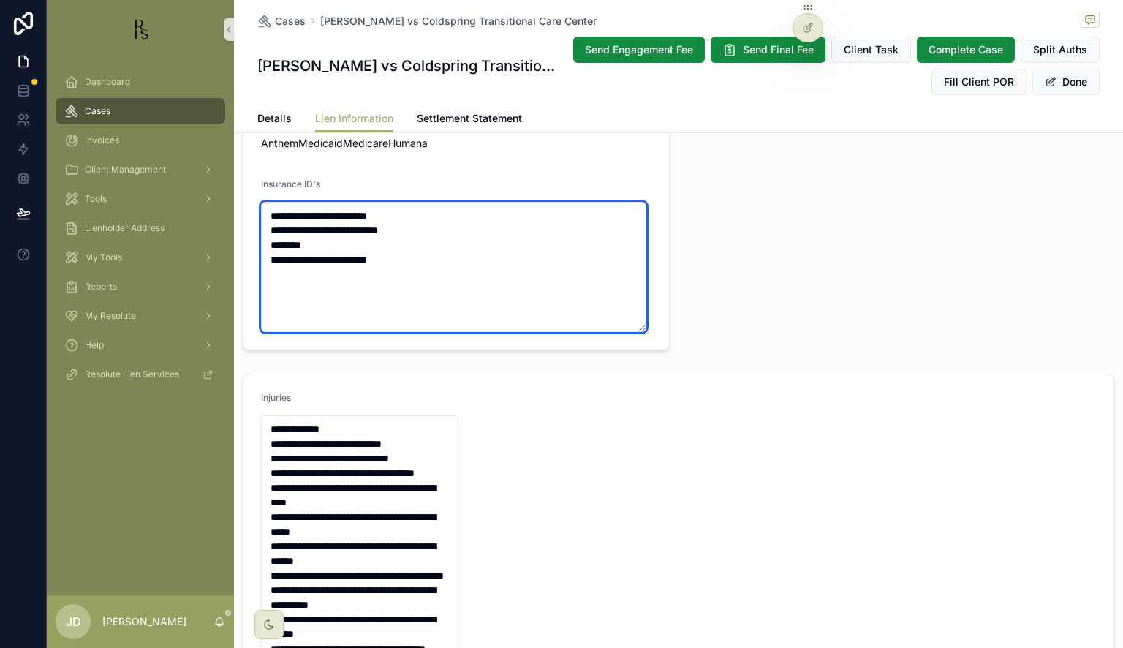
drag, startPoint x: 328, startPoint y: 215, endPoint x: 423, endPoint y: 213, distance: 94.4
click at [423, 213] on textarea "**********" at bounding box center [453, 267] width 385 height 130
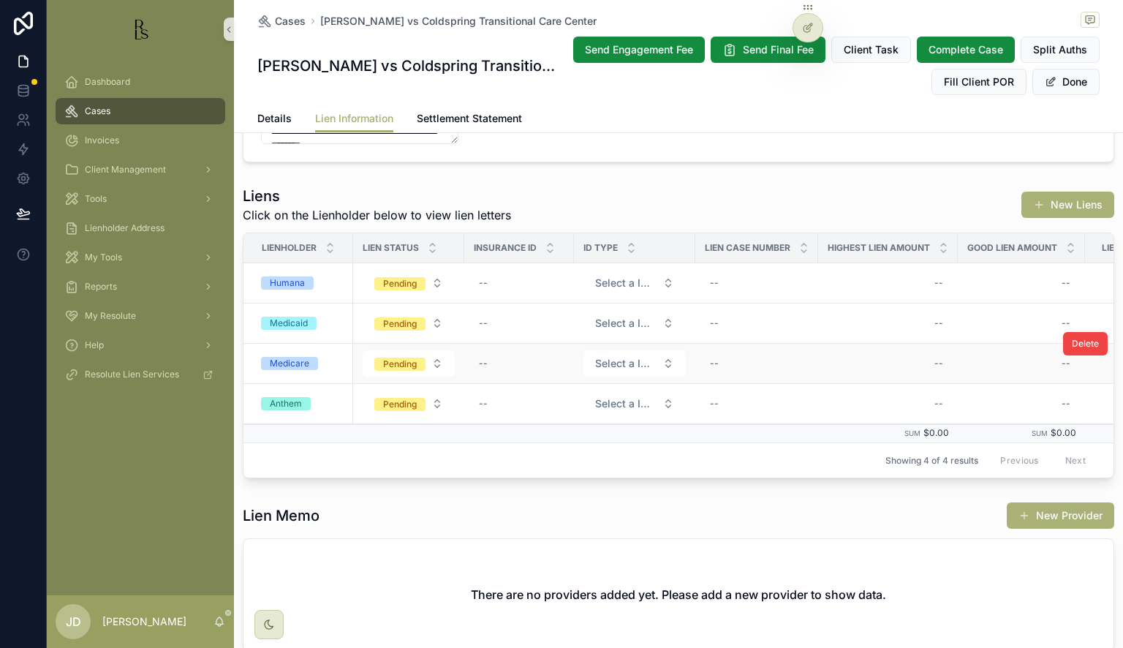
scroll to position [878, 0]
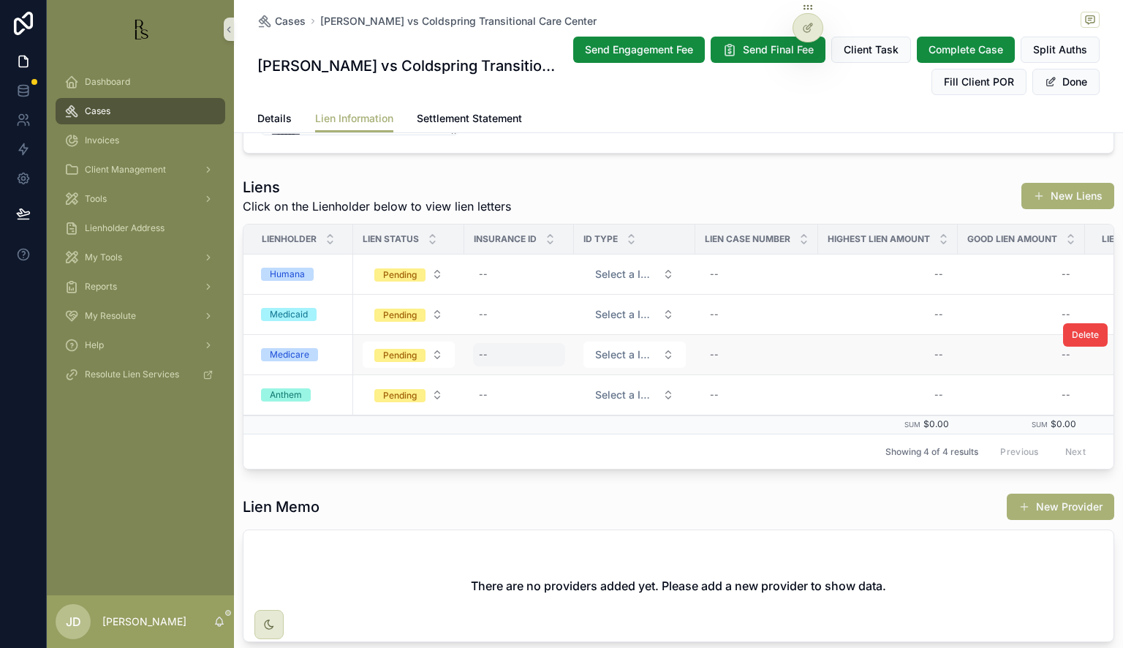
click at [502, 355] on div "--" at bounding box center [519, 354] width 92 height 23
type input "**********"
click at [651, 369] on button "scrollable content" at bounding box center [659, 373] width 18 height 18
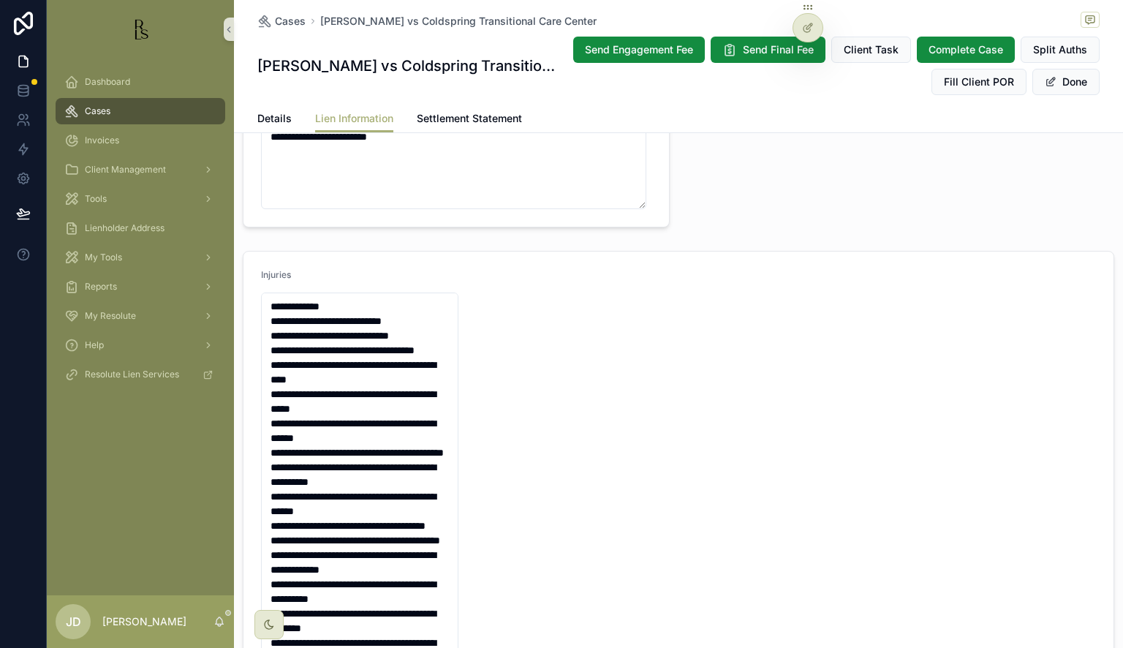
scroll to position [146, 0]
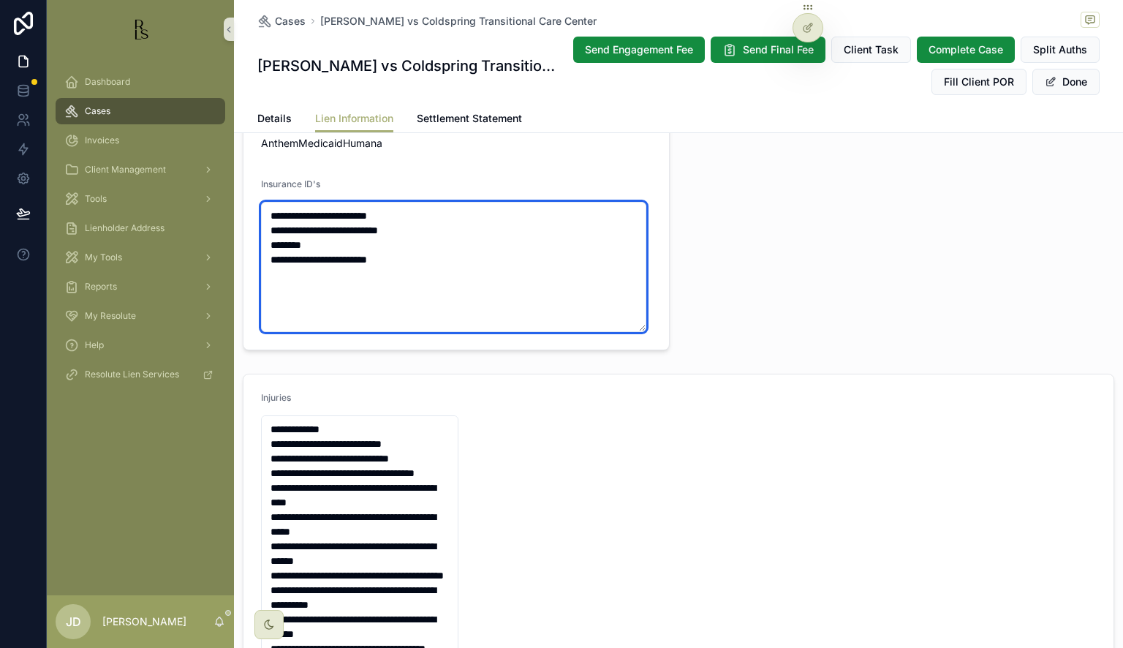
drag, startPoint x: 325, startPoint y: 233, endPoint x: 389, endPoint y: 233, distance: 64.4
click at [389, 233] on textarea "**********" at bounding box center [453, 267] width 385 height 130
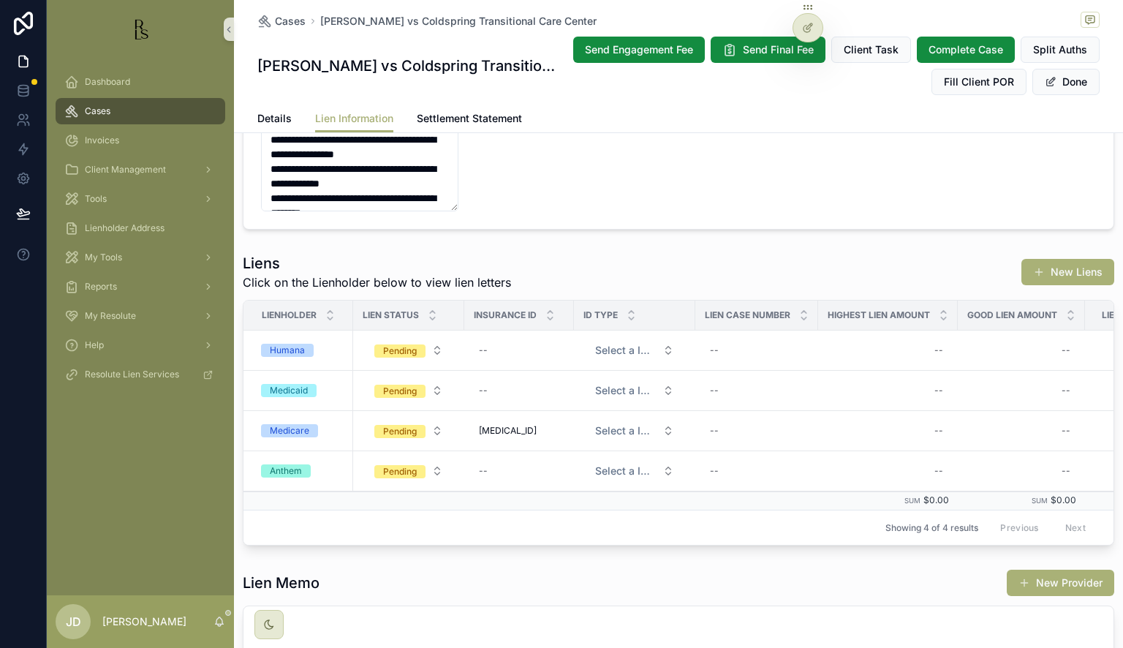
scroll to position [805, 0]
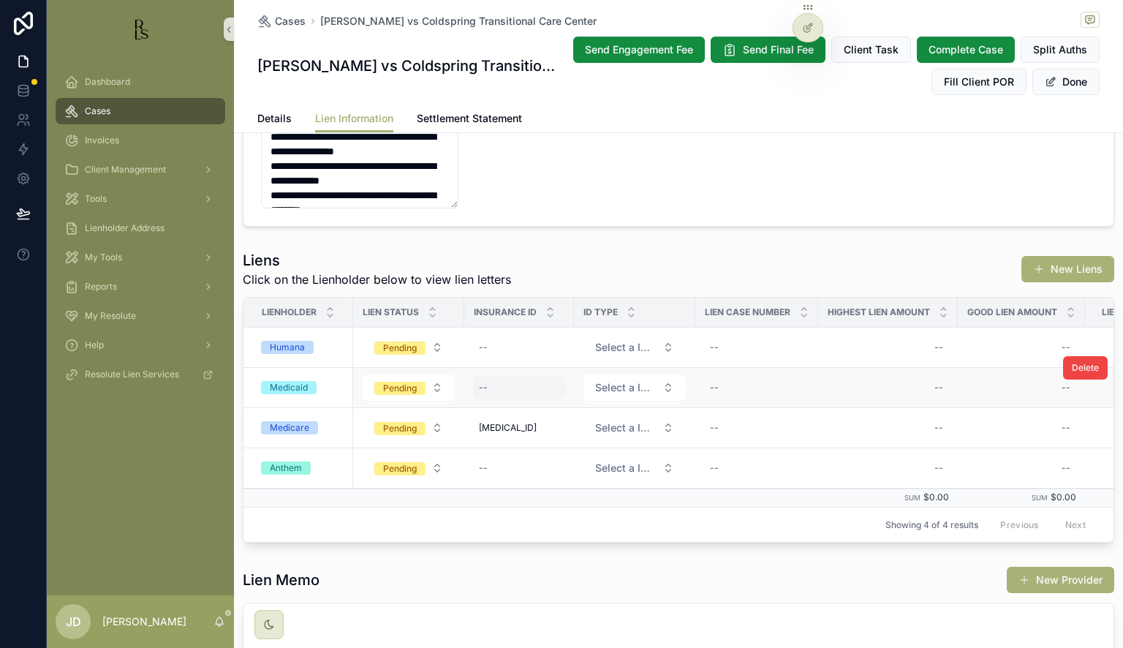
click at [513, 383] on div "--" at bounding box center [519, 387] width 92 height 23
type input "**********"
click at [659, 405] on icon "scrollable content" at bounding box center [659, 407] width 12 height 12
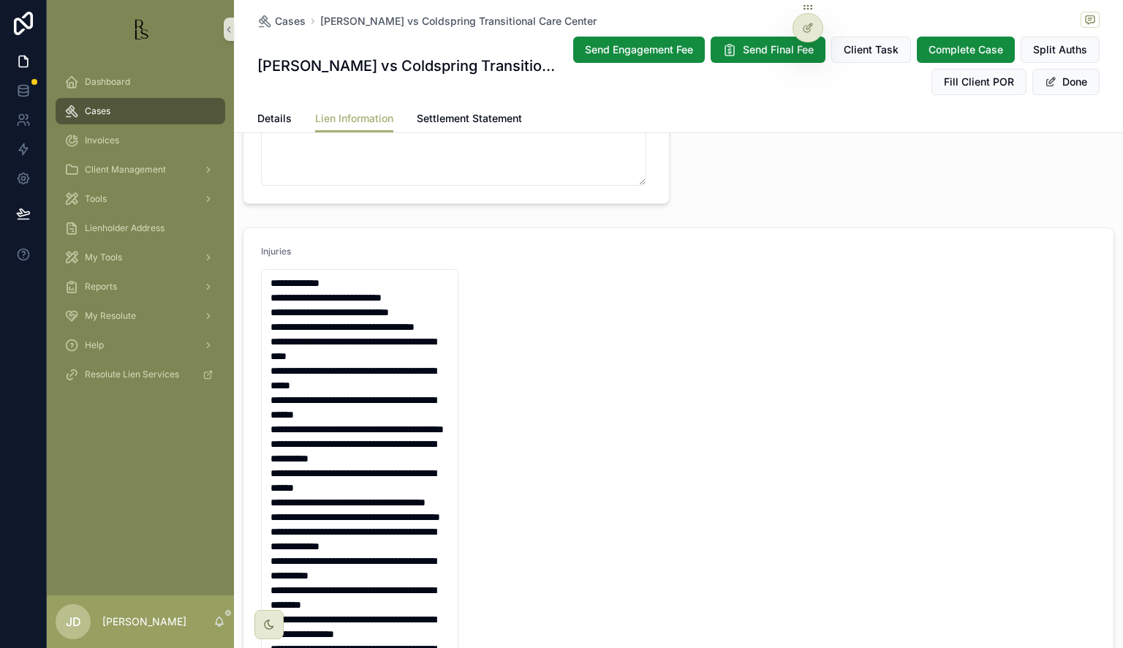
scroll to position [73, 0]
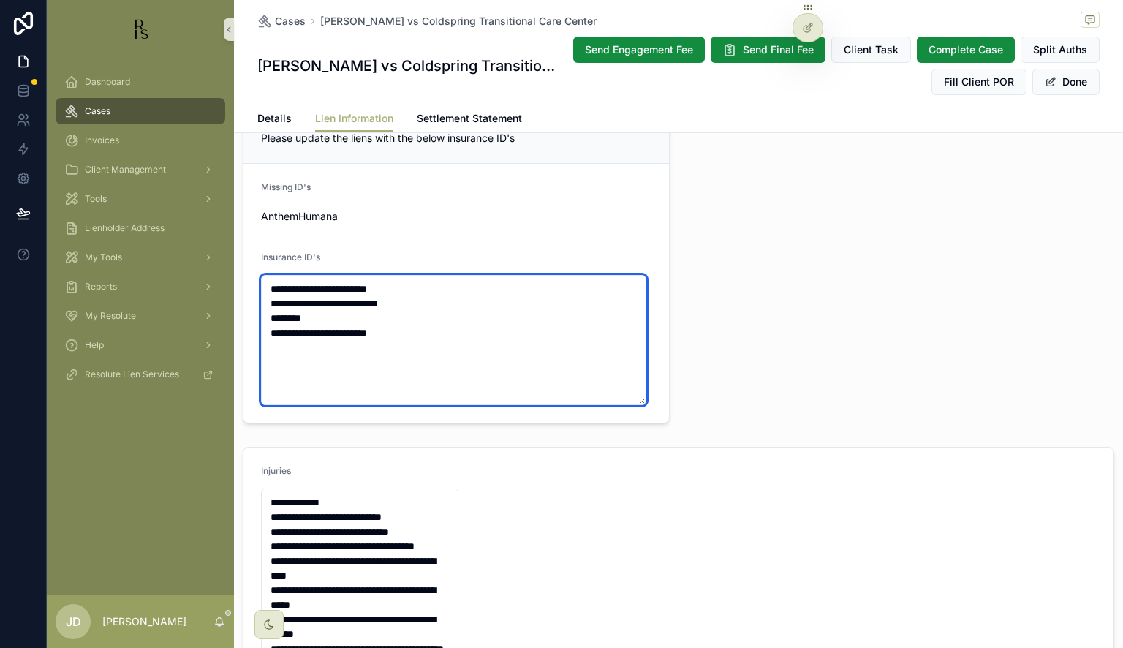
drag, startPoint x: 347, startPoint y: 334, endPoint x: 421, endPoint y: 342, distance: 75.1
click at [421, 342] on textarea "**********" at bounding box center [453, 340] width 385 height 130
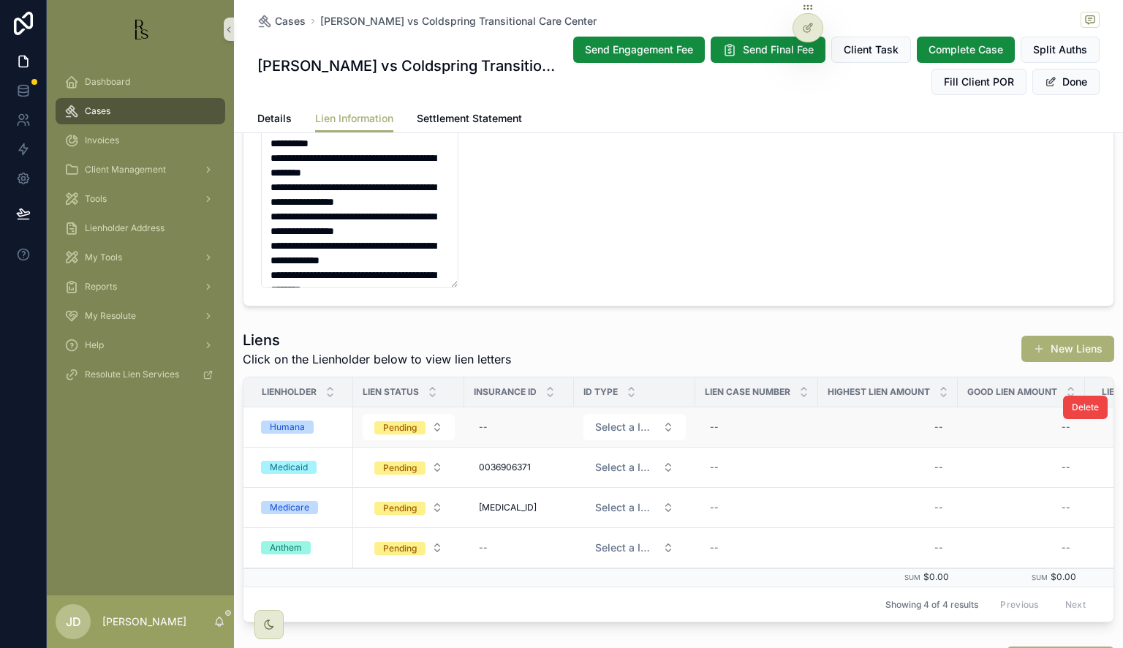
scroll to position [731, 0]
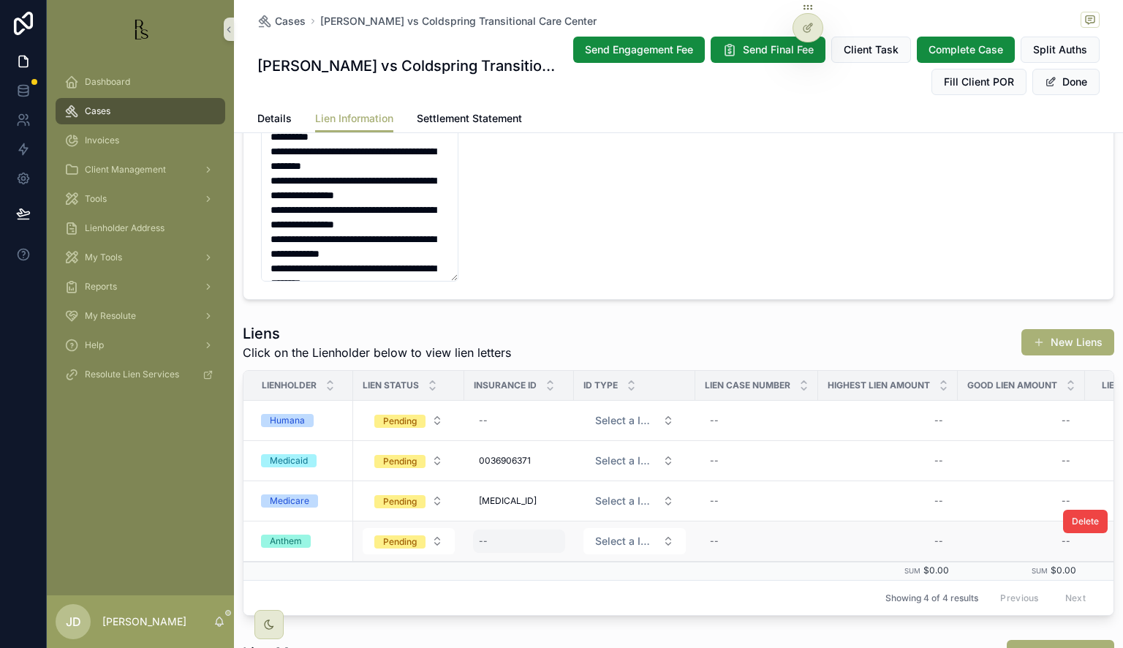
click at [497, 537] on div "--" at bounding box center [519, 541] width 92 height 23
type input "**********"
click at [656, 560] on icon "scrollable content" at bounding box center [658, 559] width 7 height 5
click at [280, 114] on span "Details" at bounding box center [274, 118] width 34 height 15
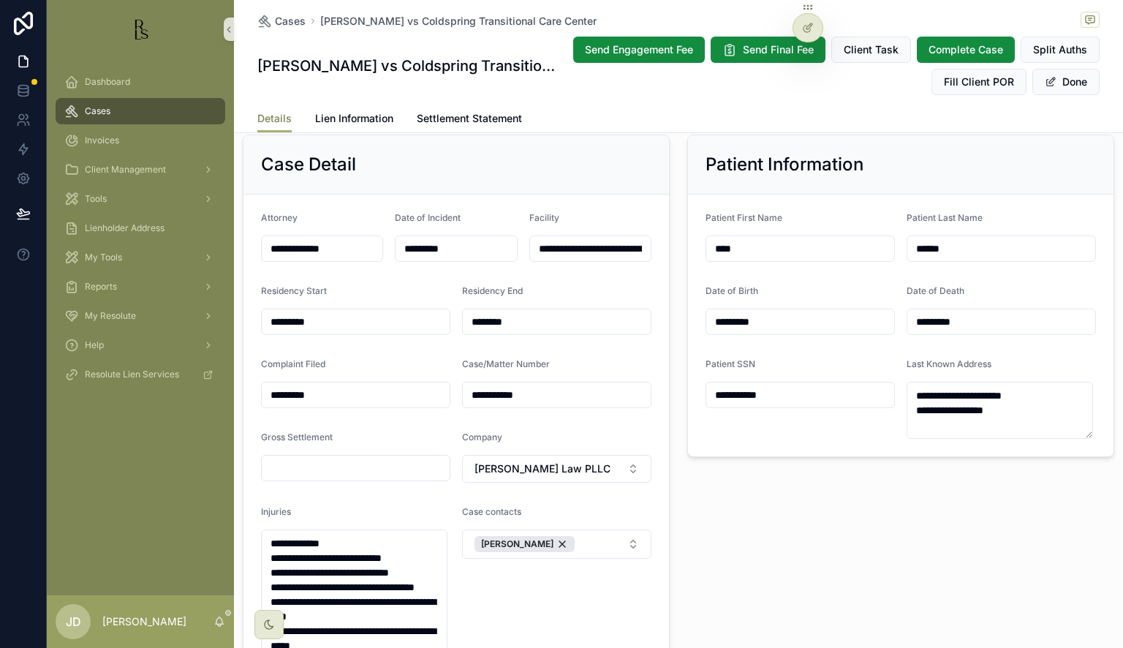
scroll to position [366, 0]
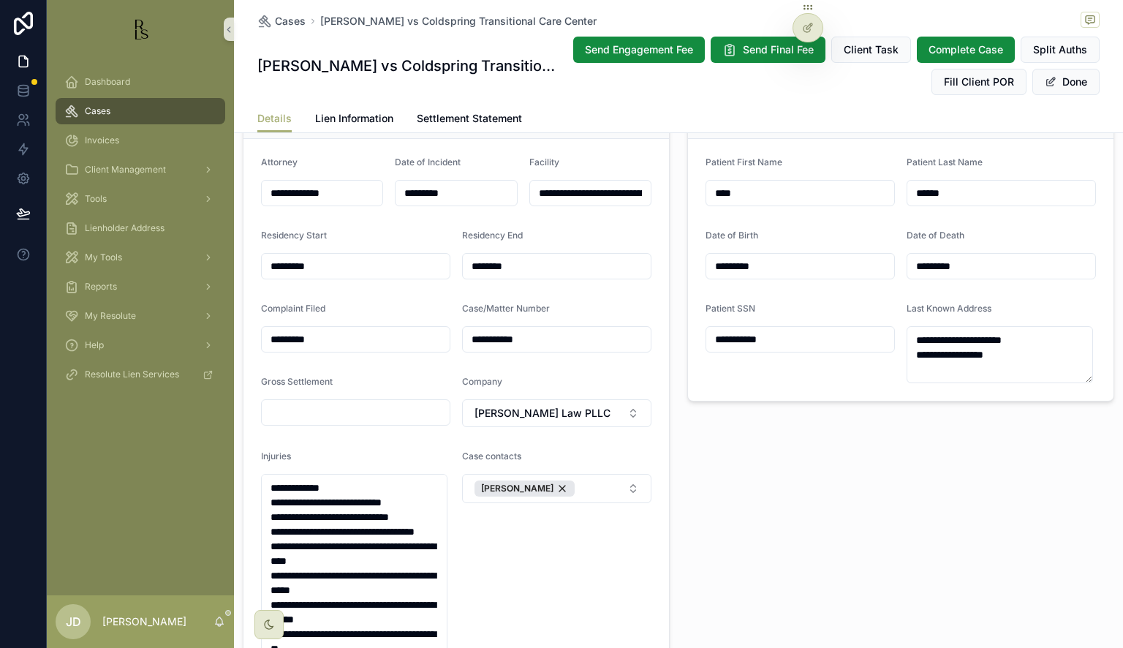
drag, startPoint x: 794, startPoint y: 352, endPoint x: 678, endPoint y: 344, distance: 115.8
click at [679, 344] on div "**********" at bounding box center [901, 548] width 445 height 950
click at [357, 121] on span "Lien Information" at bounding box center [354, 118] width 78 height 15
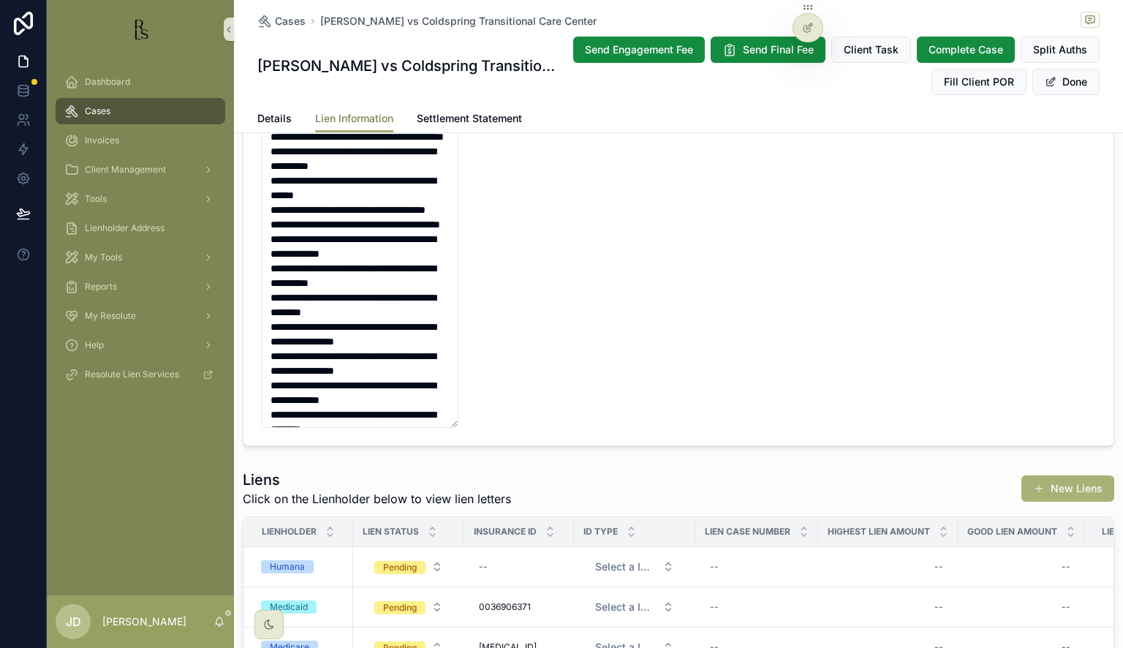
scroll to position [805, 0]
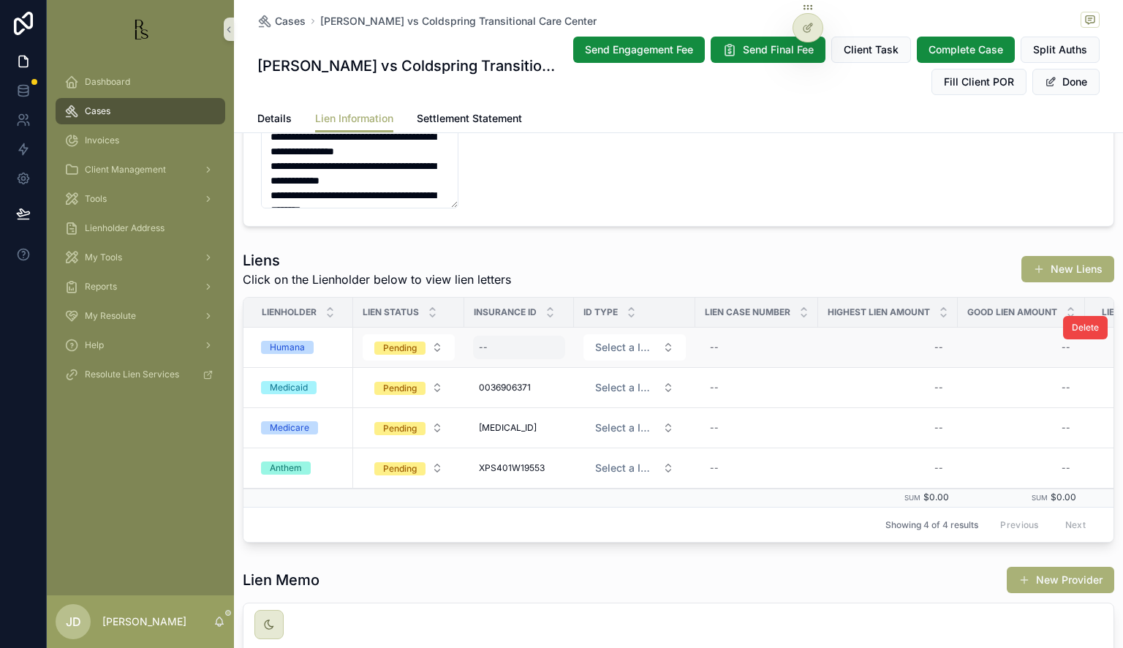
click at [505, 347] on div "--" at bounding box center [519, 347] width 92 height 23
type input "**********"
click at [660, 367] on icon "scrollable content" at bounding box center [659, 367] width 12 height 12
click at [626, 346] on span "Select a ID Type" at bounding box center [625, 347] width 61 height 15
click at [571, 426] on div "SSN" at bounding box center [571, 426] width 18 height 13
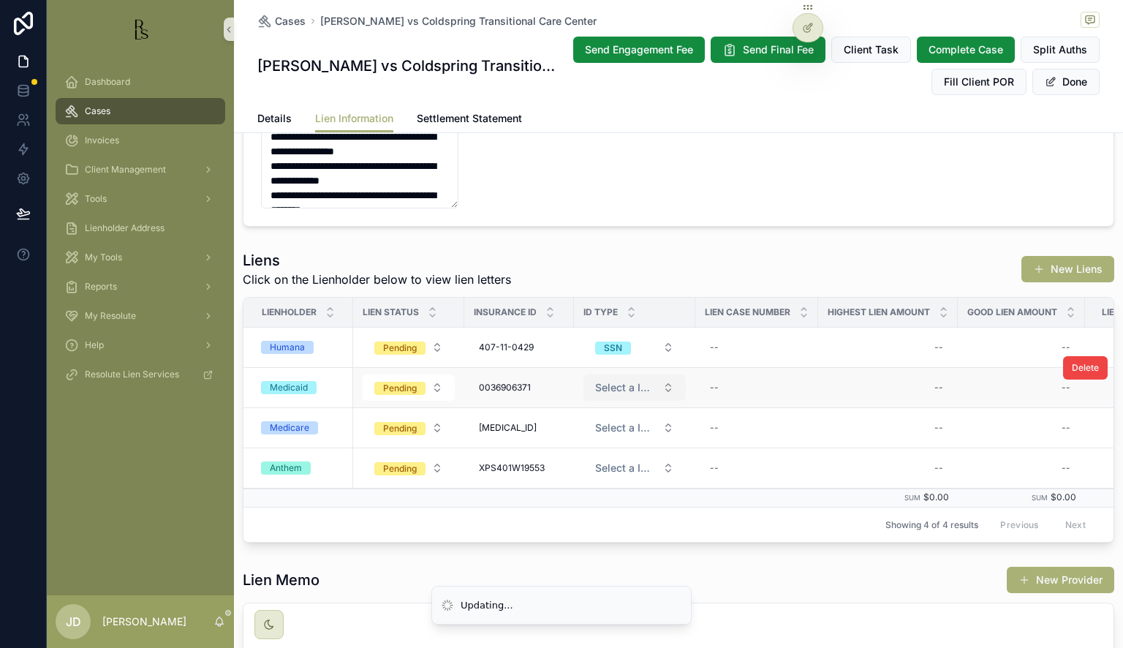
click at [629, 389] on span "Select a ID Type" at bounding box center [625, 387] width 61 height 15
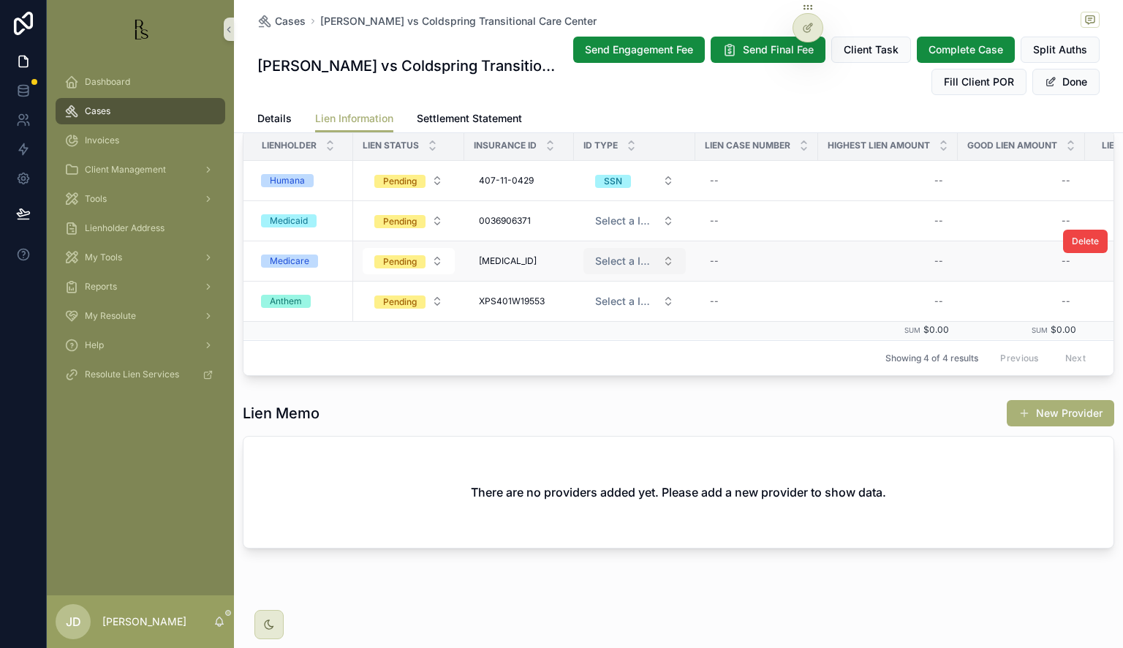
scroll to position [442, 0]
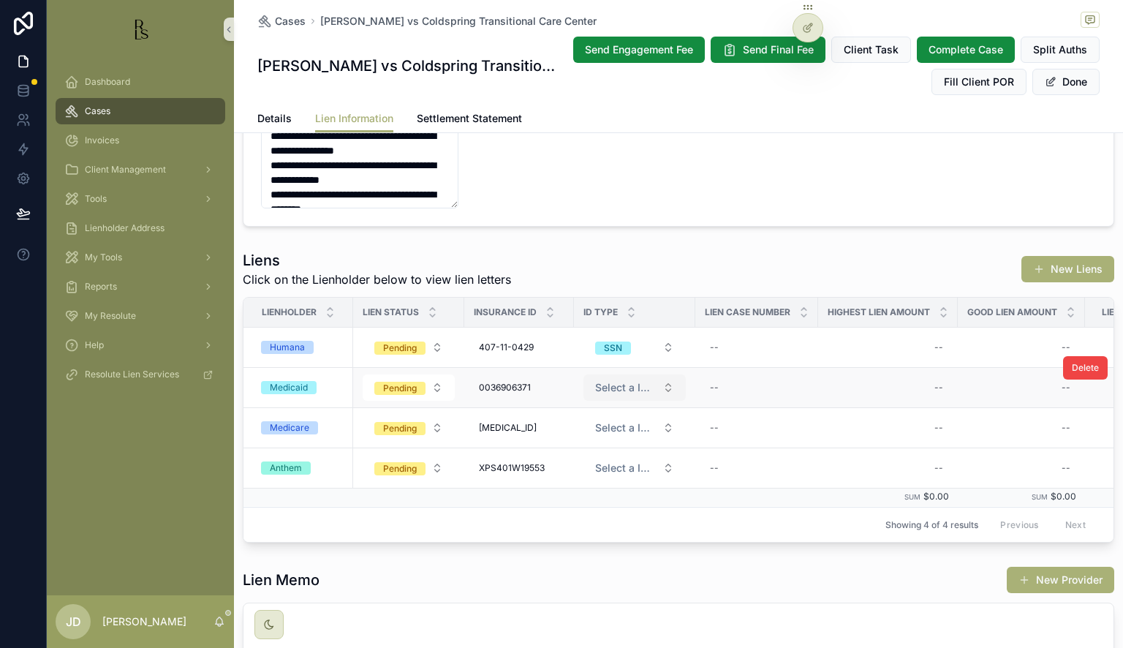
click at [616, 378] on button "Select a ID Type" at bounding box center [635, 387] width 102 height 26
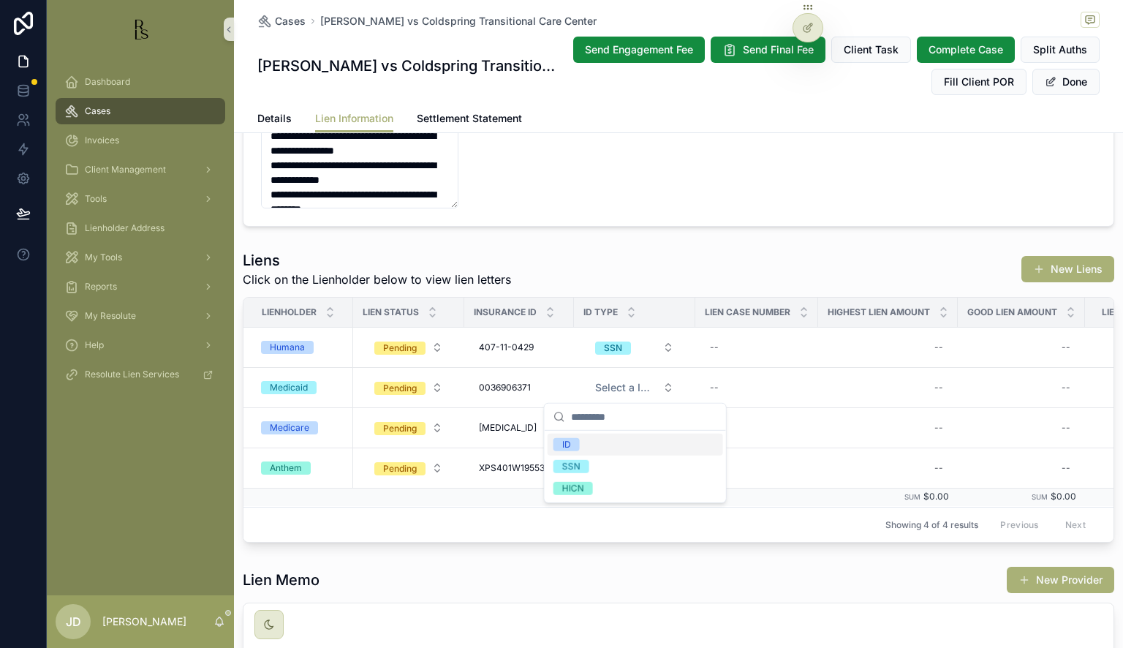
click at [586, 446] on div "ID" at bounding box center [636, 445] width 176 height 22
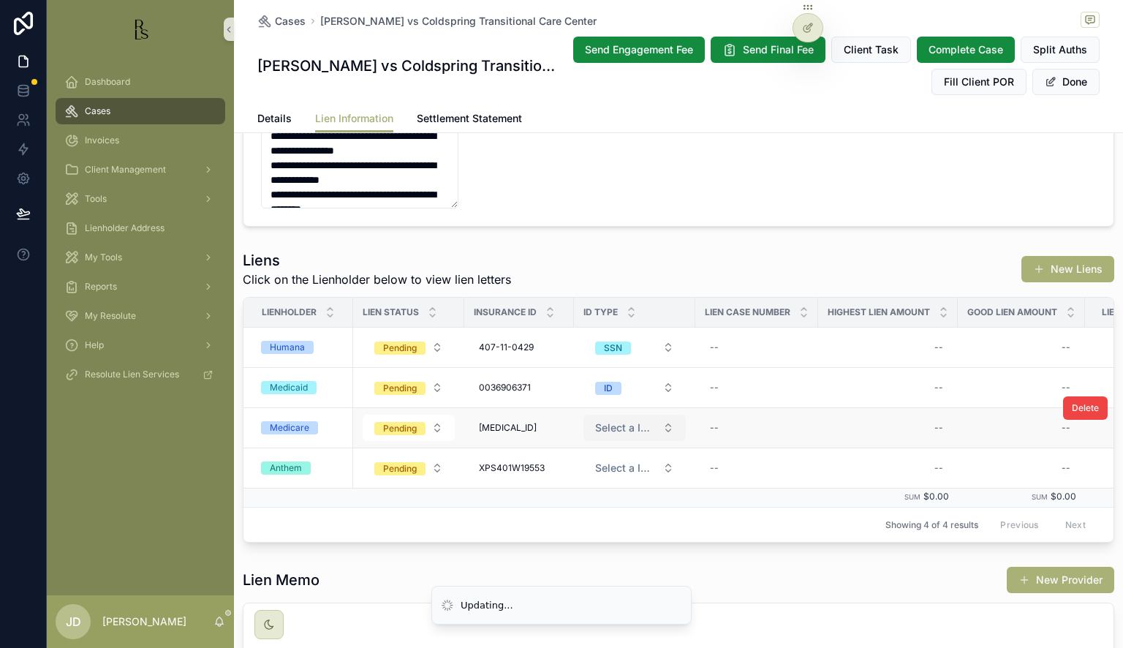
click at [627, 421] on span "Select a ID Type" at bounding box center [625, 428] width 61 height 15
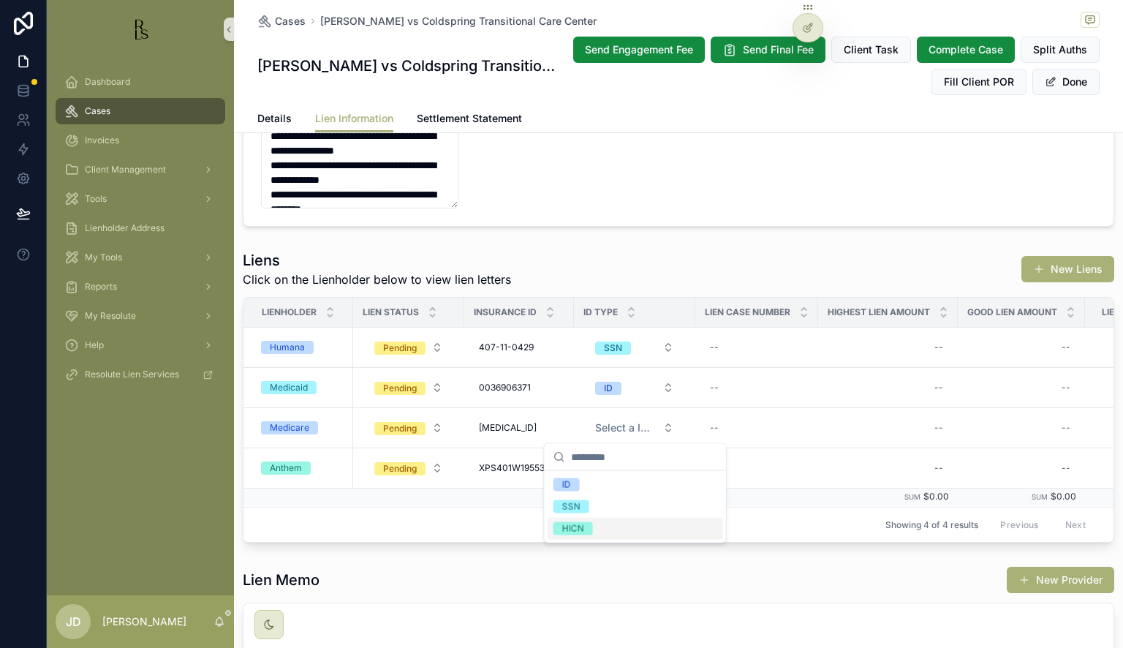
click at [580, 531] on div "HICN" at bounding box center [573, 528] width 22 height 13
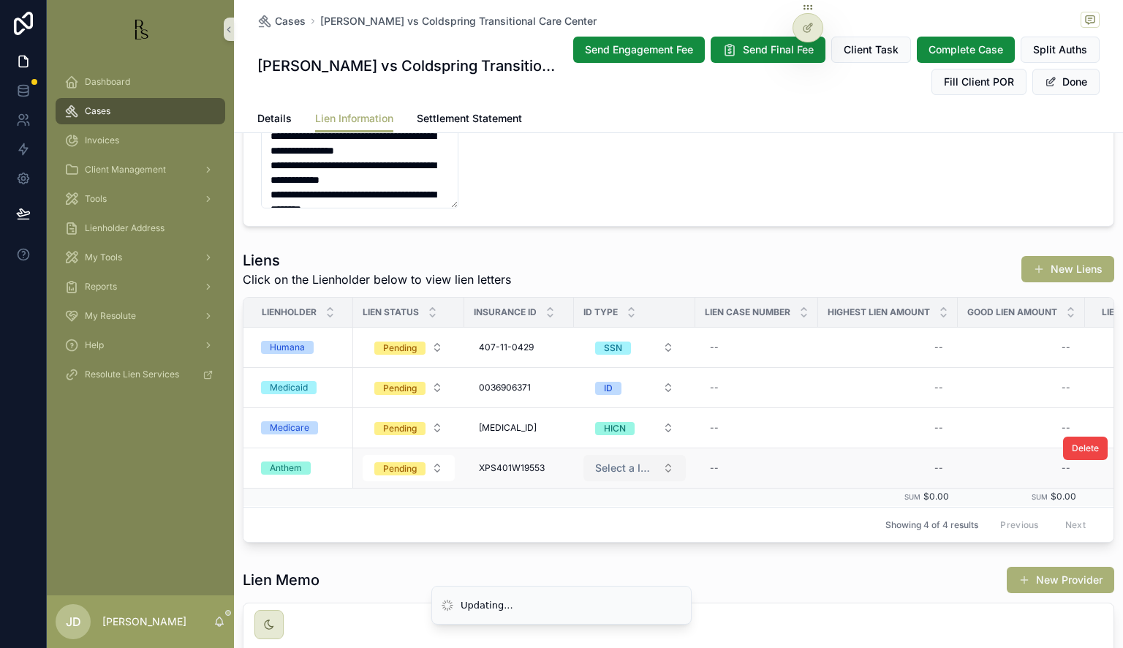
click at [614, 471] on span "Select a ID Type" at bounding box center [625, 468] width 61 height 15
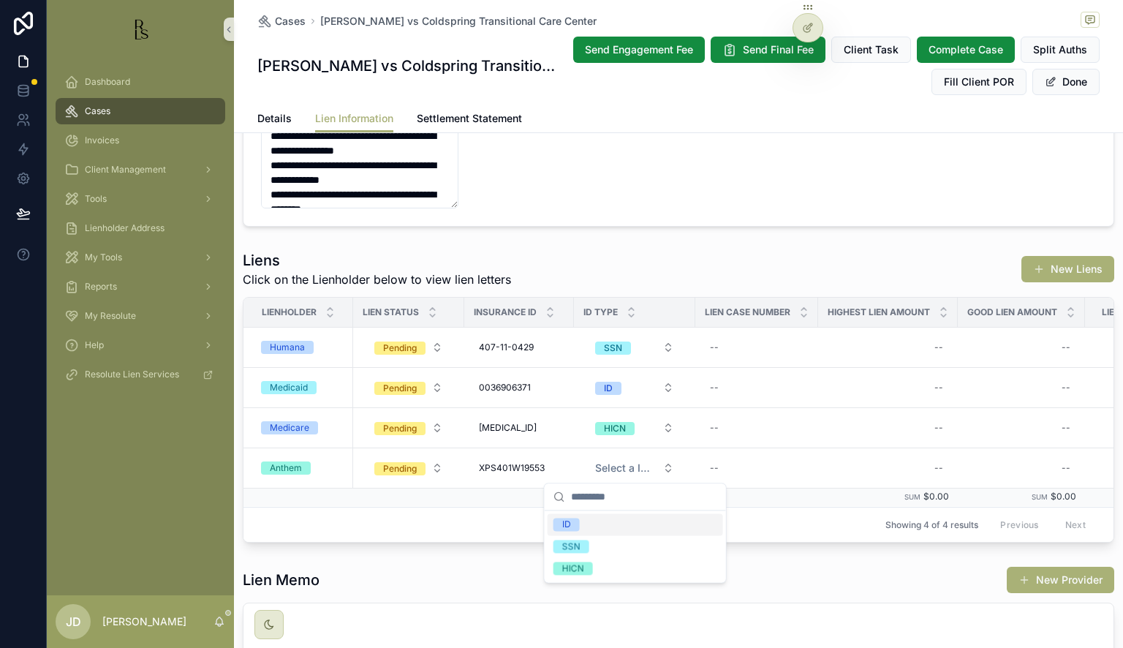
click at [581, 523] on div "ID" at bounding box center [636, 524] width 176 height 22
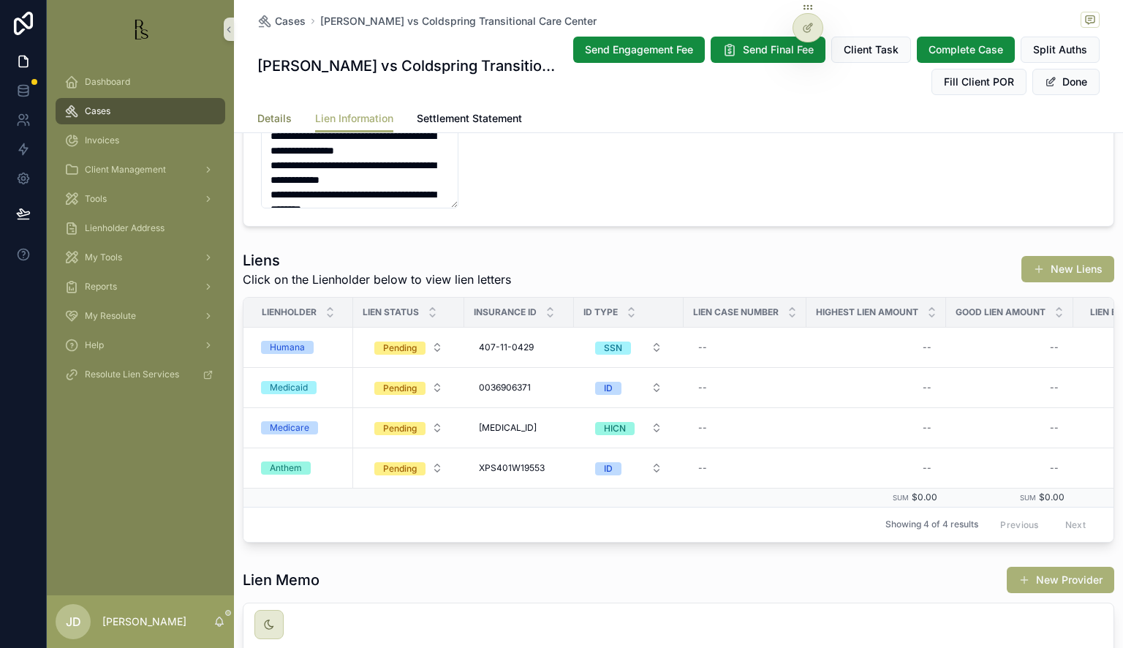
click at [264, 122] on span "Details" at bounding box center [274, 118] width 34 height 15
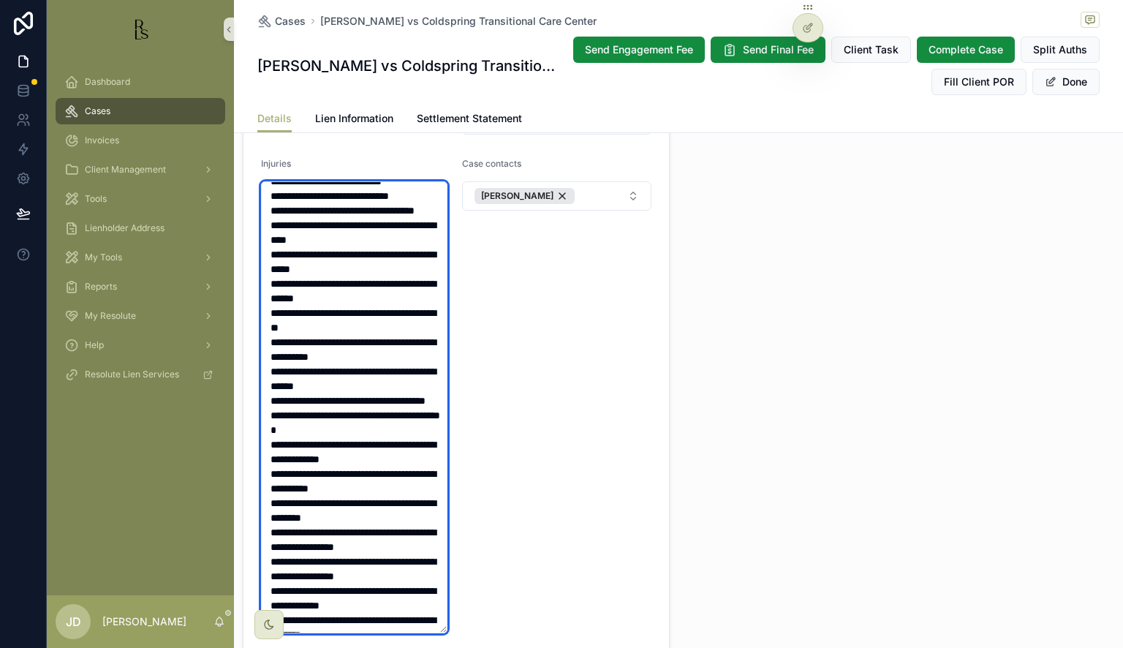
scroll to position [26, 0]
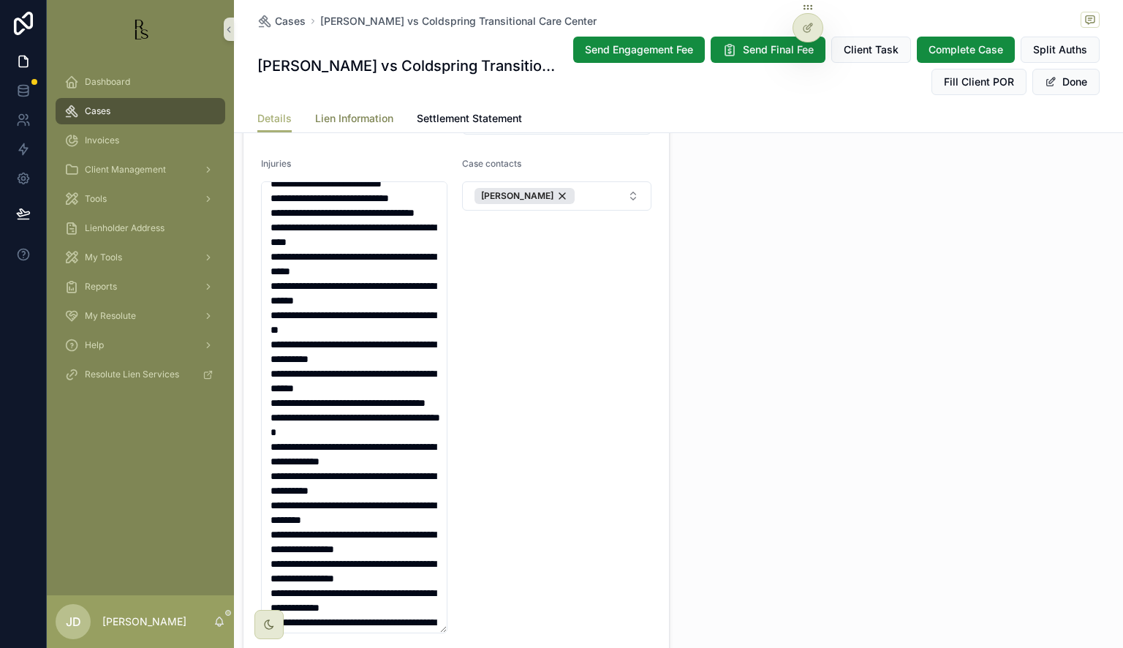
drag, startPoint x: 344, startPoint y: 117, endPoint x: 356, endPoint y: 132, distance: 18.7
click at [345, 117] on span "Lien Information" at bounding box center [354, 118] width 78 height 15
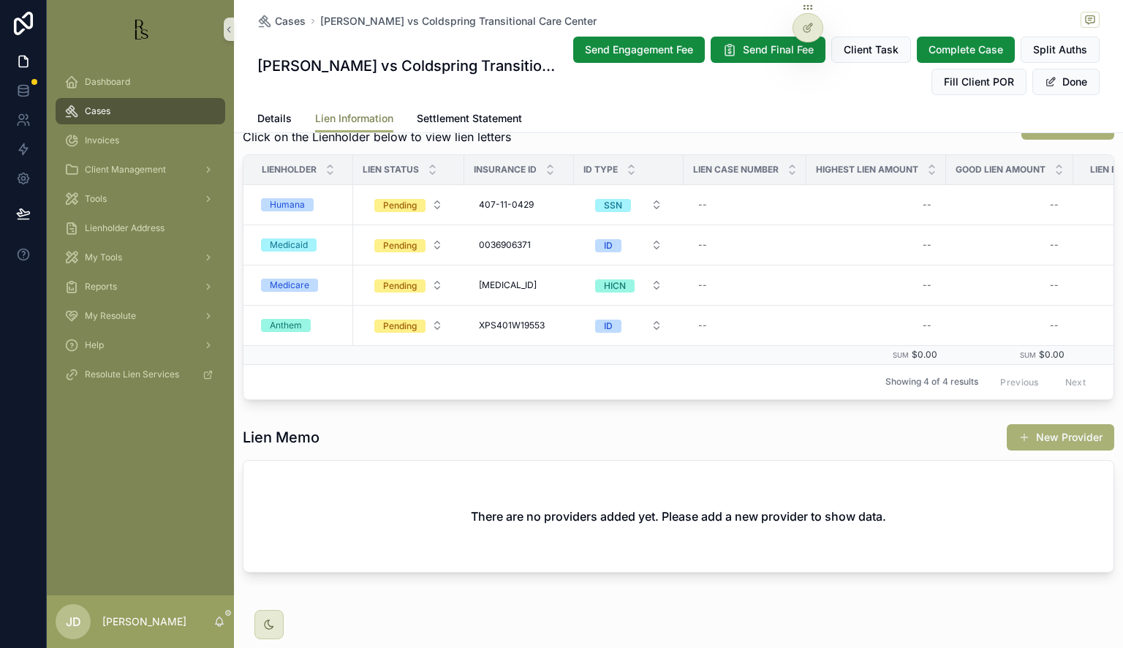
scroll to position [585, 0]
click at [745, 289] on div "--" at bounding box center [745, 284] width 105 height 23
click at [725, 306] on input "**********" at bounding box center [770, 304] width 139 height 20
click at [717, 307] on input "**********" at bounding box center [770, 304] width 139 height 20
type input "**********"
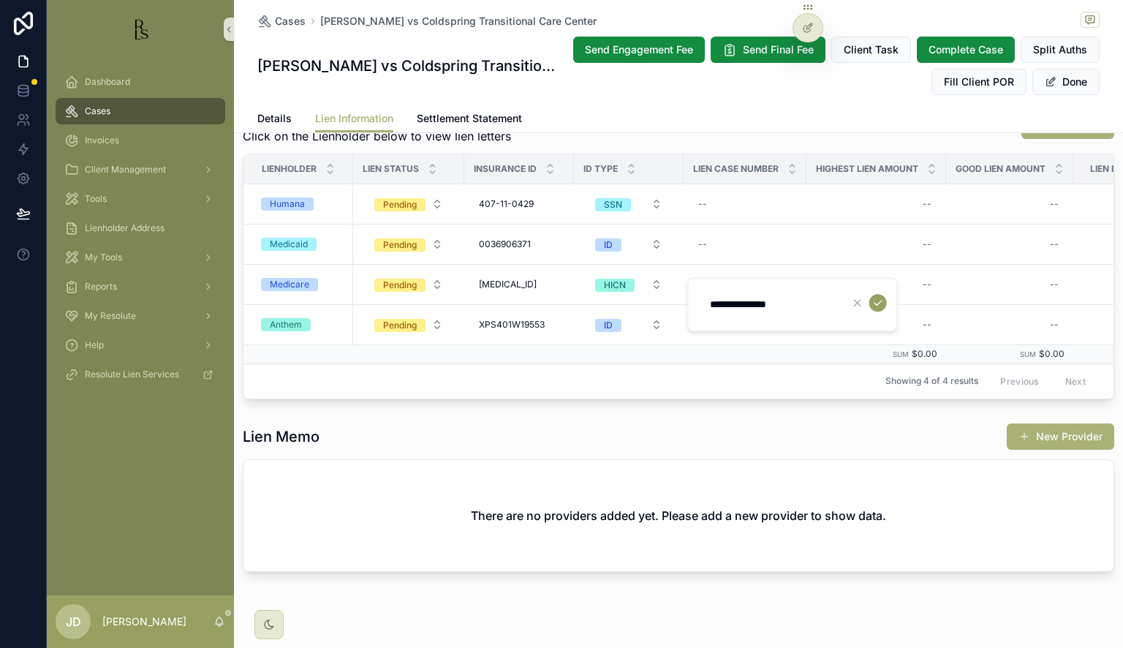
click at [876, 304] on icon "scrollable content" at bounding box center [879, 303] width 12 height 12
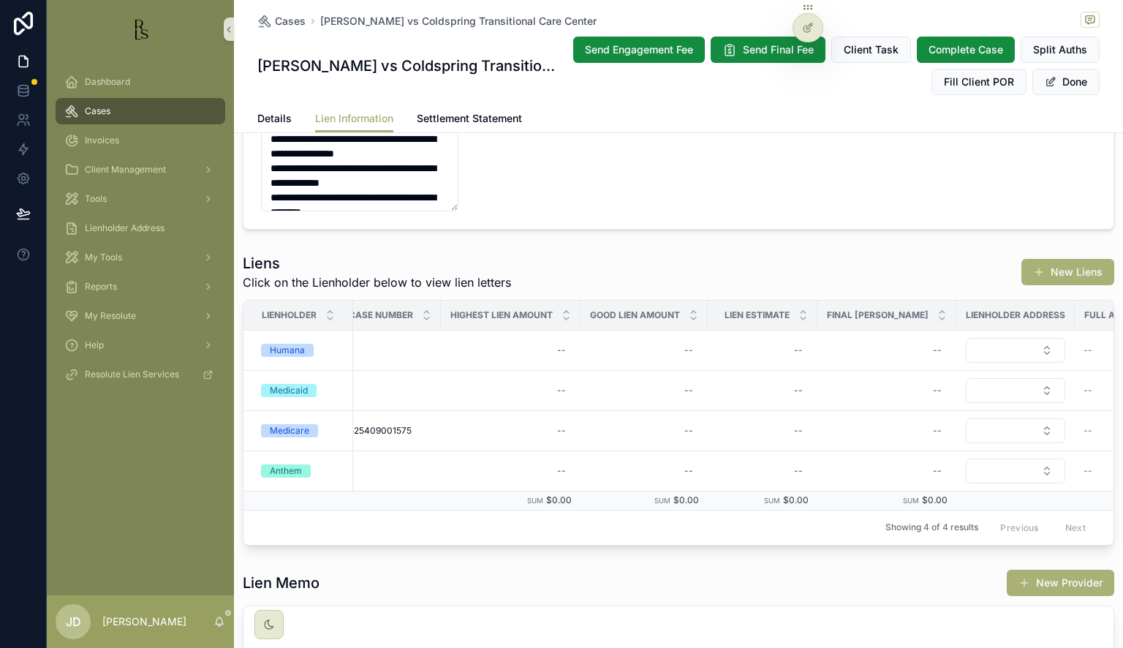
scroll to position [0, 435]
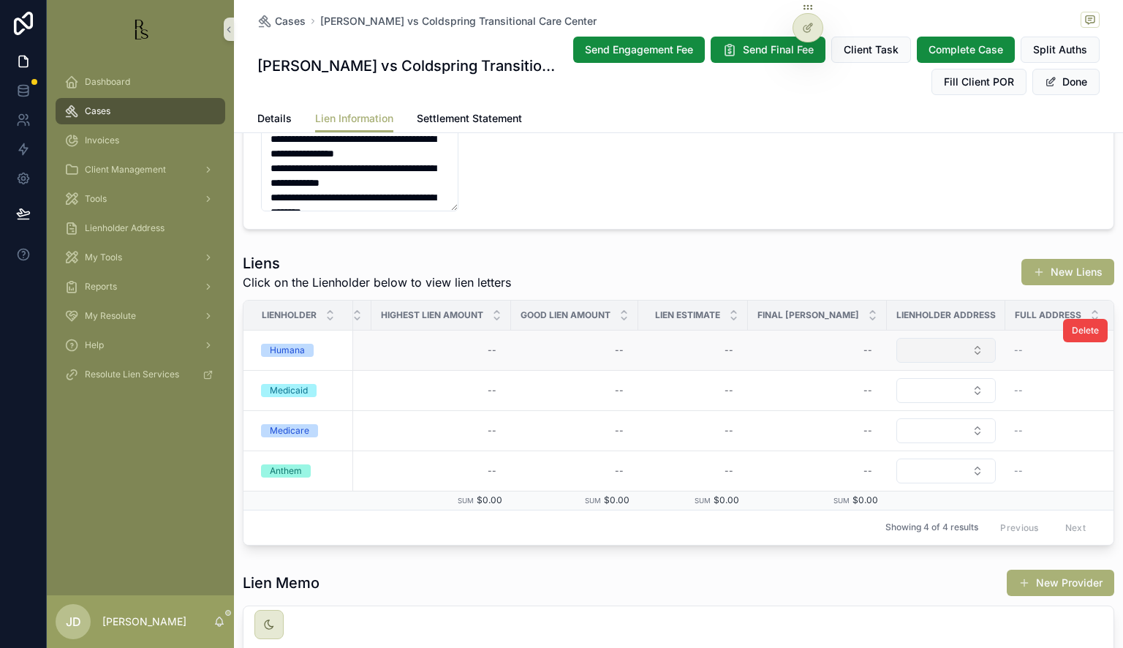
click at [931, 340] on button "Select Button" at bounding box center [946, 350] width 99 height 25
type input "******"
click at [889, 413] on span "Humana" at bounding box center [873, 407] width 39 height 15
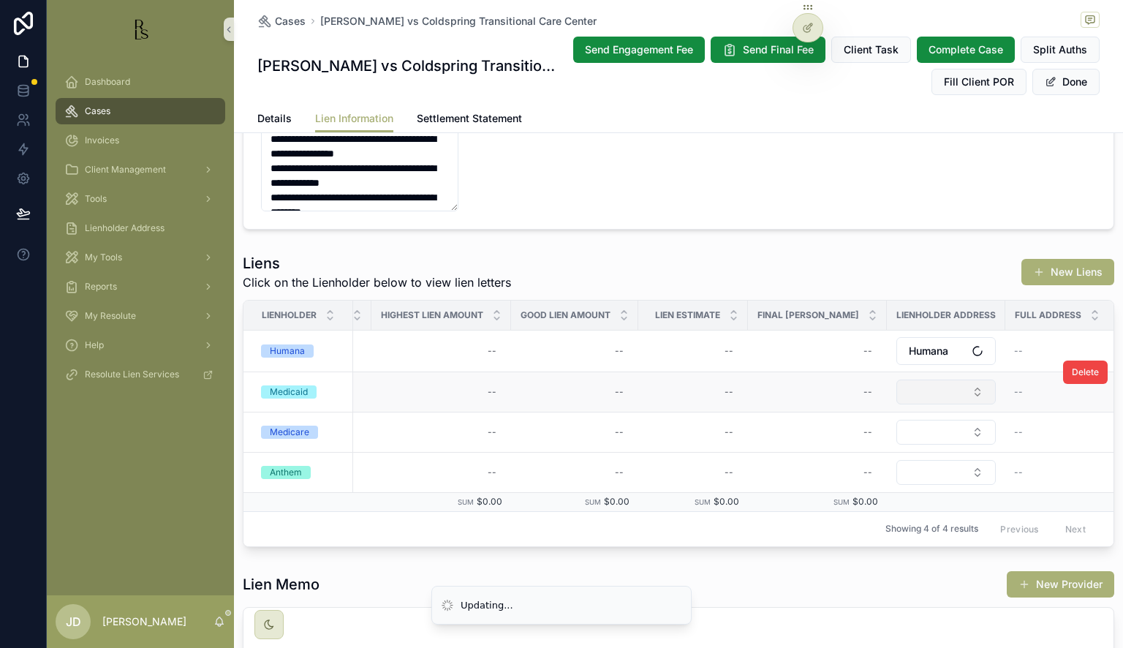
click at [916, 392] on button "Select Button" at bounding box center [946, 392] width 99 height 25
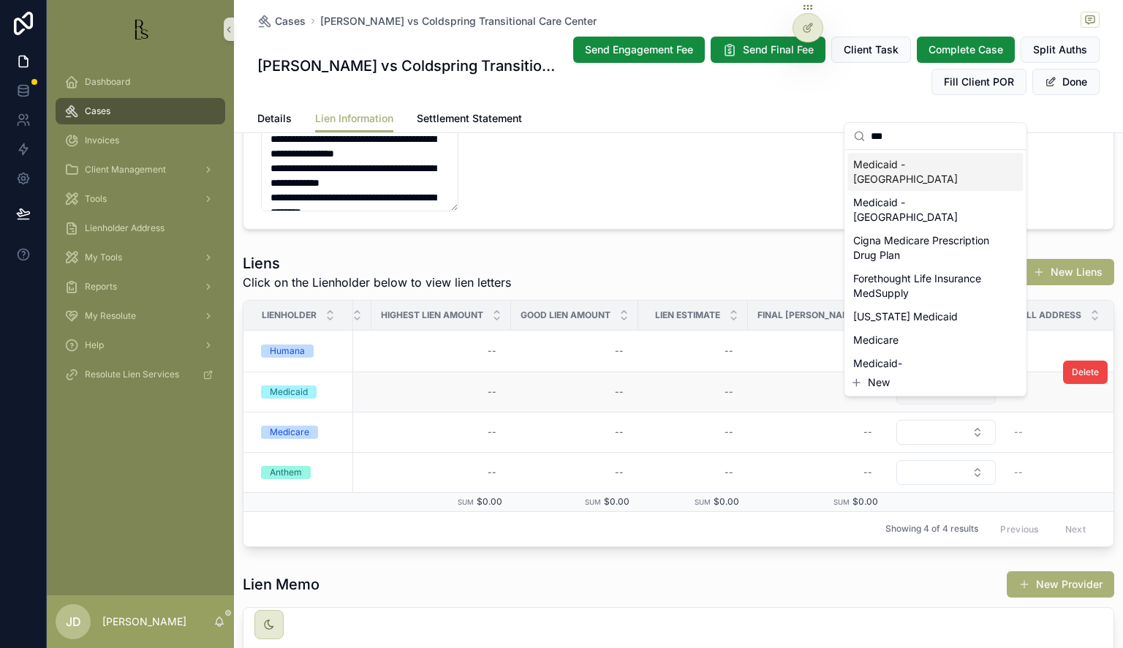
type input "****"
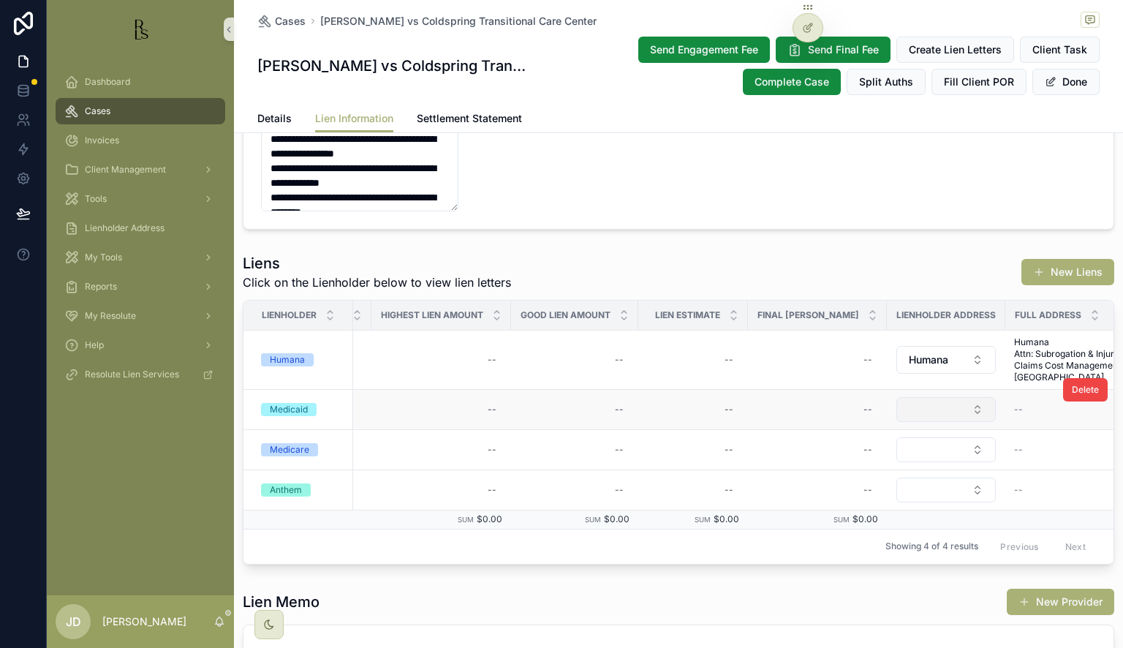
click at [917, 422] on button "Select Button" at bounding box center [946, 409] width 99 height 25
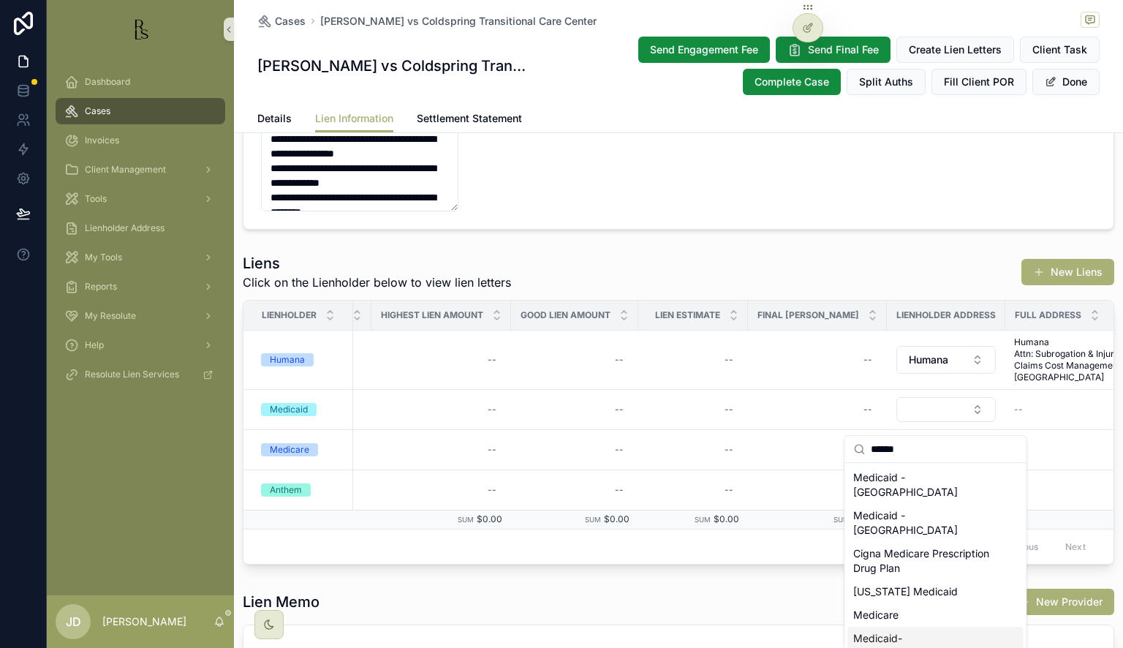
type input "******"
click at [885, 631] on span "Medicaid-[GEOGRAPHIC_DATA]" at bounding box center [927, 645] width 146 height 29
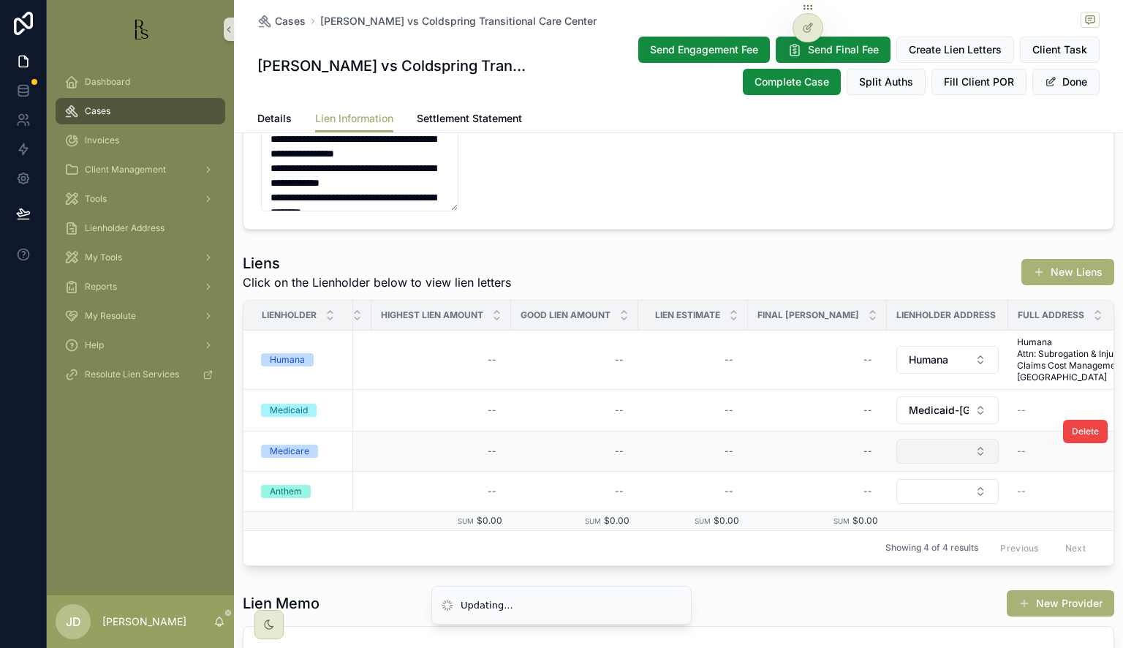
click at [935, 464] on button "Select Button" at bounding box center [948, 451] width 102 height 25
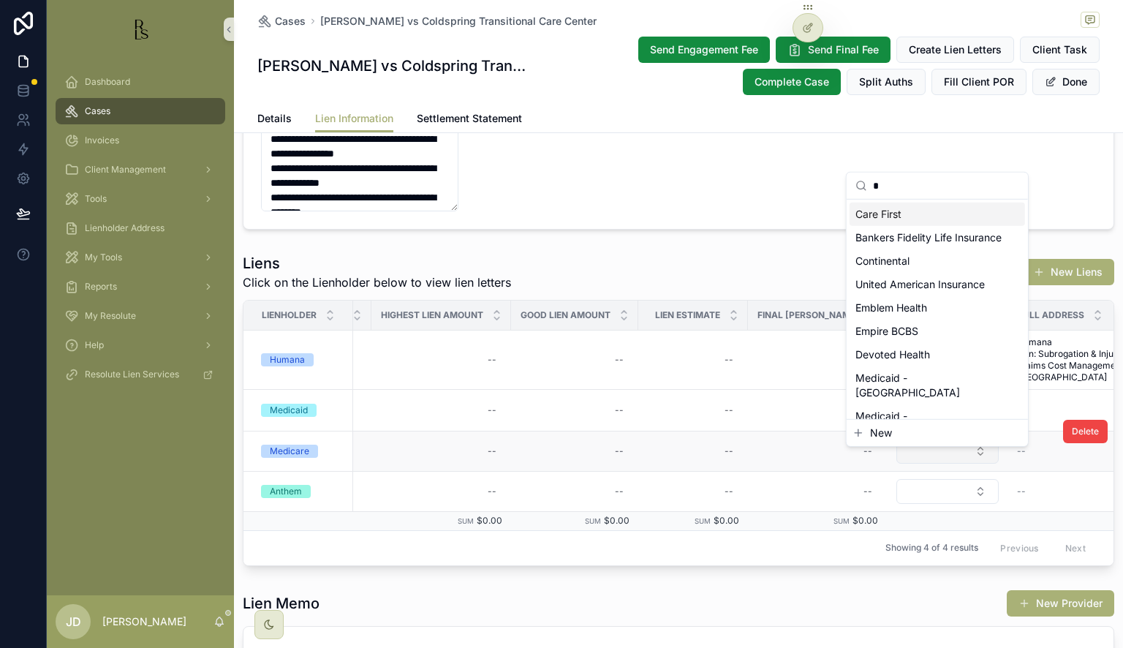
type input "**"
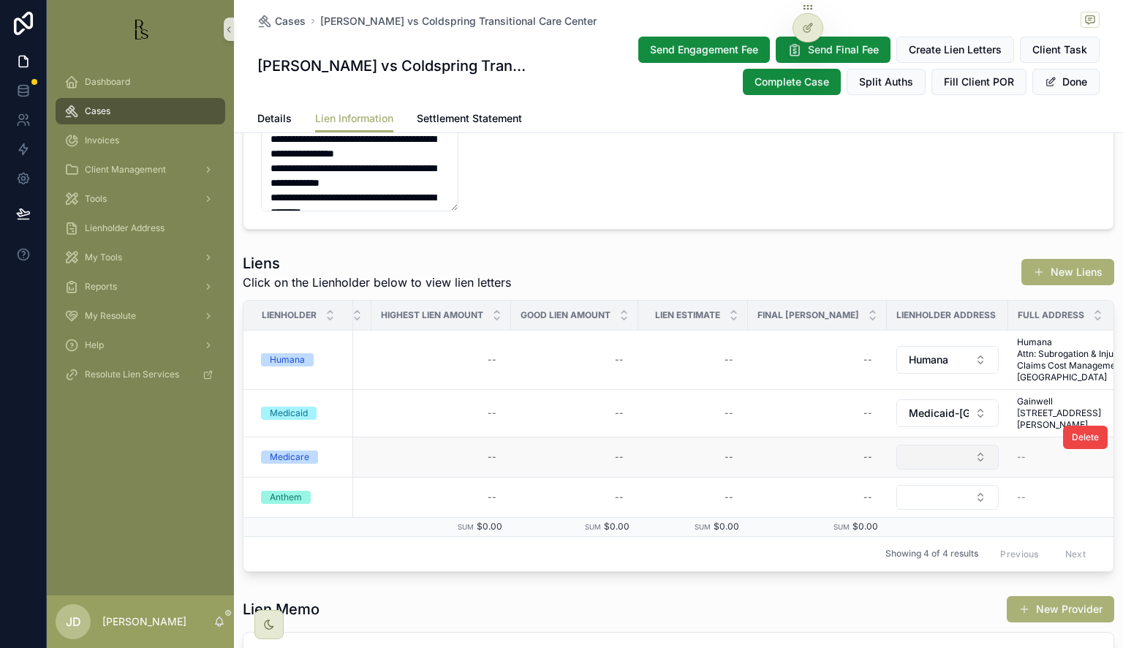
click at [937, 477] on td "scrollable content" at bounding box center [947, 457] width 121 height 40
click at [937, 470] on button "Select Button" at bounding box center [948, 457] width 102 height 25
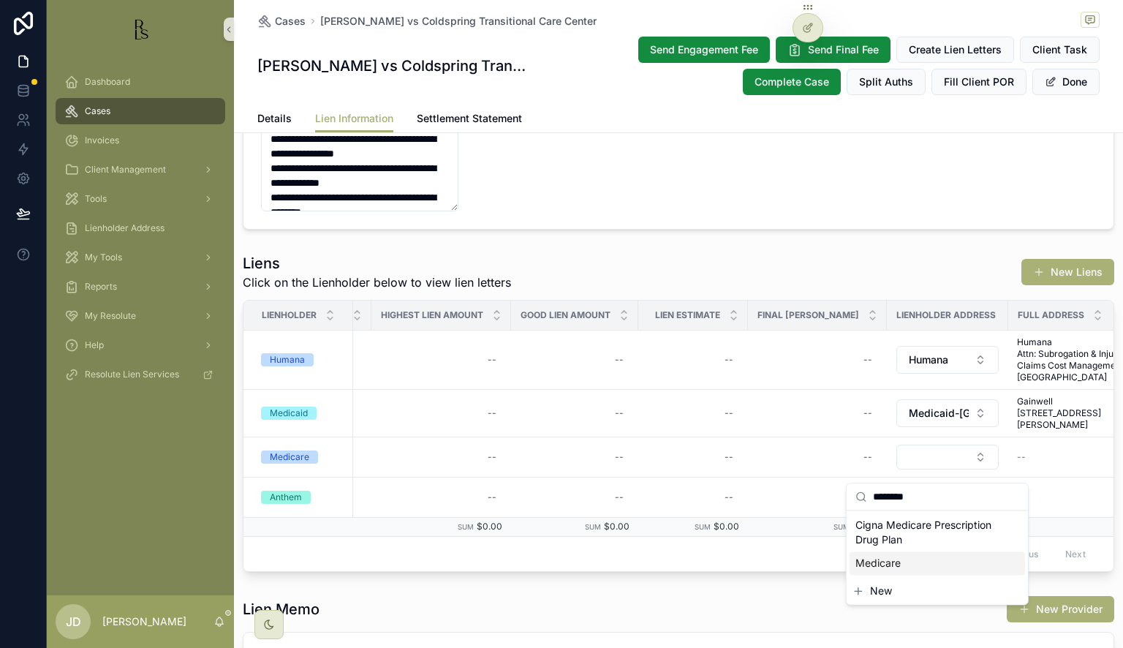
type input "********"
click at [908, 557] on div "Medicare" at bounding box center [938, 562] width 176 height 23
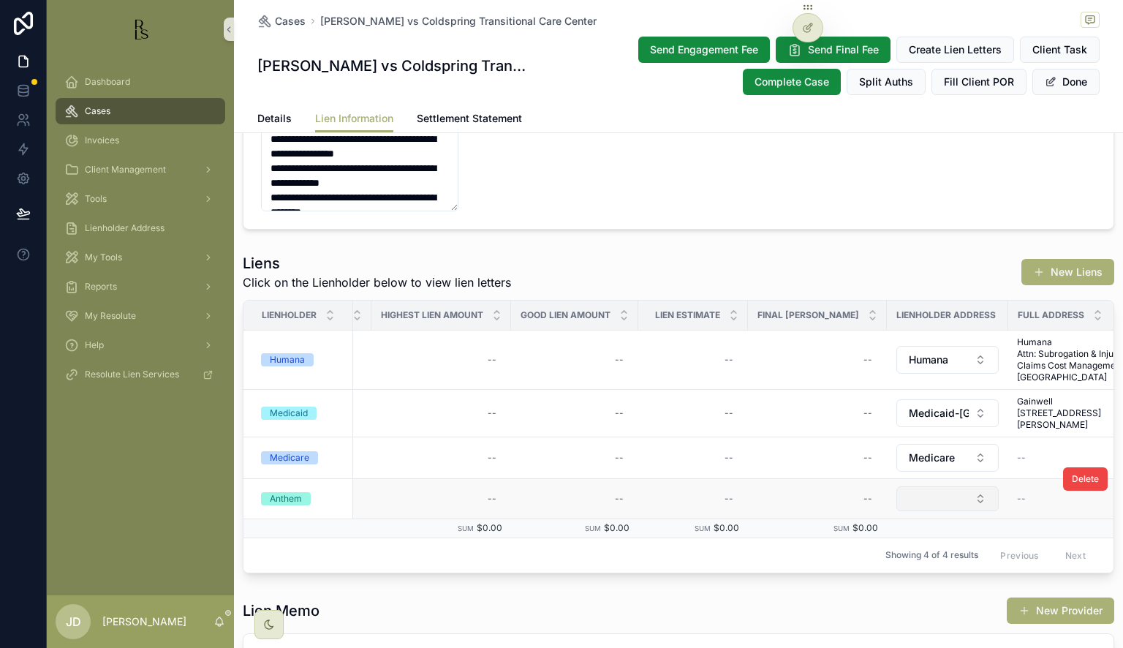
click at [942, 500] on button "Select Button" at bounding box center [948, 498] width 102 height 25
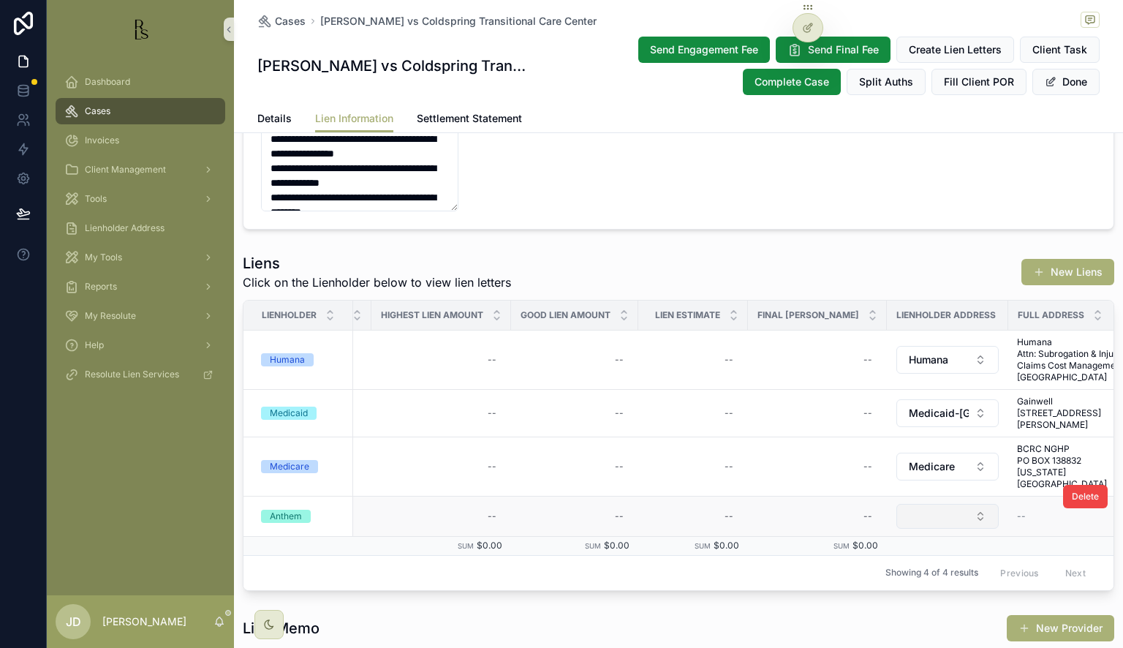
click at [925, 515] on button "Select Button" at bounding box center [948, 516] width 102 height 25
type input "******"
click at [891, 569] on span "Anthem" at bounding box center [874, 572] width 37 height 15
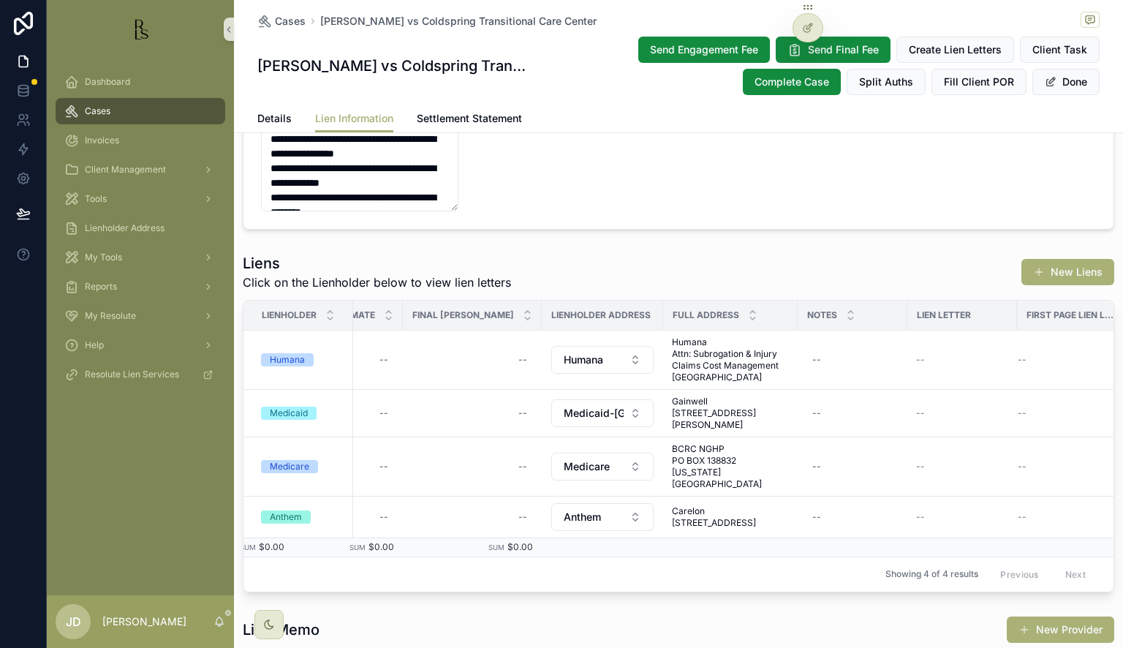
scroll to position [0, 796]
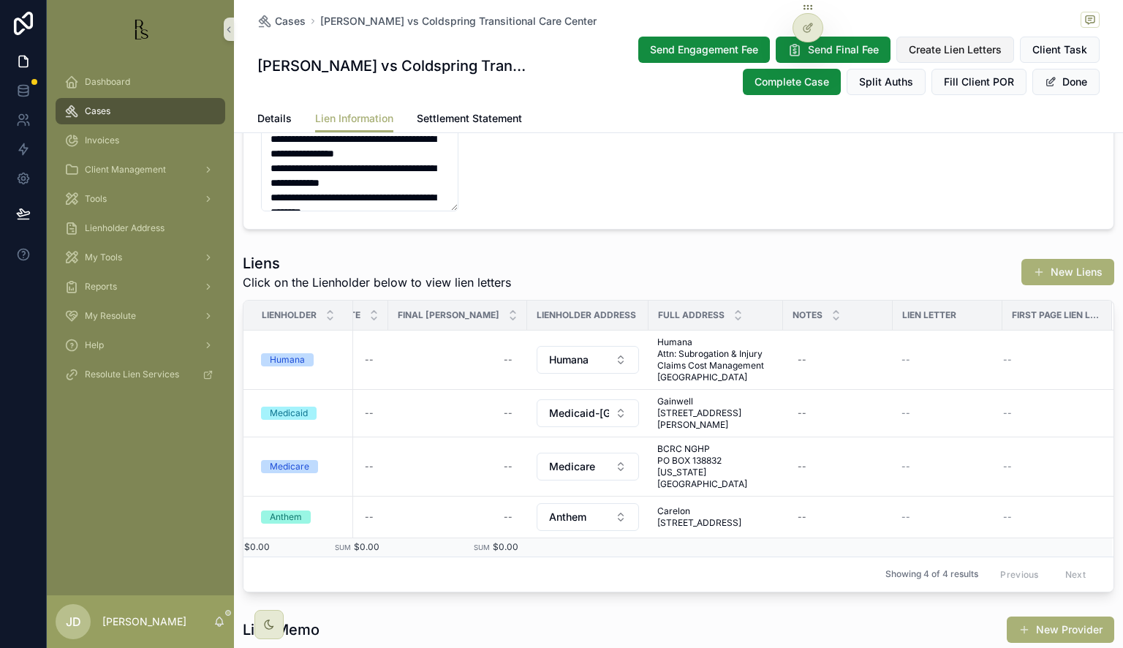
click at [909, 48] on span "Create Lien Letters" at bounding box center [955, 49] width 93 height 15
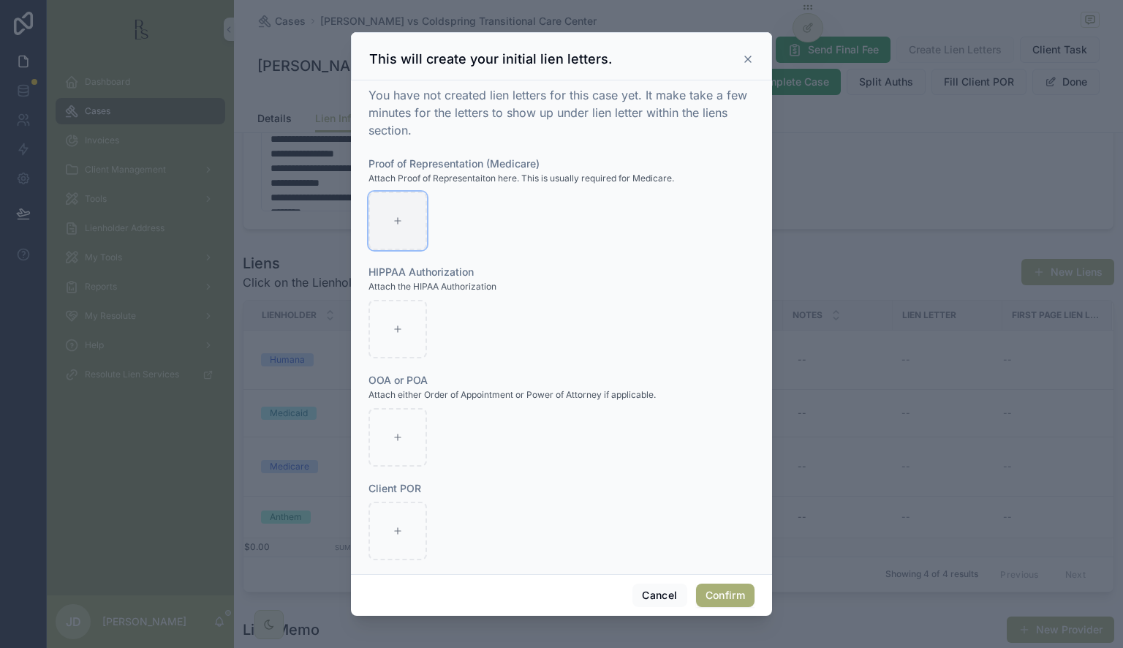
click at [414, 233] on div at bounding box center [398, 221] width 59 height 59
type input "**********"
click at [400, 344] on div at bounding box center [398, 329] width 59 height 59
type input "**********"
click at [401, 202] on icon "button" at bounding box center [400, 202] width 8 height 0
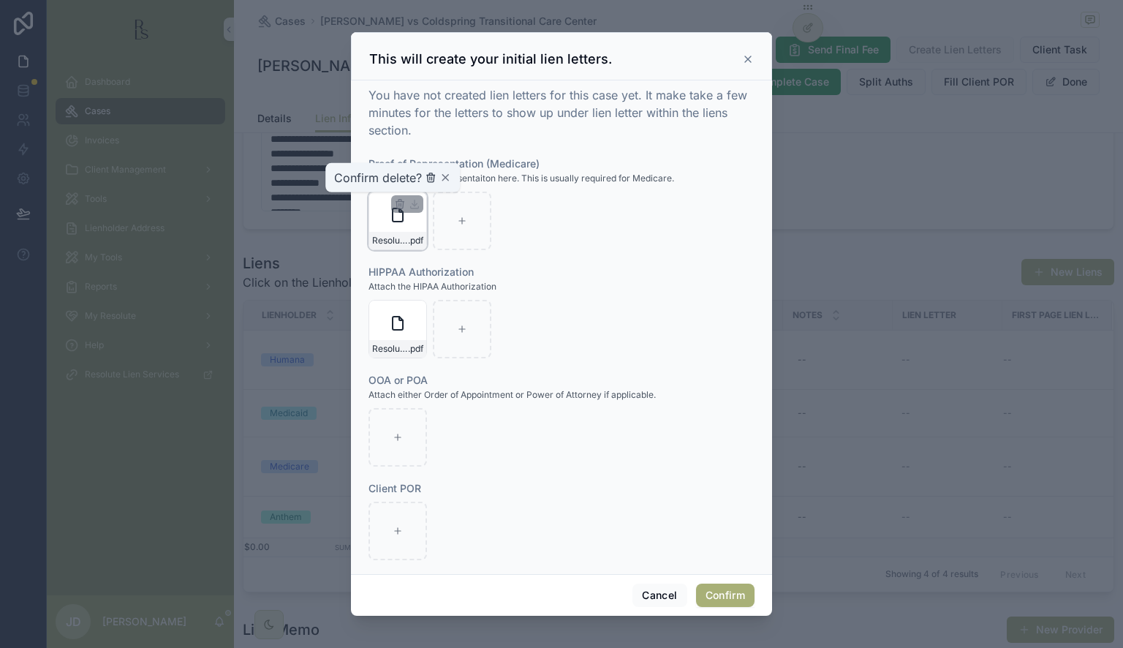
click at [436, 176] on icon "button" at bounding box center [431, 178] width 12 height 12
click at [403, 314] on icon "button" at bounding box center [399, 313] width 7 height 7
click at [432, 287] on icon "button" at bounding box center [431, 286] width 12 height 12
click at [402, 227] on div at bounding box center [398, 221] width 59 height 59
type input "**********"
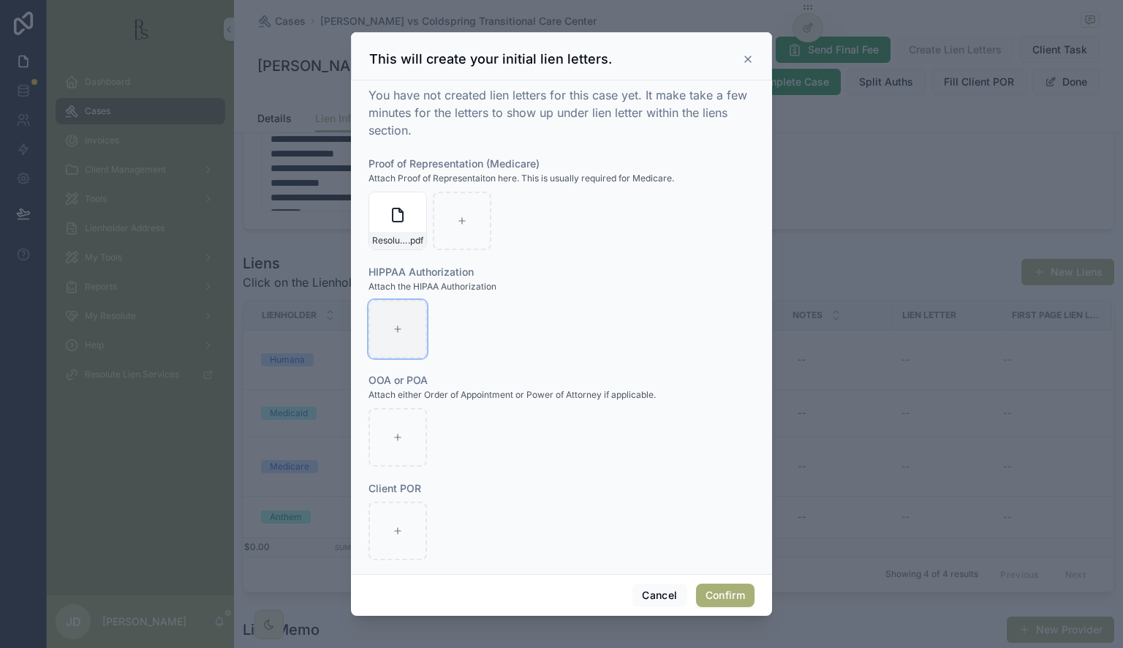
click at [391, 325] on div at bounding box center [398, 329] width 59 height 59
type input "**********"
click at [385, 421] on div at bounding box center [398, 437] width 59 height 59
type input "**********"
click at [726, 592] on button "Confirm" at bounding box center [725, 595] width 59 height 23
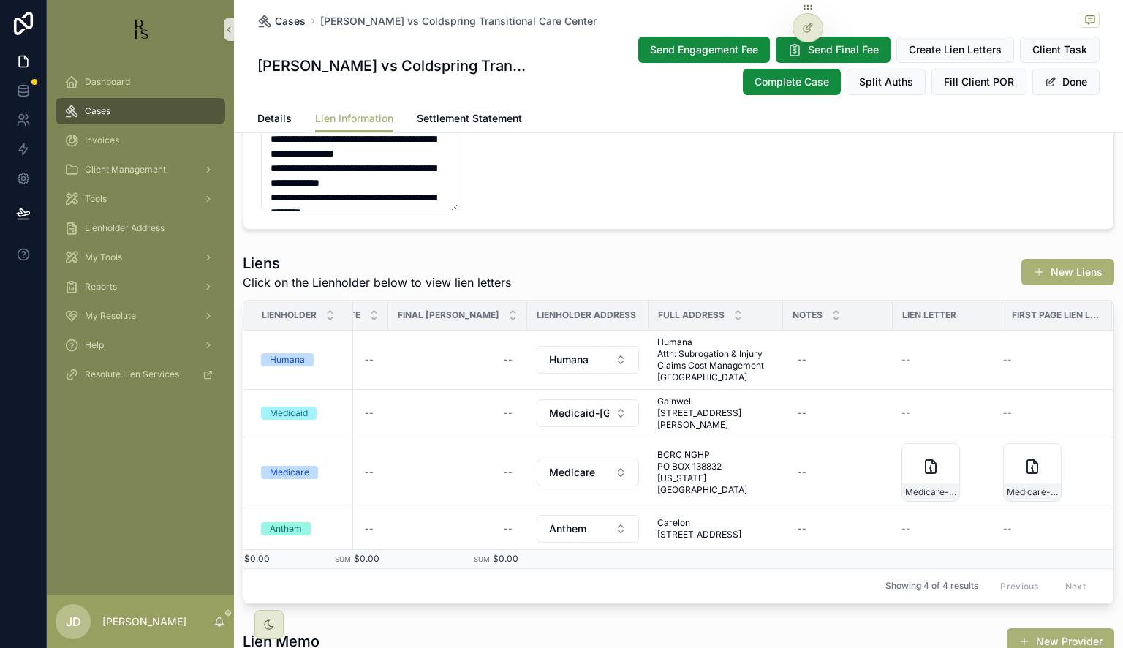
click at [288, 19] on span "Cases" at bounding box center [290, 21] width 31 height 15
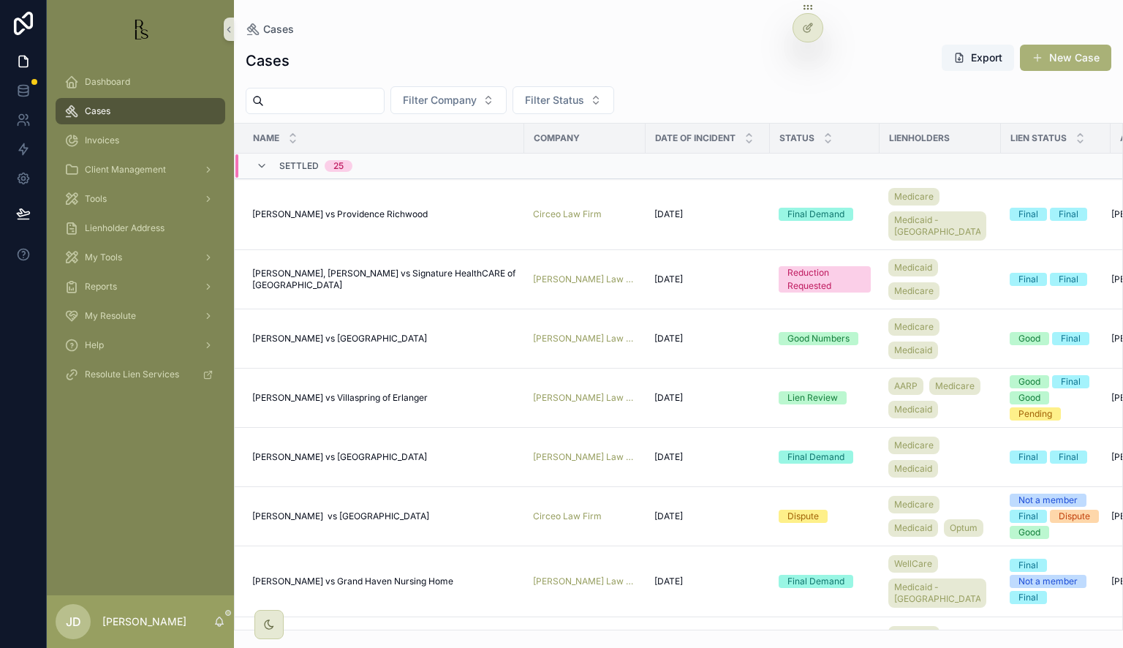
click at [339, 103] on input "scrollable content" at bounding box center [324, 101] width 120 height 20
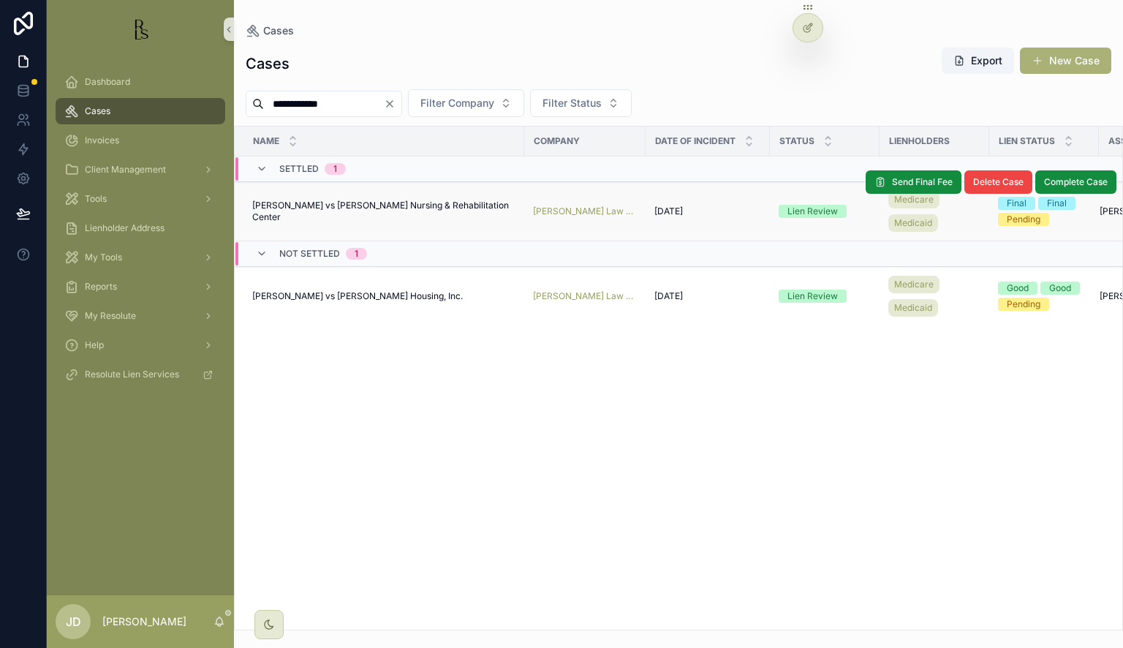
type input "**********"
click at [344, 211] on span "[PERSON_NAME] vs [PERSON_NAME] Nursing & Rehabilitation Center" at bounding box center [383, 211] width 263 height 23
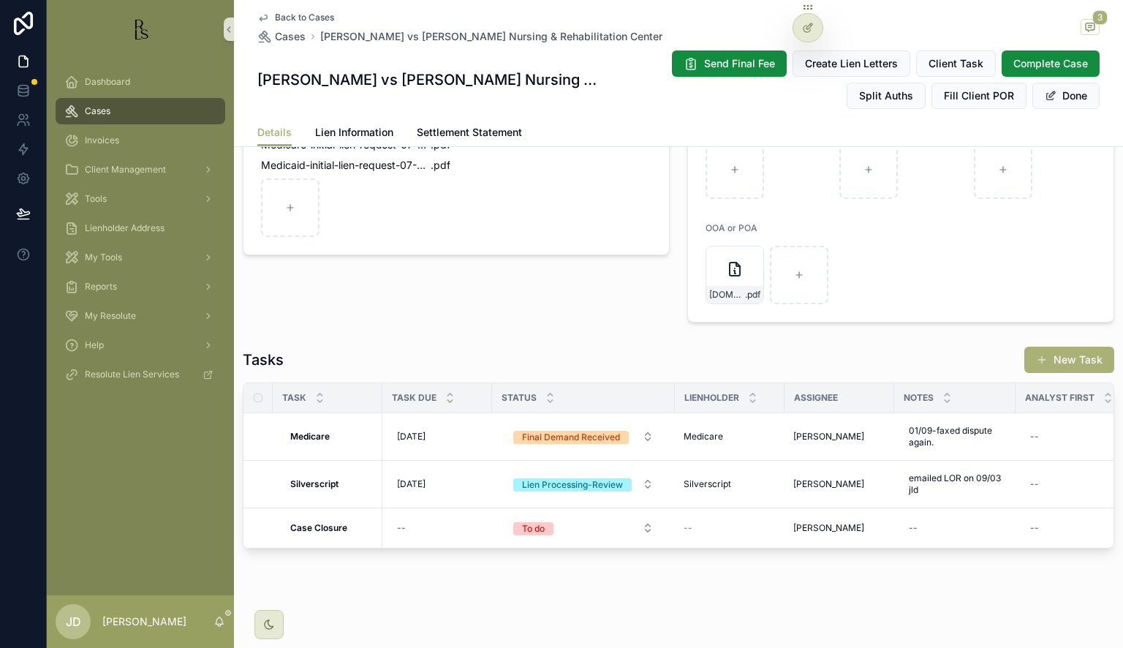
scroll to position [1213, 0]
click at [285, 22] on span "Back to Cases" at bounding box center [304, 18] width 59 height 12
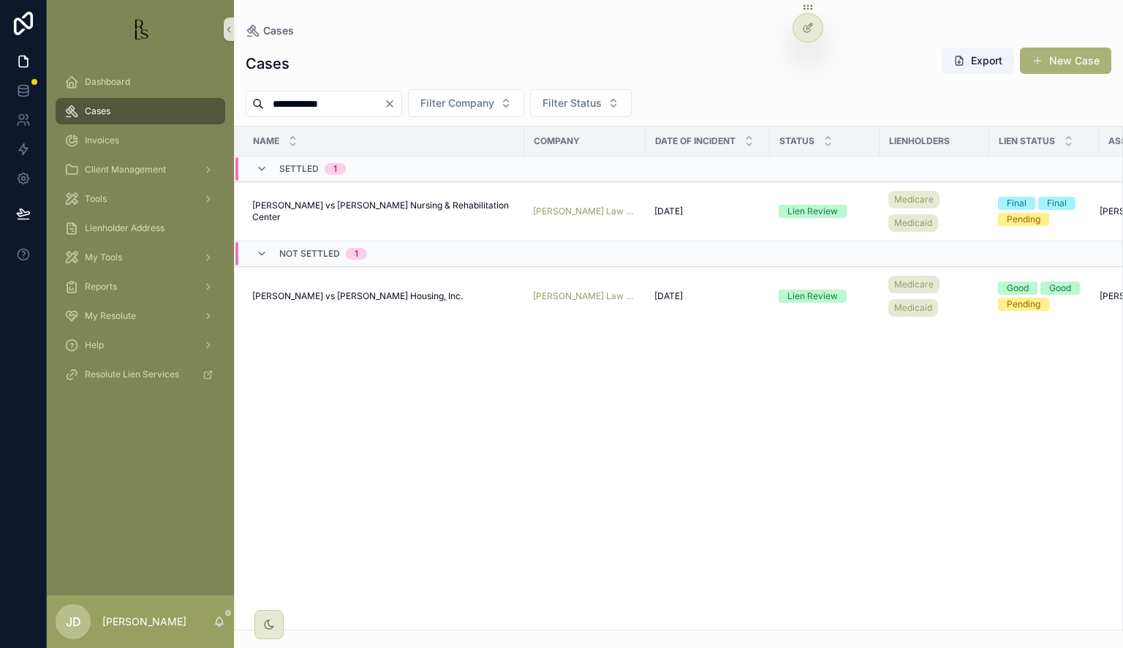
drag, startPoint x: 348, startPoint y: 106, endPoint x: 241, endPoint y: 104, distance: 106.8
click at [241, 104] on div "**********" at bounding box center [678, 103] width 889 height 28
type input "*"
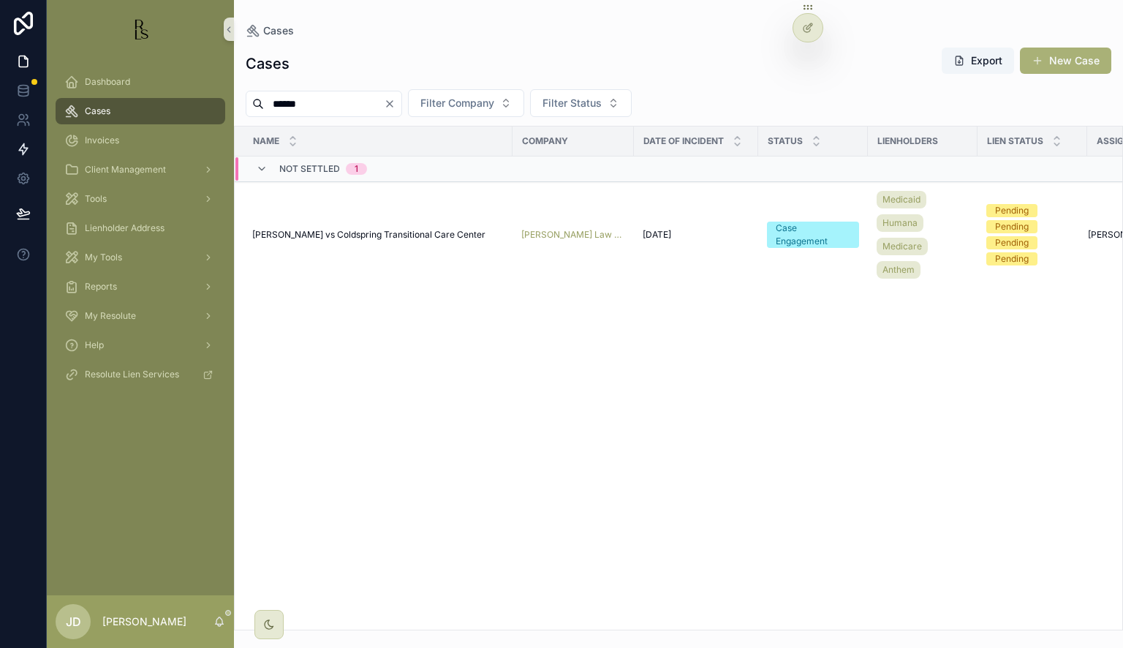
type input "******"
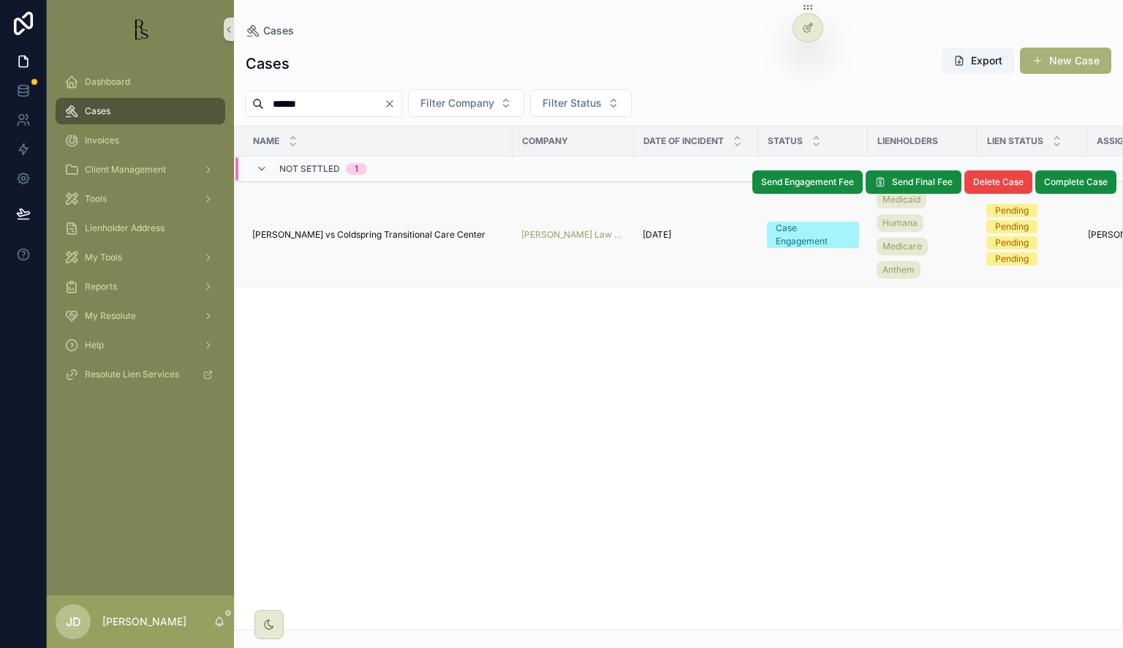
click at [420, 230] on span "[PERSON_NAME] vs Coldspring Transitional Care Center" at bounding box center [368, 235] width 233 height 12
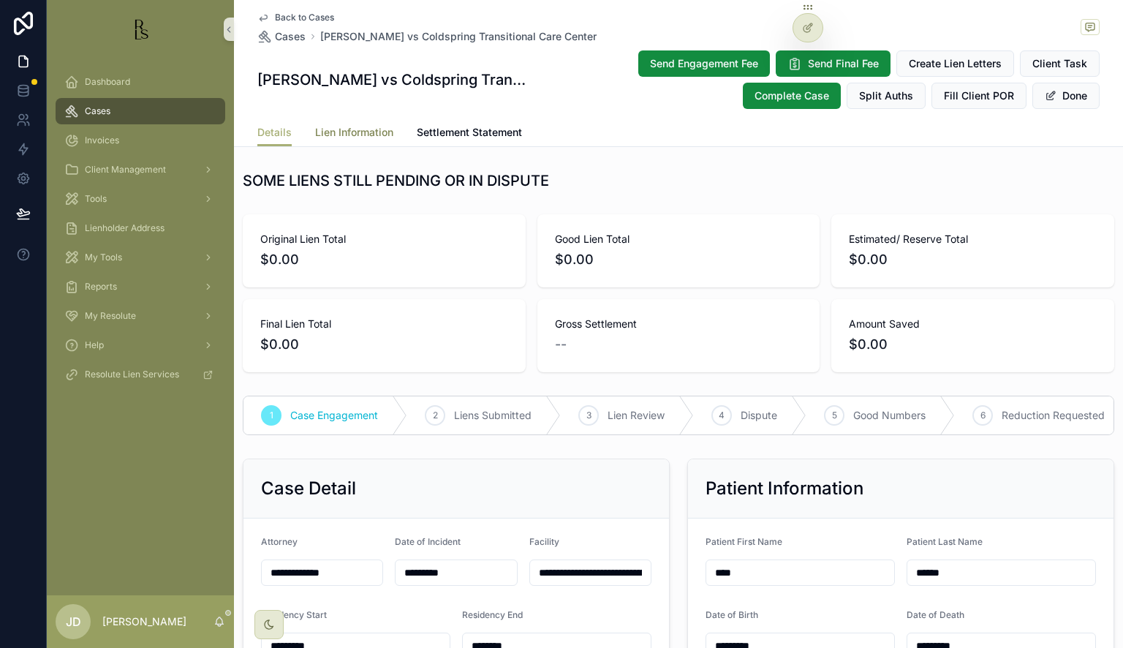
click at [358, 135] on span "Lien Information" at bounding box center [354, 132] width 78 height 15
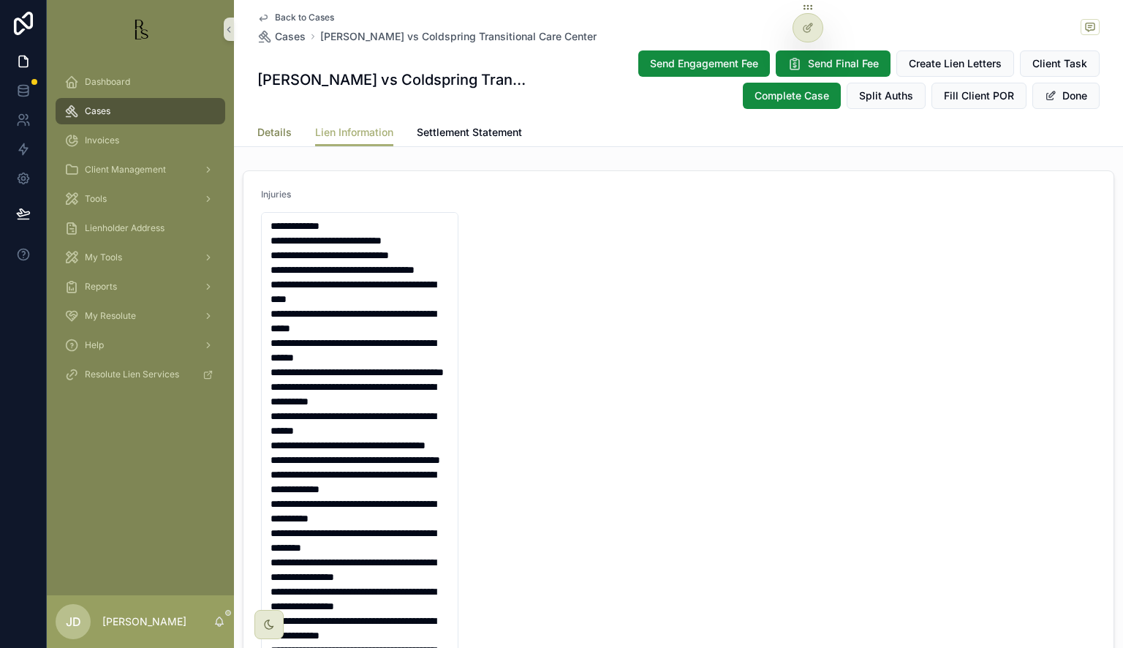
click at [269, 134] on span "Details" at bounding box center [274, 132] width 34 height 15
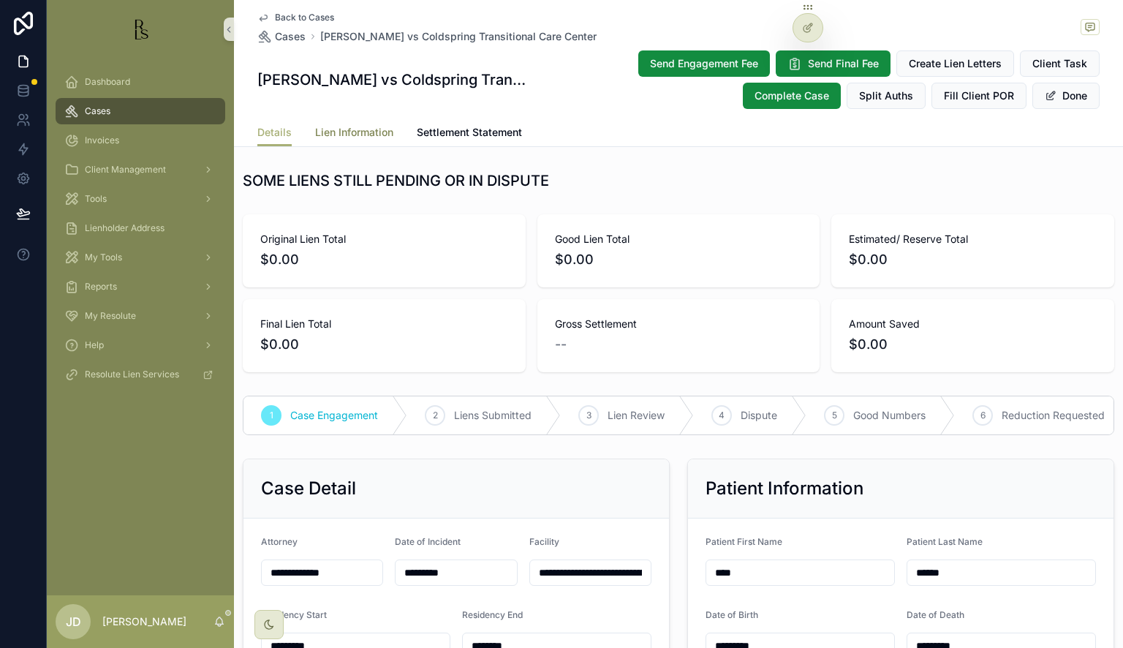
drag, startPoint x: 369, startPoint y: 128, endPoint x: 423, endPoint y: 154, distance: 60.5
click at [368, 129] on span "Lien Information" at bounding box center [354, 132] width 78 height 15
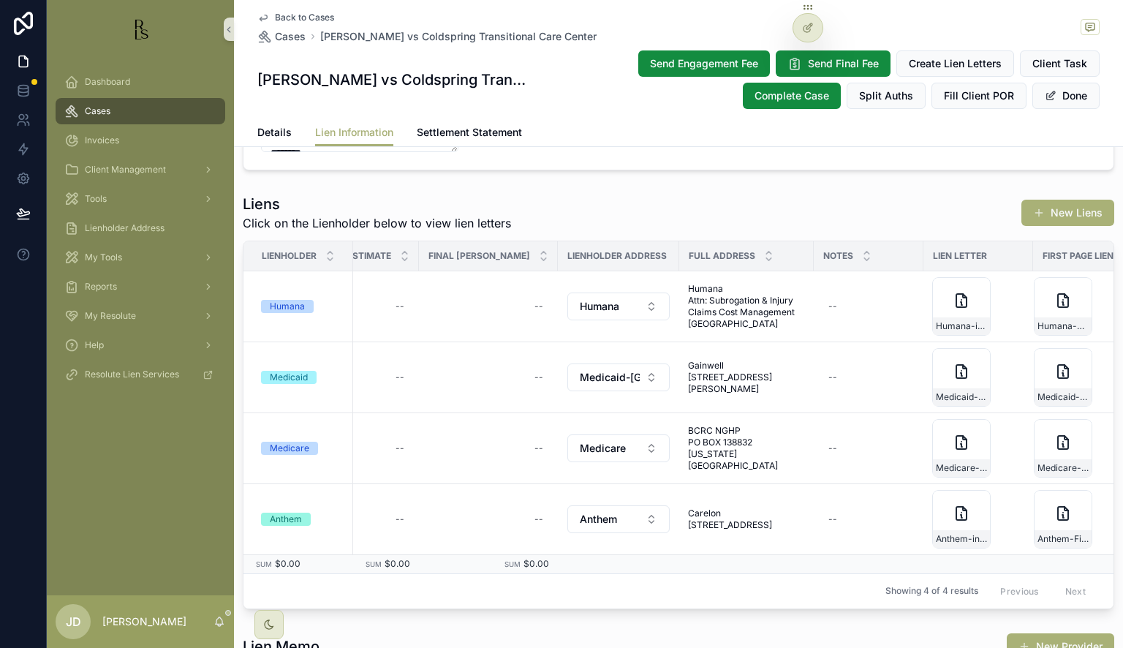
scroll to position [0, 777]
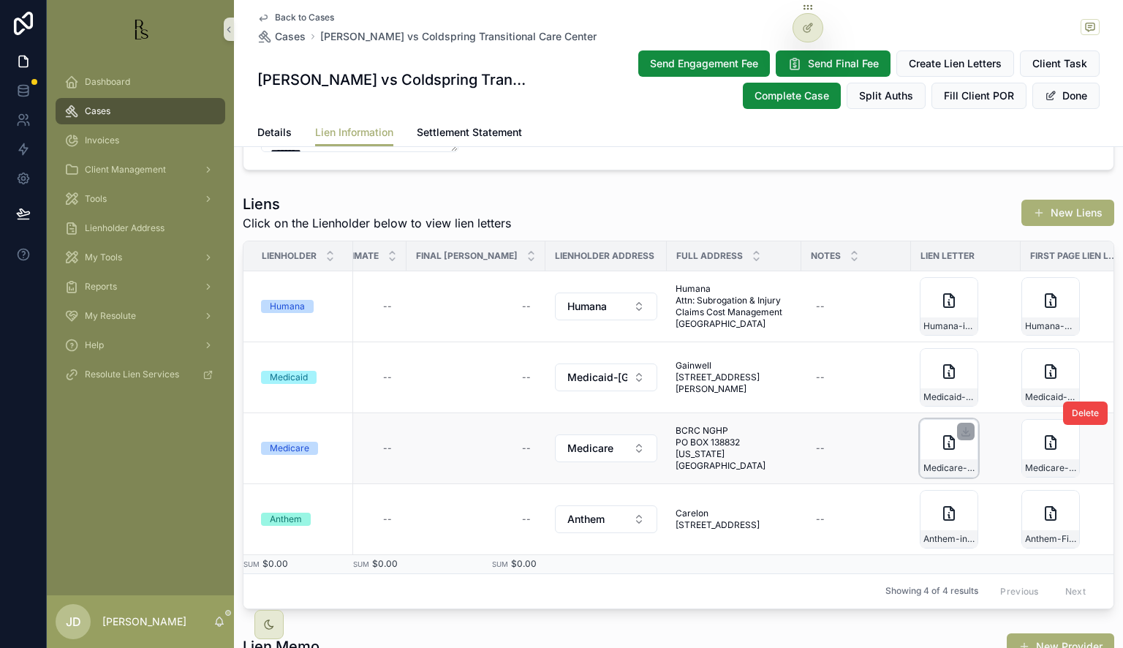
click at [947, 453] on div "Medicare-initial-lien-request-09-10-2025" at bounding box center [949, 448] width 59 height 59
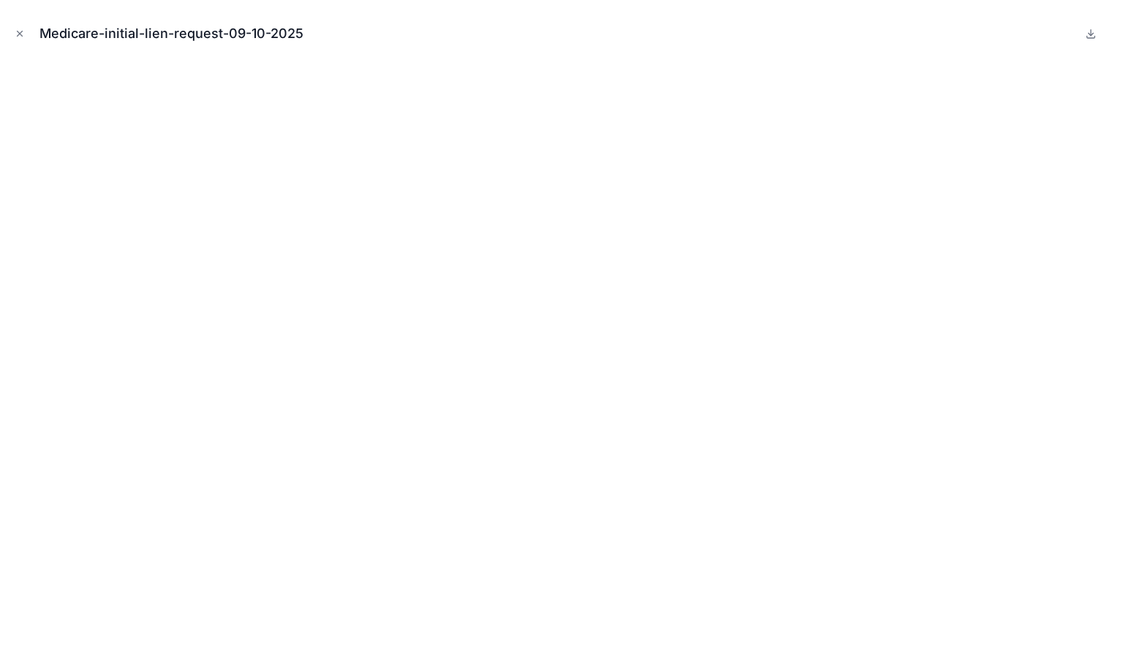
click at [14, 23] on div "Medicare-initial-lien-request-09-10-2025" at bounding box center [562, 34] width 1100 height 44
click at [21, 33] on icon "Close modal" at bounding box center [20, 34] width 10 height 10
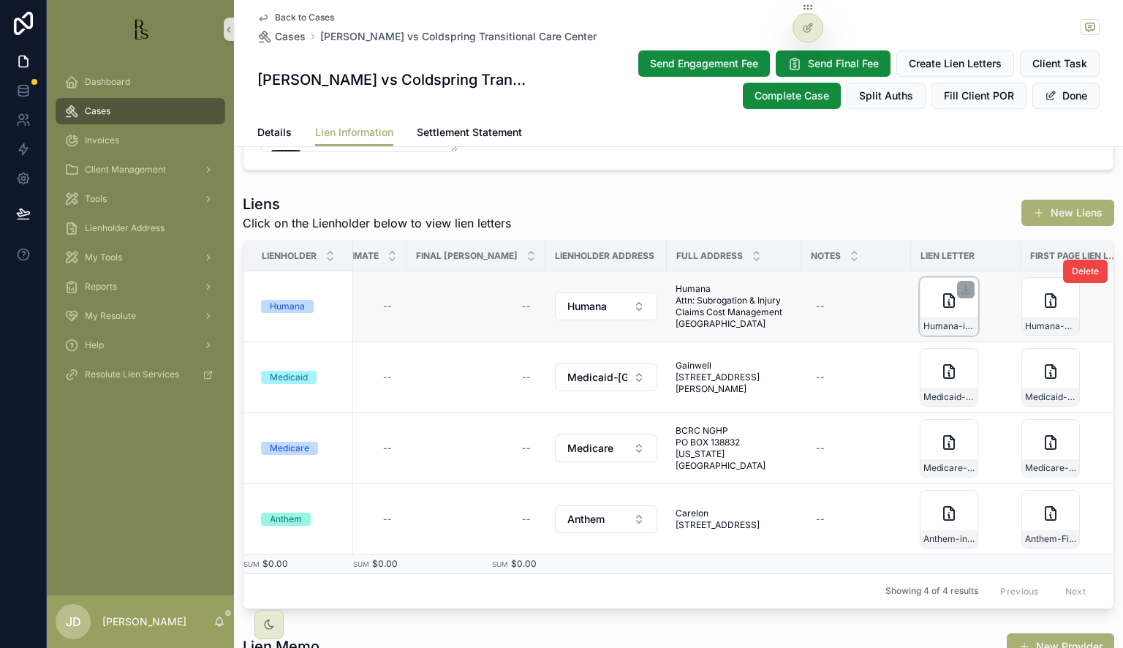
click at [930, 309] on div "Humana-initial-lien-request-09-10-2025" at bounding box center [949, 306] width 59 height 59
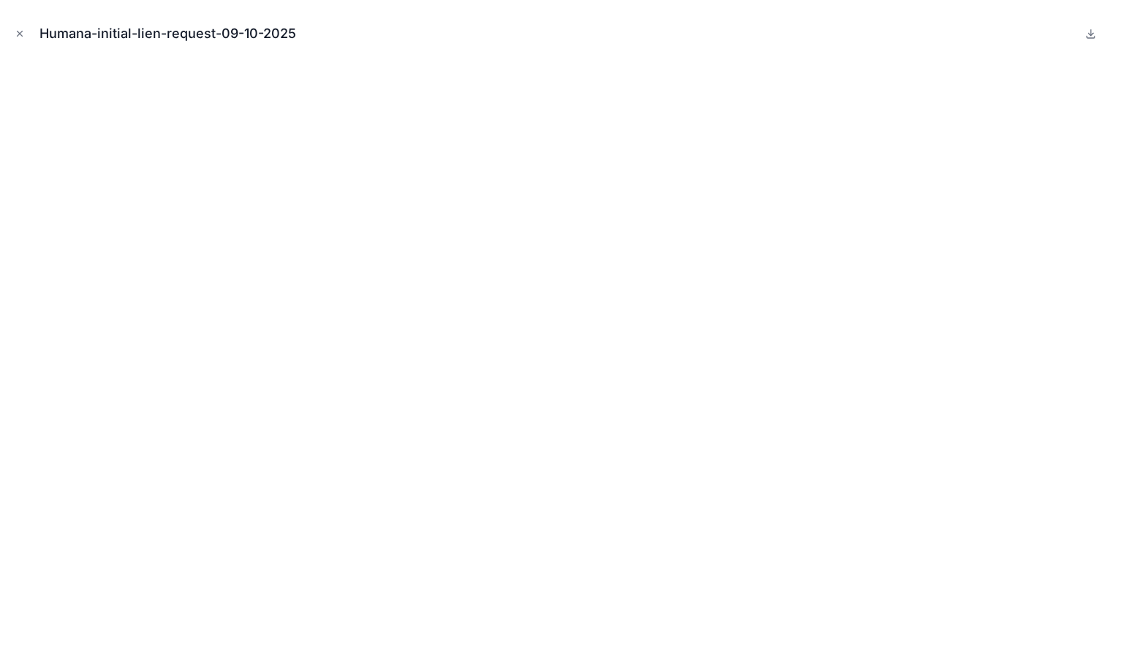
click at [28, 34] on div "Humana-initial-lien-request-09-10-2025" at bounding box center [562, 34] width 1100 height 44
click at [22, 32] on icon "Close modal" at bounding box center [20, 34] width 10 height 10
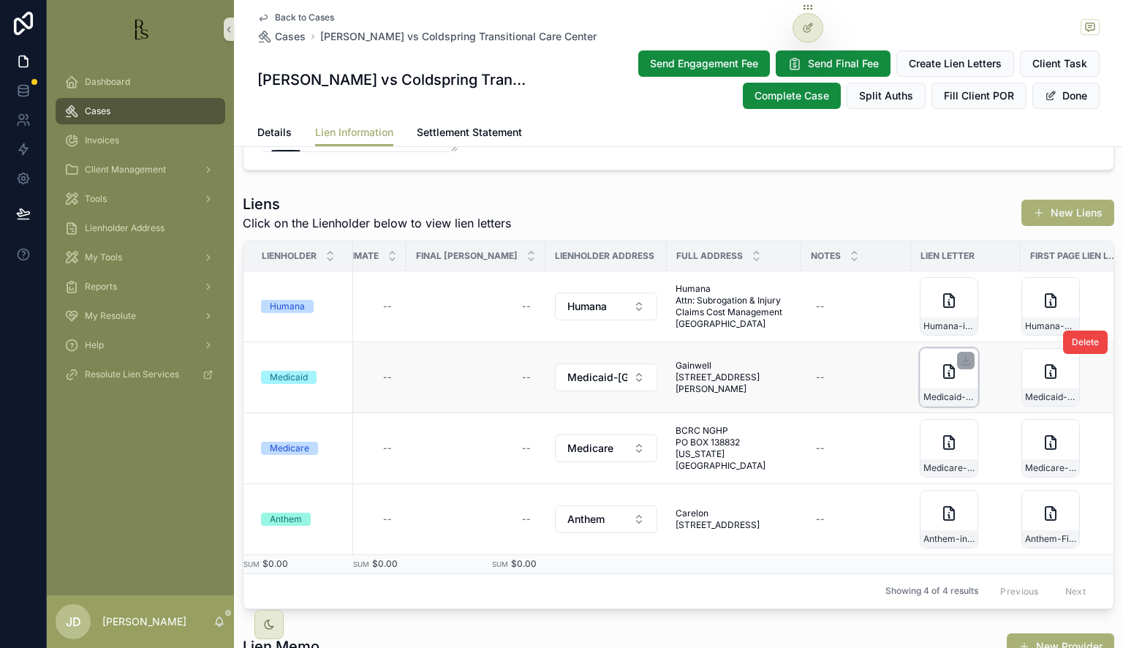
click at [931, 387] on div "Medicaid-initial-lien-request-09-10-2025" at bounding box center [949, 377] width 59 height 59
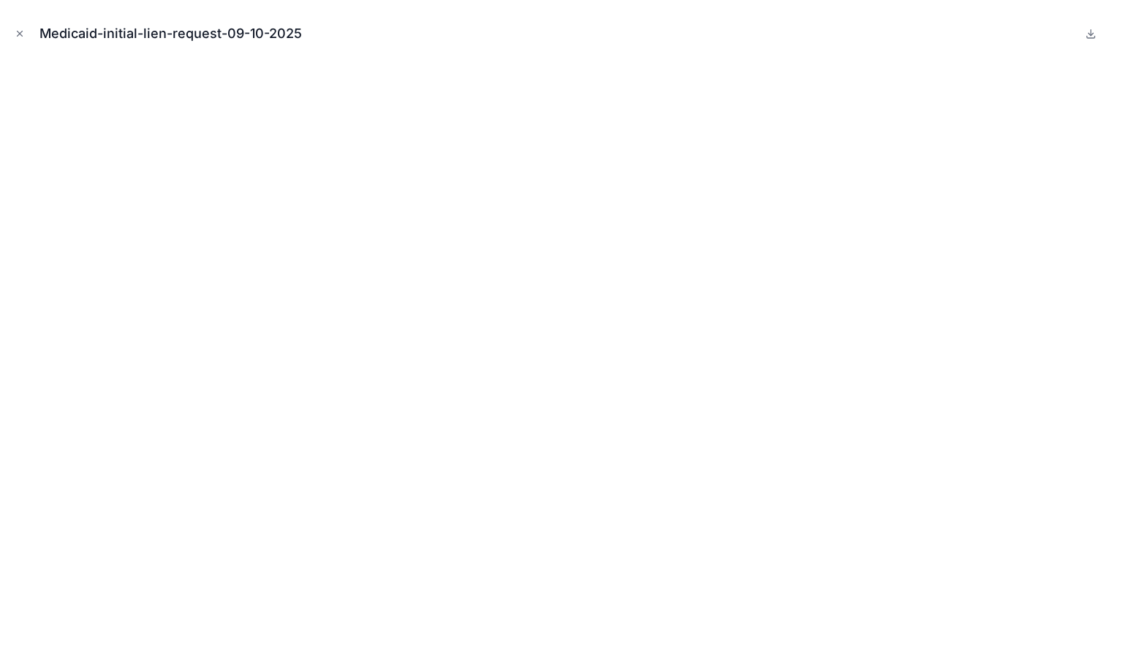
click at [28, 27] on div "Medicaid-initial-lien-request-09-10-2025" at bounding box center [562, 34] width 1100 height 44
click at [19, 31] on icon "Close modal" at bounding box center [20, 34] width 10 height 10
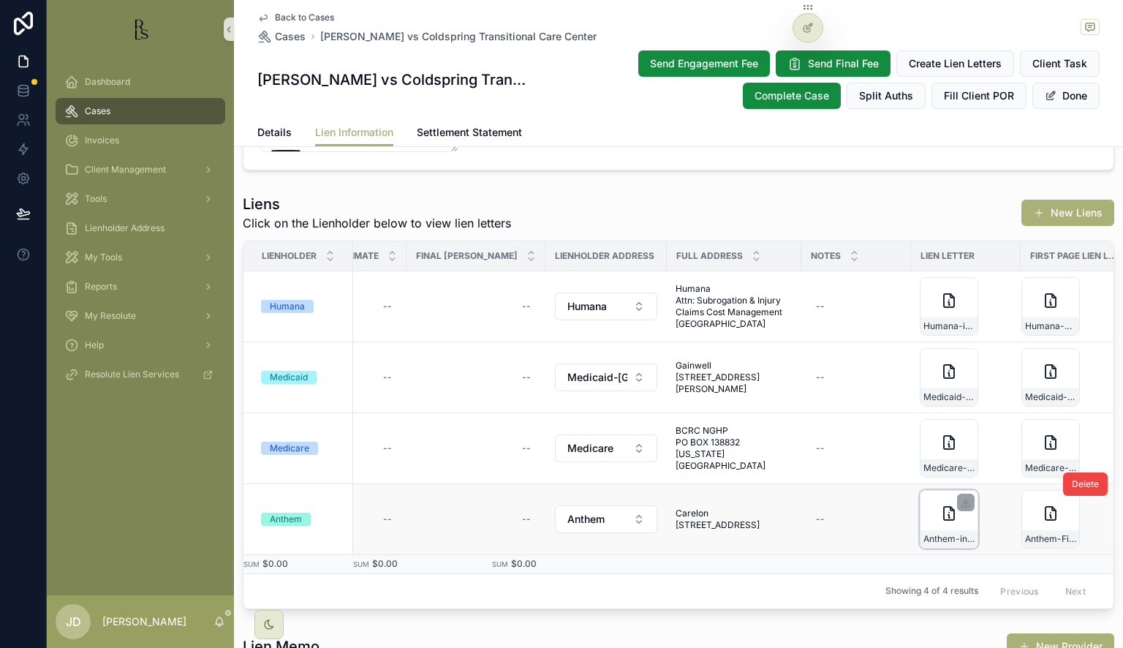
click at [924, 527] on div "Anthem-initial-lien-request-09-10-2025" at bounding box center [949, 519] width 59 height 59
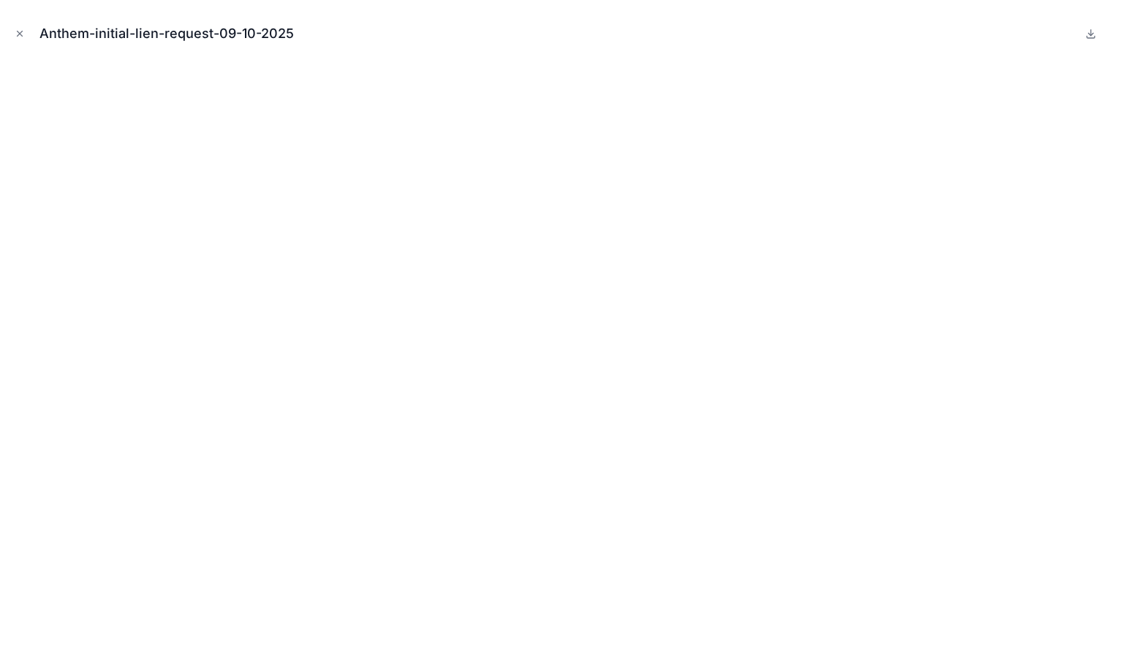
click at [22, 33] on icon "Close modal" at bounding box center [20, 34] width 10 height 10
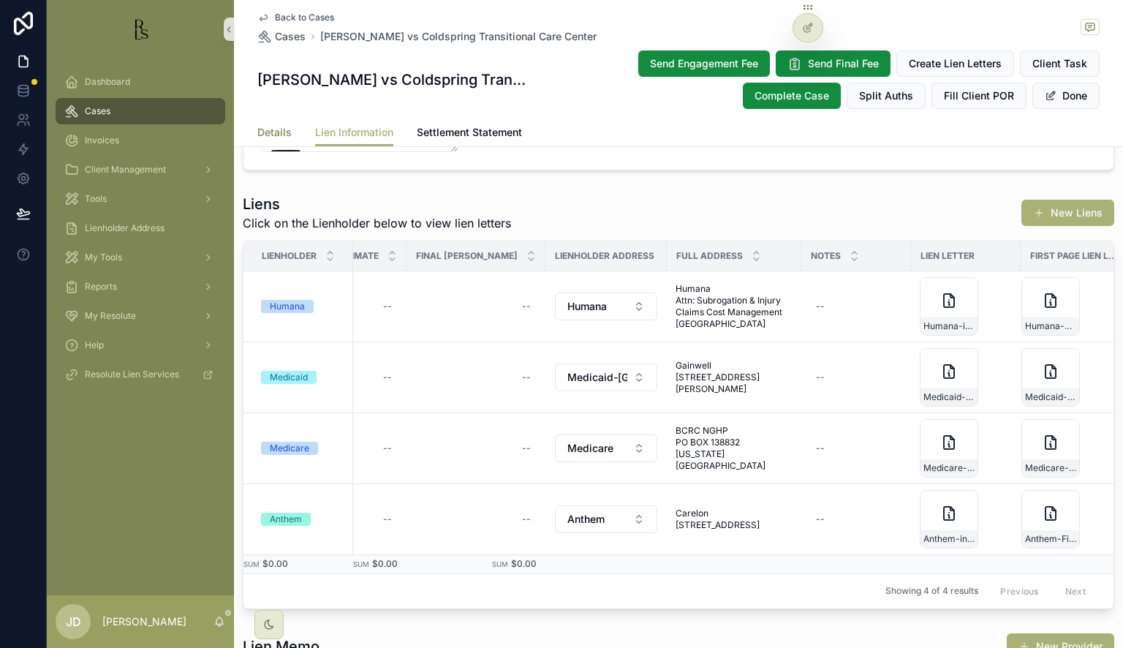
click at [279, 134] on span "Details" at bounding box center [274, 132] width 34 height 15
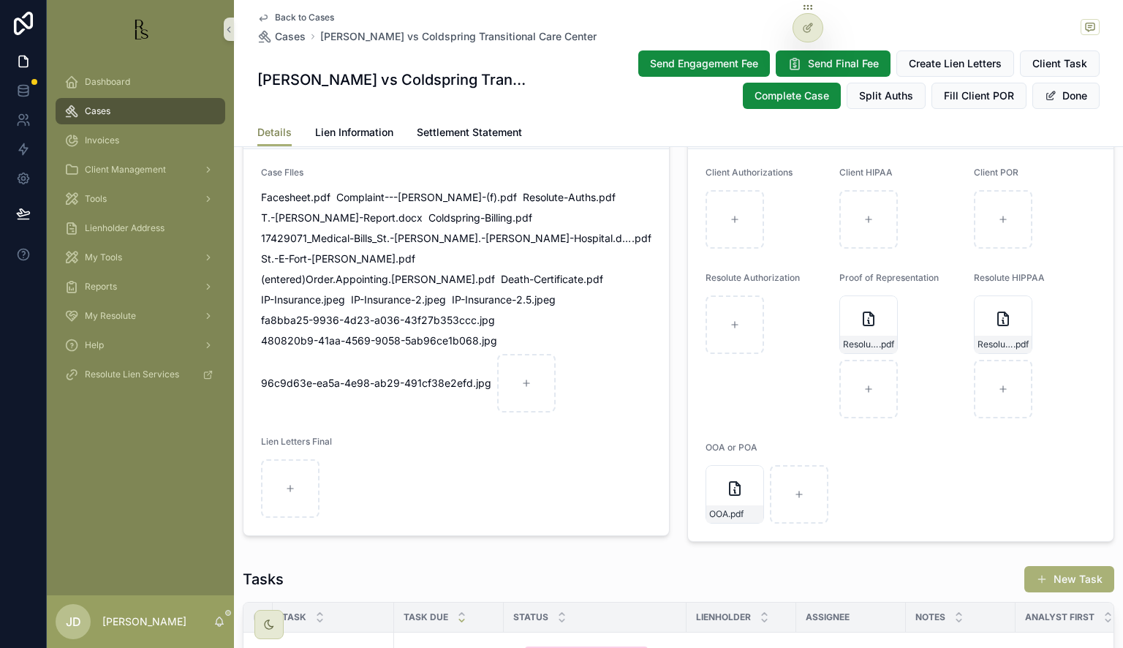
scroll to position [1390, 0]
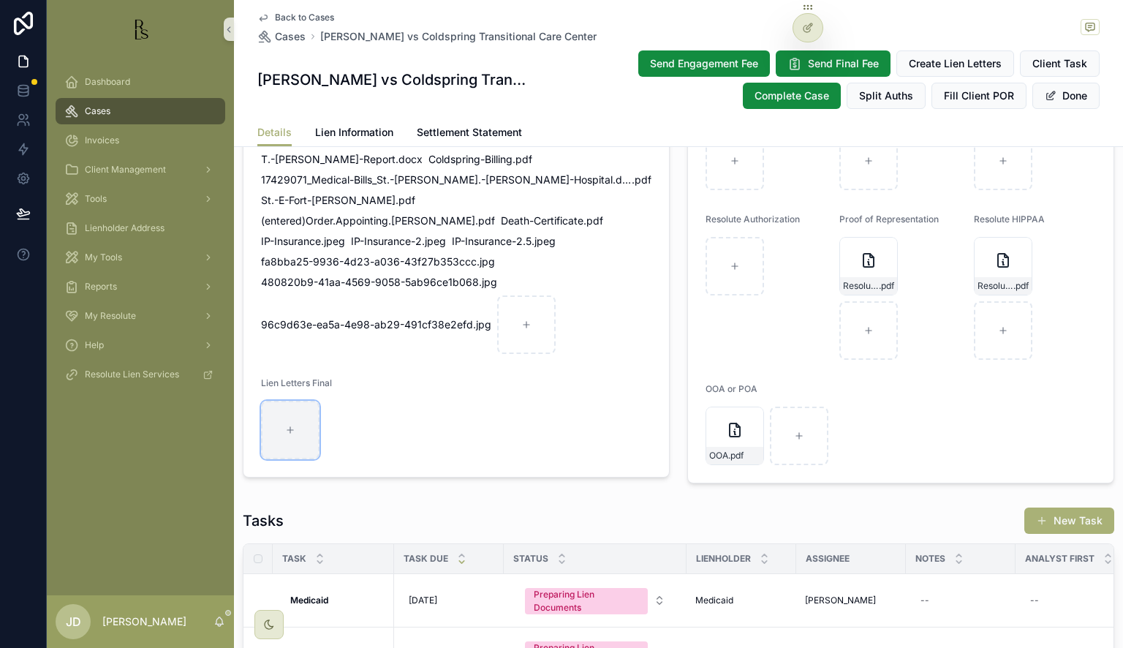
click at [292, 411] on div "scrollable content" at bounding box center [290, 430] width 59 height 59
type input "**********"
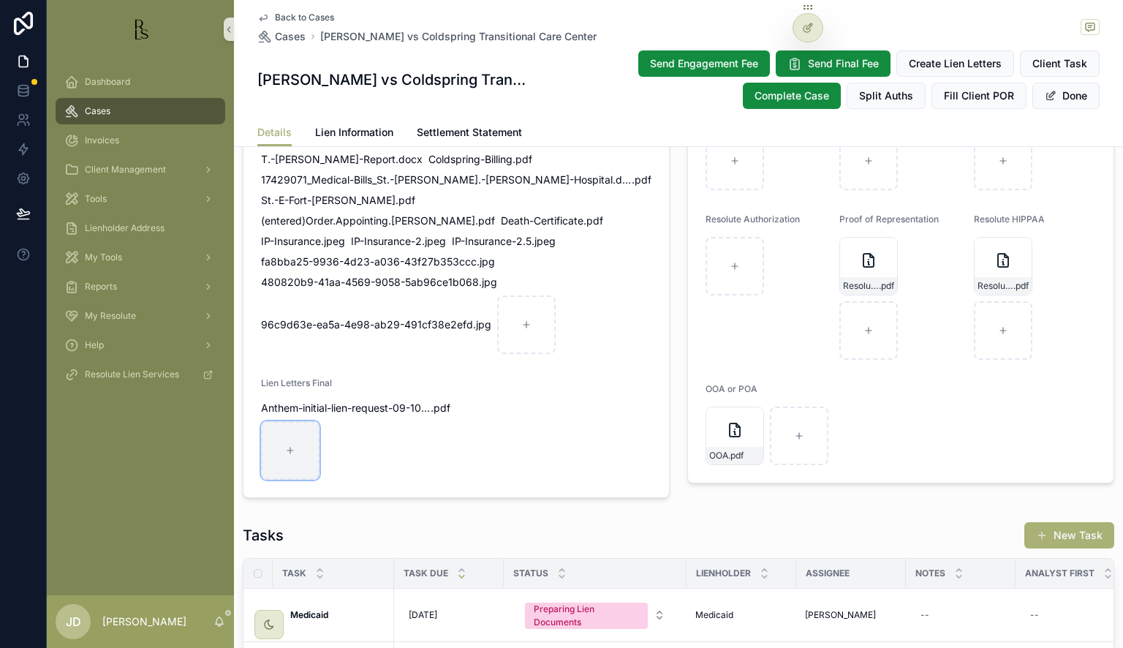
click at [299, 436] on div "scrollable content" at bounding box center [290, 450] width 59 height 59
type input "**********"
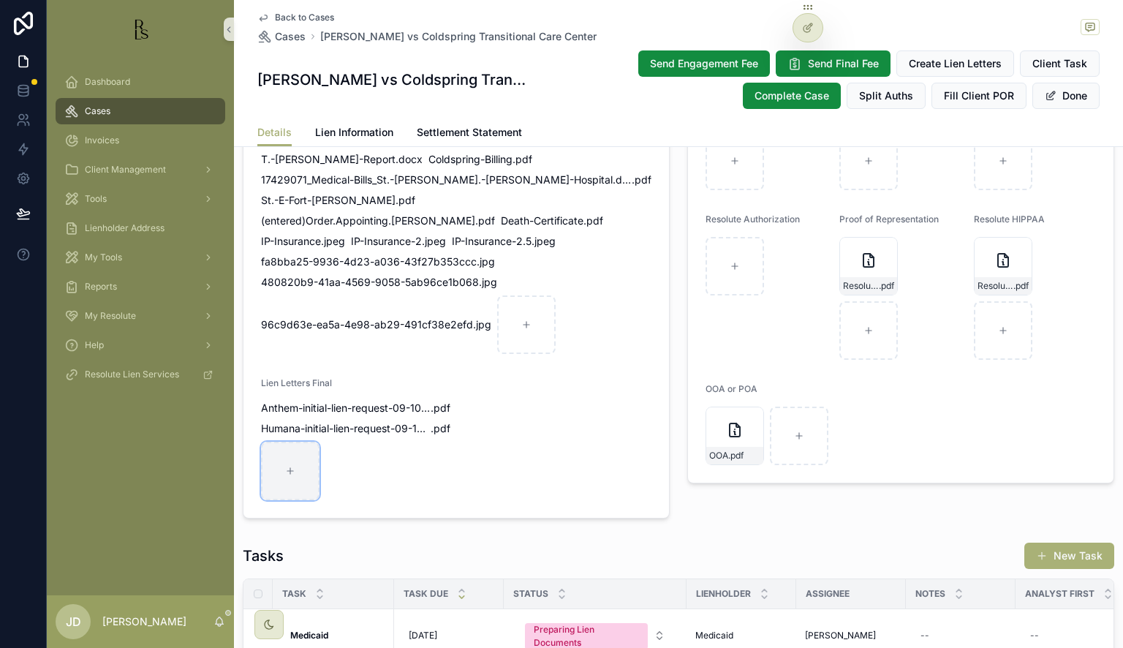
click at [287, 466] on icon "scrollable content" at bounding box center [290, 471] width 10 height 10
type input "**********"
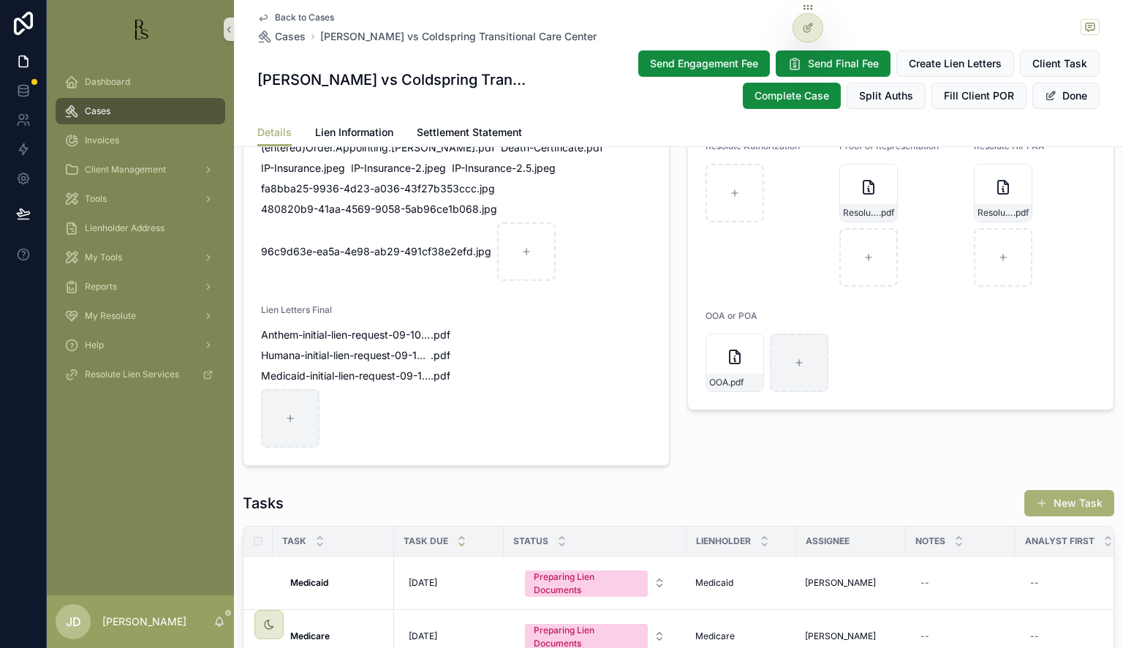
scroll to position [1536, 0]
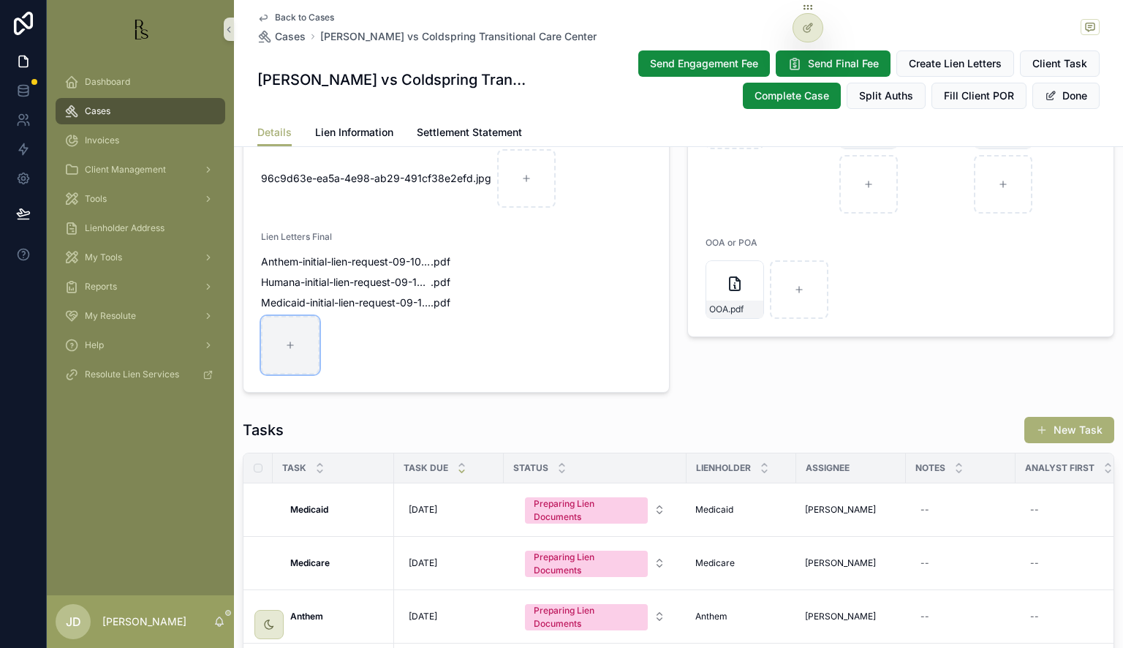
click at [290, 342] on icon "scrollable content" at bounding box center [290, 345] width 0 height 6
type input "**********"
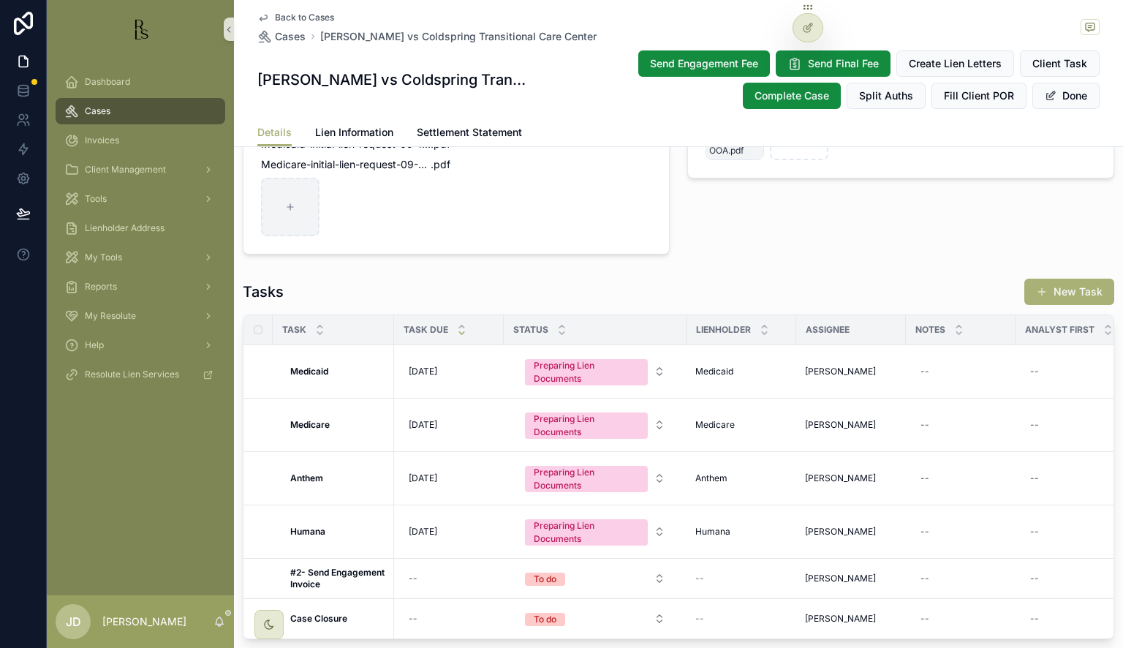
scroll to position [1755, 0]
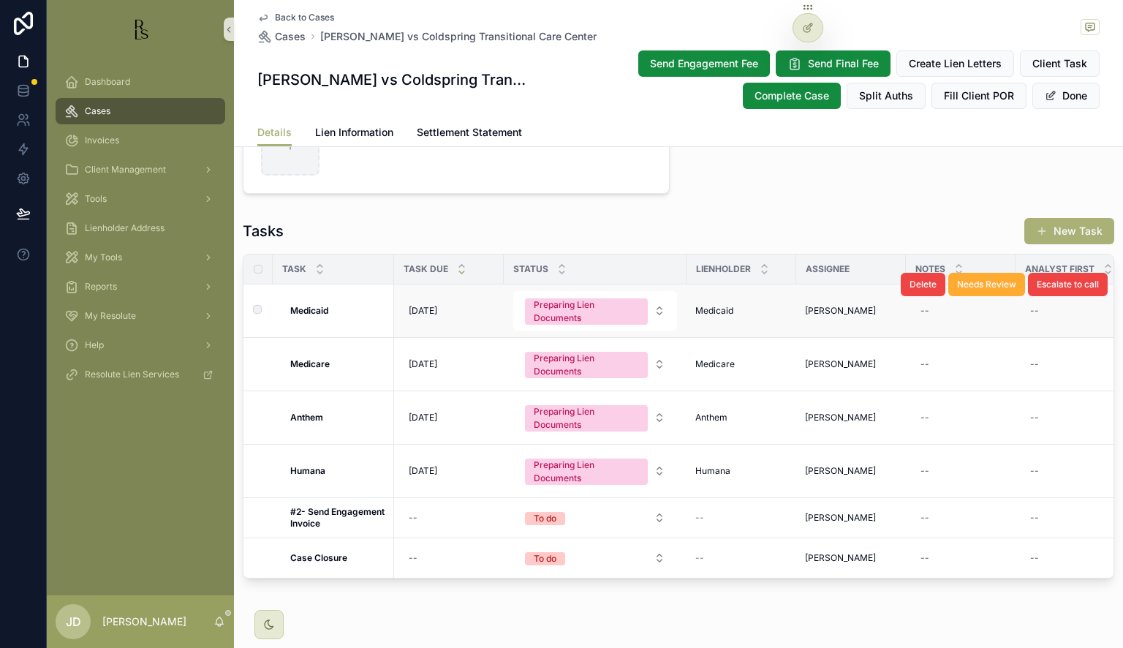
click at [957, 295] on div "Delete Needs Review Escalate to call" at bounding box center [1004, 284] width 207 height 53
click at [946, 302] on div "--" at bounding box center [961, 310] width 92 height 23
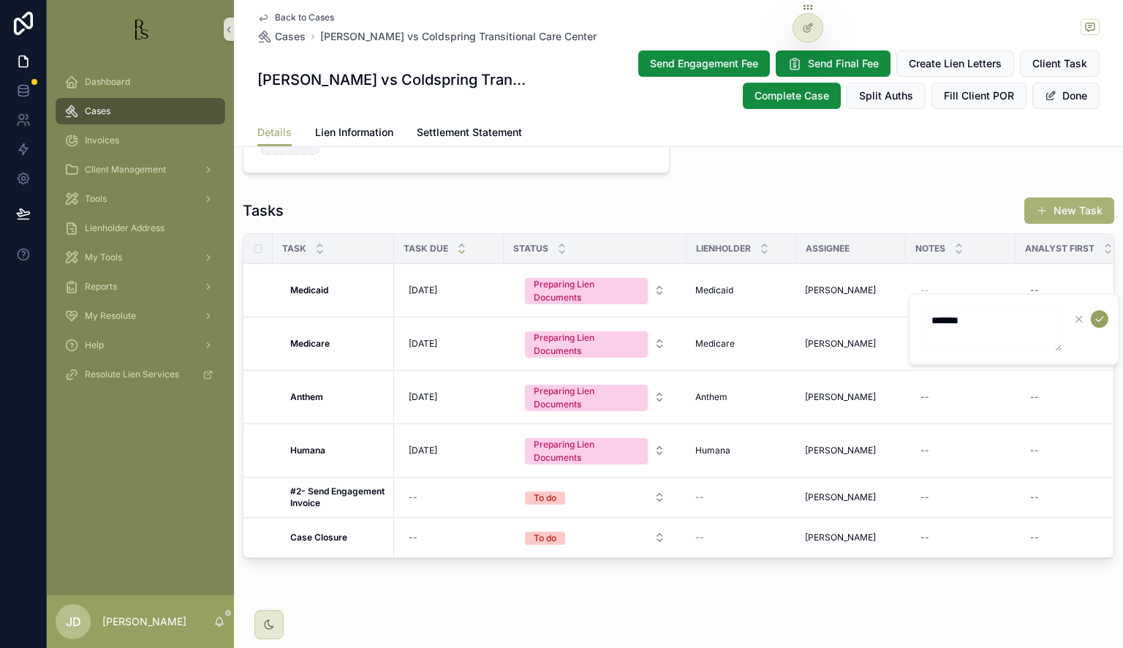
type textarea "*******"
click at [1093, 318] on button "scrollable content" at bounding box center [1100, 319] width 18 height 18
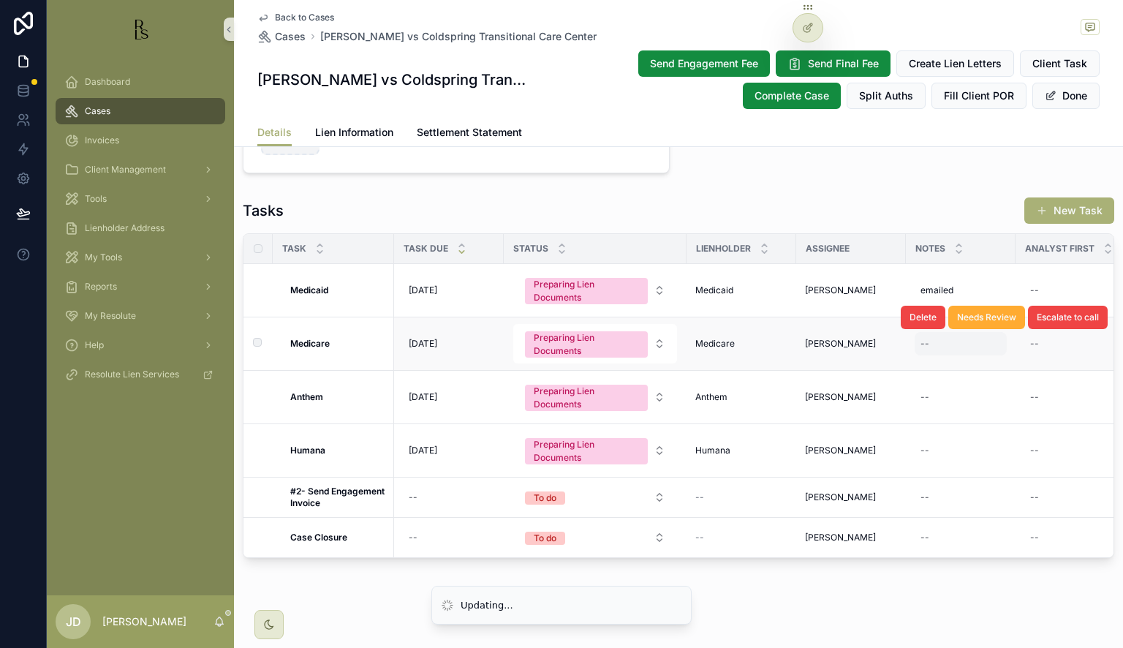
click at [931, 341] on div "--" at bounding box center [961, 343] width 92 height 23
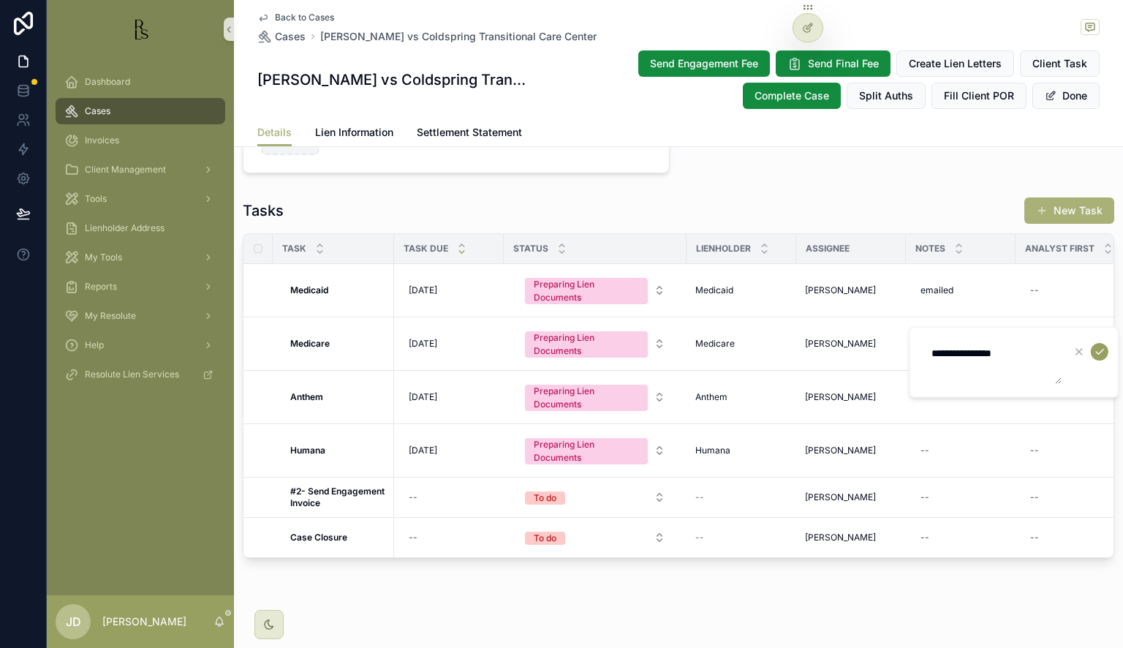
type textarea "**********"
click at [1093, 351] on button "scrollable content" at bounding box center [1100, 352] width 18 height 18
click at [924, 391] on div "--" at bounding box center [925, 397] width 9 height 12
type textarea "*******"
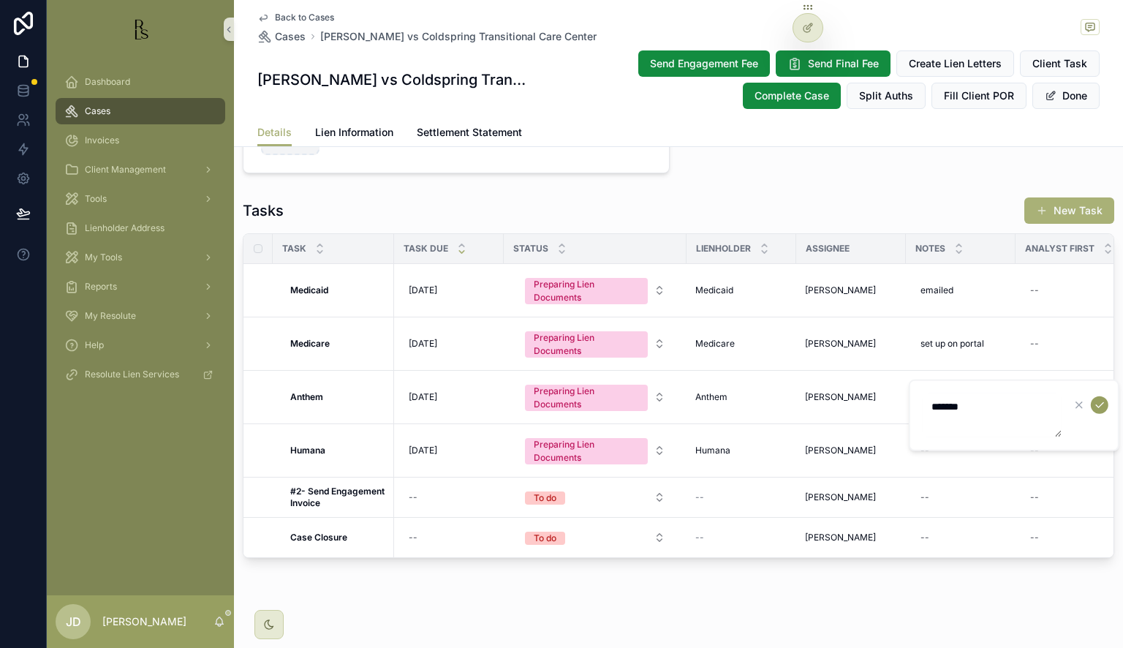
click at [1102, 408] on icon "scrollable content" at bounding box center [1100, 405] width 12 height 12
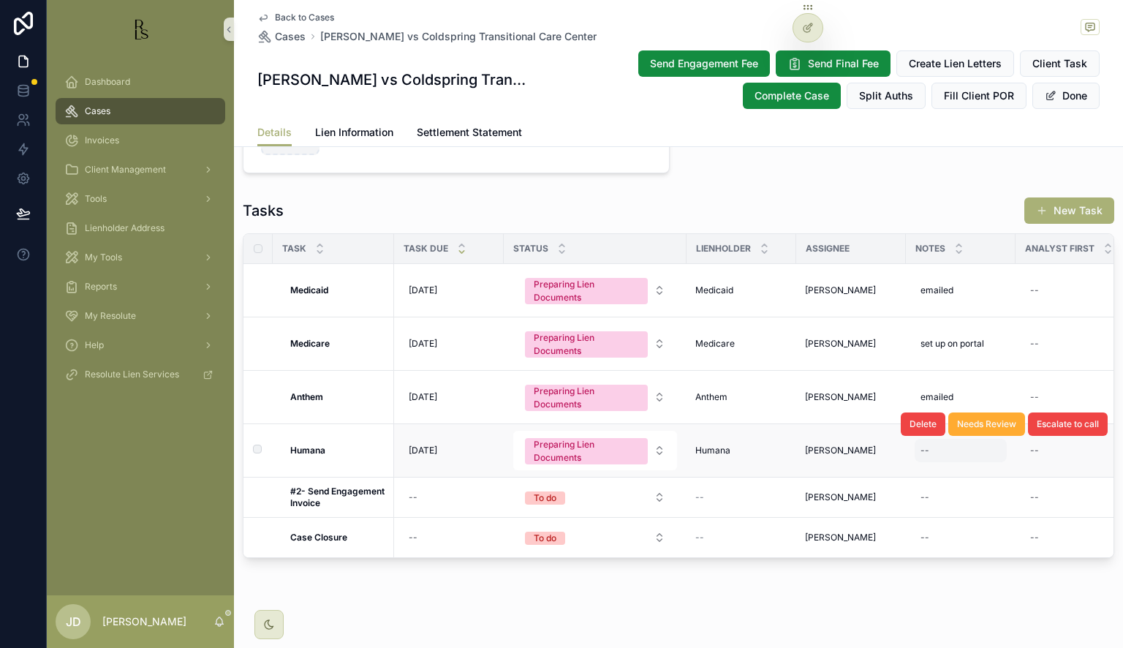
click at [938, 443] on div "--" at bounding box center [961, 450] width 92 height 23
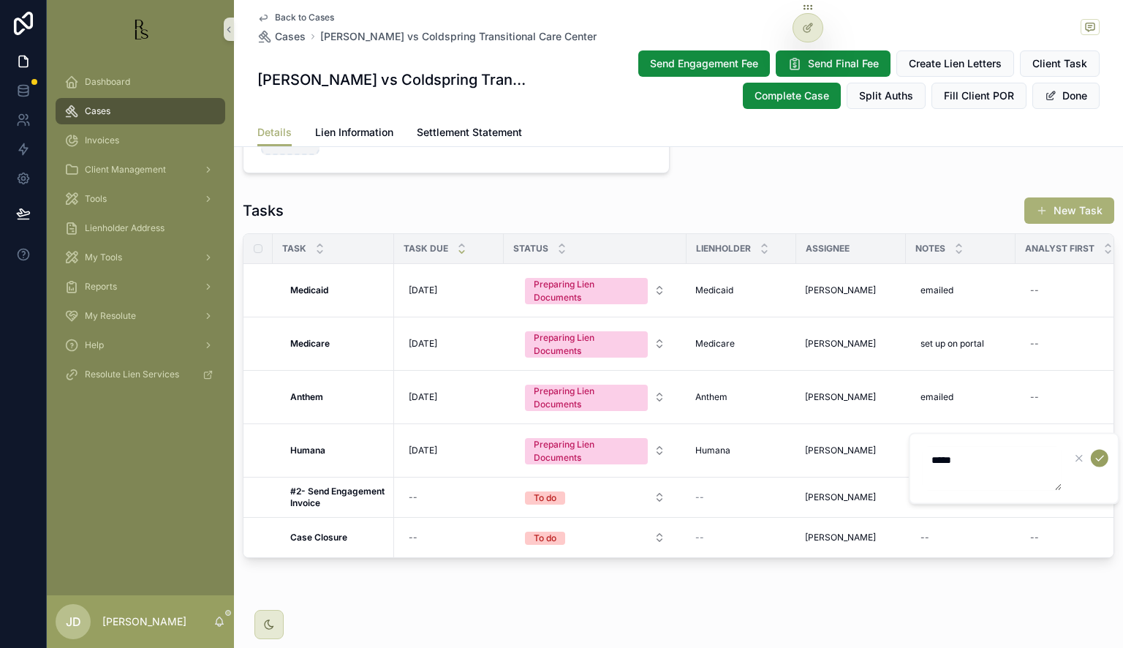
type textarea "*****"
click at [1100, 459] on icon "scrollable content" at bounding box center [1099, 458] width 7 height 5
click at [581, 278] on div "Preparing Lien Documents" at bounding box center [586, 291] width 105 height 26
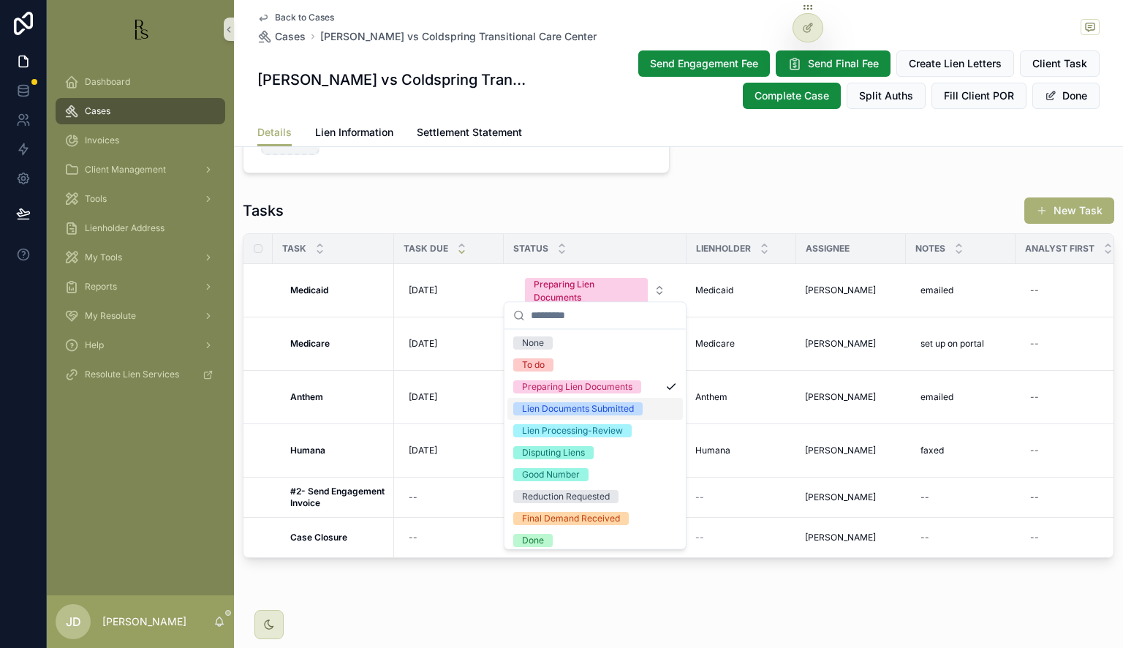
click at [576, 404] on div "Lien Documents Submitted" at bounding box center [578, 408] width 112 height 13
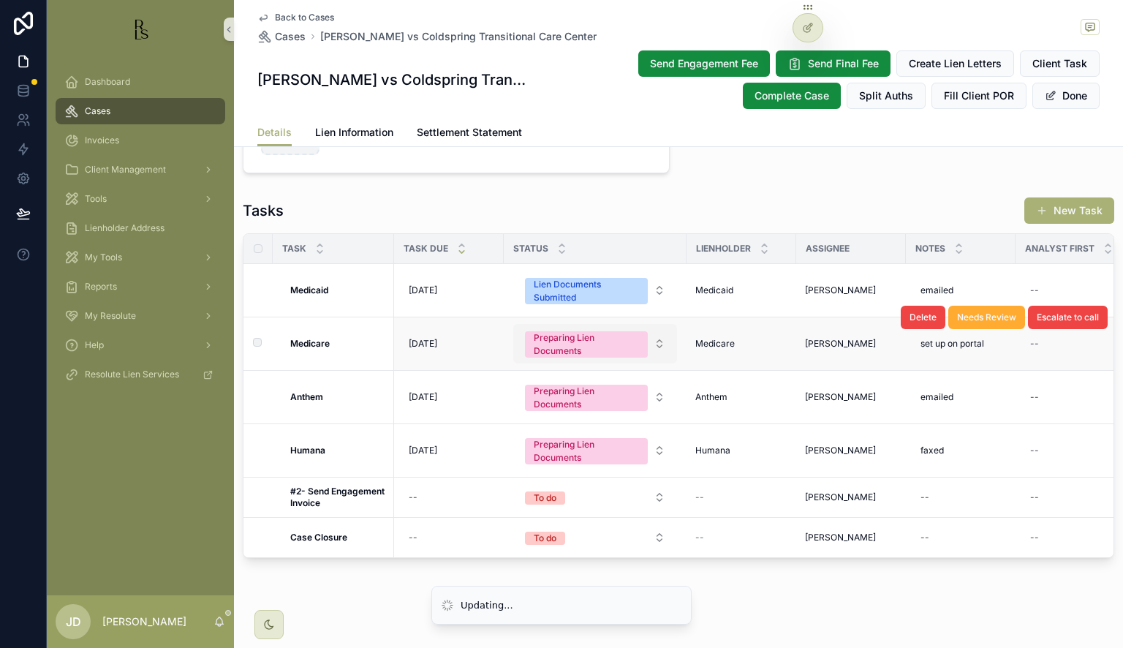
click at [590, 331] on div "Preparing Lien Documents" at bounding box center [586, 344] width 105 height 26
click at [580, 342] on div "Preparing Lien Documents" at bounding box center [586, 344] width 105 height 26
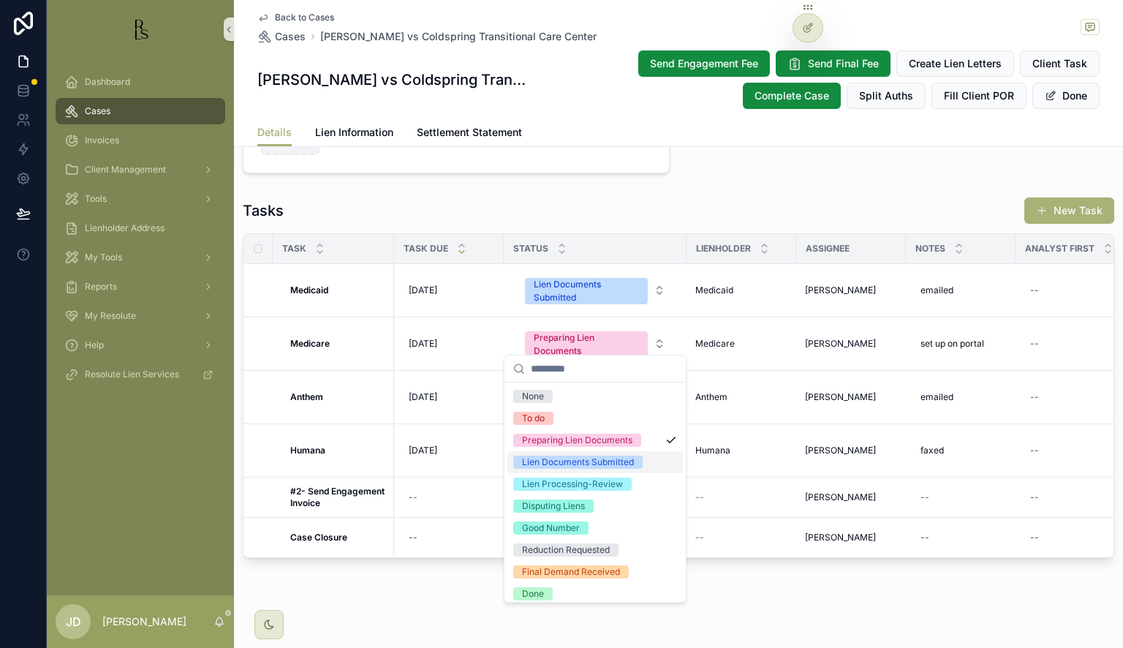
click at [573, 466] on div "Lien Documents Submitted" at bounding box center [578, 462] width 112 height 13
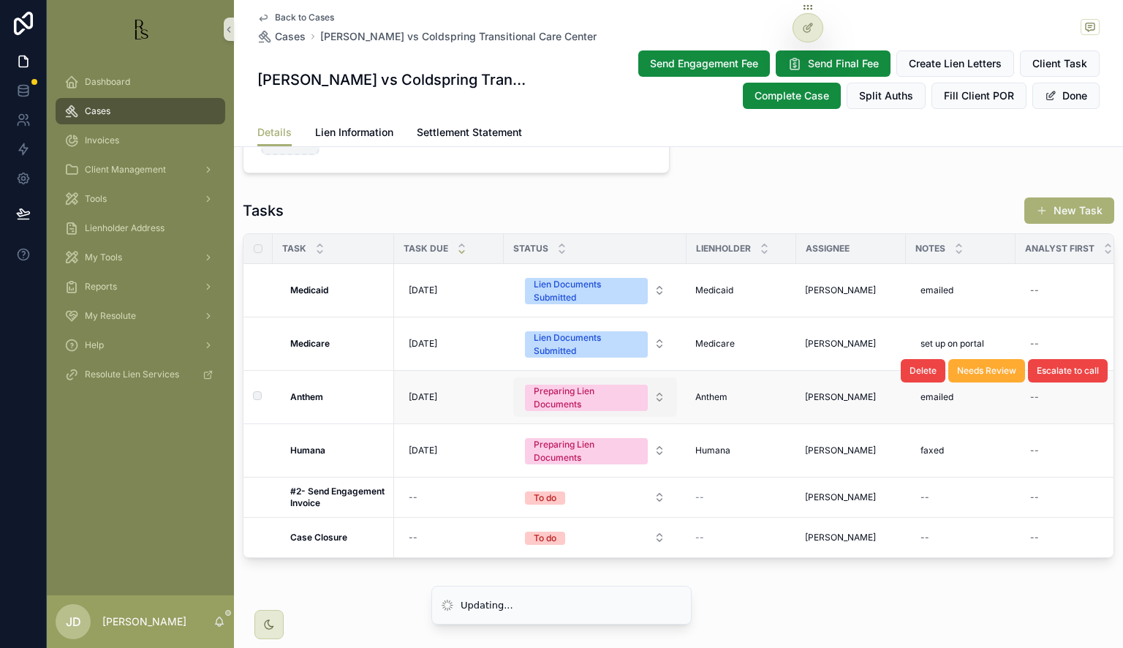
click at [598, 385] on div "Preparing Lien Documents" at bounding box center [586, 398] width 105 height 26
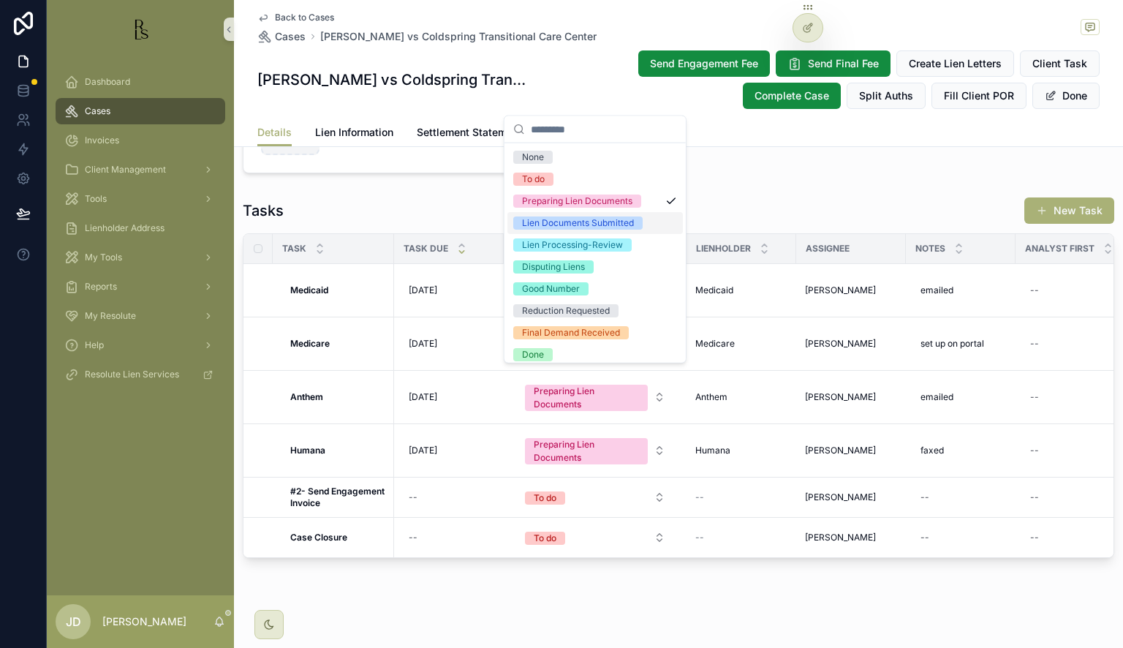
click at [593, 225] on div "Lien Documents Submitted" at bounding box center [578, 223] width 112 height 13
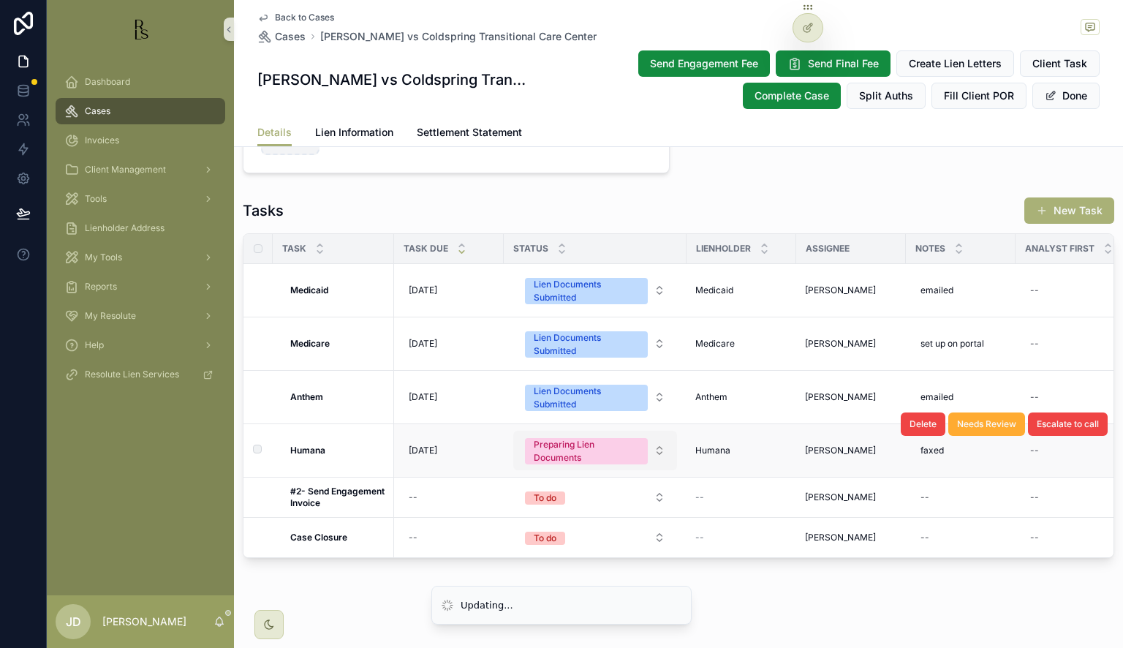
click at [597, 445] on div "Preparing Lien Documents" at bounding box center [586, 451] width 105 height 26
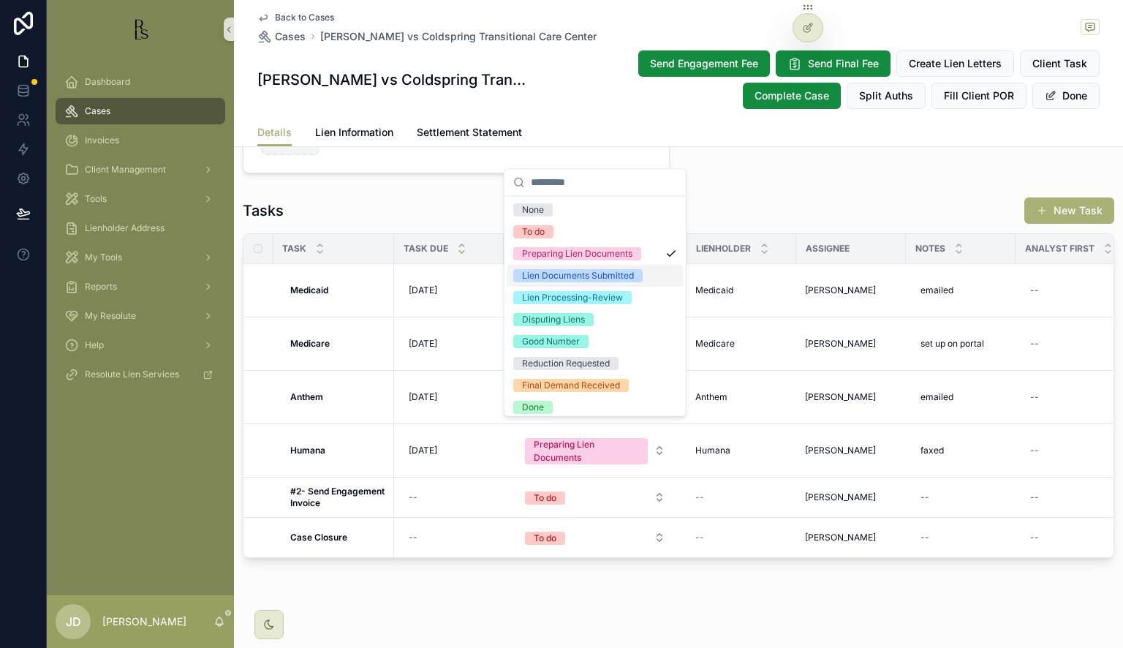
click at [593, 273] on div "Lien Documents Submitted" at bounding box center [578, 275] width 112 height 13
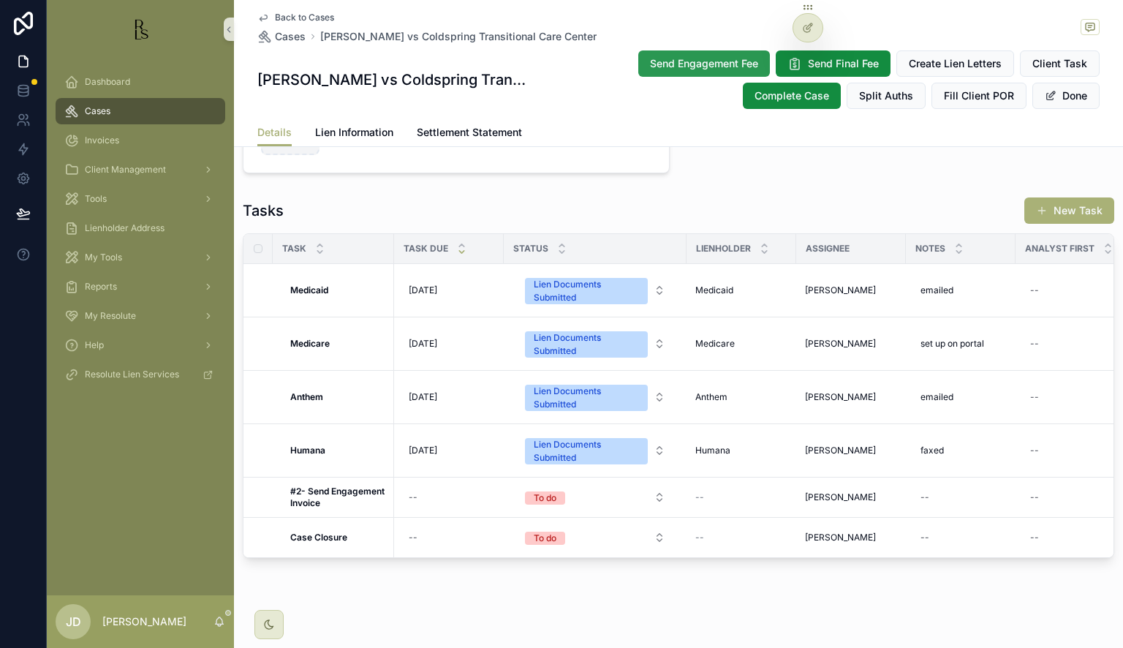
click at [650, 63] on span "Send Engagement Fee" at bounding box center [704, 63] width 108 height 15
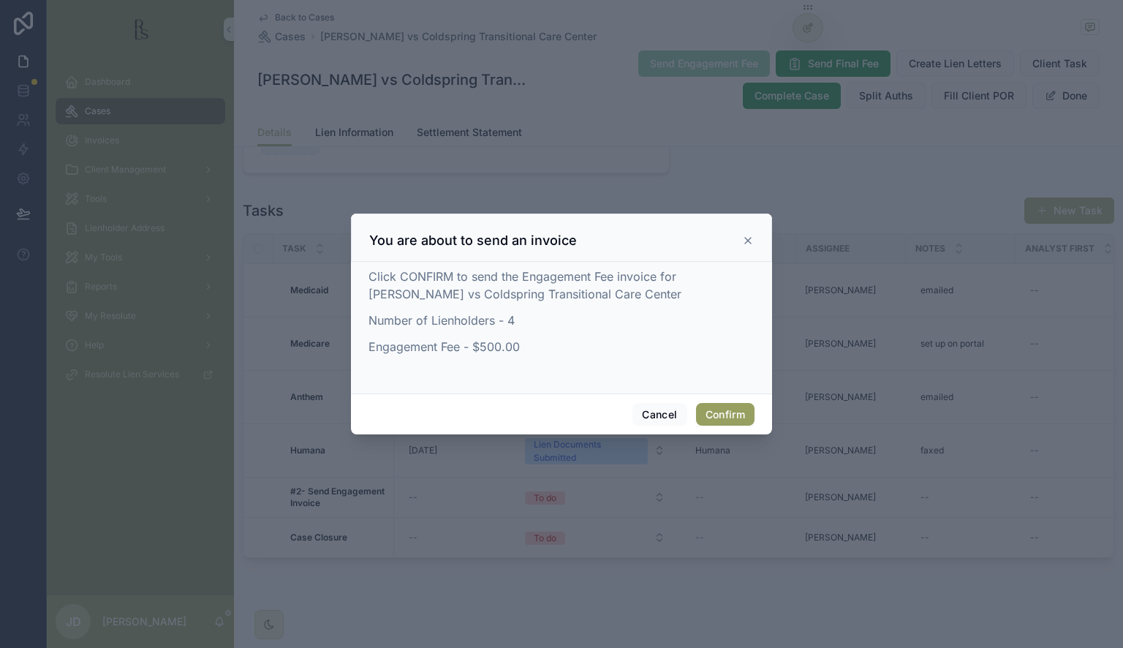
click at [718, 411] on button "Confirm" at bounding box center [725, 414] width 59 height 23
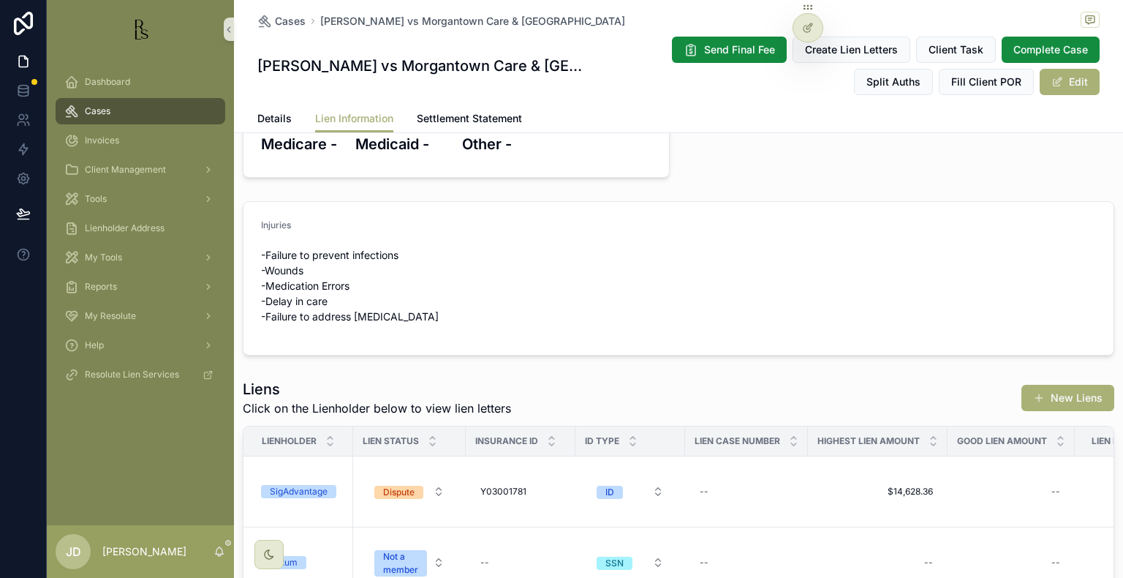
scroll to position [194, 0]
